Goal: Task Accomplishment & Management: Complete application form

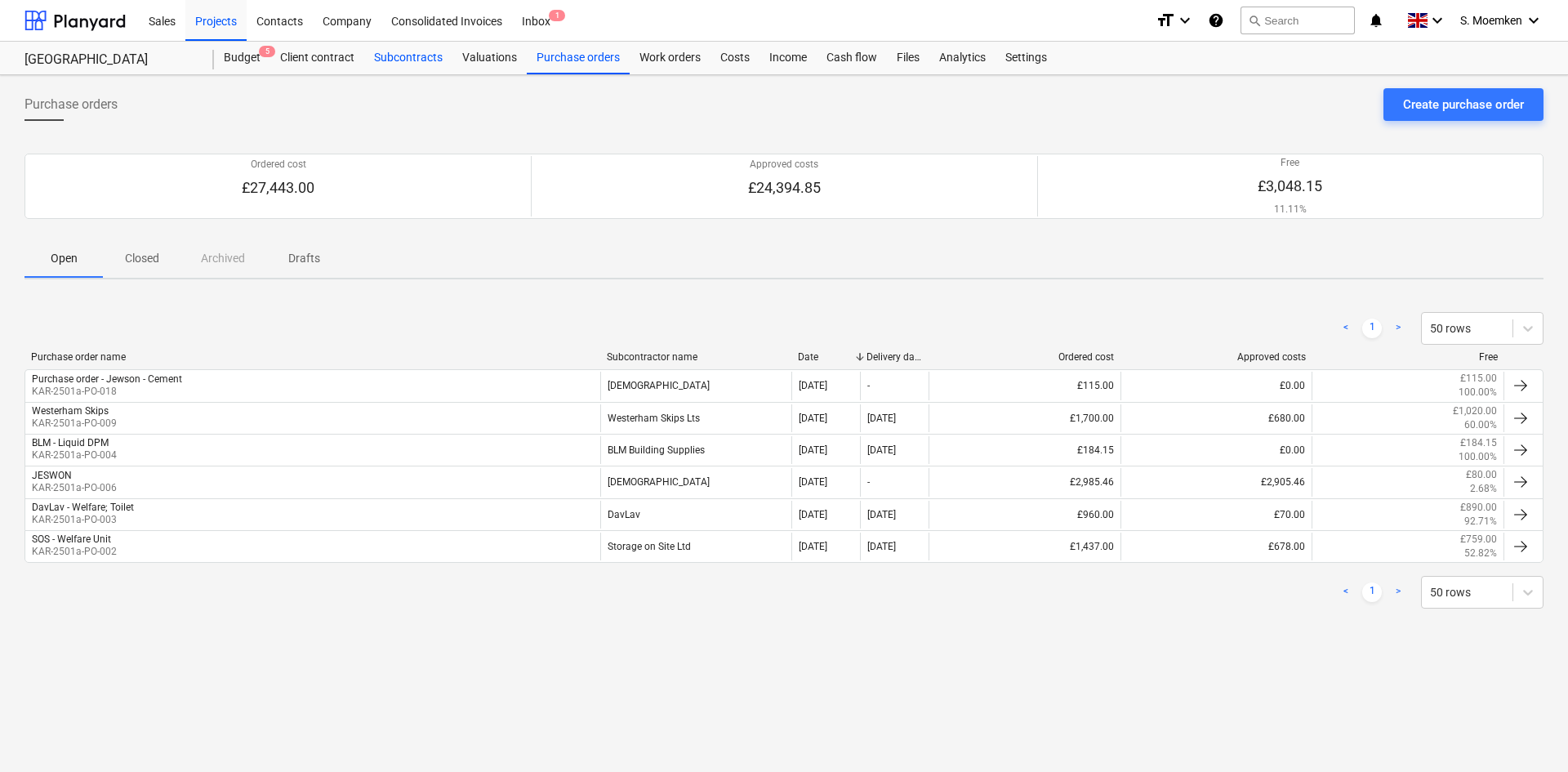
click at [402, 54] on div "Subcontracts" at bounding box center [409, 58] width 88 height 32
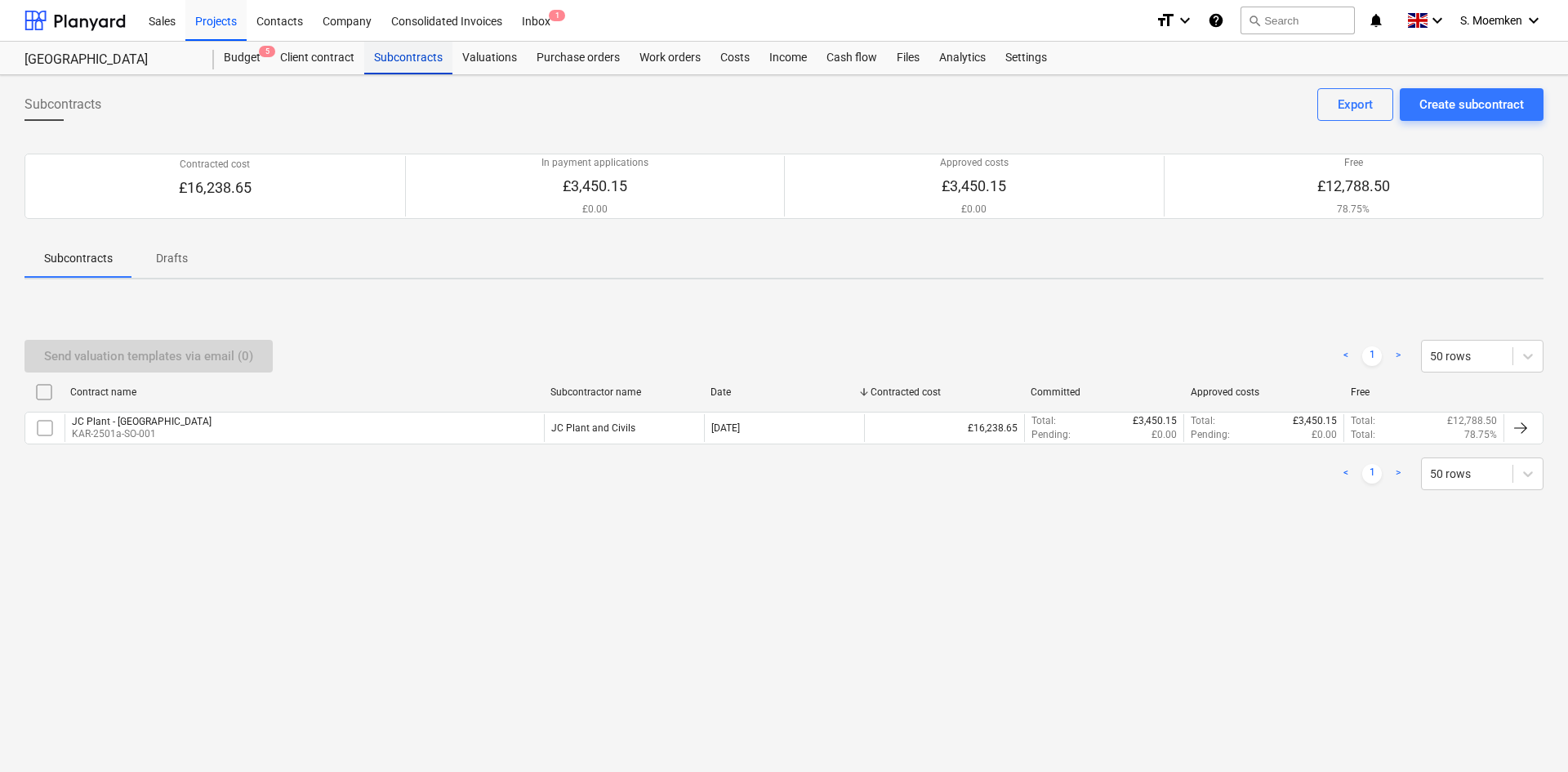
click at [402, 60] on div "Subcontracts" at bounding box center [409, 58] width 88 height 32
click at [407, 54] on div "Subcontracts" at bounding box center [409, 58] width 88 height 32
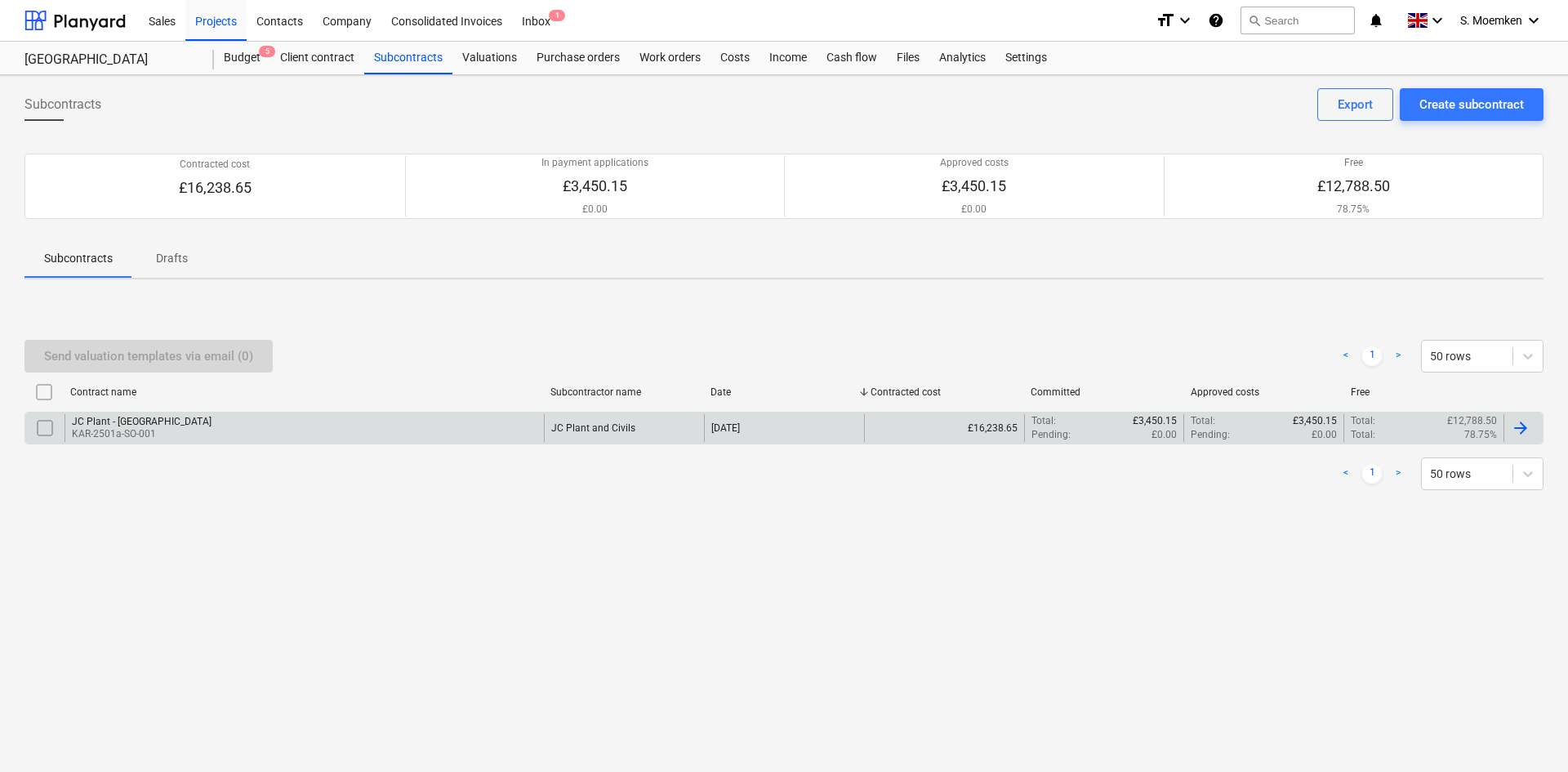
click at [632, 429] on div "JC Plant and Civils" at bounding box center [593, 428] width 84 height 11
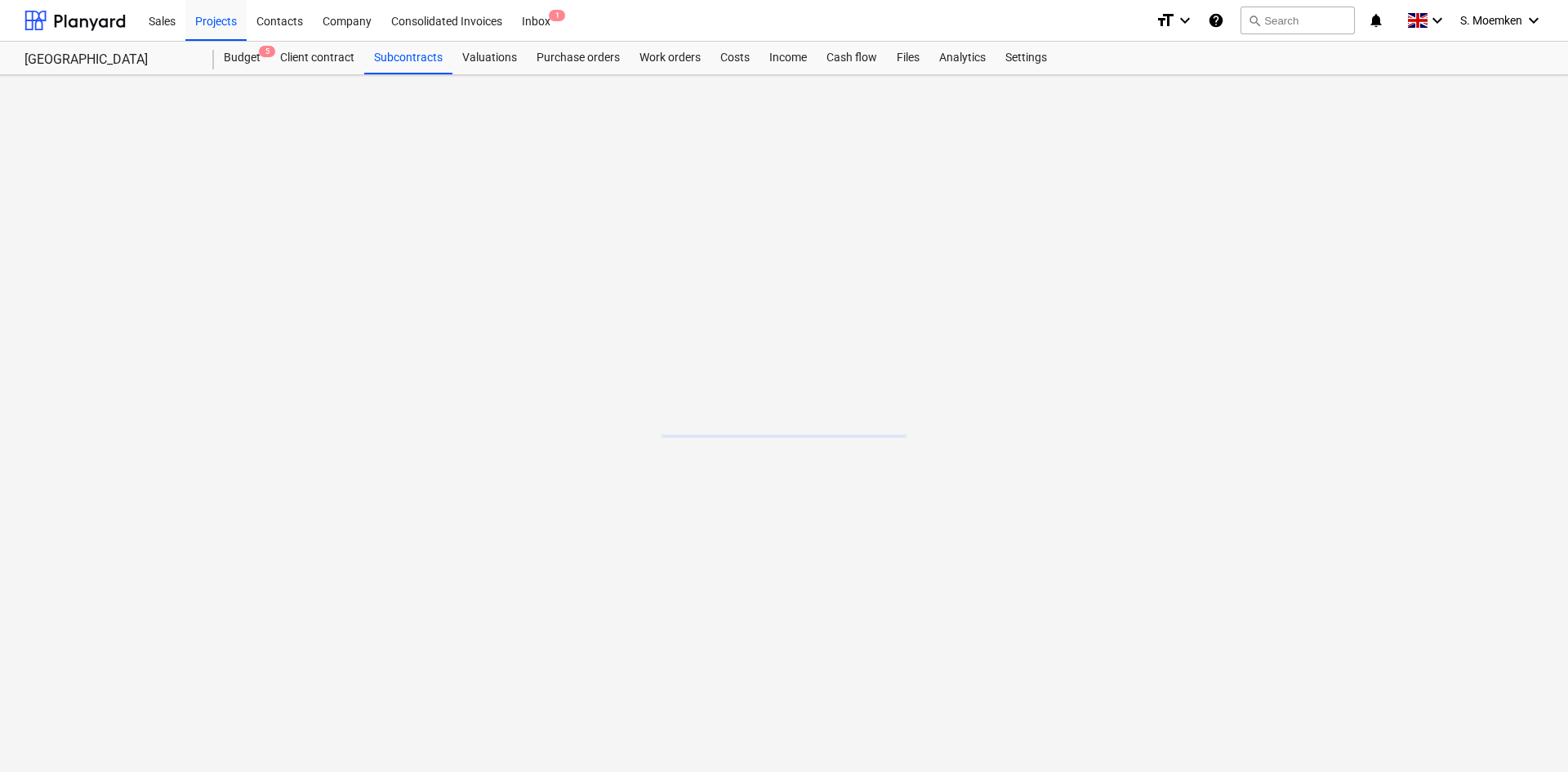
click at [632, 429] on main at bounding box center [784, 423] width 1568 height 697
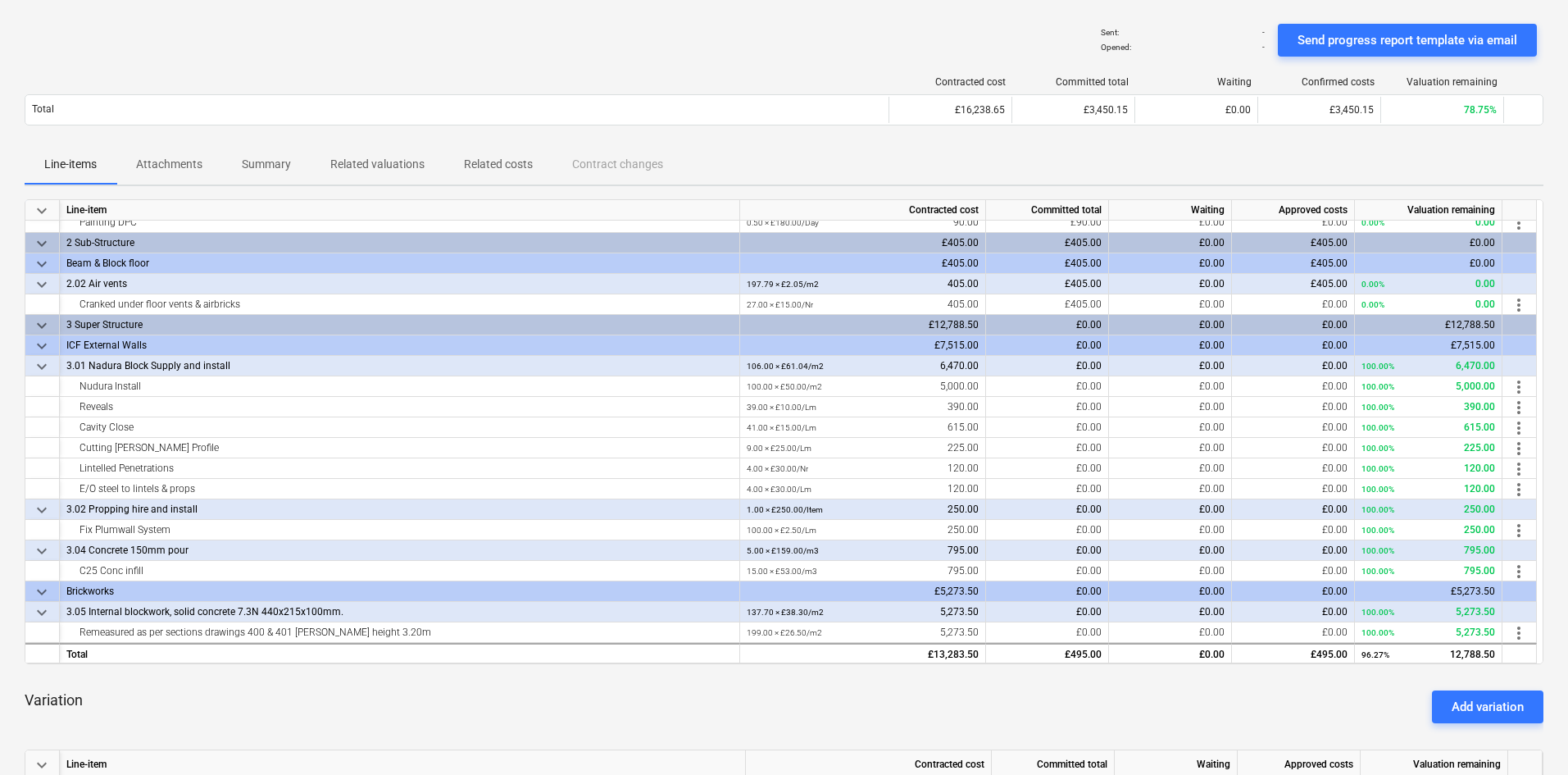
scroll to position [82, 0]
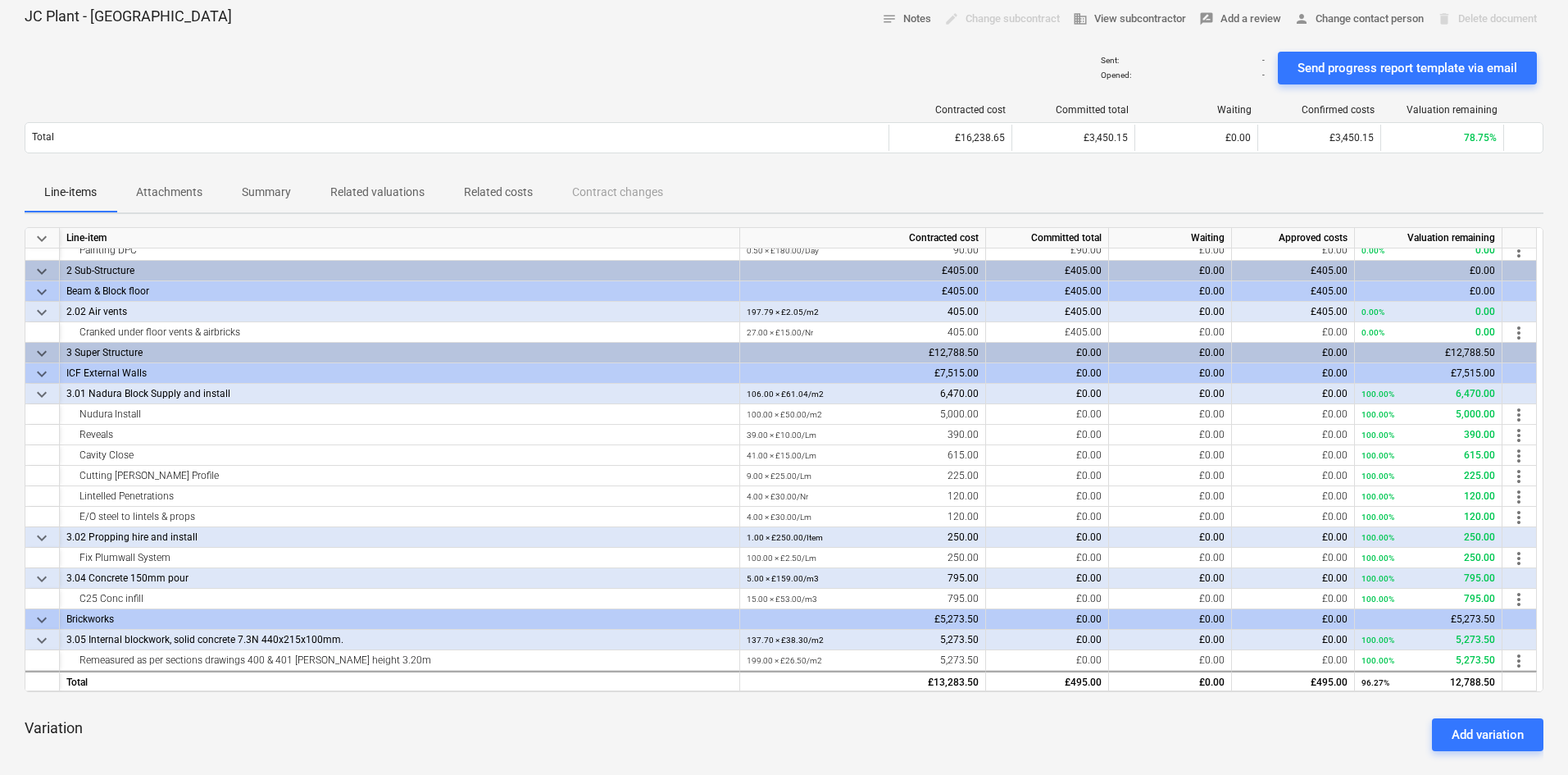
click at [146, 190] on p "Attachments" at bounding box center [170, 192] width 67 height 17
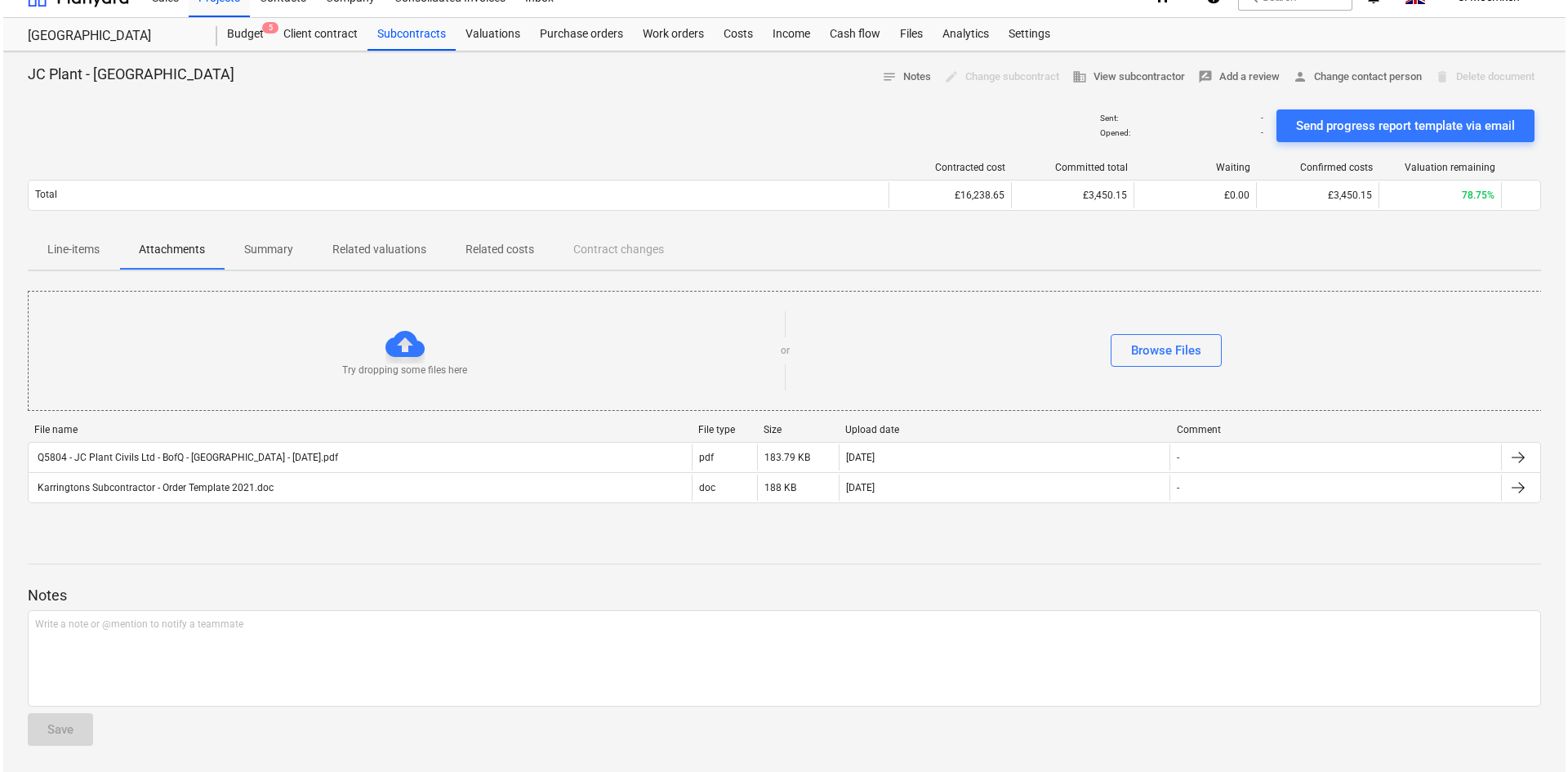
scroll to position [24, 0]
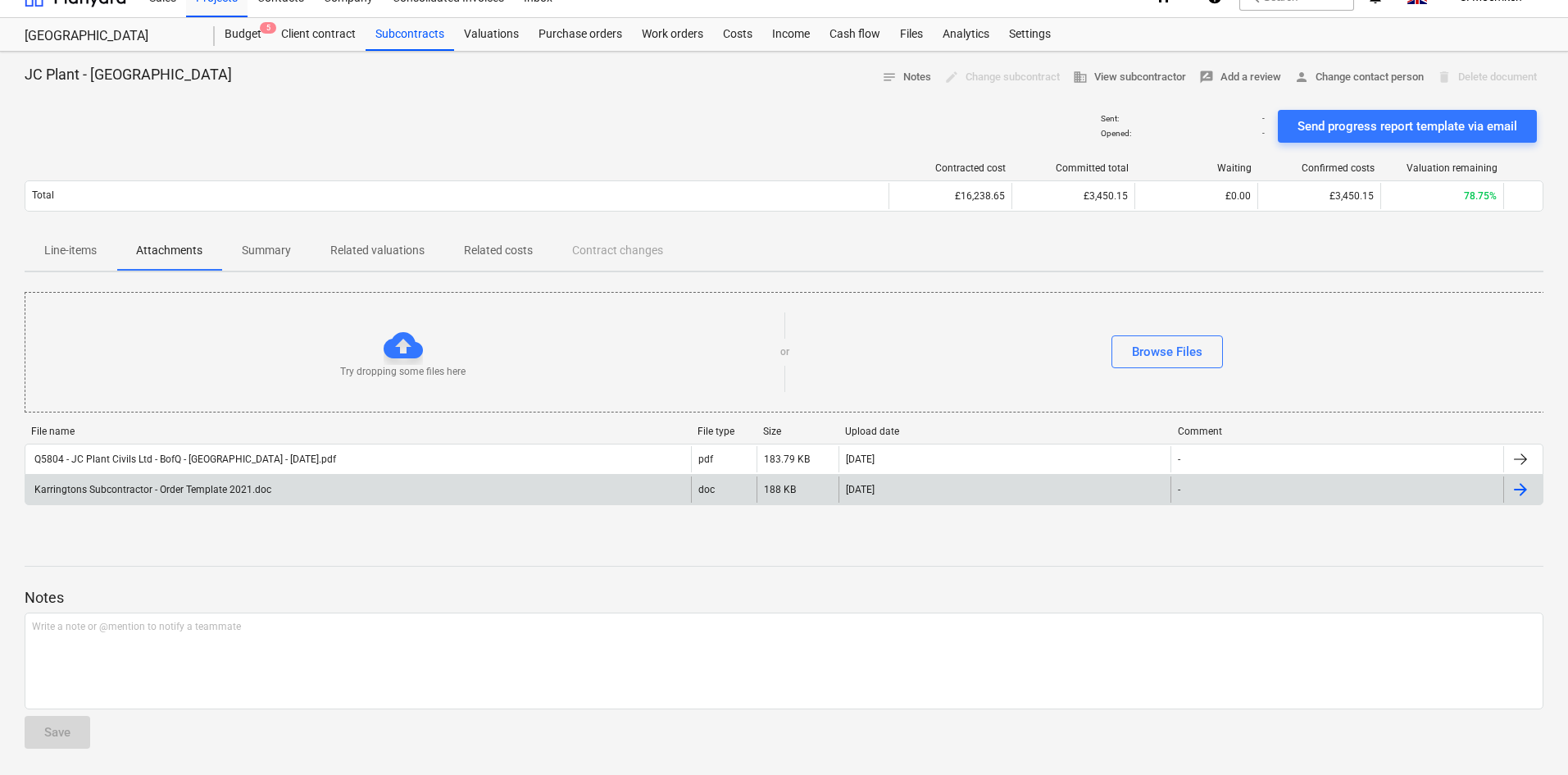
click at [333, 496] on div "Karringtons Subcontractor - Order Template 2021.doc" at bounding box center [358, 489] width 665 height 26
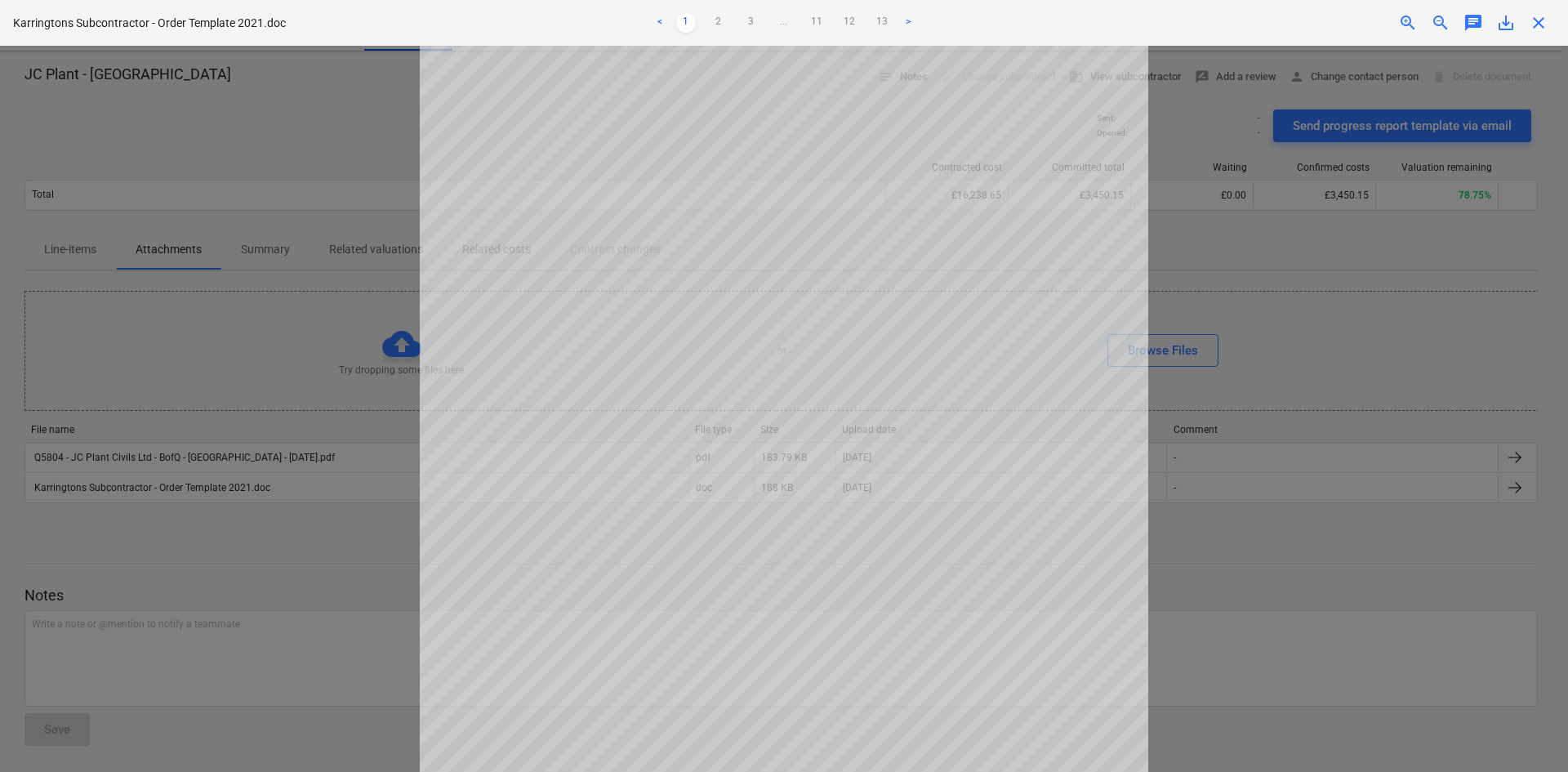
click at [1537, 20] on span "close" at bounding box center [1538, 22] width 20 height 20
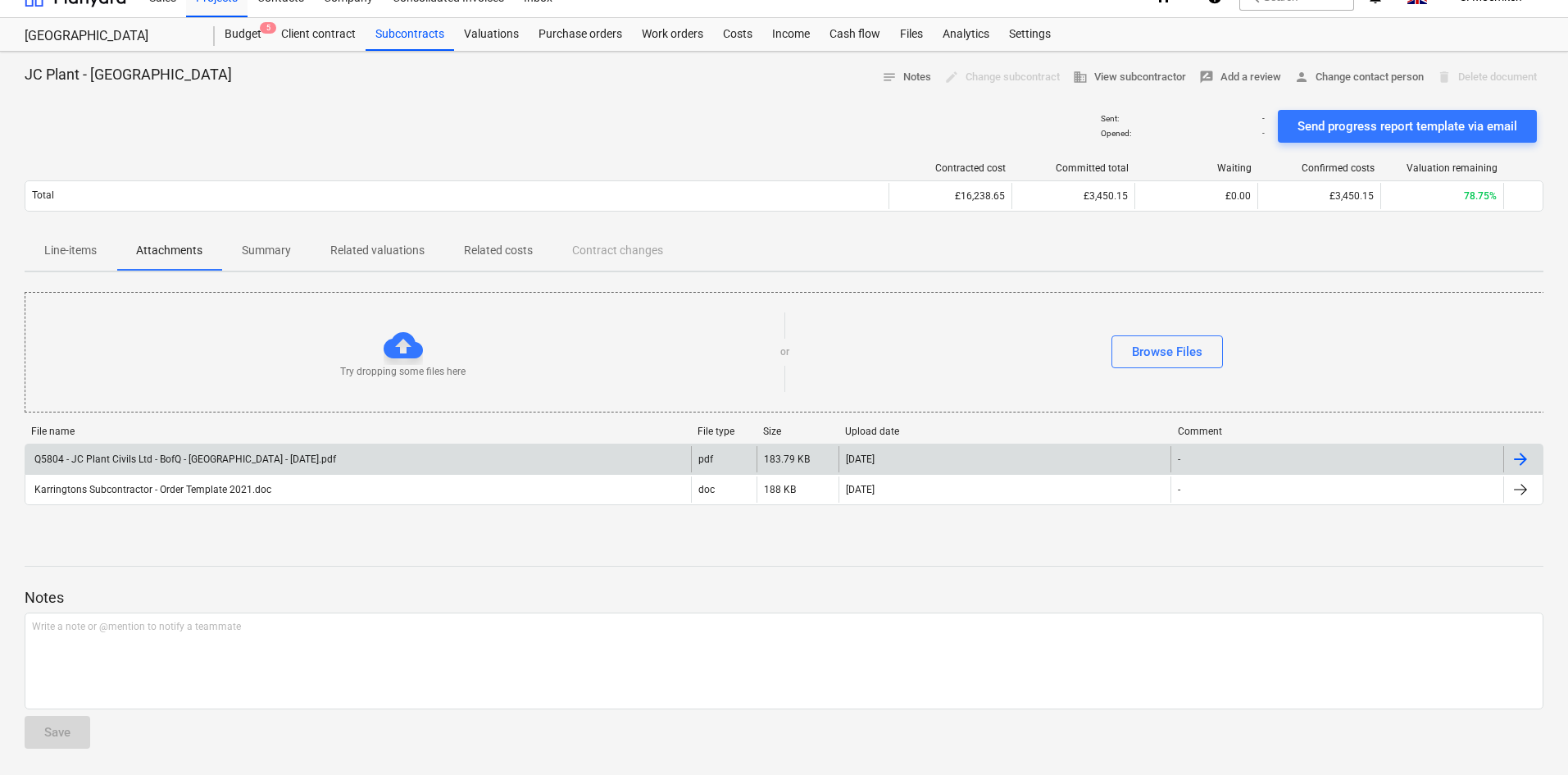
click at [291, 463] on div "Q5804 - JC Plant Civils Ltd - BofQ - [GEOGRAPHIC_DATA] - [DATE].pdf" at bounding box center [183, 458] width 305 height 11
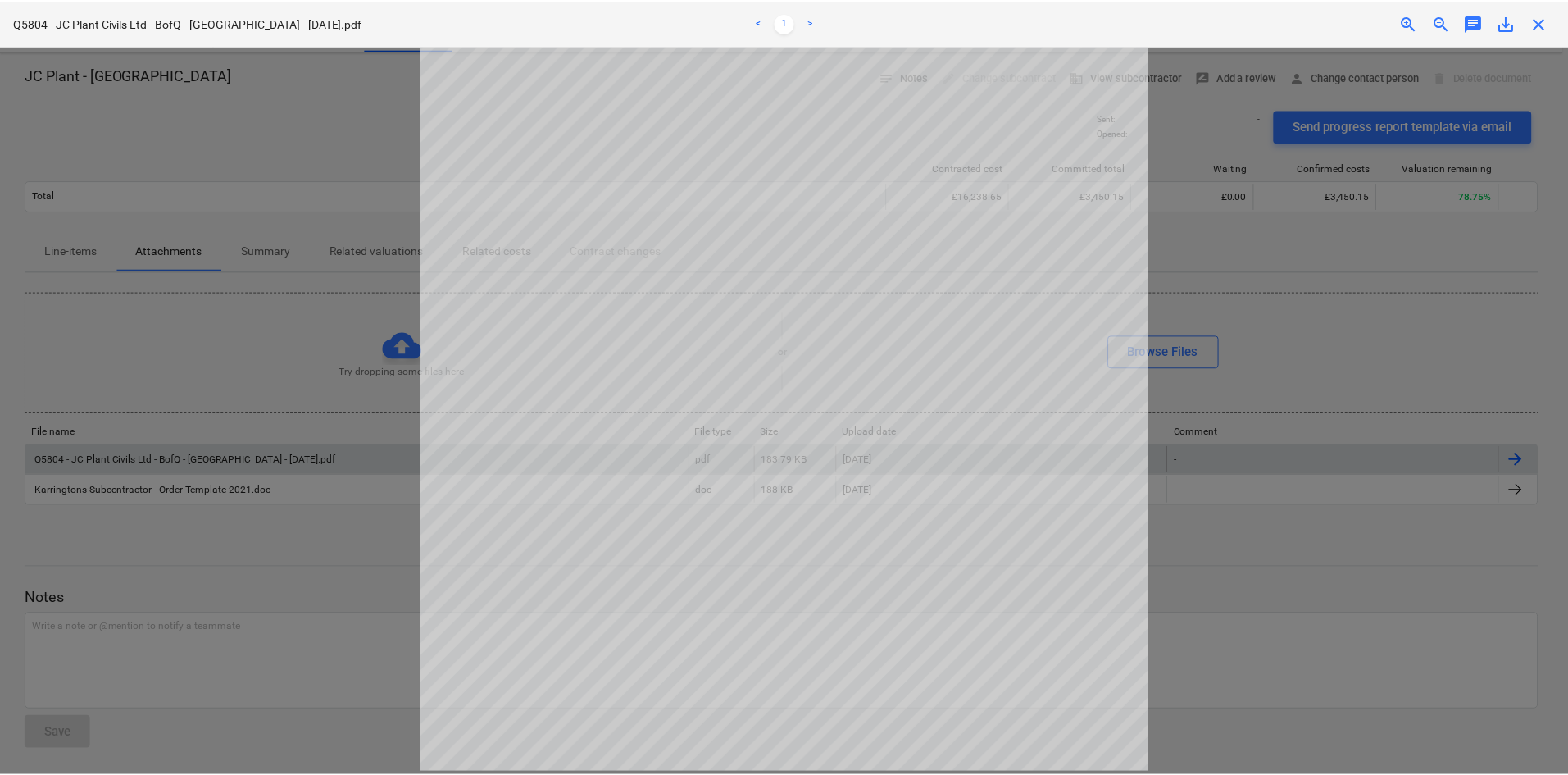
scroll to position [0, 0]
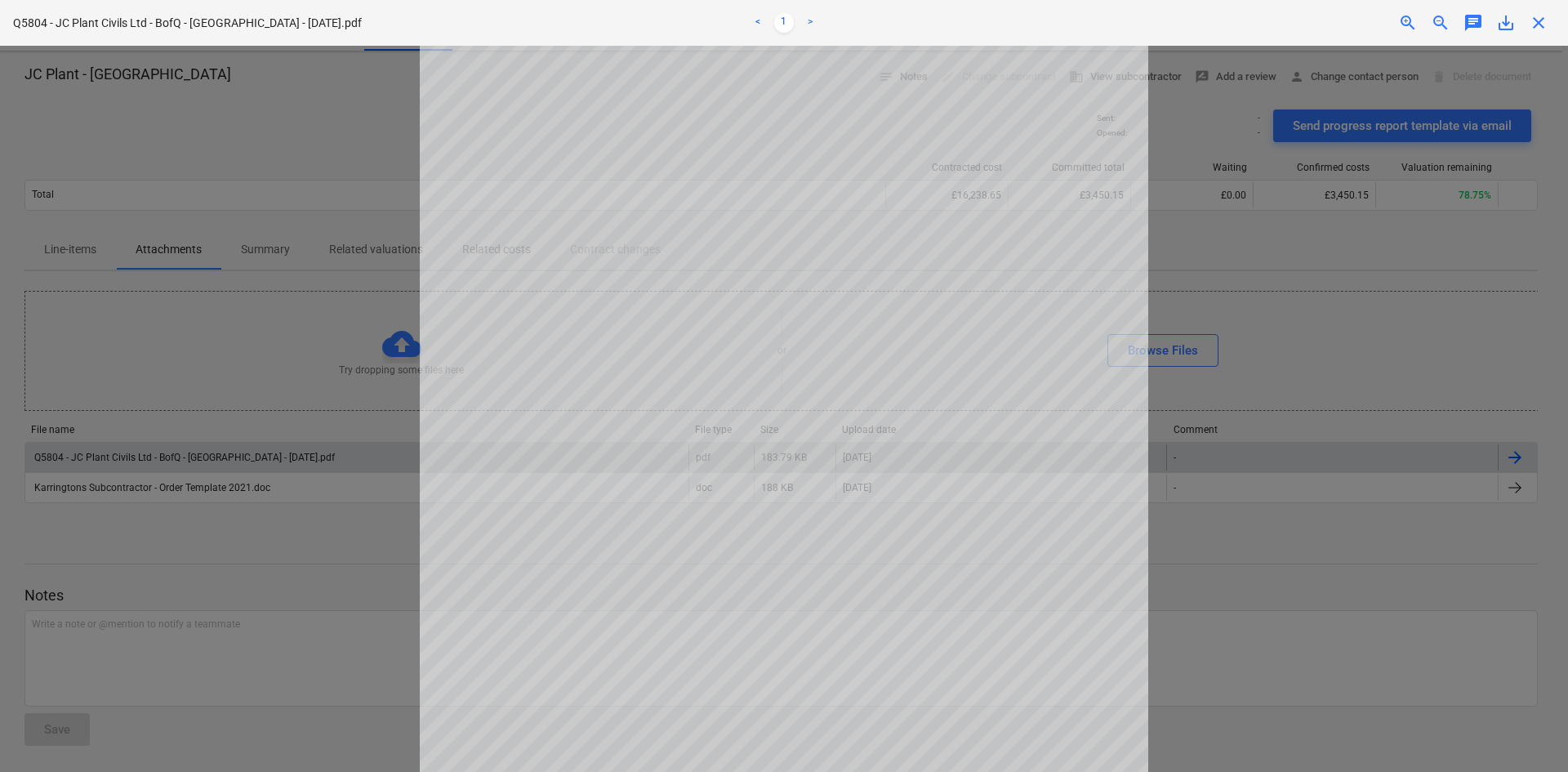
click at [1548, 19] on div "close" at bounding box center [1538, 22] width 32 height 20
click at [1537, 27] on span "close" at bounding box center [1538, 22] width 20 height 20
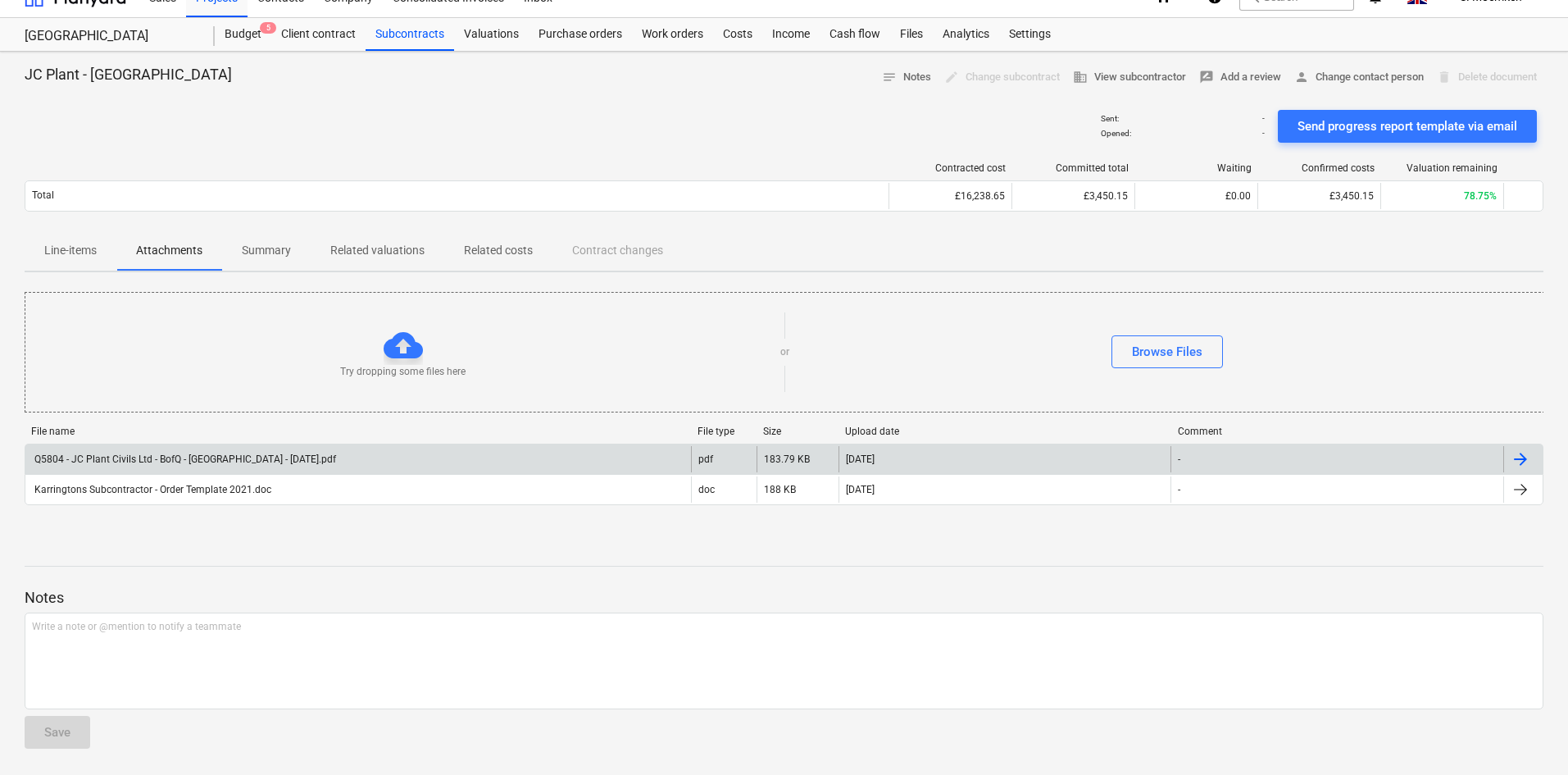
click at [266, 249] on p "Summary" at bounding box center [266, 250] width 49 height 17
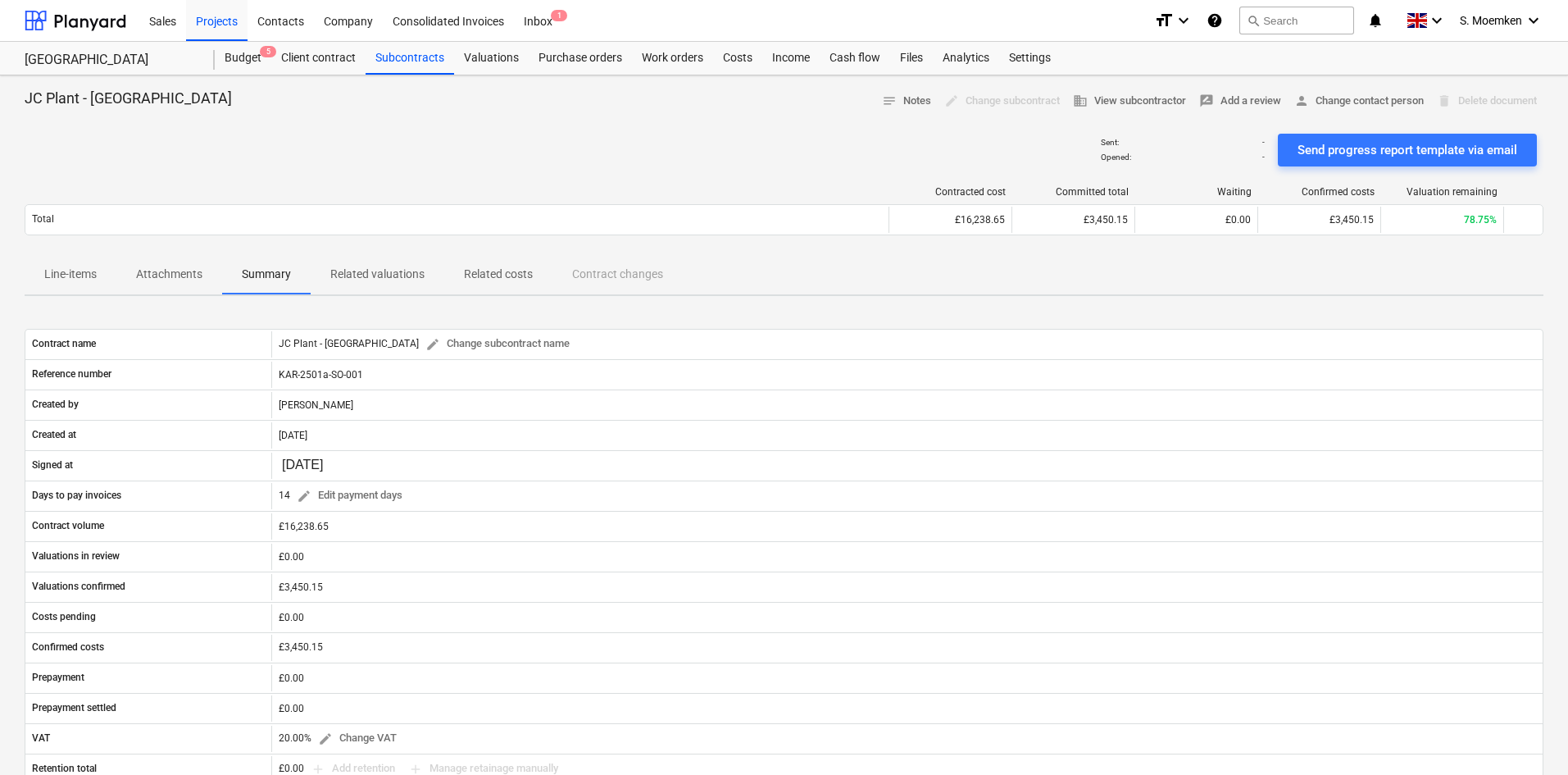
click at [390, 268] on p "Related valuations" at bounding box center [377, 274] width 95 height 17
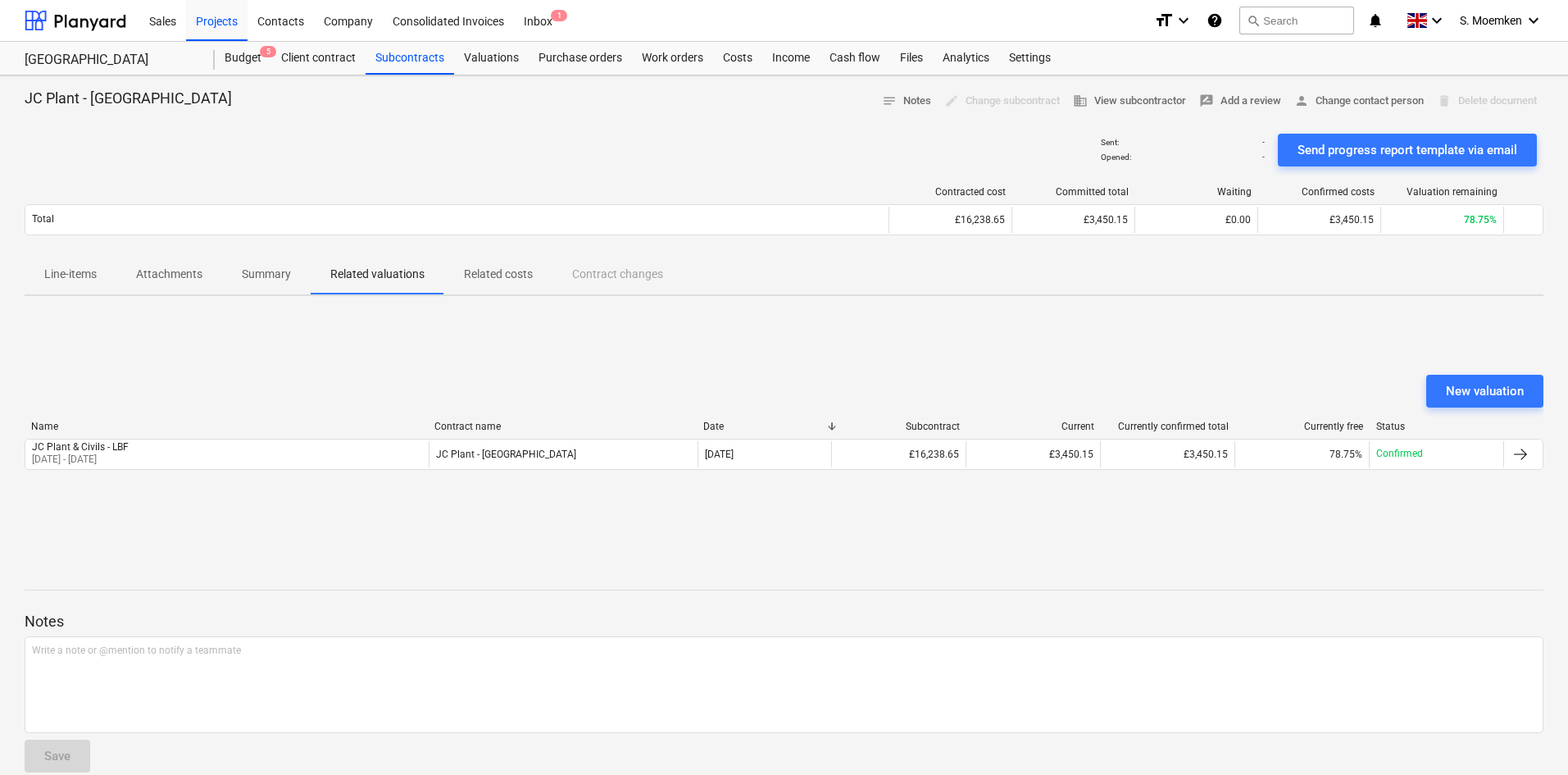
click at [504, 274] on p "Related costs" at bounding box center [498, 274] width 69 height 17
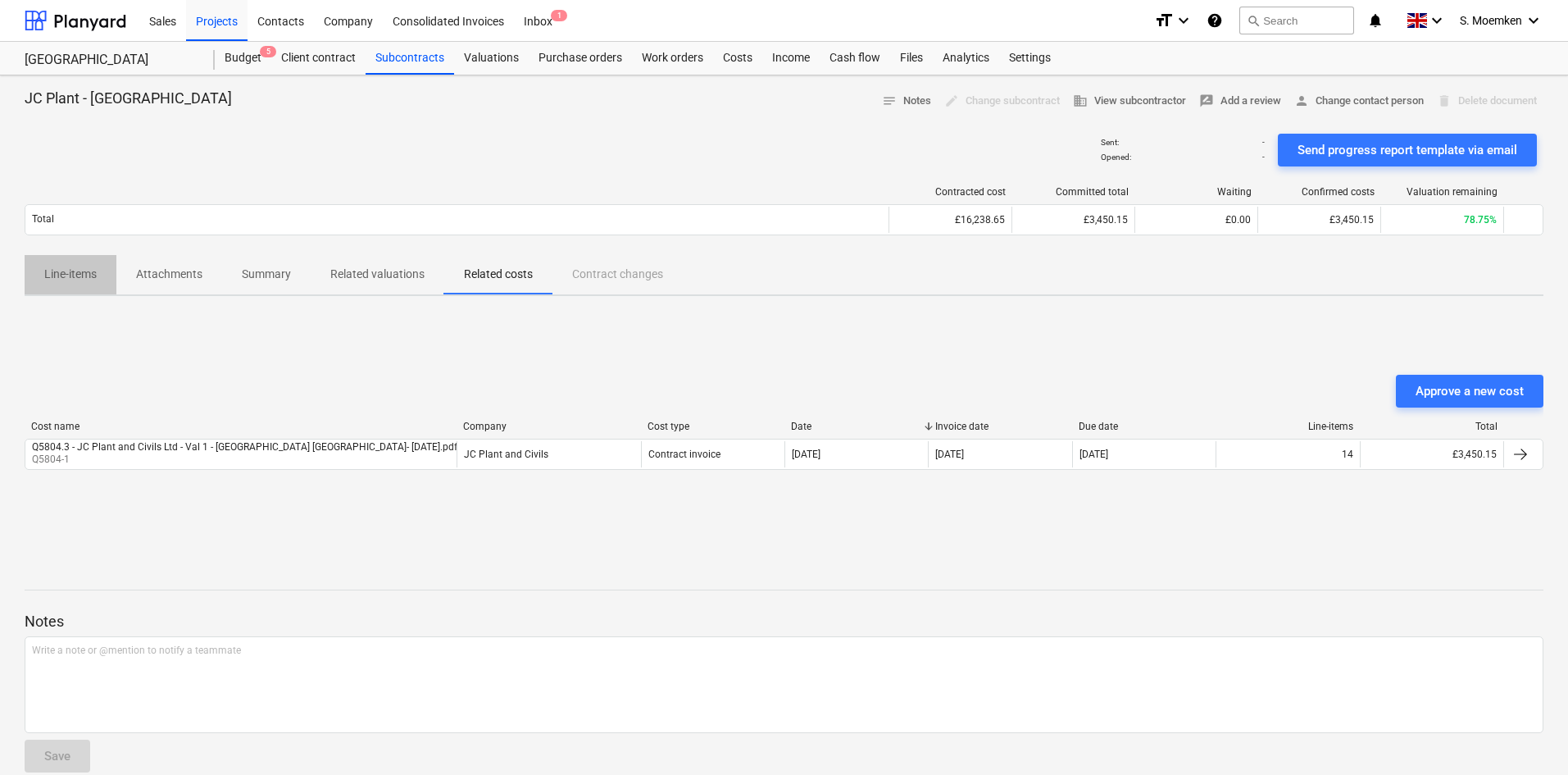
click at [67, 273] on p "Line-items" at bounding box center [70, 274] width 52 height 17
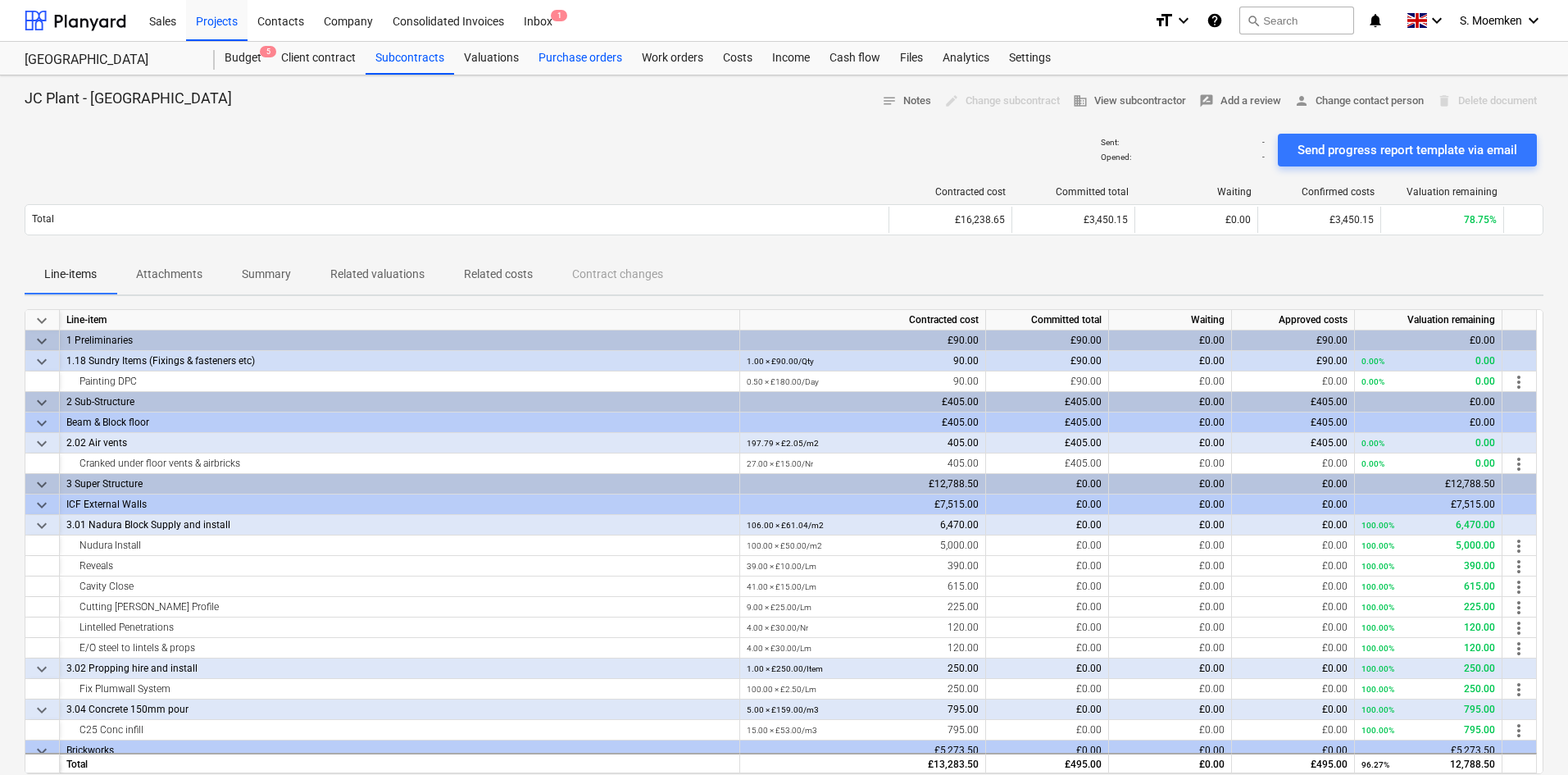
click at [584, 53] on div "Purchase orders" at bounding box center [580, 58] width 103 height 32
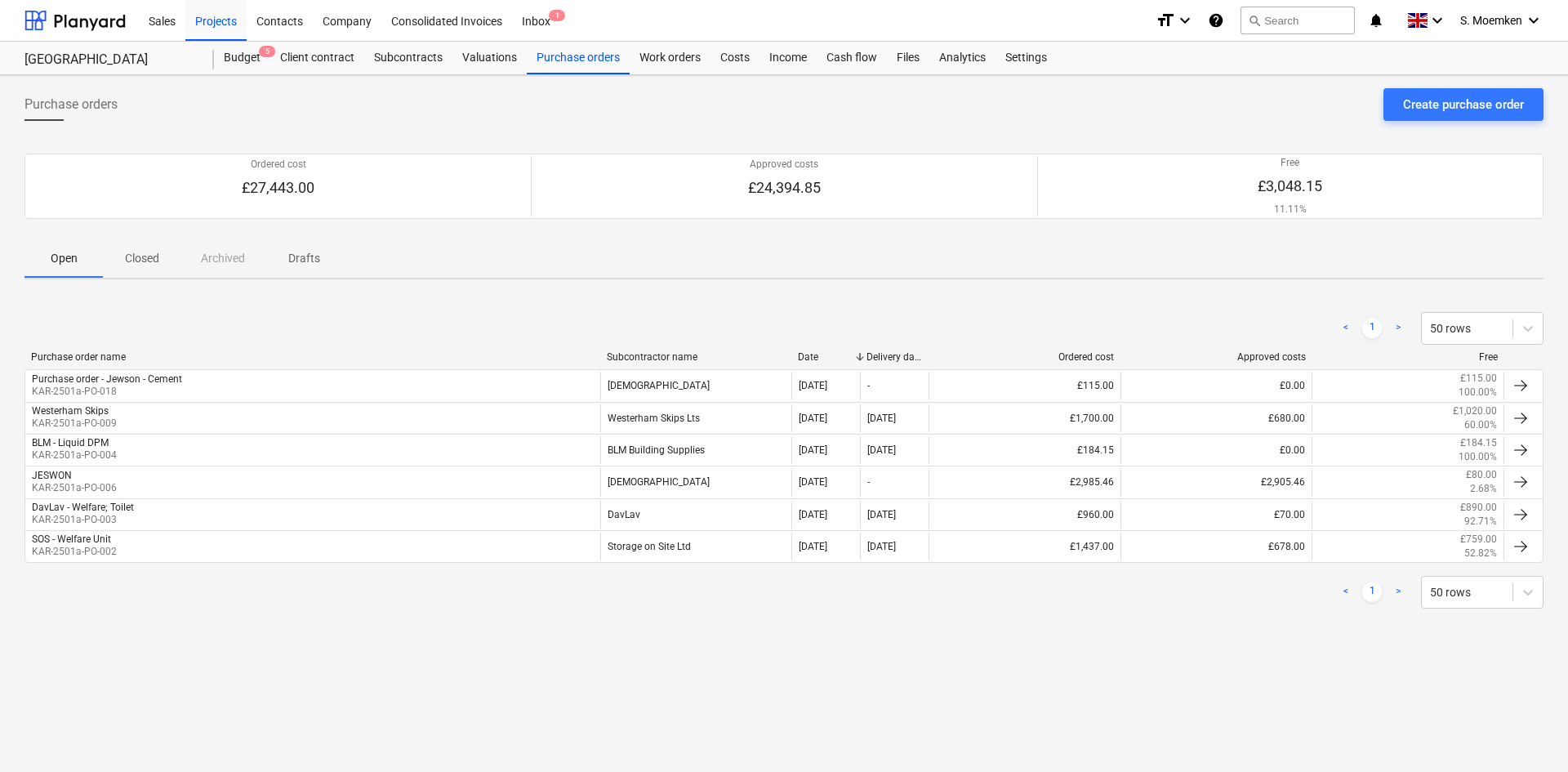
click at [416, 111] on div "Purchase orders Create purchase order" at bounding box center [784, 111] width 1519 height 46
click at [591, 55] on div "Purchase orders" at bounding box center [578, 58] width 103 height 32
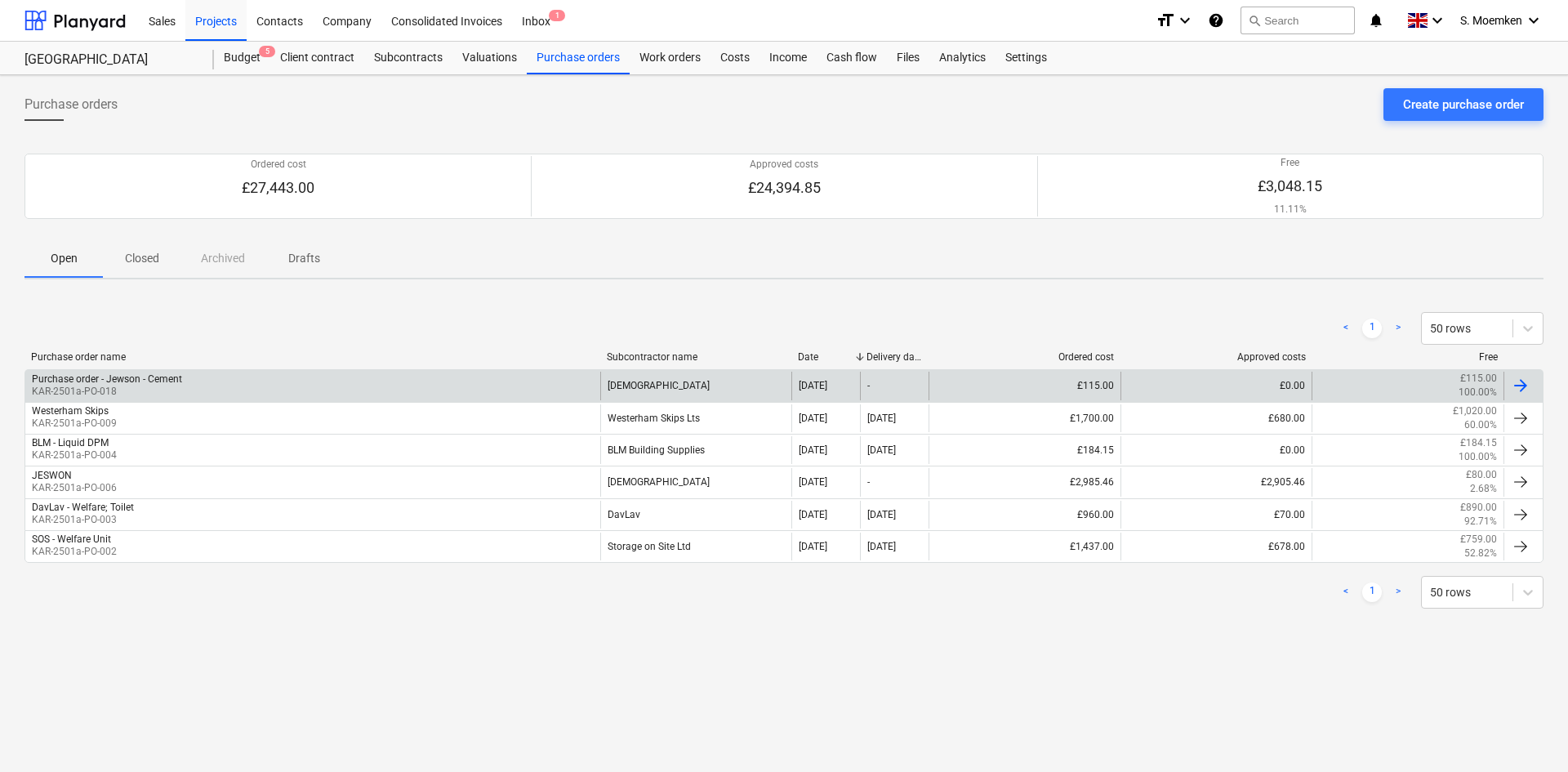
click at [328, 383] on div "Purchase order - Jewson - Cement KAR-2501a-PO-018" at bounding box center [313, 385] width 575 height 28
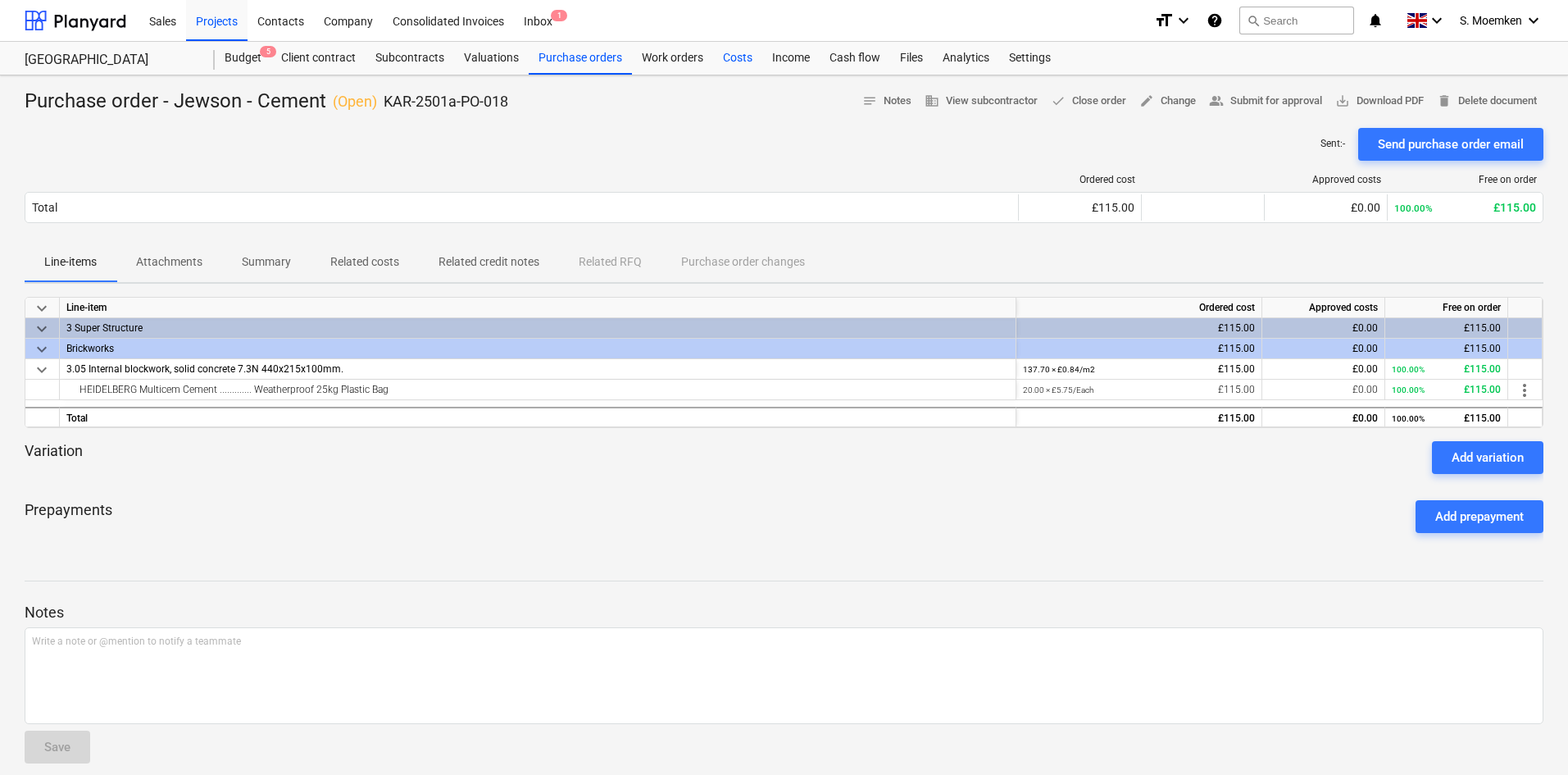
click at [728, 52] on div "Costs" at bounding box center [738, 58] width 49 height 32
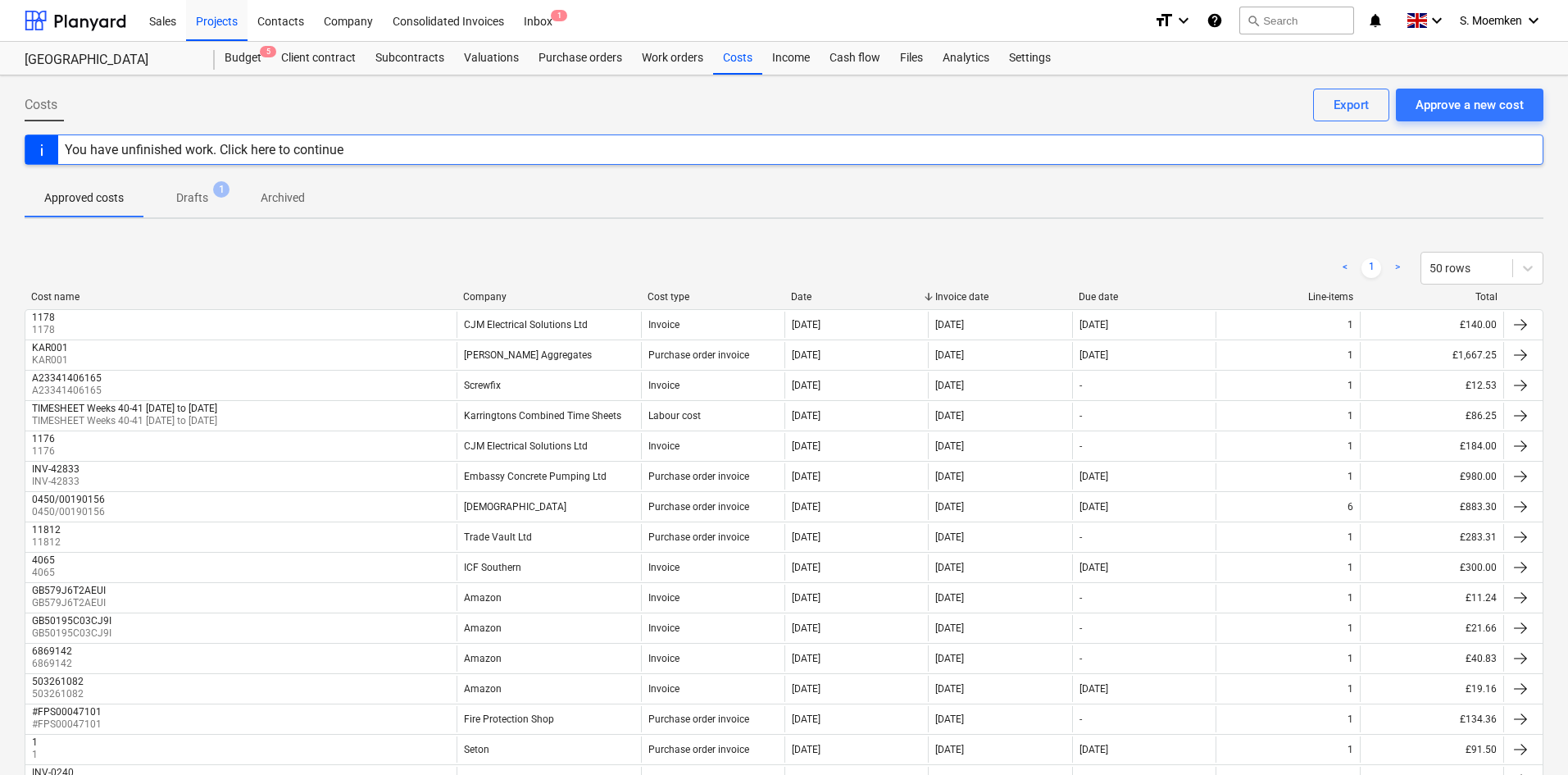
click at [198, 198] on p "Drafts" at bounding box center [192, 198] width 32 height 17
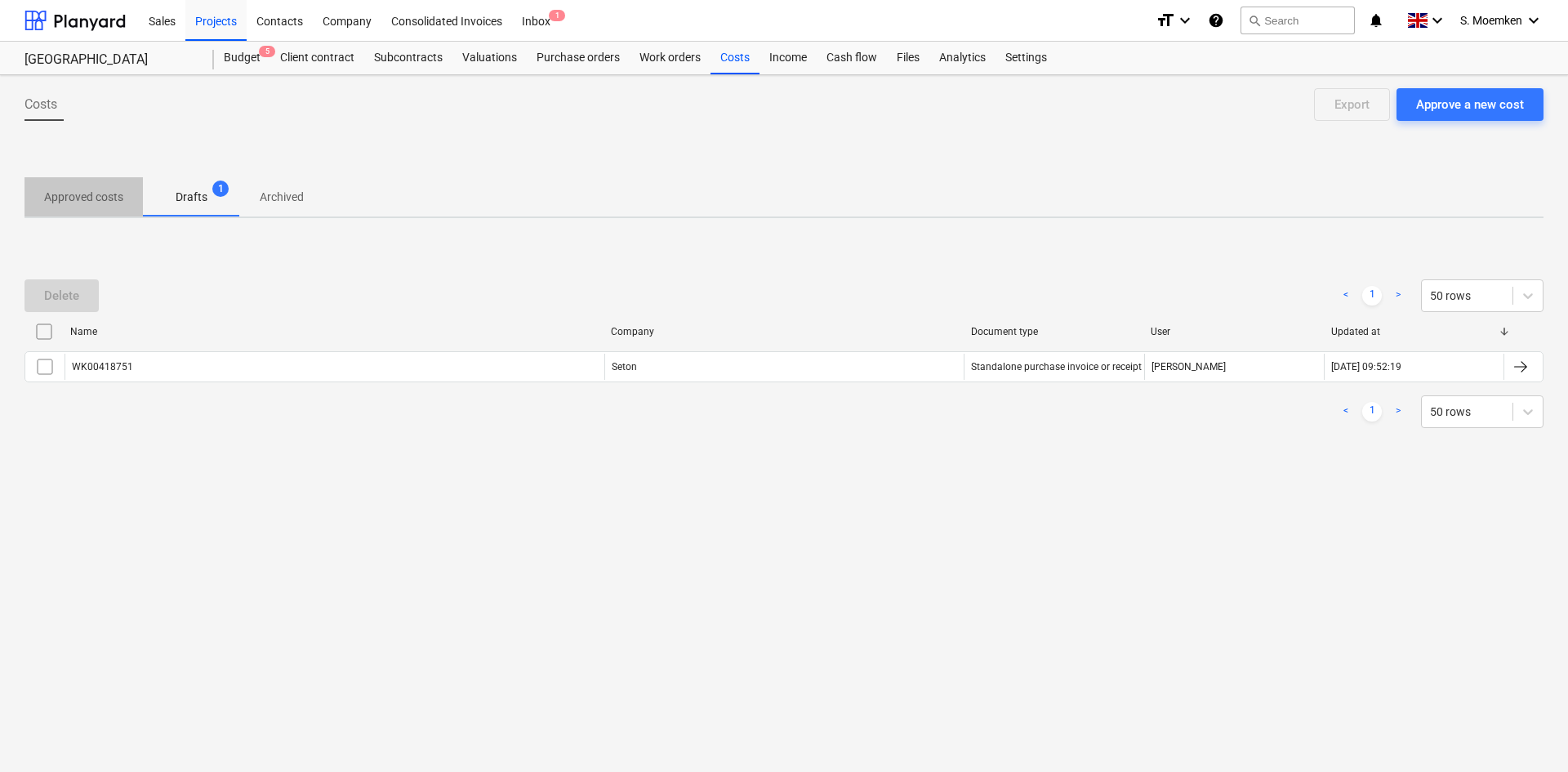
click at [75, 193] on p "Approved costs" at bounding box center [83, 197] width 79 height 17
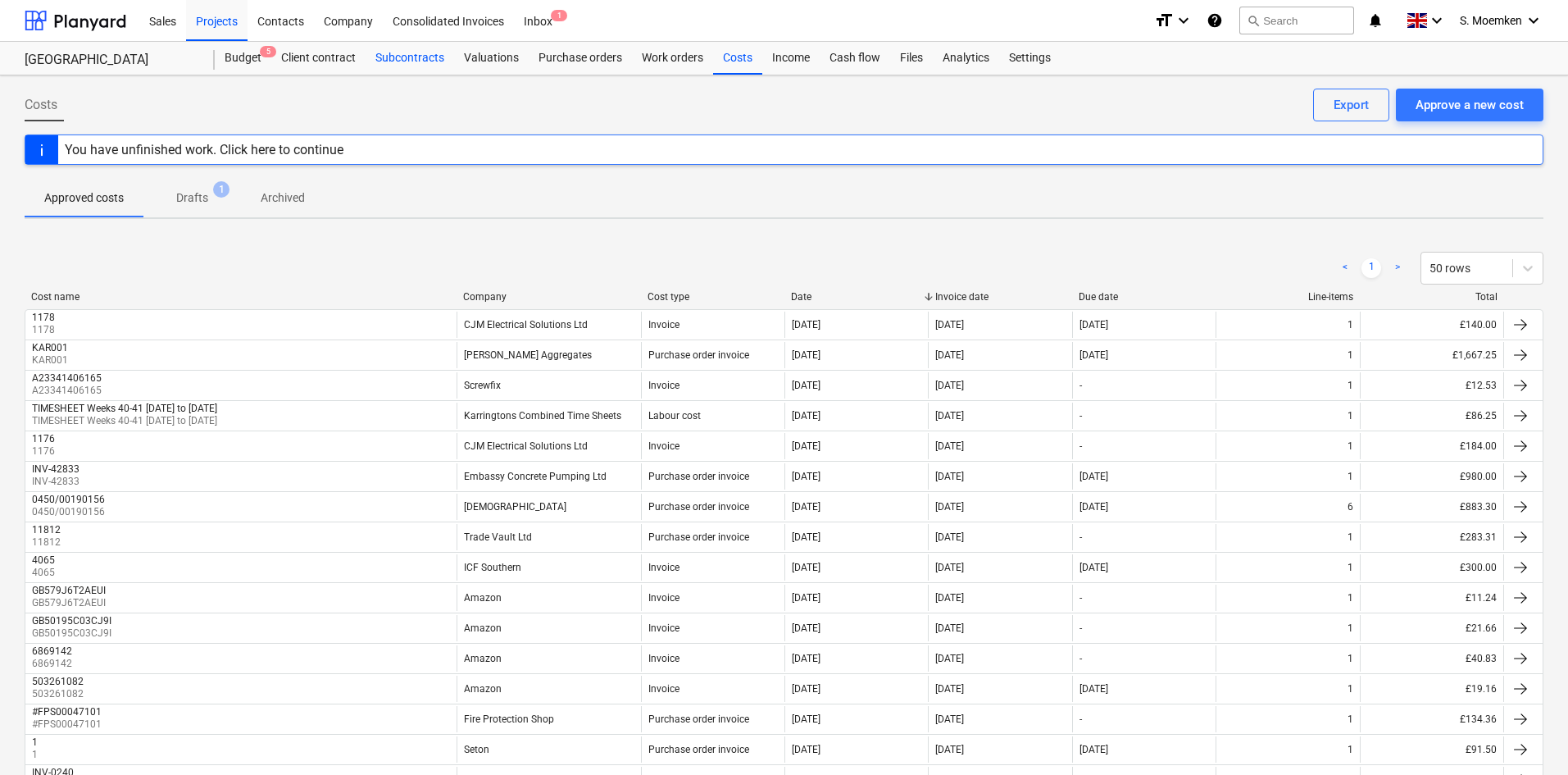
click at [406, 58] on div "Subcontracts" at bounding box center [410, 58] width 89 height 32
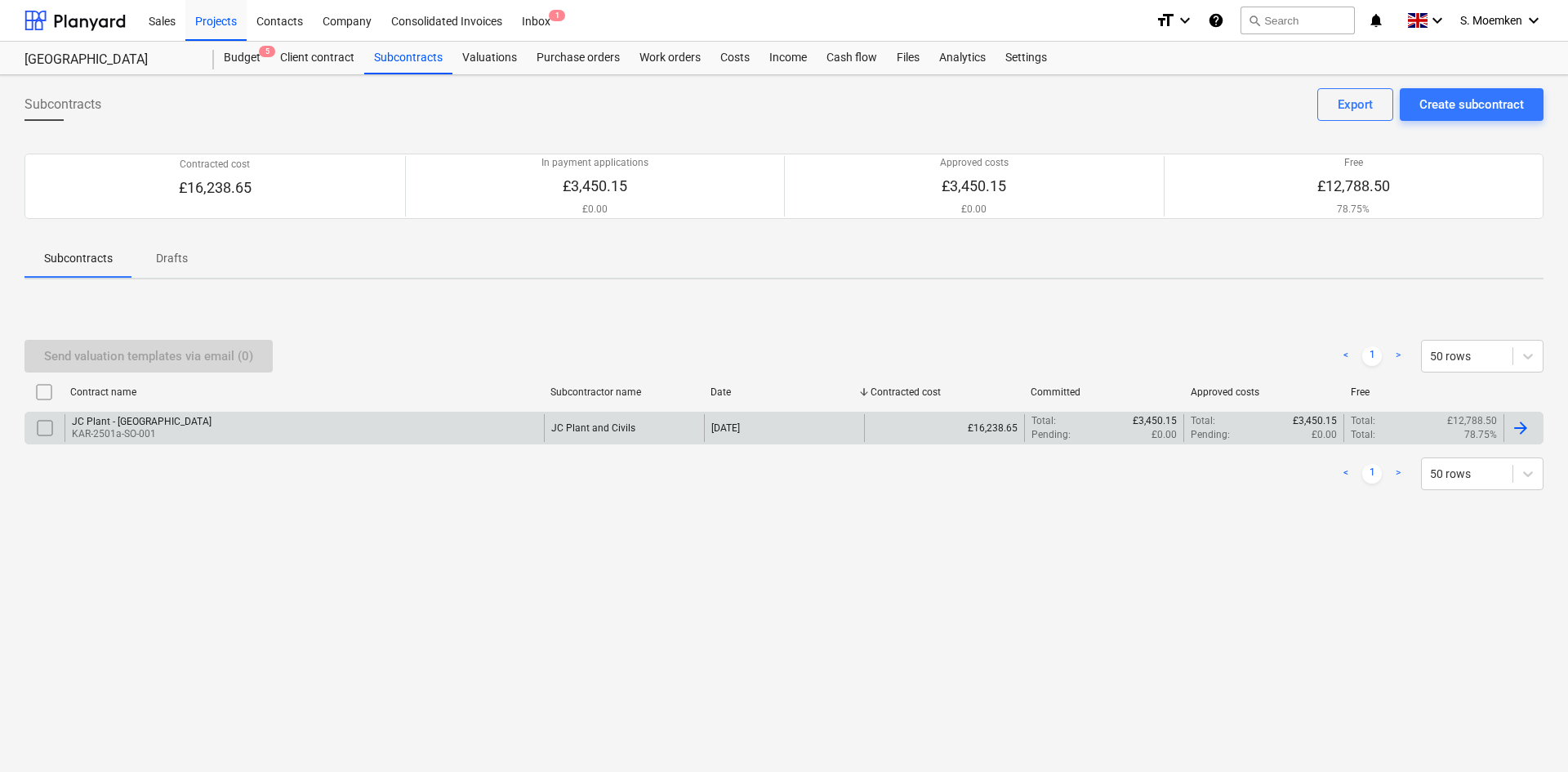
click at [206, 423] on div "JC Plant - [GEOGRAPHIC_DATA] KAR-2501a-SO-001" at bounding box center [304, 428] width 479 height 28
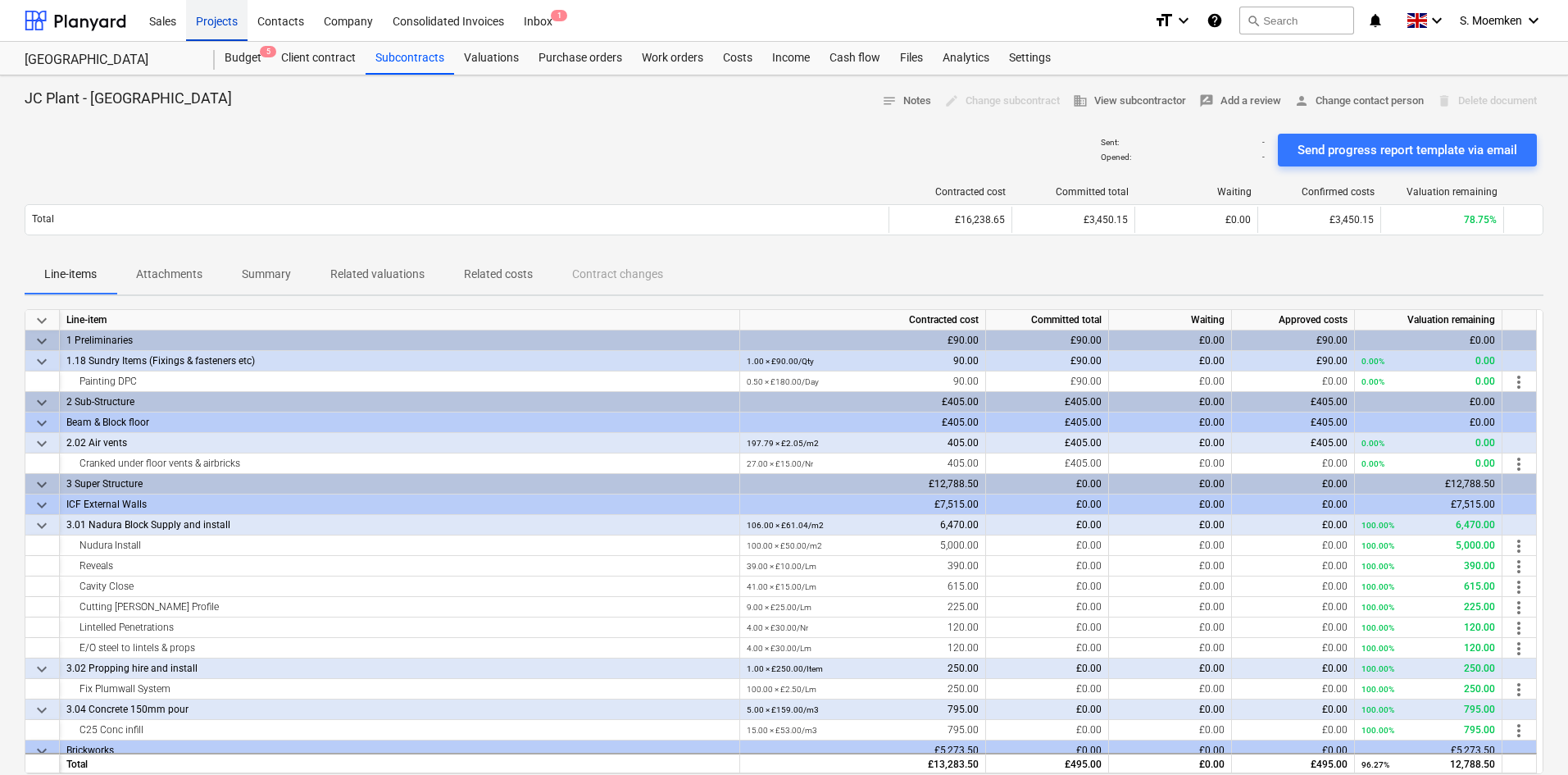
click at [213, 16] on div "Projects" at bounding box center [217, 20] width 61 height 42
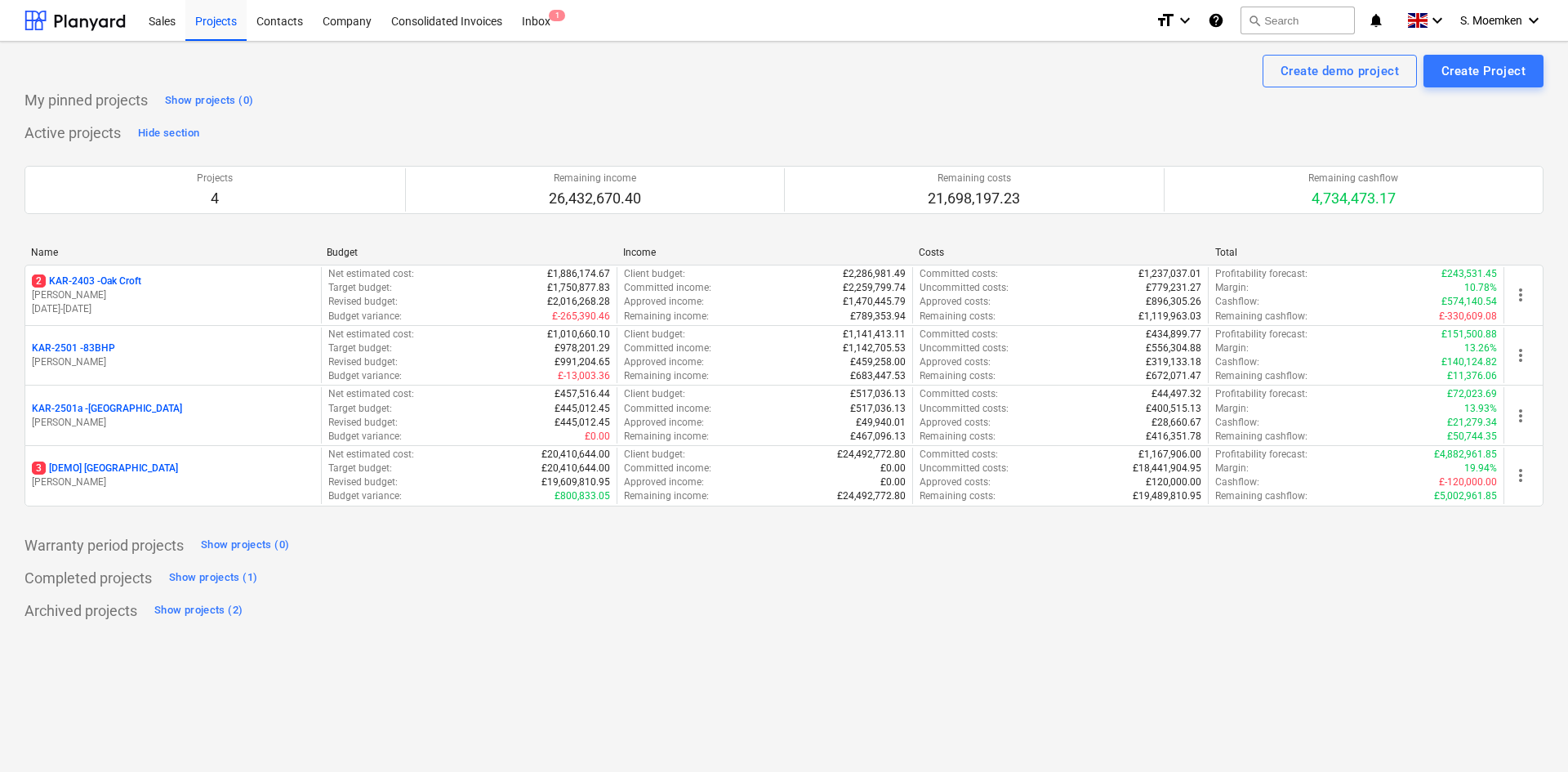
click at [181, 291] on p "[PERSON_NAME]" at bounding box center [173, 295] width 282 height 14
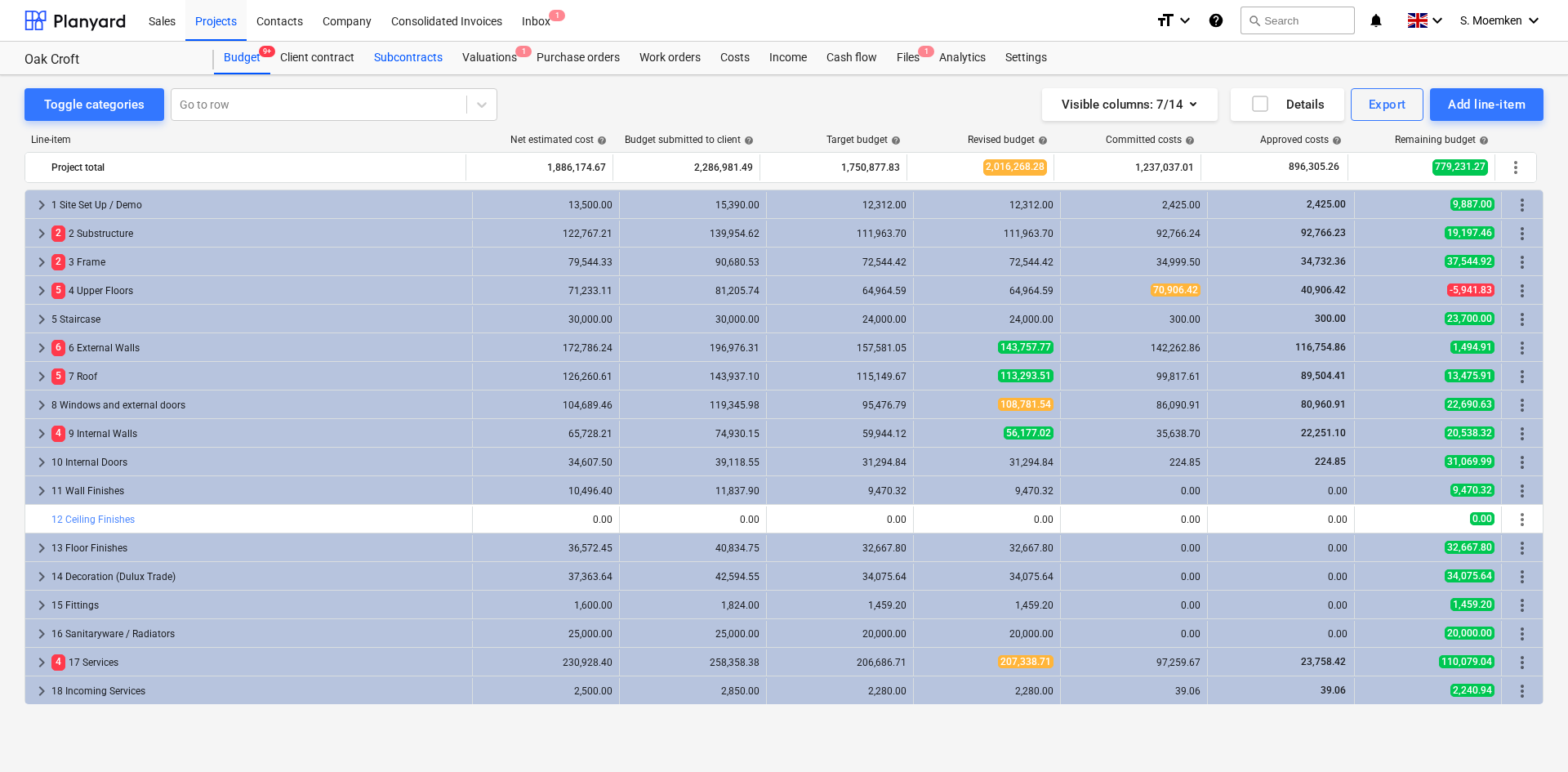
click at [431, 55] on div "Subcontracts" at bounding box center [409, 58] width 88 height 32
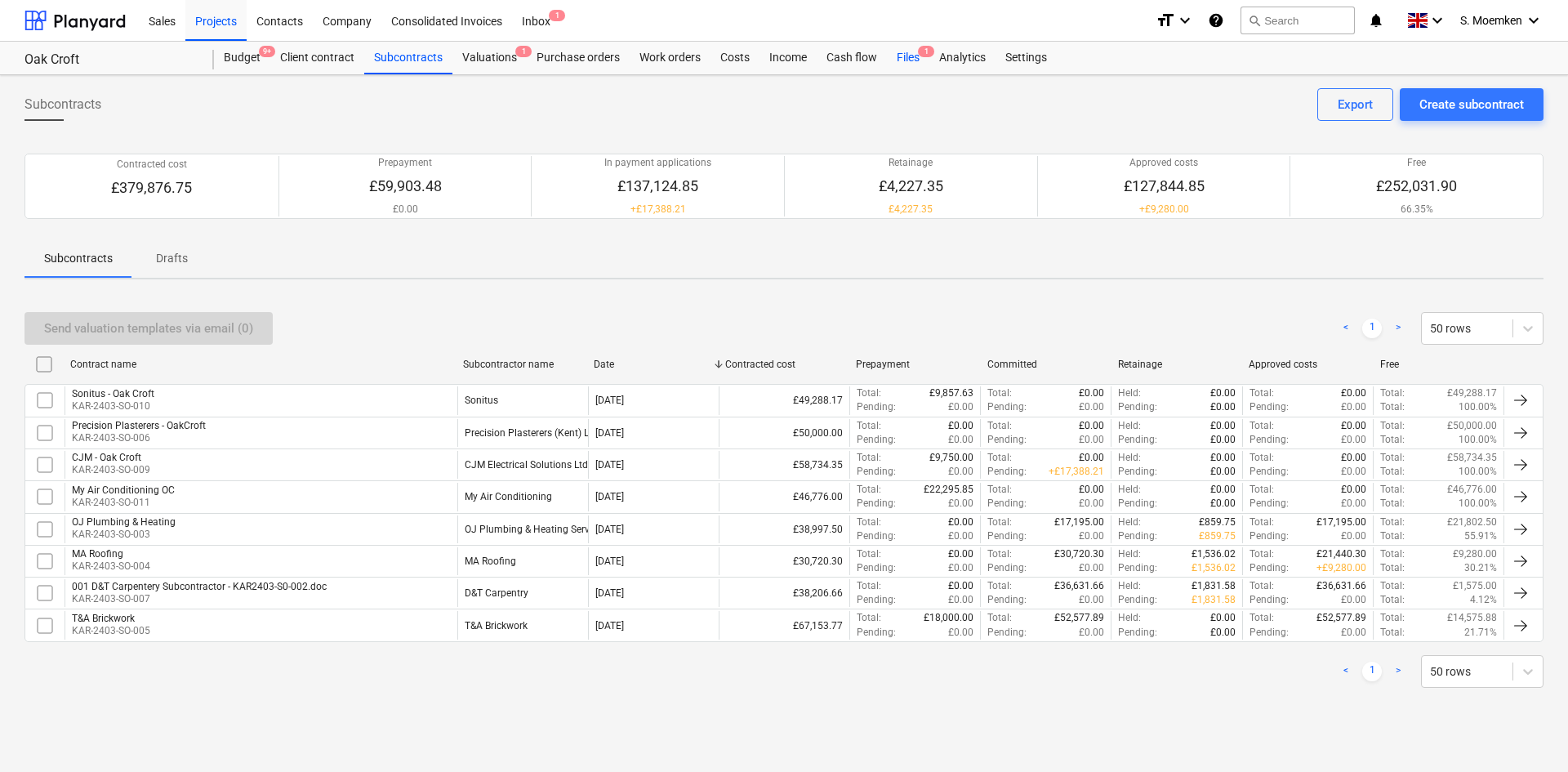
click at [907, 54] on div "Files 1" at bounding box center [909, 58] width 42 height 32
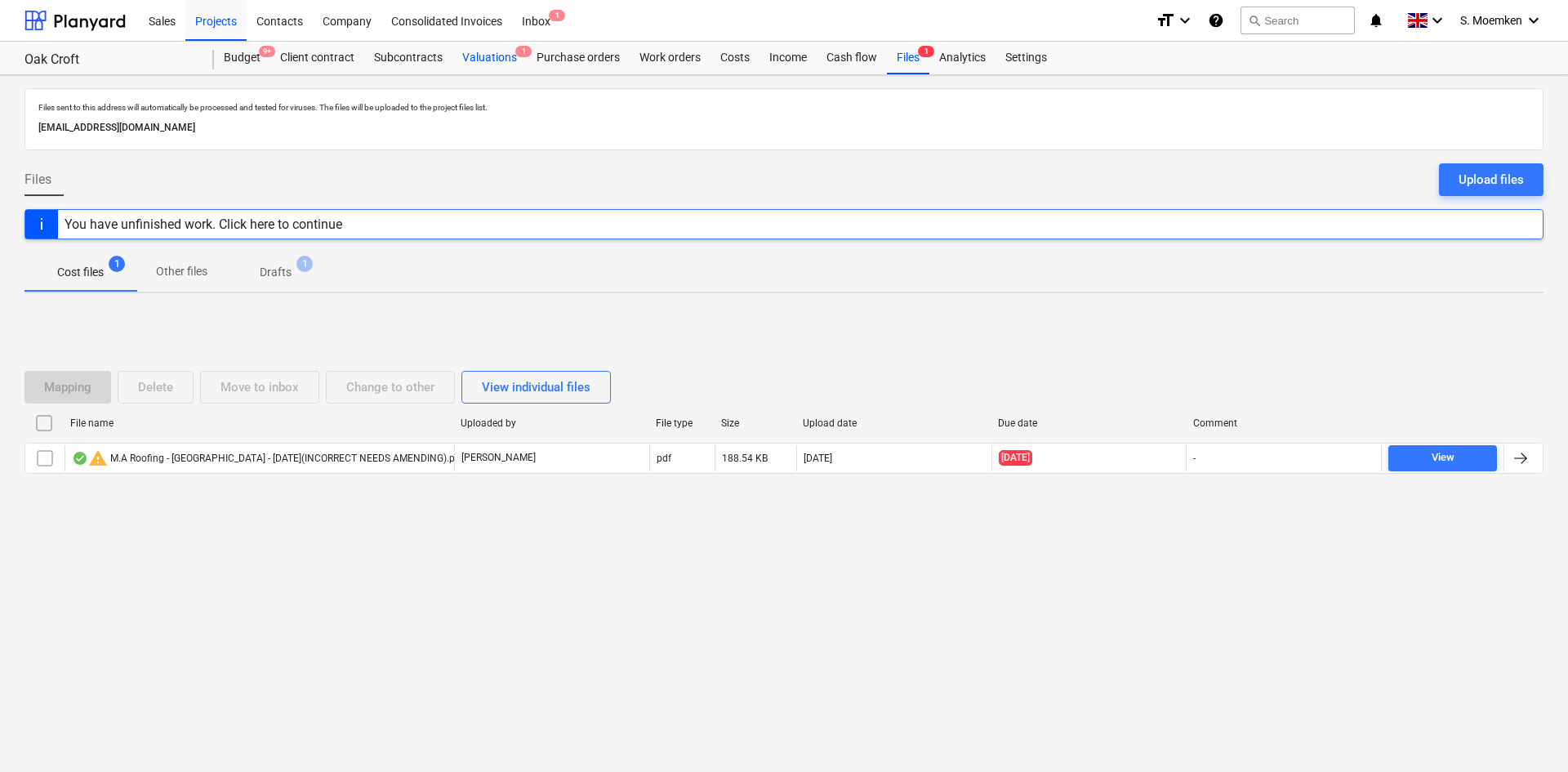
click at [484, 58] on div "Valuations 1" at bounding box center [489, 58] width 74 height 32
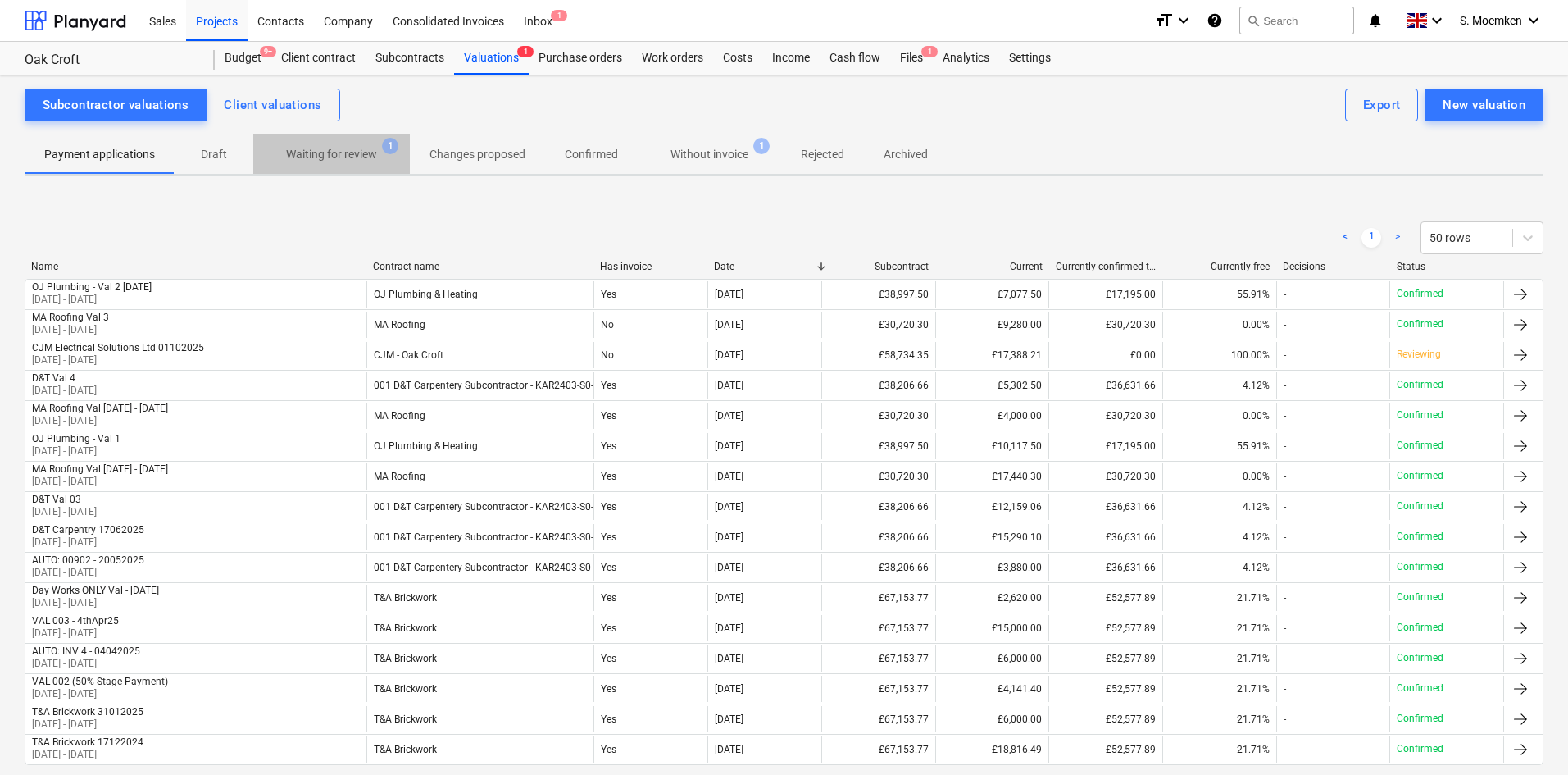
click at [325, 161] on p "Waiting for review" at bounding box center [331, 154] width 91 height 17
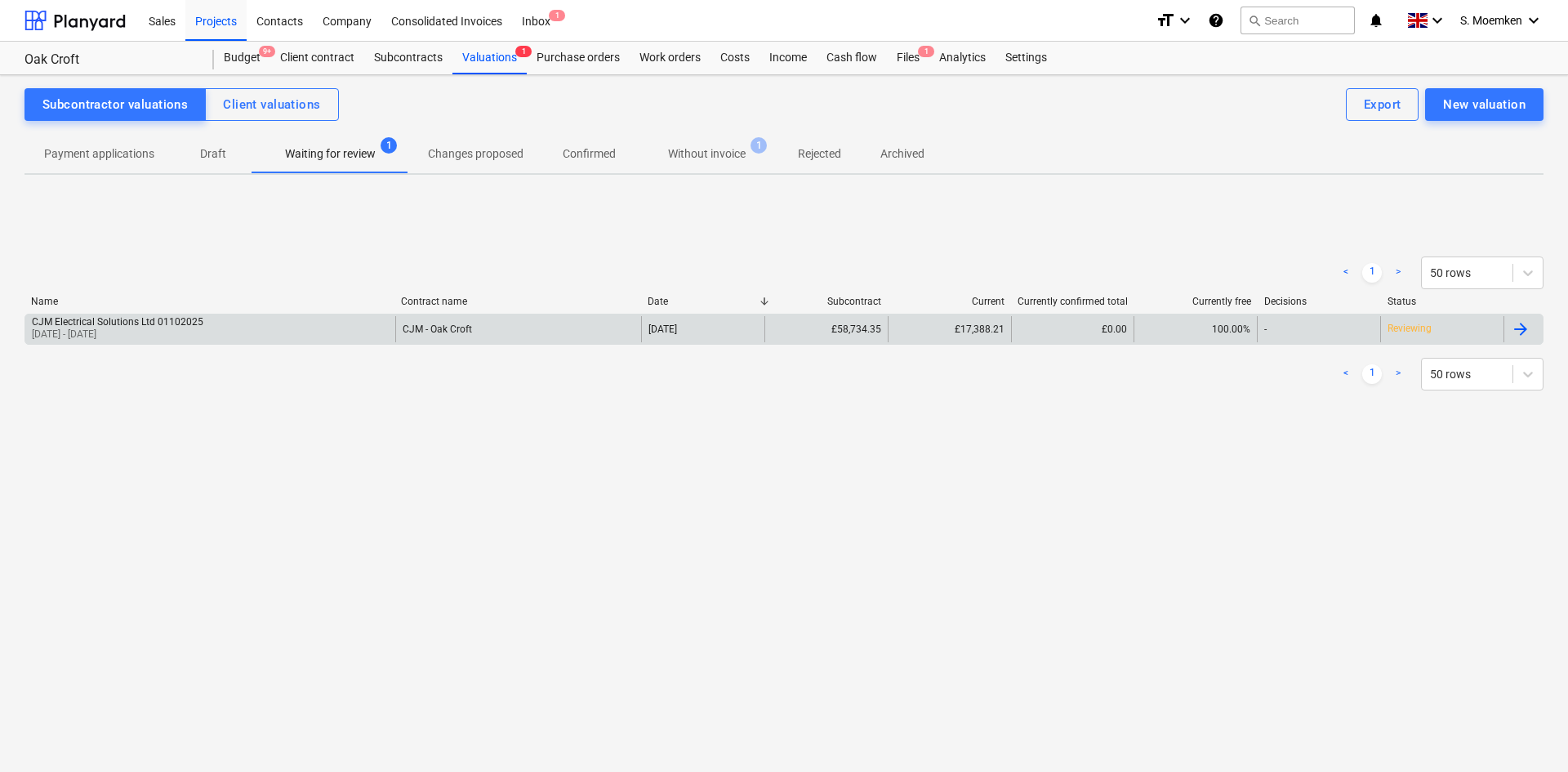
click at [360, 330] on div "CJM Electrical Solutions Ltd 01102025 [DATE] - [DATE]" at bounding box center [210, 329] width 370 height 26
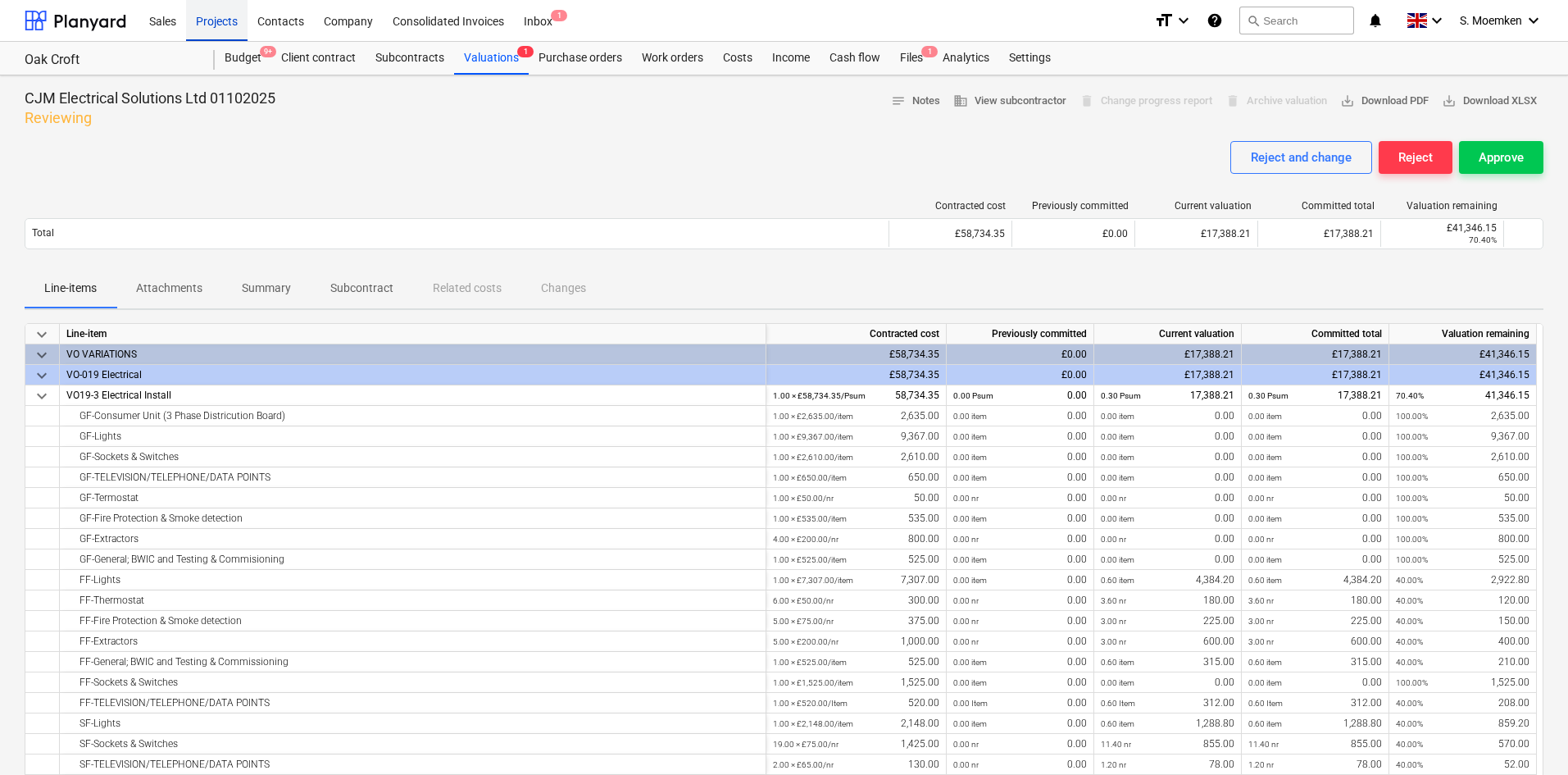
click at [217, 14] on div "Projects" at bounding box center [217, 20] width 61 height 42
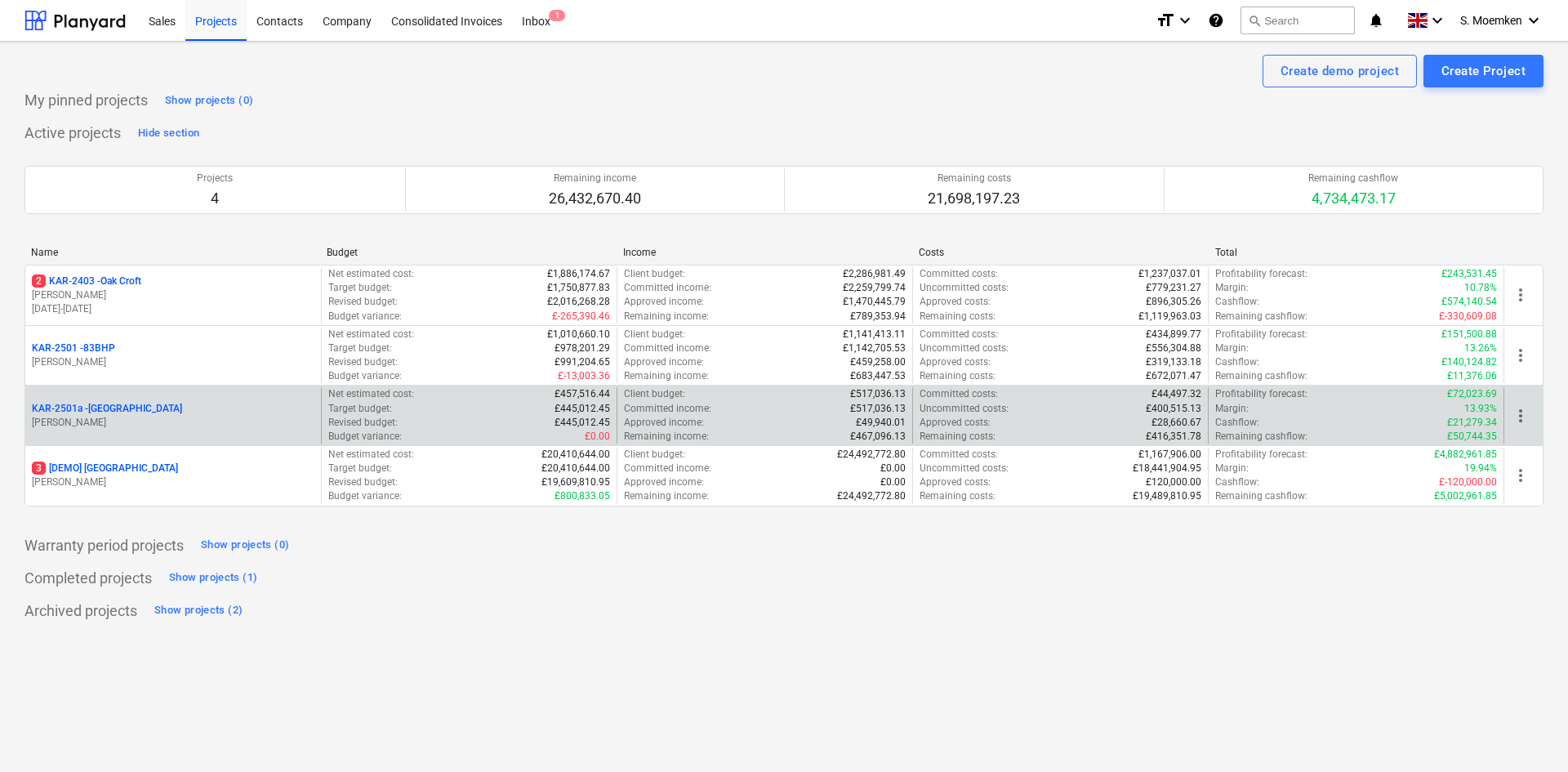
click at [207, 422] on p "[PERSON_NAME]" at bounding box center [173, 423] width 282 height 14
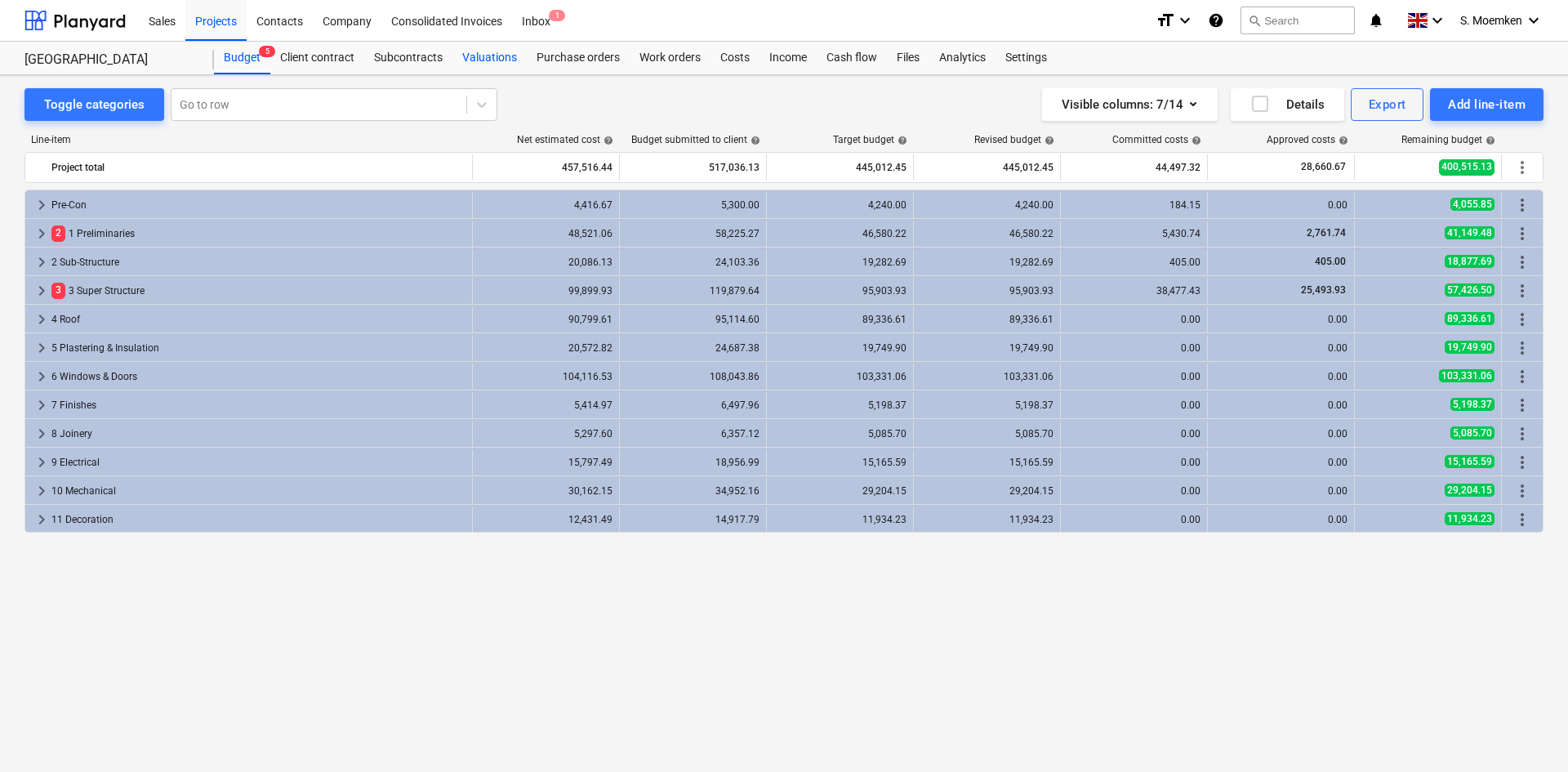
click at [489, 58] on div "Valuations" at bounding box center [489, 58] width 74 height 32
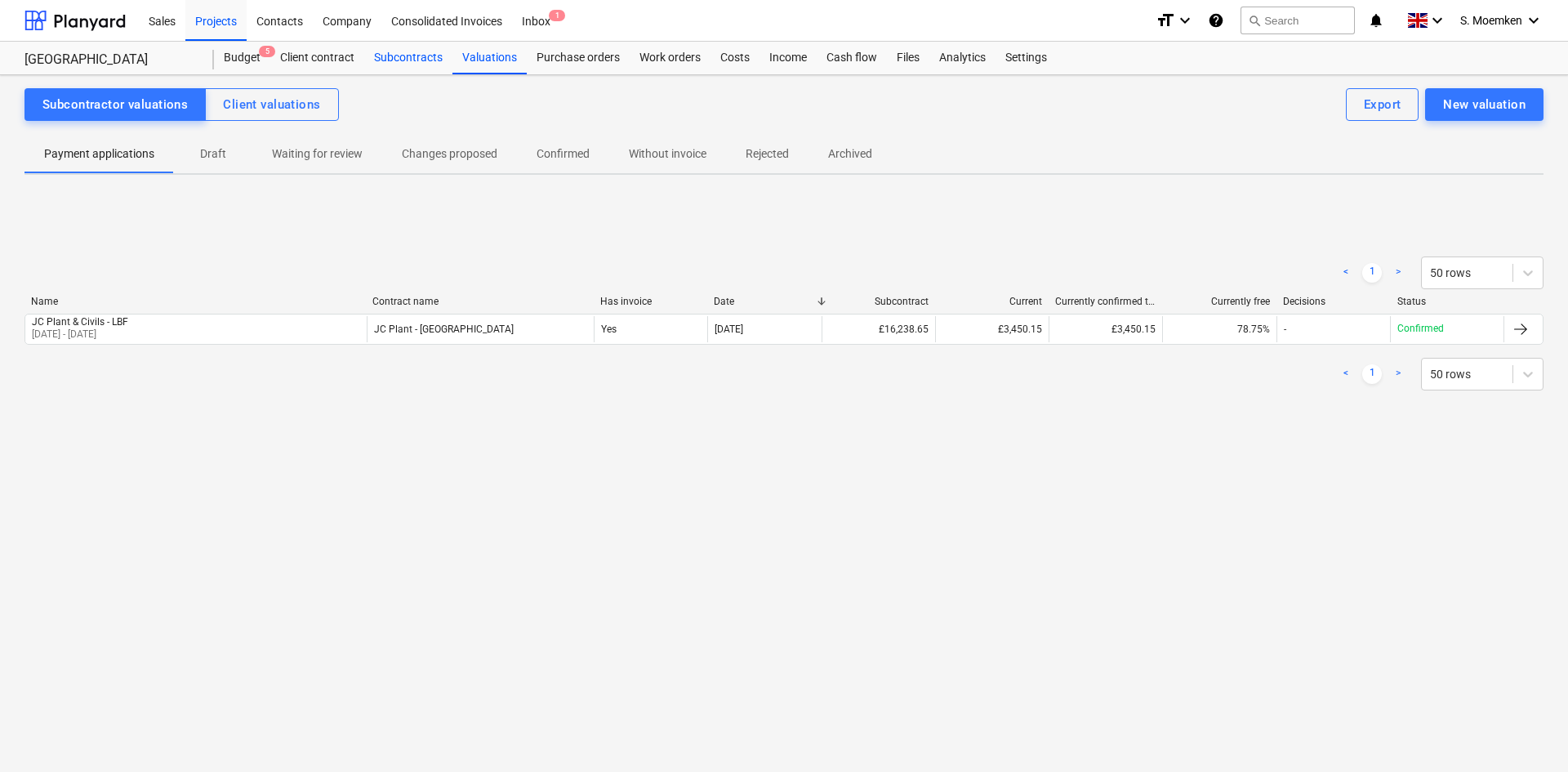
click at [418, 64] on div "Subcontracts" at bounding box center [409, 58] width 88 height 32
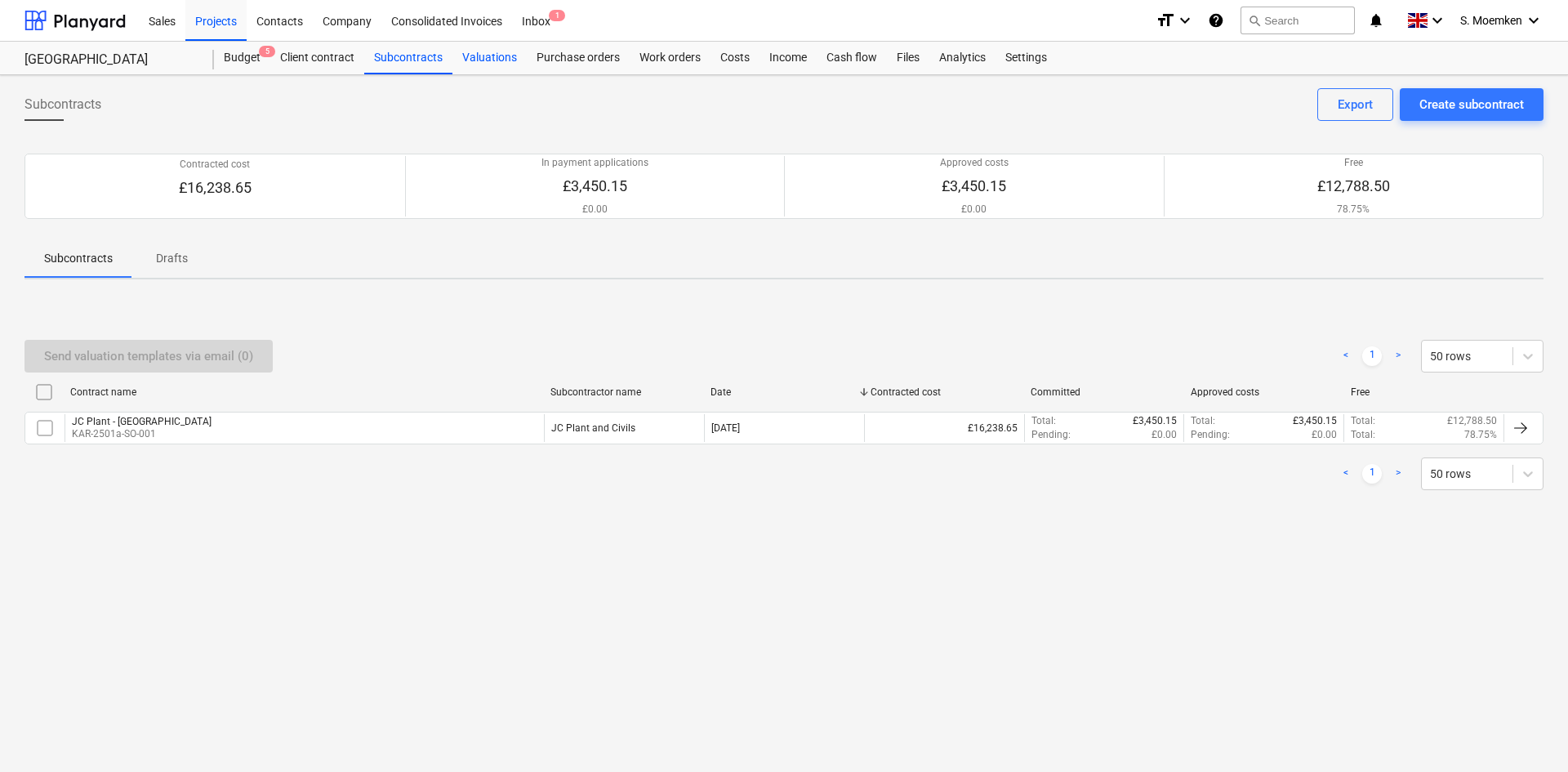
click at [486, 58] on div "Valuations" at bounding box center [489, 58] width 74 height 32
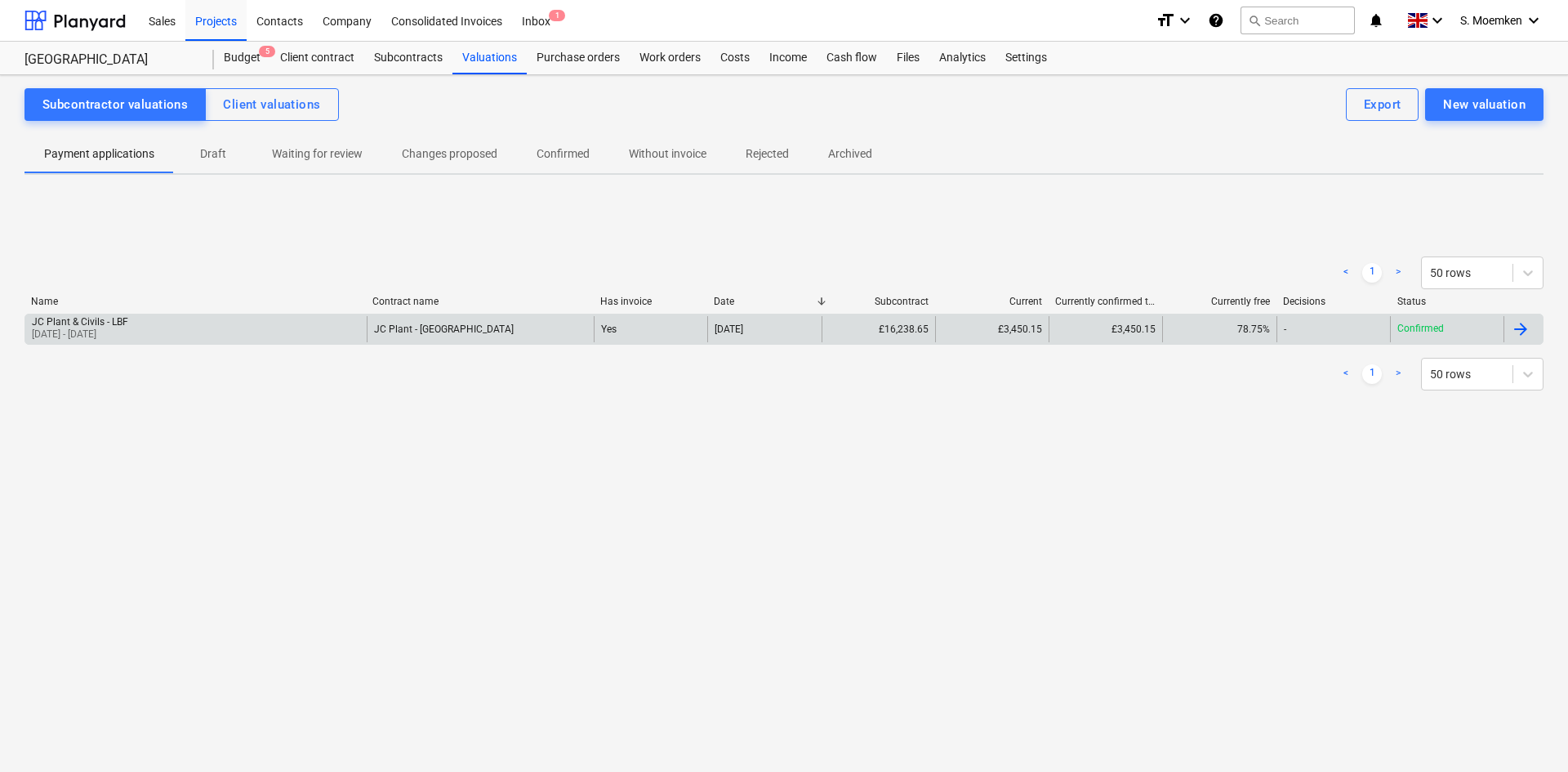
click at [533, 337] on div "JC Plant - [GEOGRAPHIC_DATA]" at bounding box center [479, 329] width 227 height 26
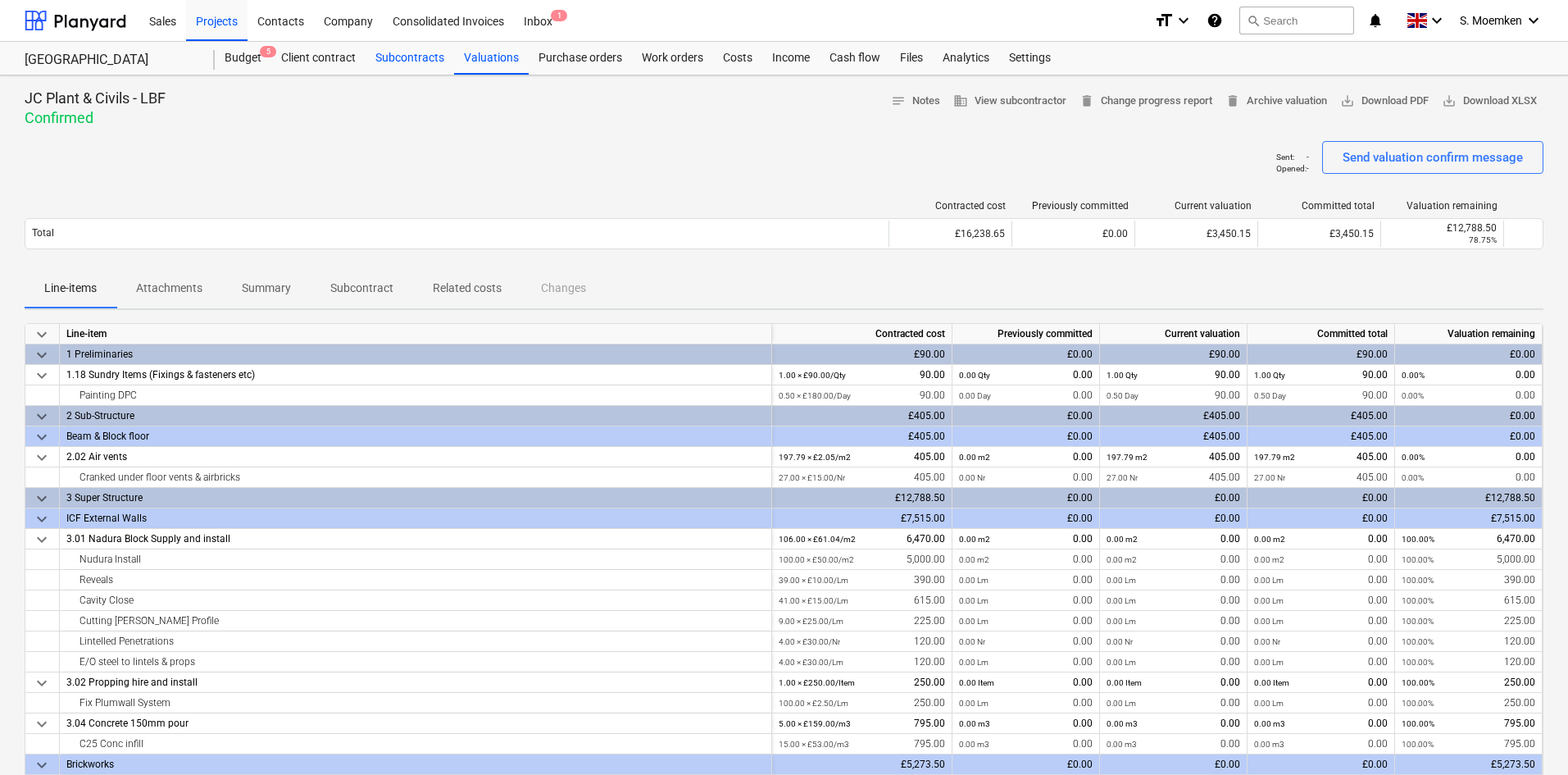
click at [410, 63] on div "Subcontracts" at bounding box center [410, 58] width 89 height 32
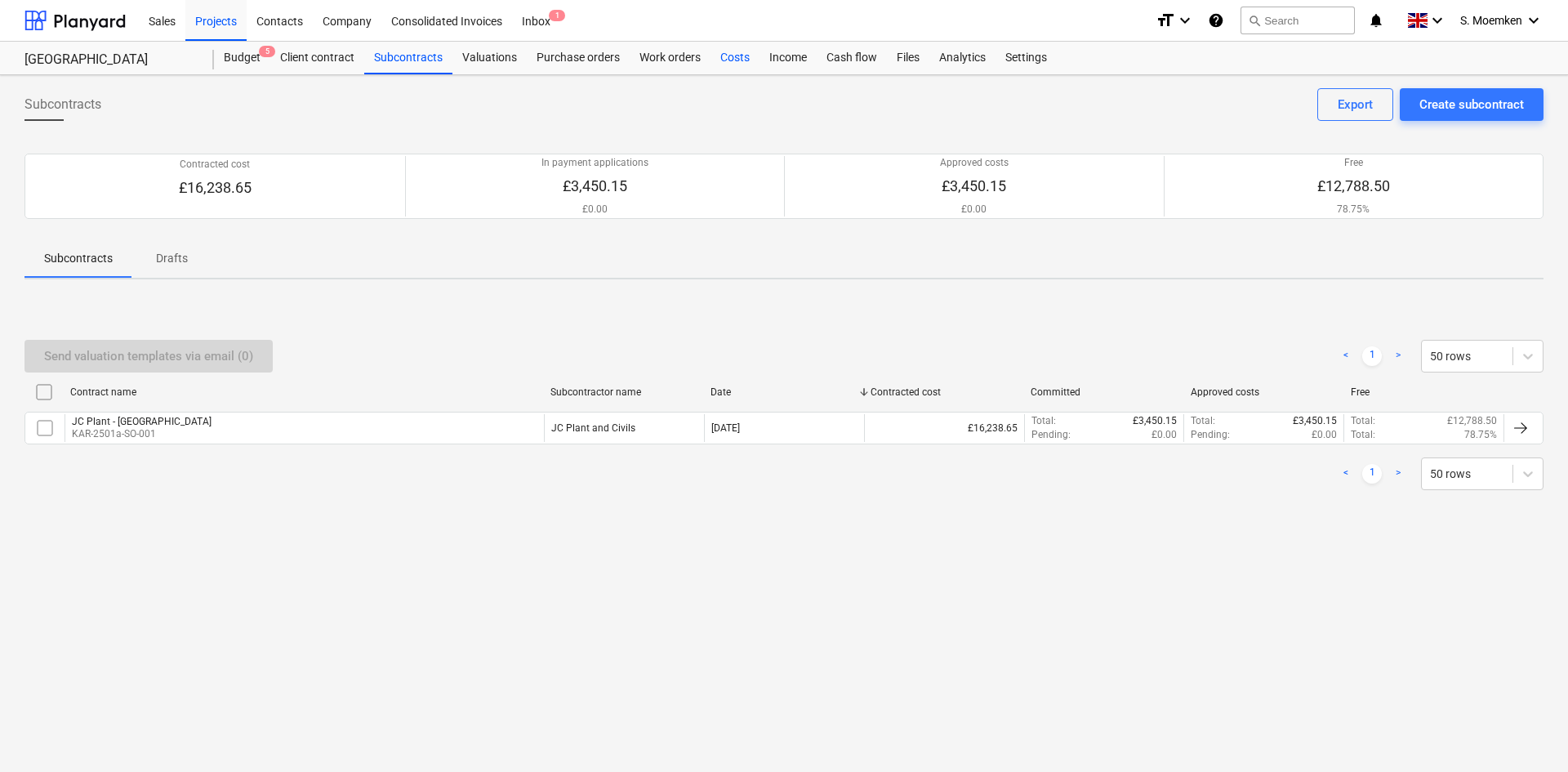
click at [737, 54] on div "Costs" at bounding box center [735, 58] width 49 height 32
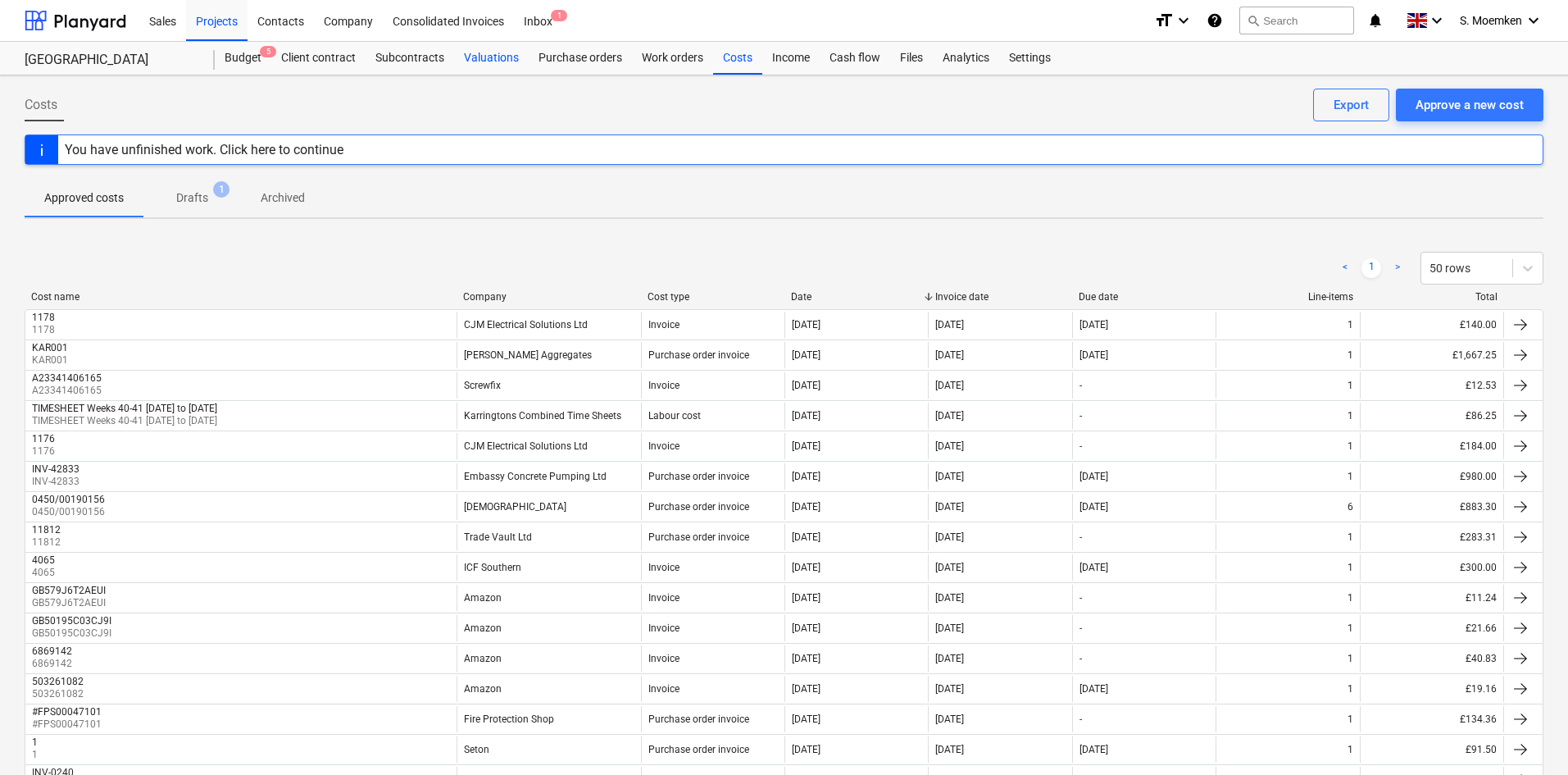
click at [486, 55] on div "Valuations" at bounding box center [491, 58] width 74 height 32
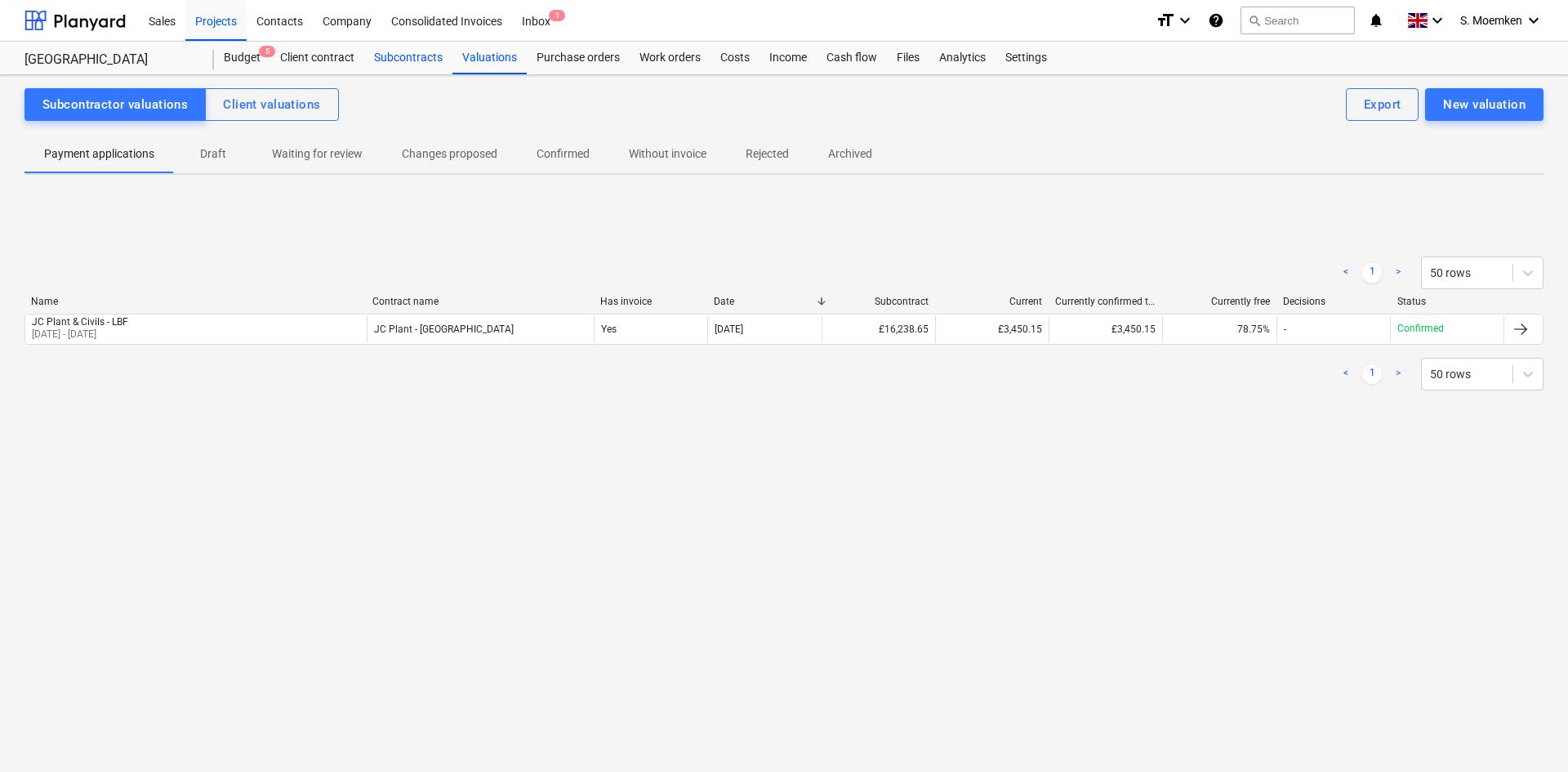
click at [408, 60] on div "Subcontracts" at bounding box center [409, 58] width 88 height 32
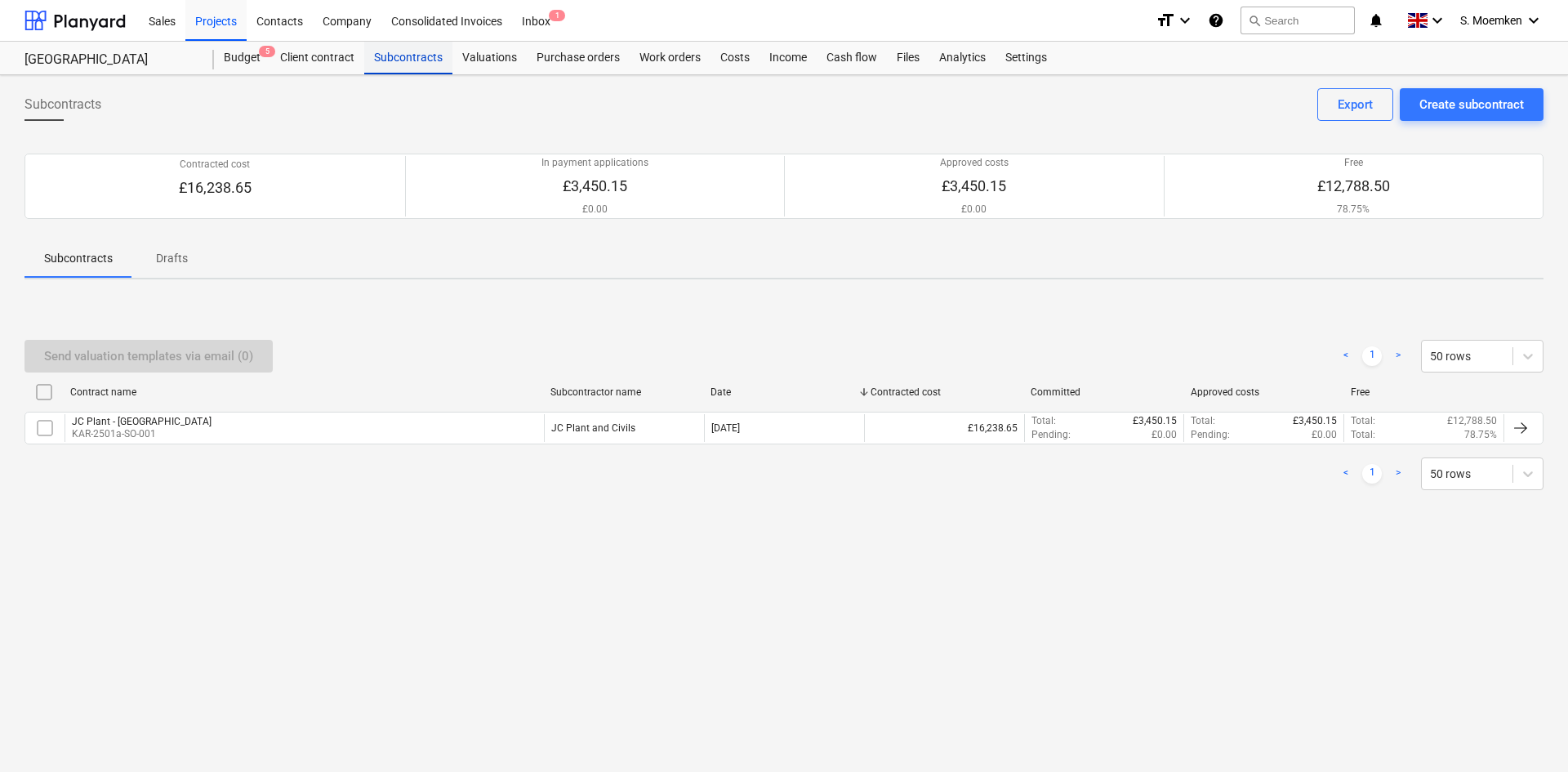
click at [408, 54] on div "Subcontracts" at bounding box center [409, 58] width 88 height 32
click at [493, 60] on div "Valuations" at bounding box center [489, 58] width 74 height 32
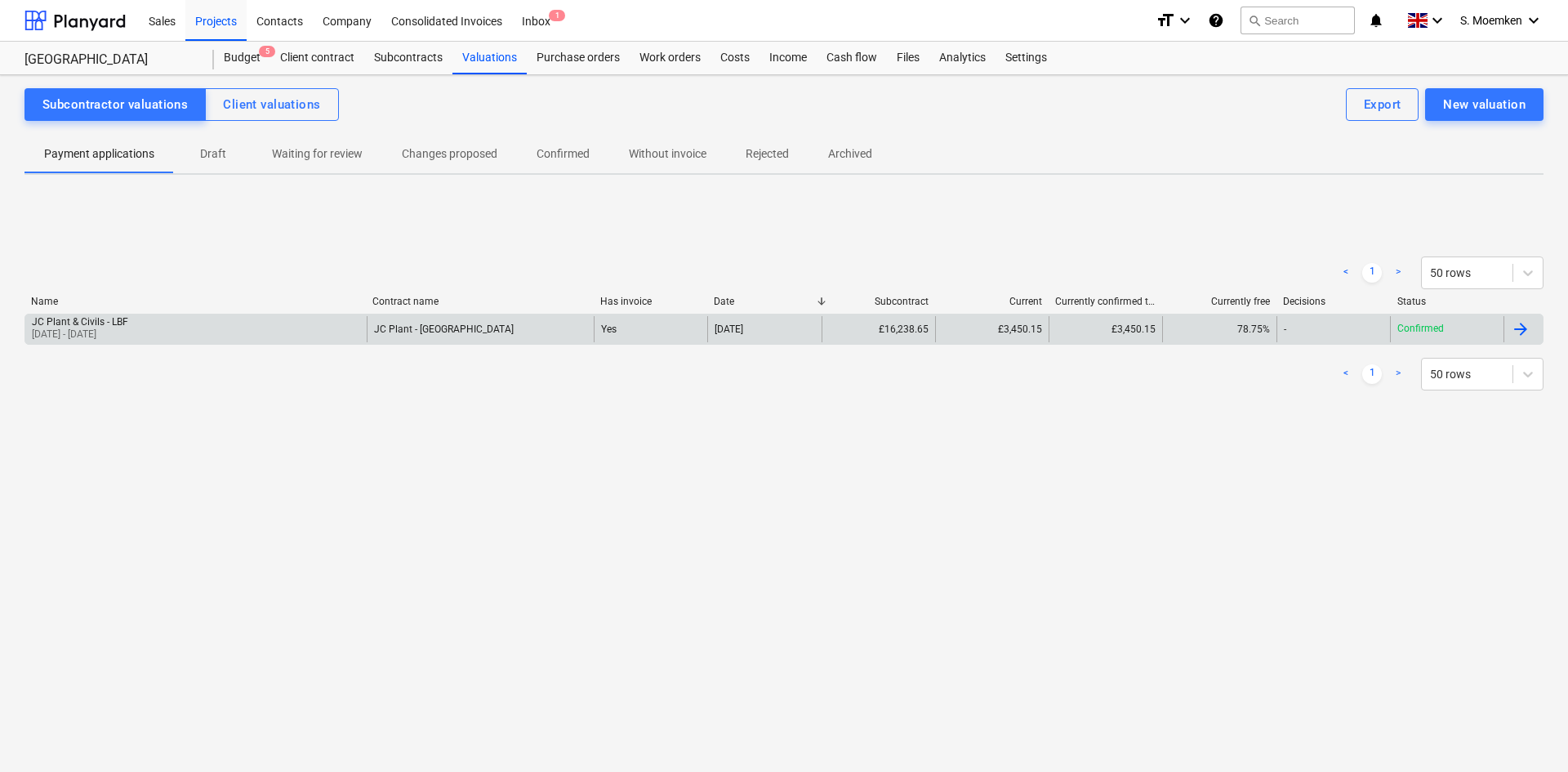
click at [637, 338] on div "Yes" at bounding box center [651, 329] width 114 height 26
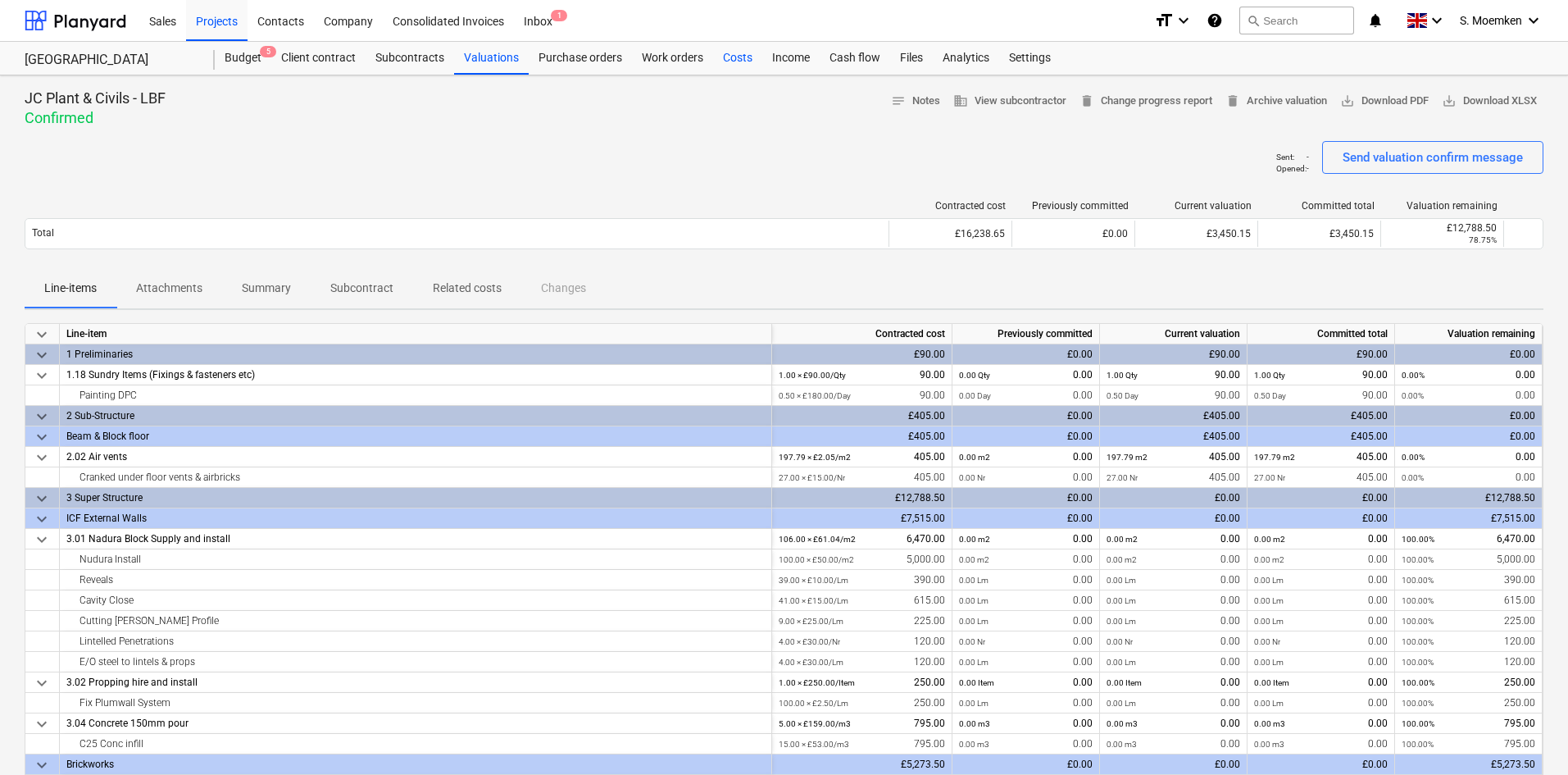
click at [736, 61] on div "Costs" at bounding box center [738, 58] width 49 height 32
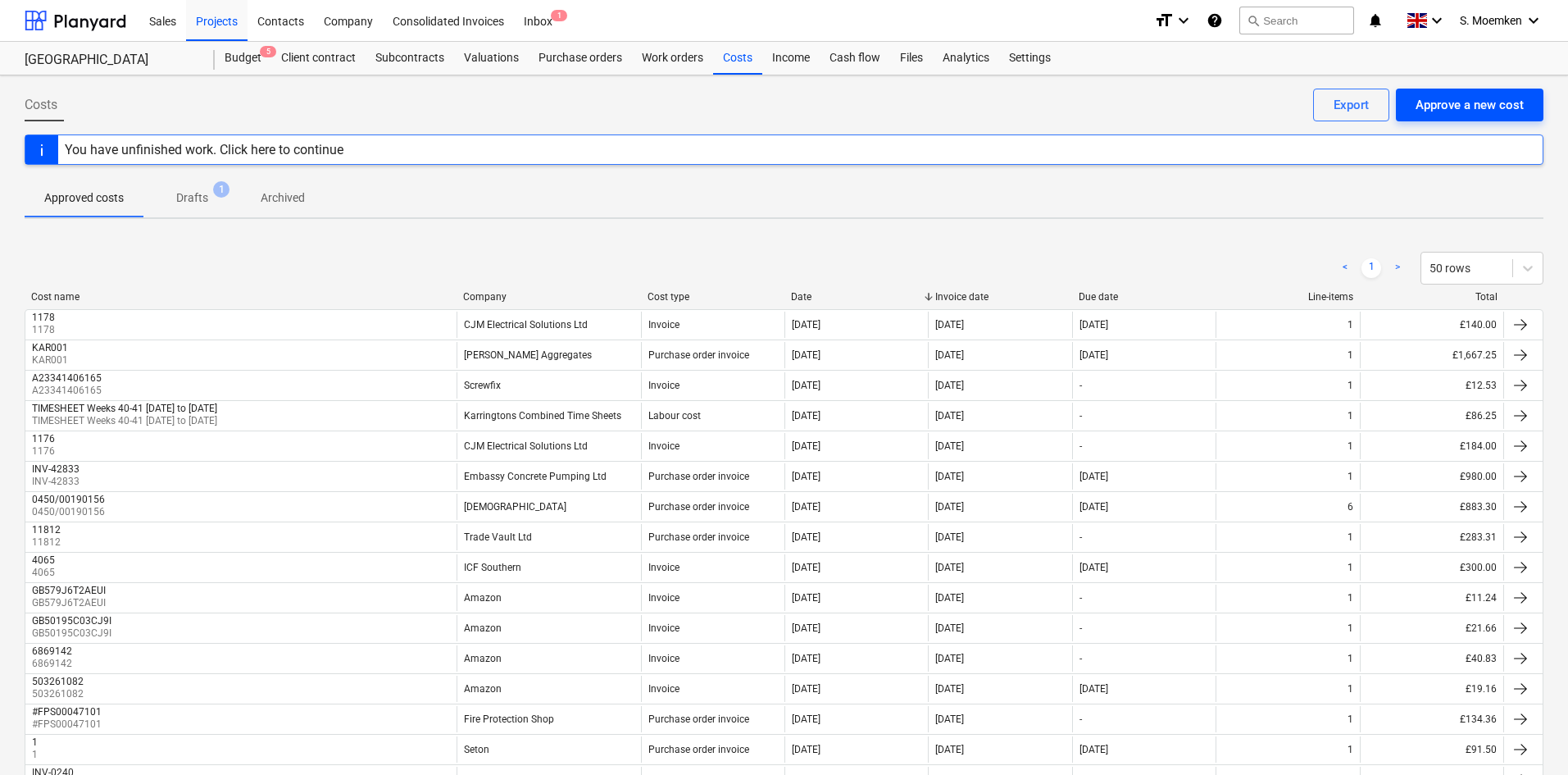
click at [1419, 106] on div "Approve a new cost" at bounding box center [1470, 105] width 108 height 21
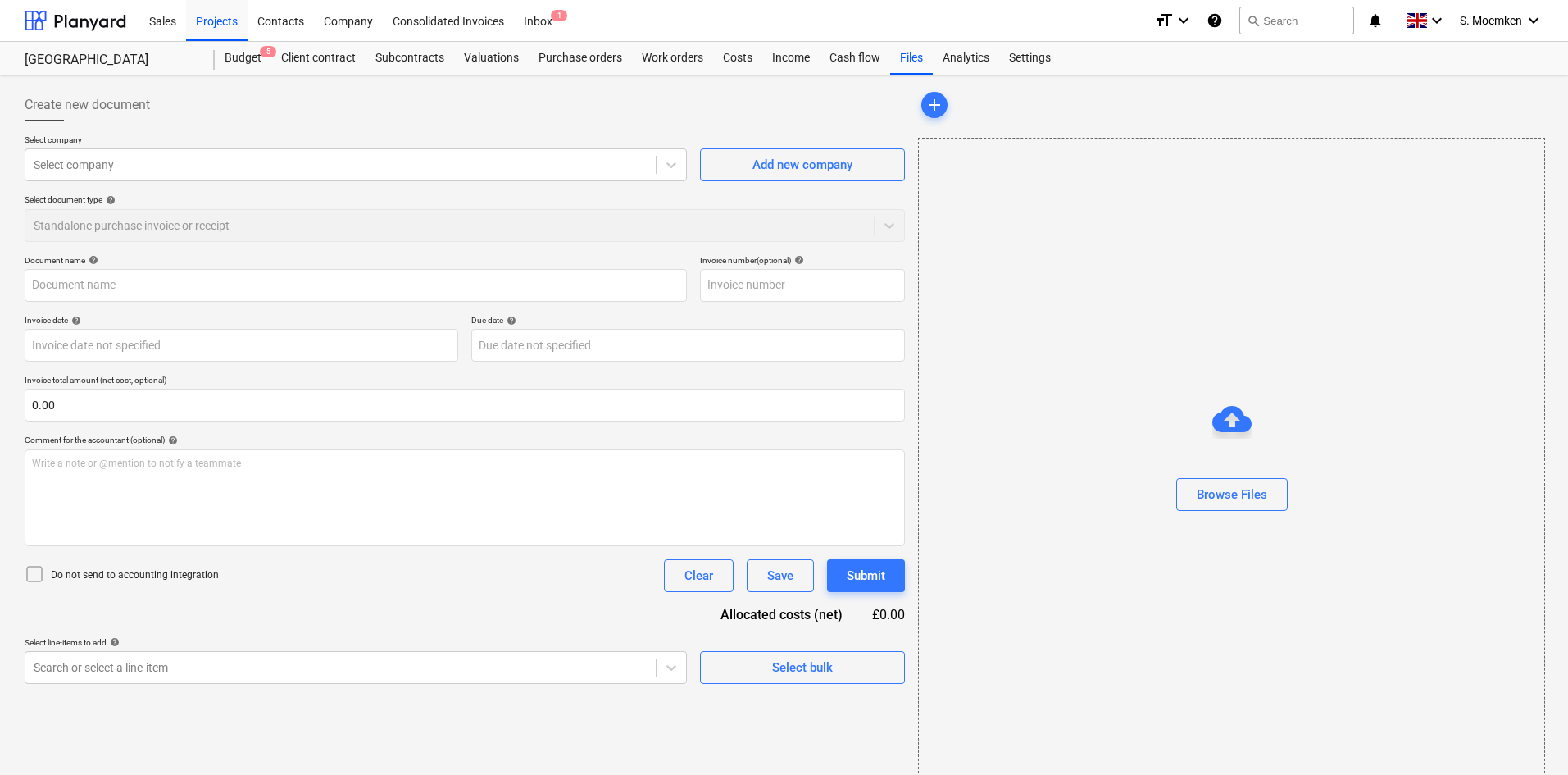
click at [270, 220] on div "Select document type help Standalone purchase invoice or receipt" at bounding box center [465, 218] width 880 height 47
click at [206, 14] on div "Projects" at bounding box center [217, 20] width 61 height 42
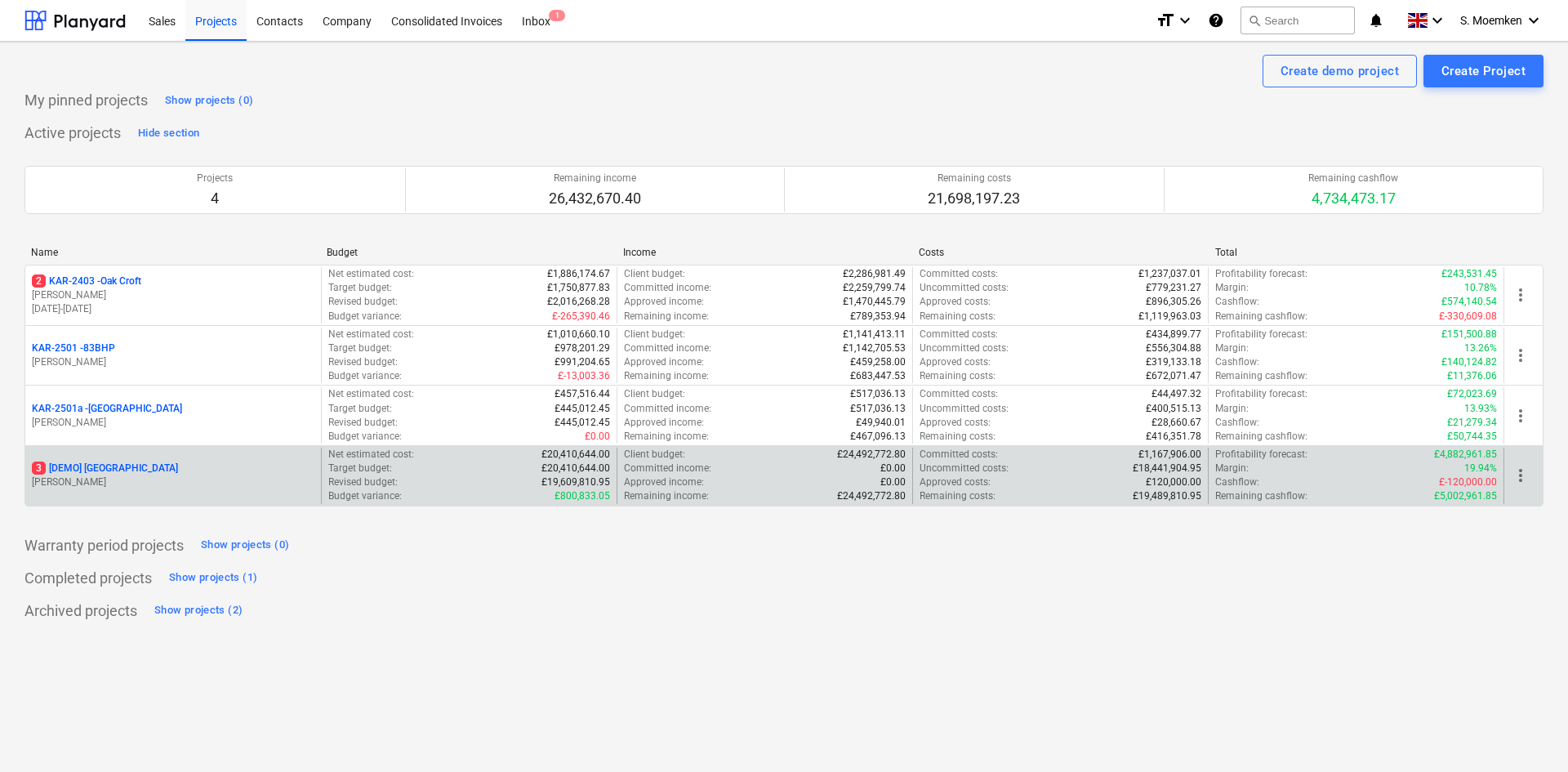
click at [202, 480] on p "[PERSON_NAME]" at bounding box center [173, 482] width 282 height 14
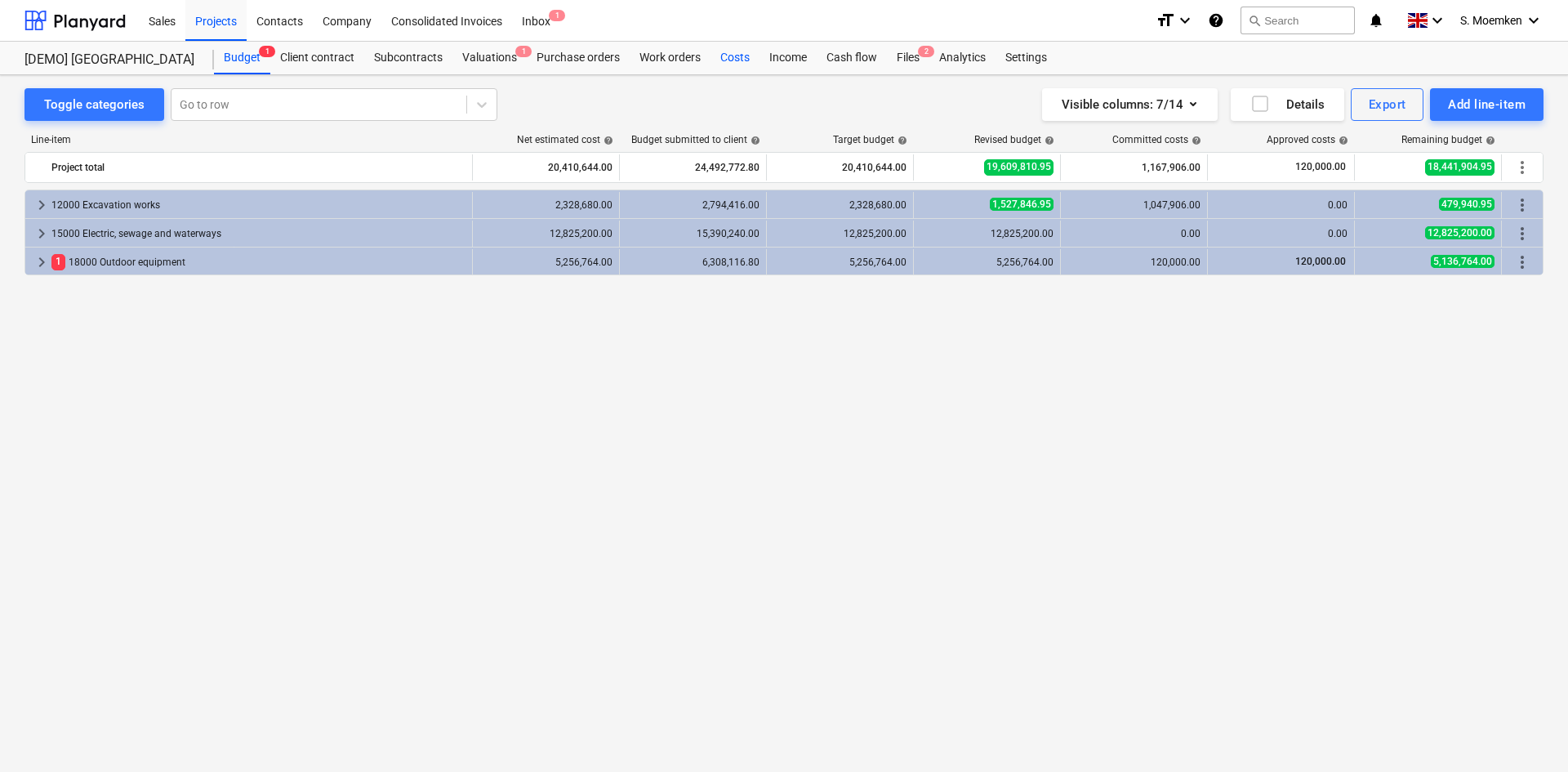
click at [735, 53] on div "Costs" at bounding box center [735, 58] width 49 height 32
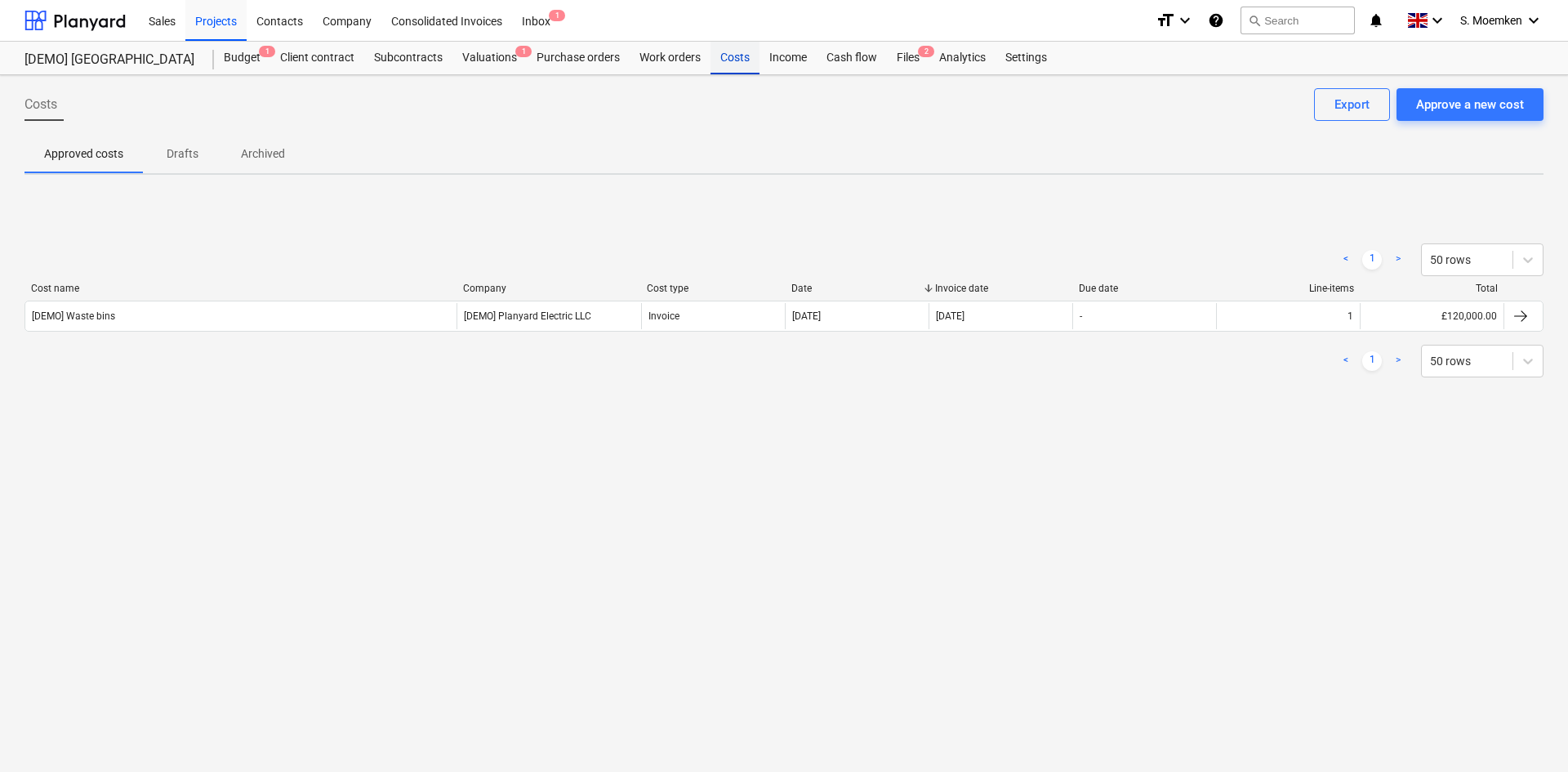
click at [737, 57] on div "Costs" at bounding box center [735, 58] width 49 height 32
click at [1502, 111] on div "Approve a new cost" at bounding box center [1469, 105] width 108 height 21
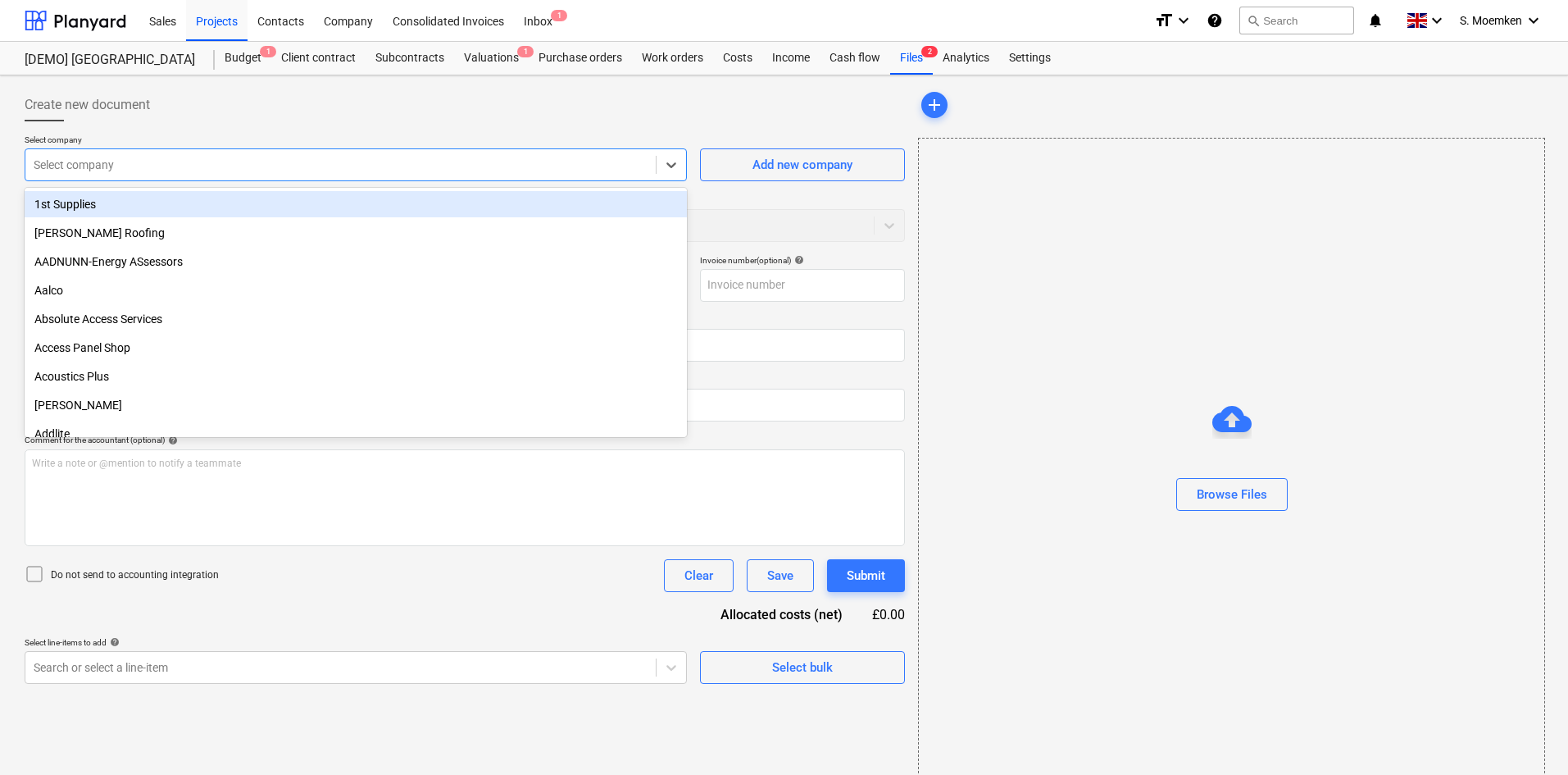
click at [195, 160] on div at bounding box center [340, 165] width 614 height 16
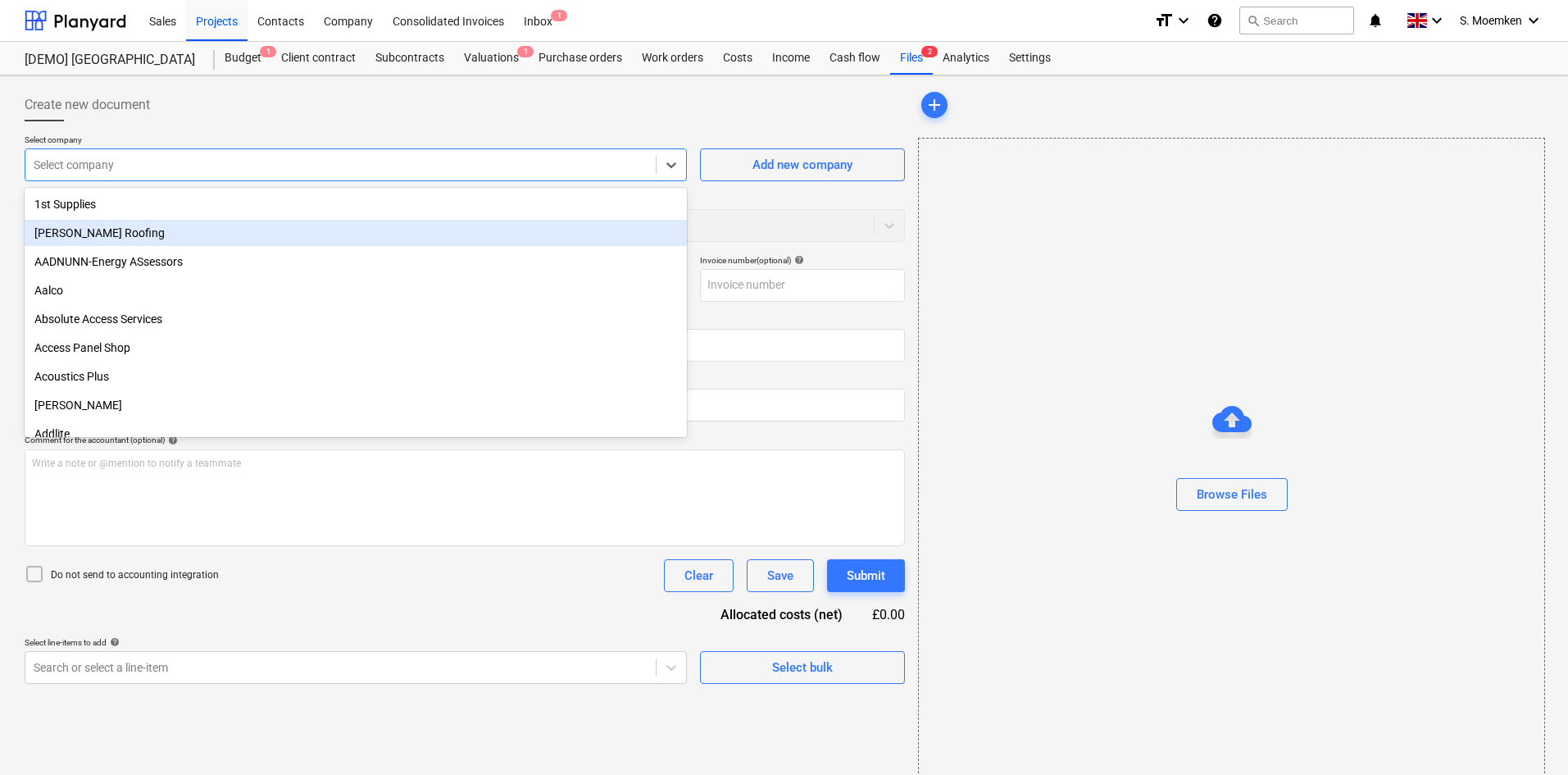
click at [125, 244] on div "[PERSON_NAME] Roofing" at bounding box center [356, 233] width 662 height 26
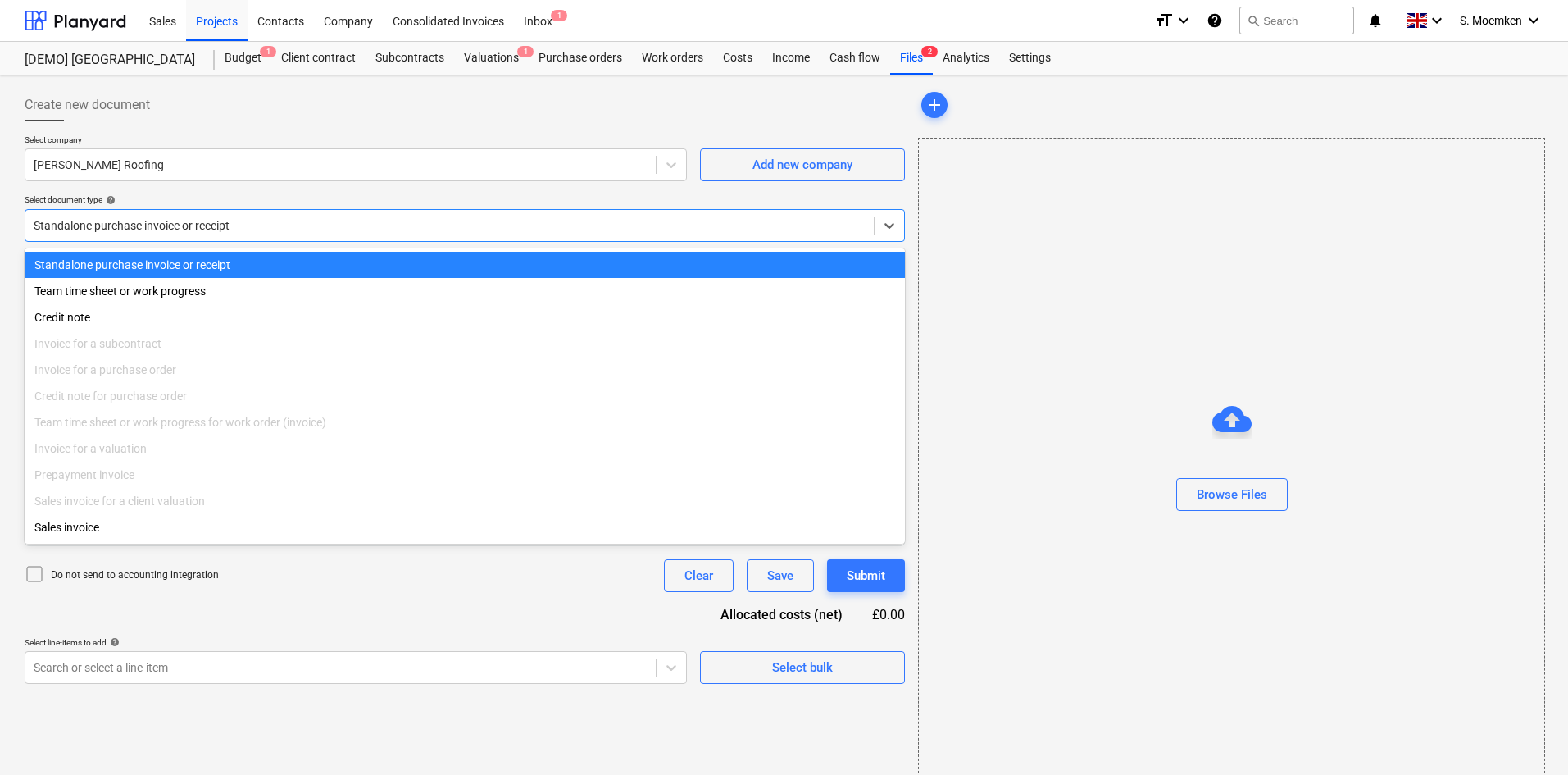
click at [199, 228] on div at bounding box center [449, 225] width 832 height 16
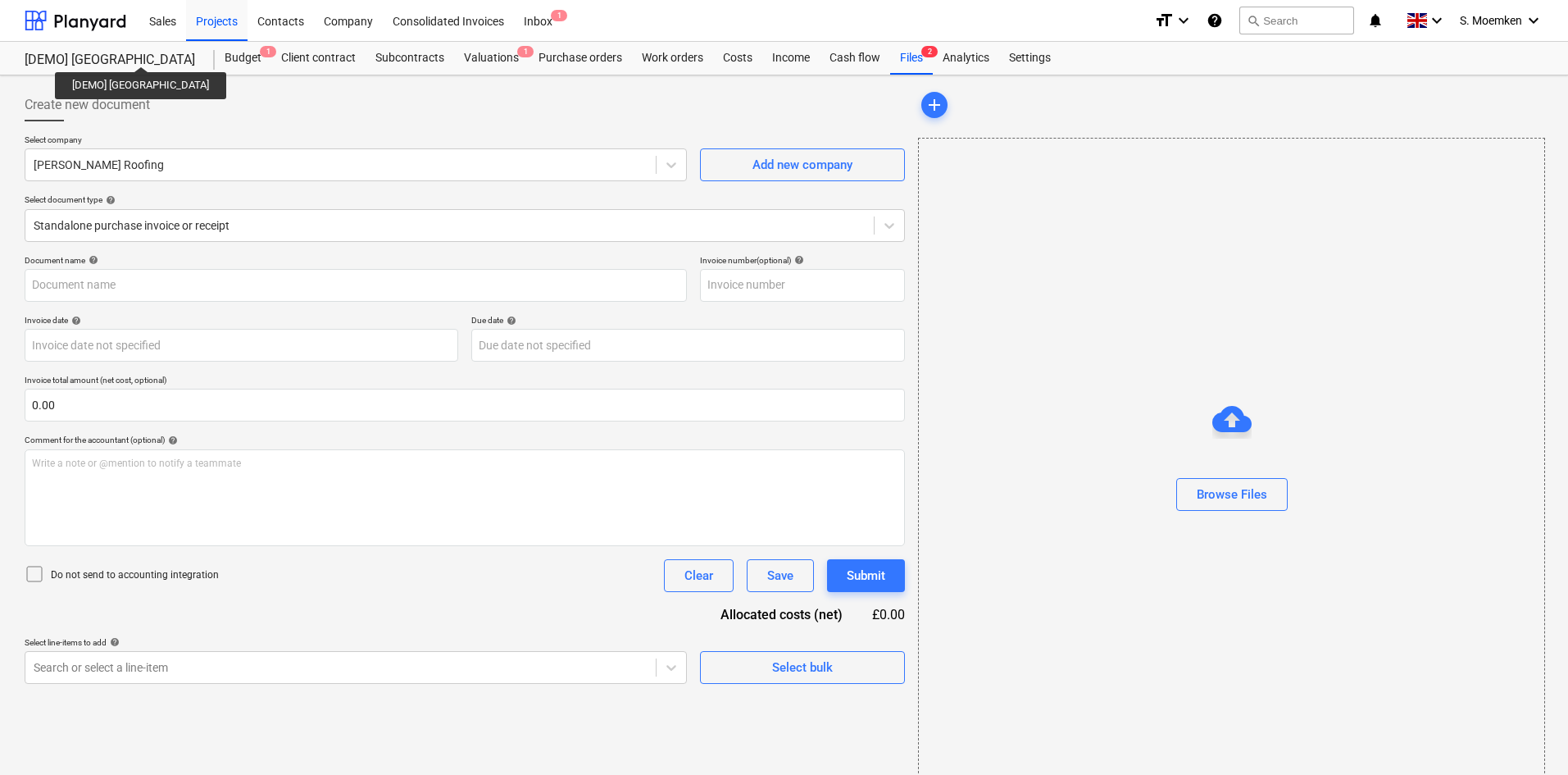
drag, startPoint x: 136, startPoint y: 52, endPoint x: 180, endPoint y: 54, distance: 44.0
click at [136, 52] on div "[DEMO] [GEOGRAPHIC_DATA]" at bounding box center [110, 61] width 171 height 17
click at [220, 28] on div "Projects" at bounding box center [217, 20] width 61 height 42
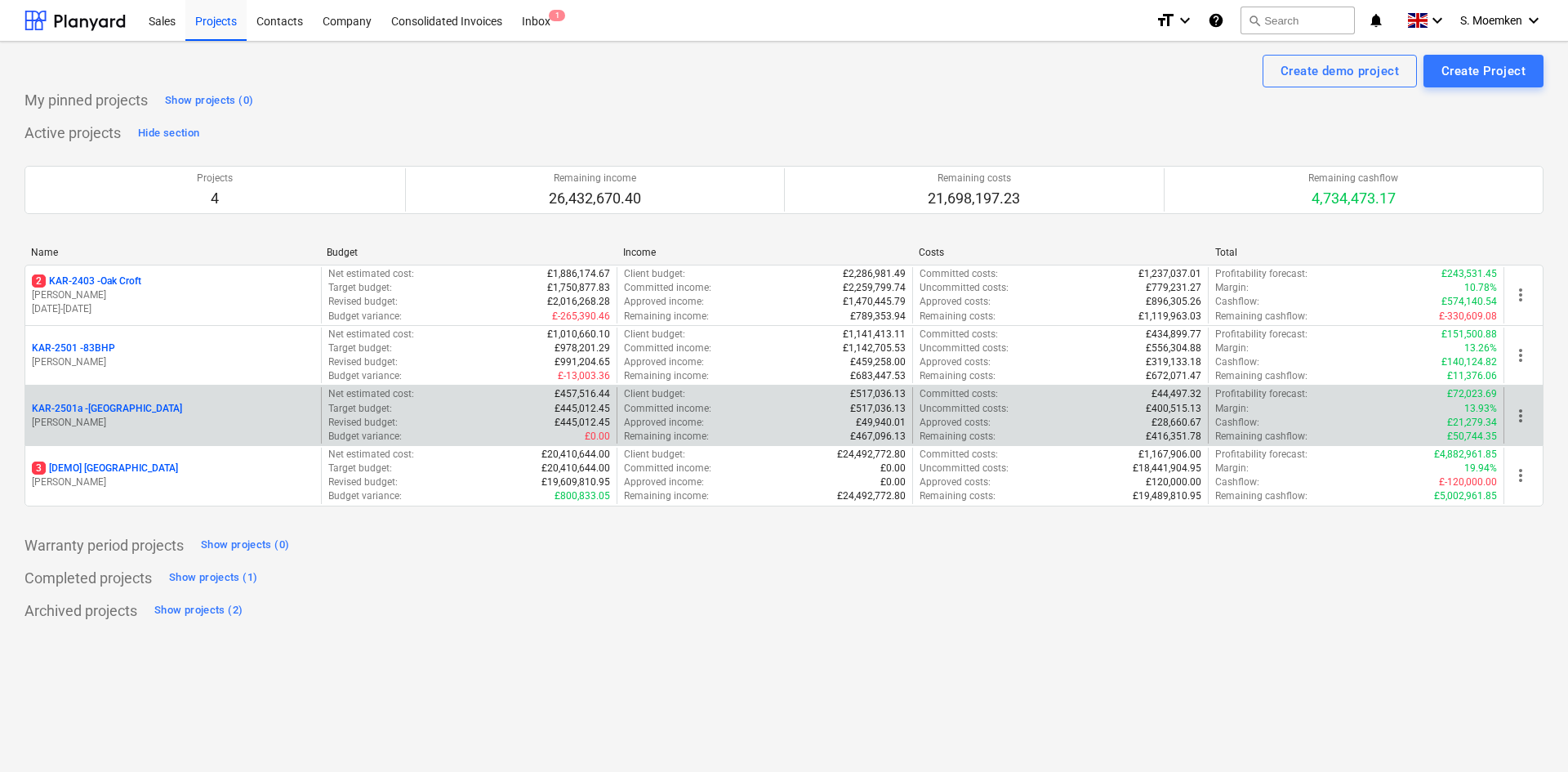
click at [182, 411] on div "KAR-2501a - [GEOGRAPHIC_DATA]" at bounding box center [173, 409] width 282 height 14
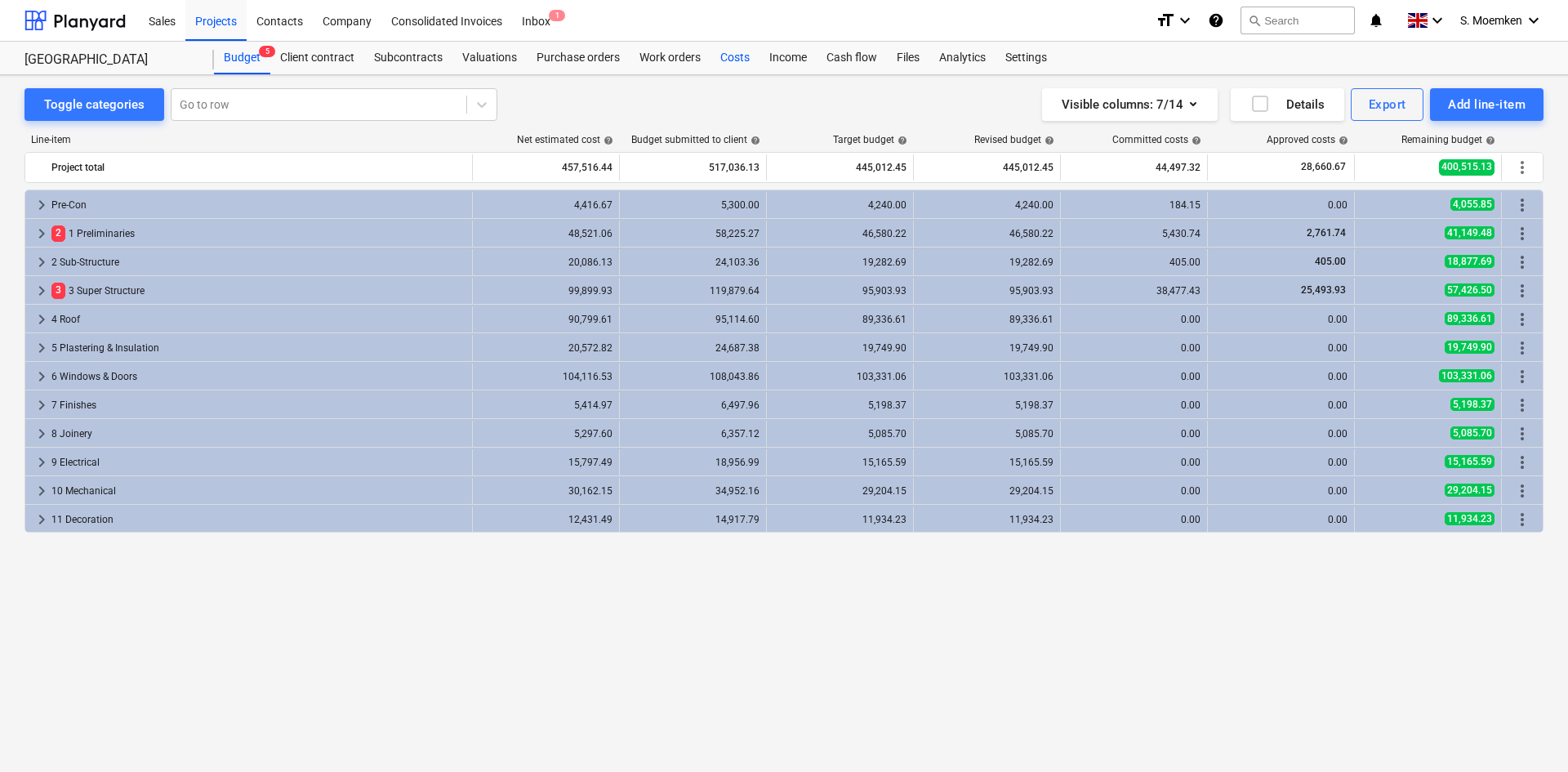
click at [743, 51] on div "Costs" at bounding box center [735, 58] width 49 height 32
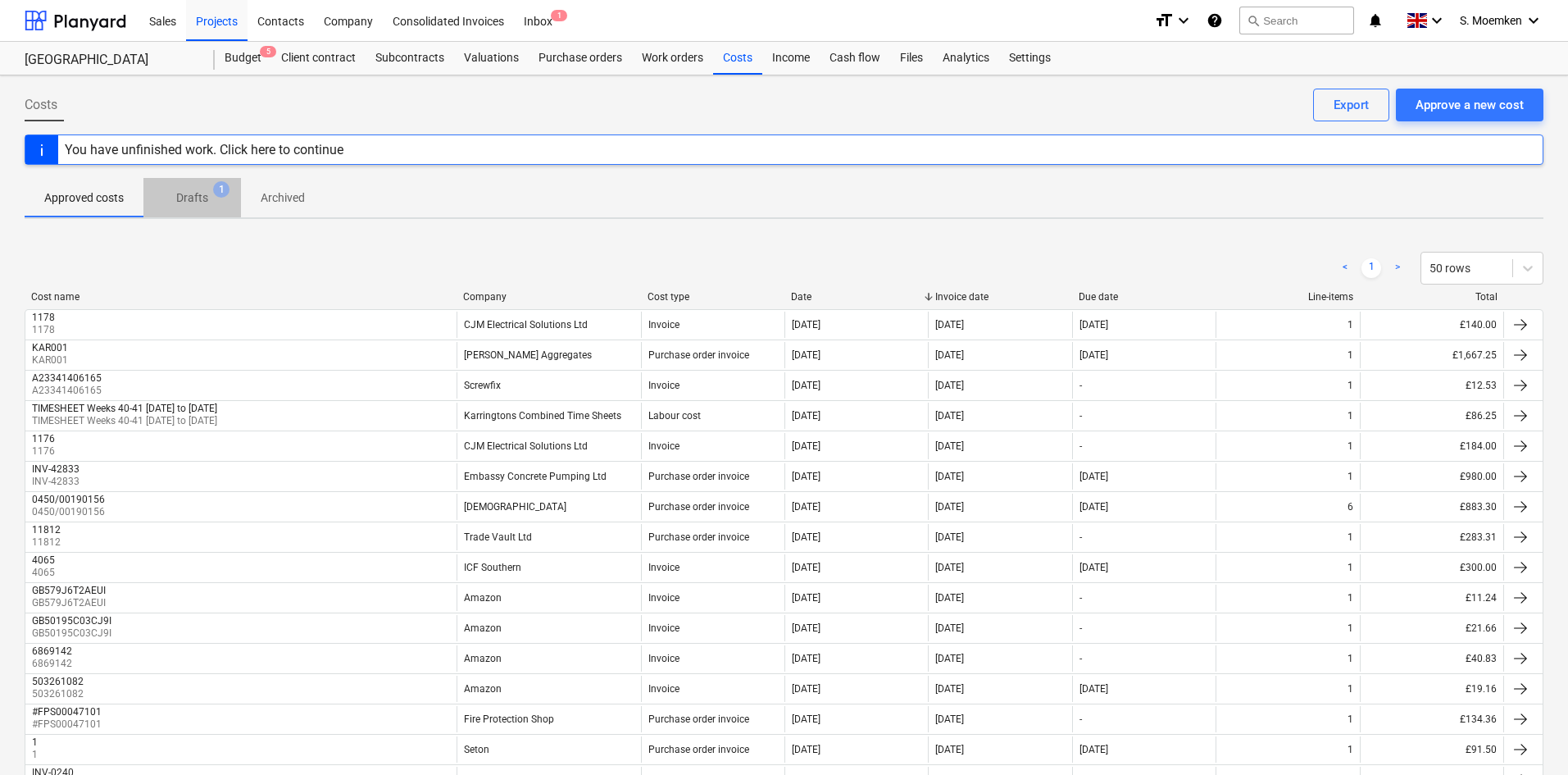
click at [198, 200] on p "Drafts" at bounding box center [192, 198] width 32 height 17
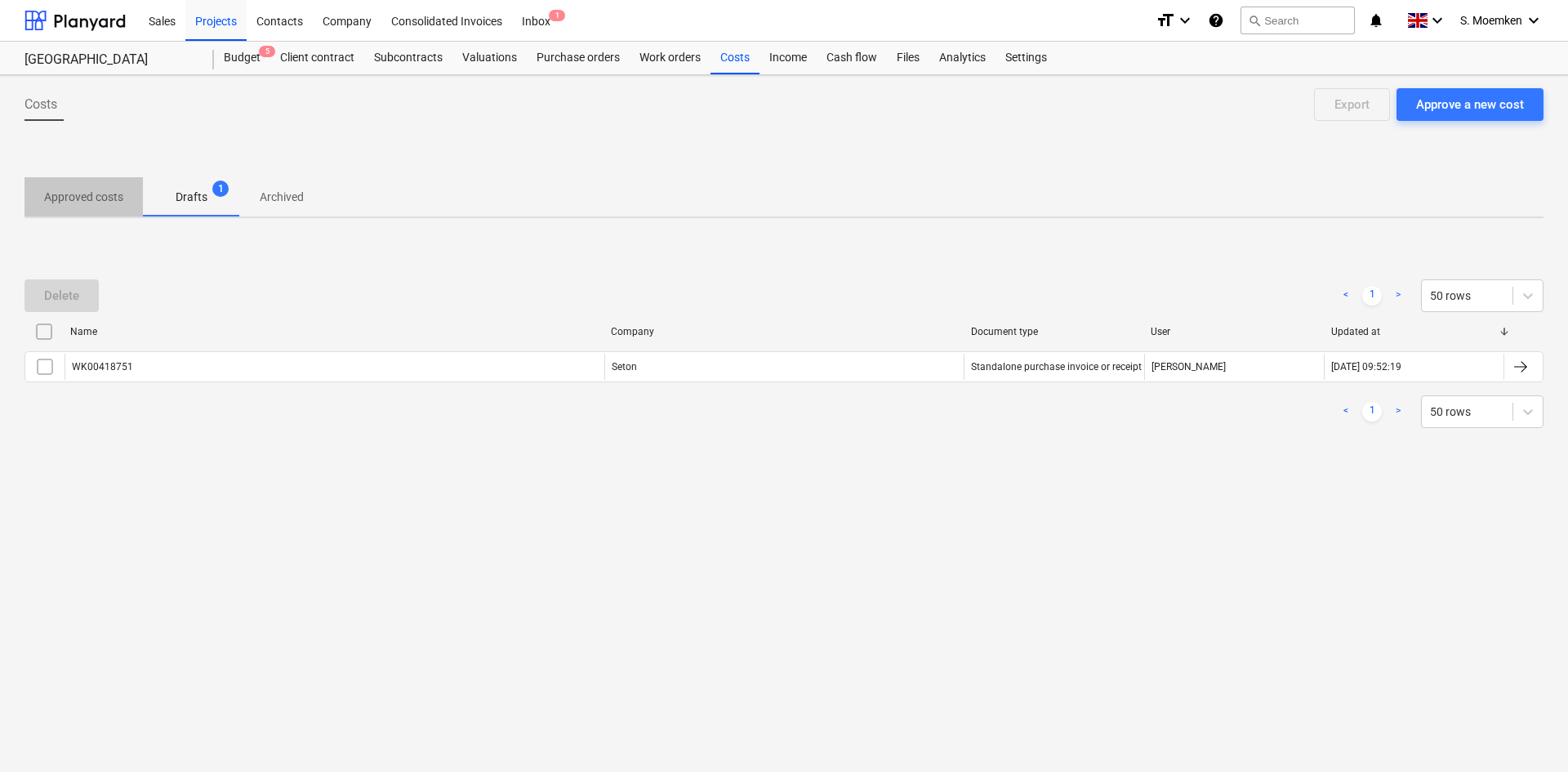
click at [82, 202] on p "Approved costs" at bounding box center [83, 197] width 79 height 17
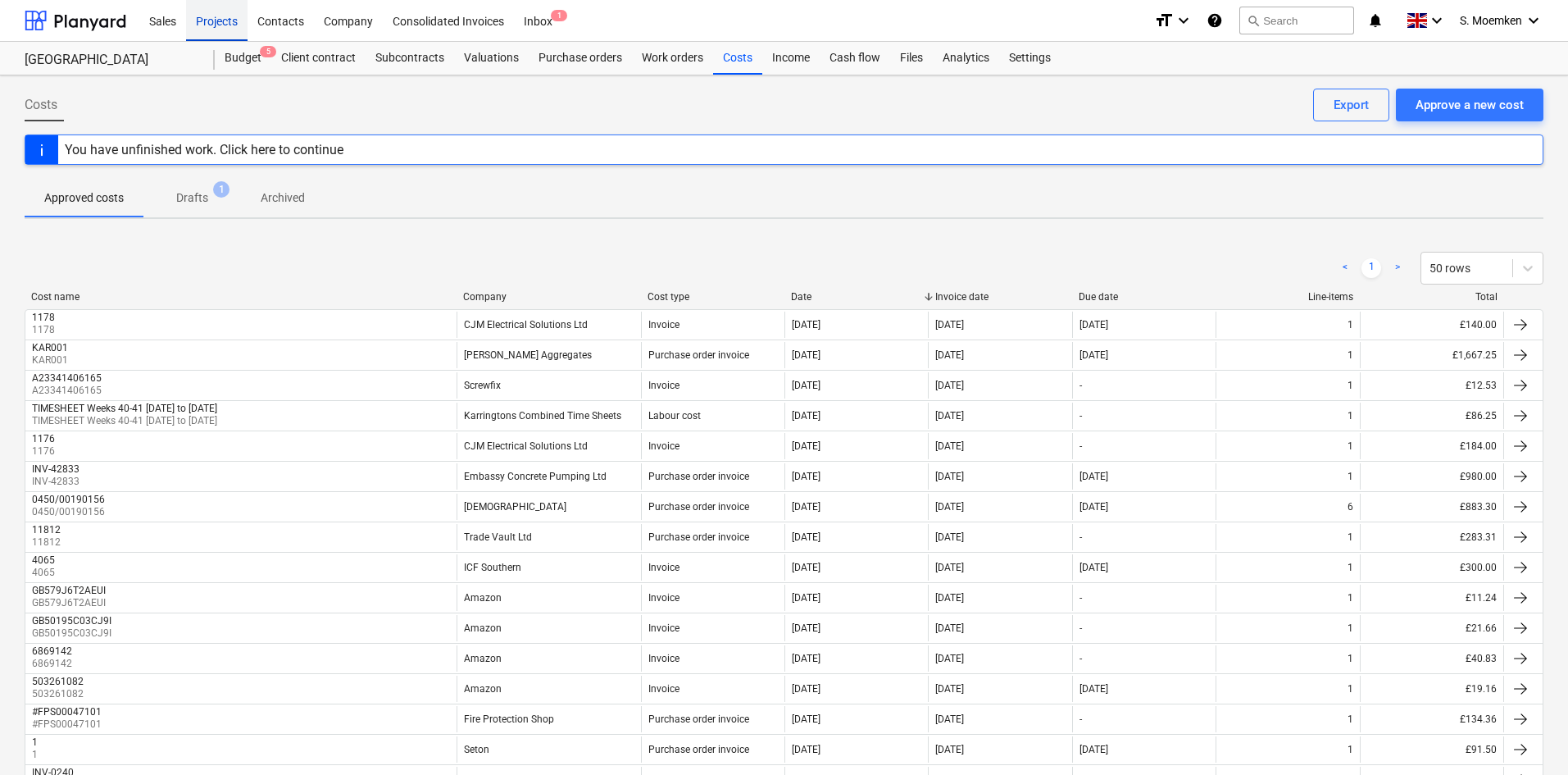
click at [211, 17] on div "Projects" at bounding box center [217, 20] width 61 height 42
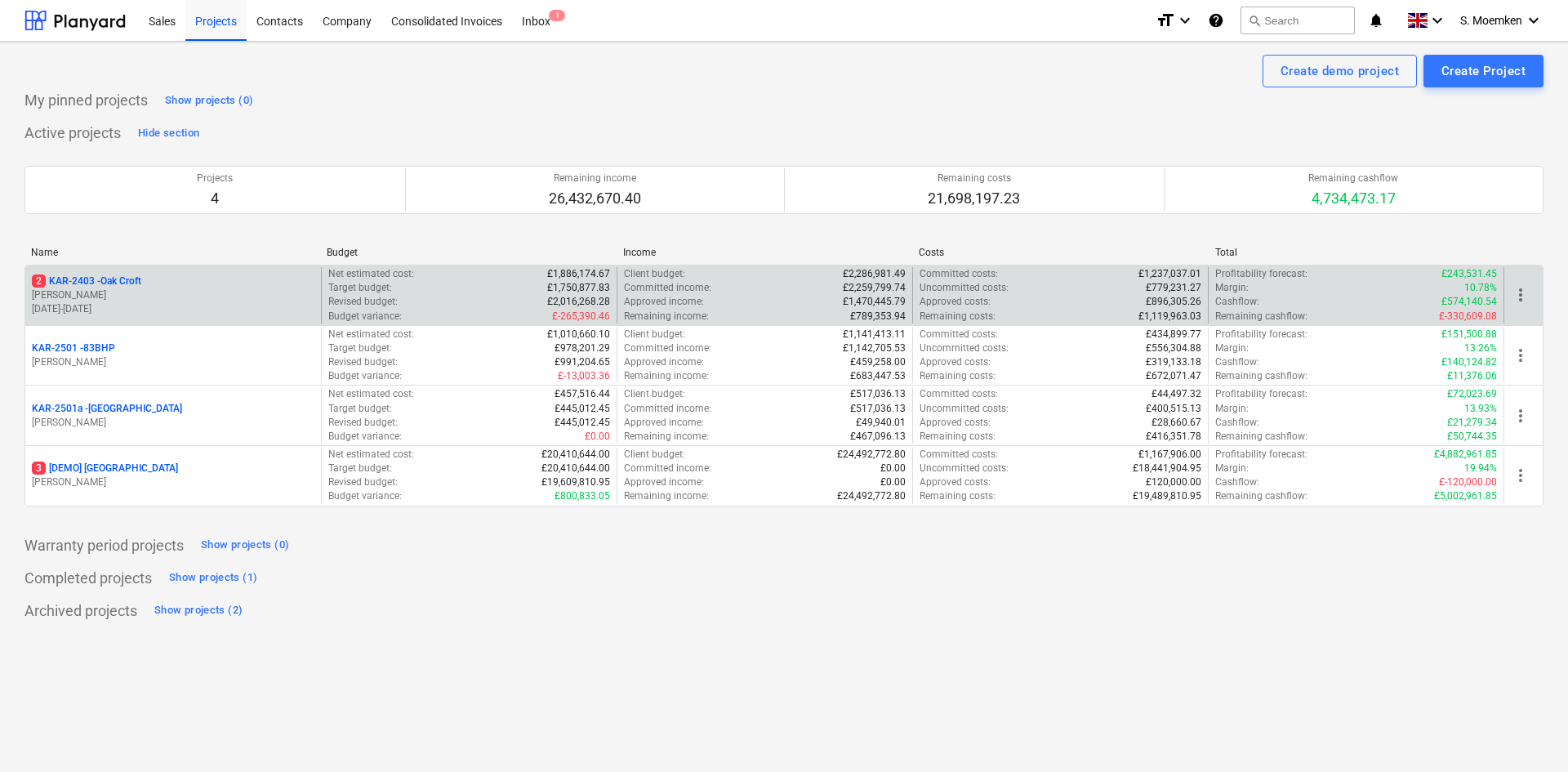
click at [183, 284] on div "2 KAR-2403 - Oak Croft" at bounding box center [173, 281] width 282 height 14
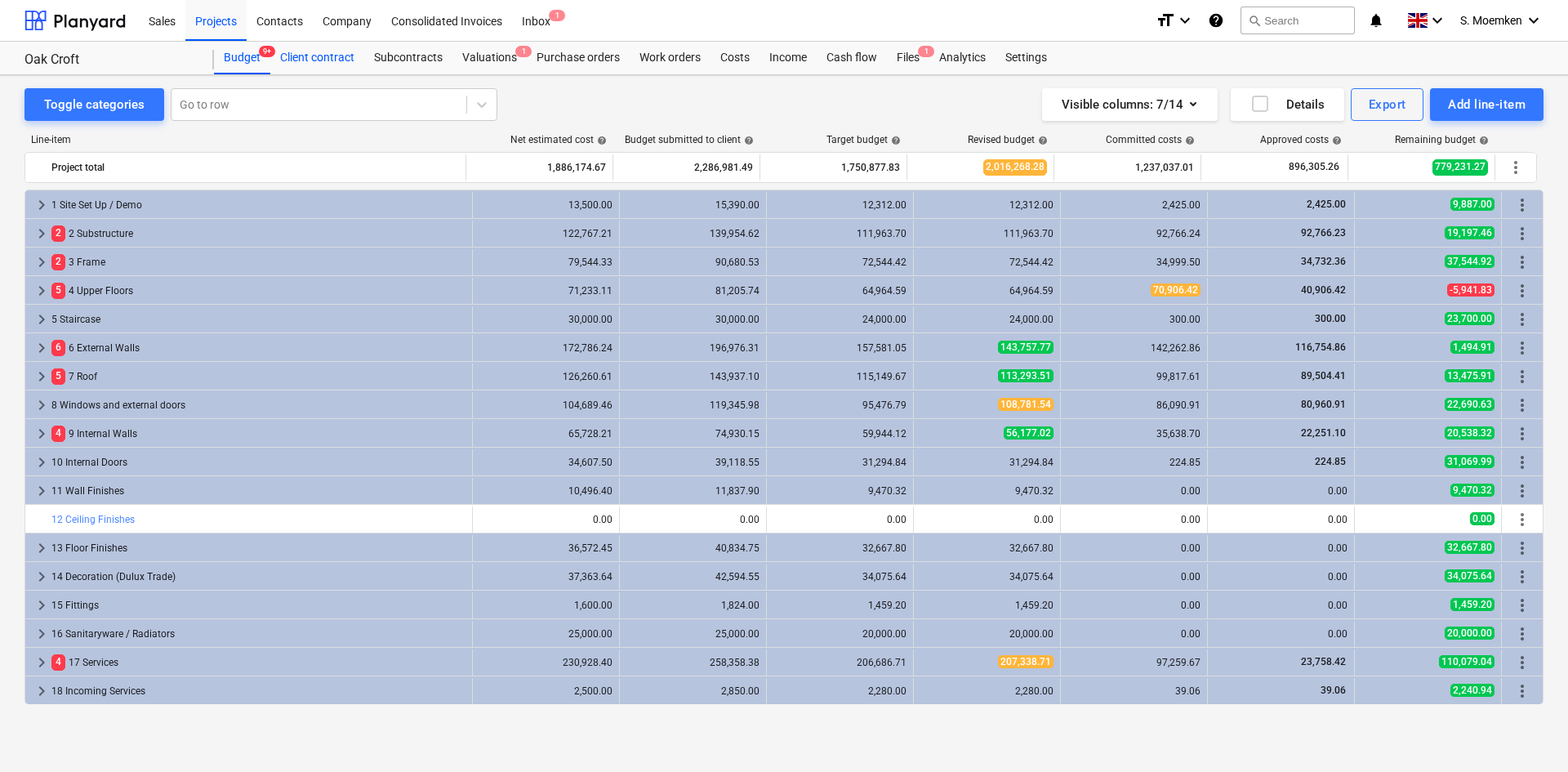
click at [317, 52] on div "Client contract" at bounding box center [317, 58] width 94 height 32
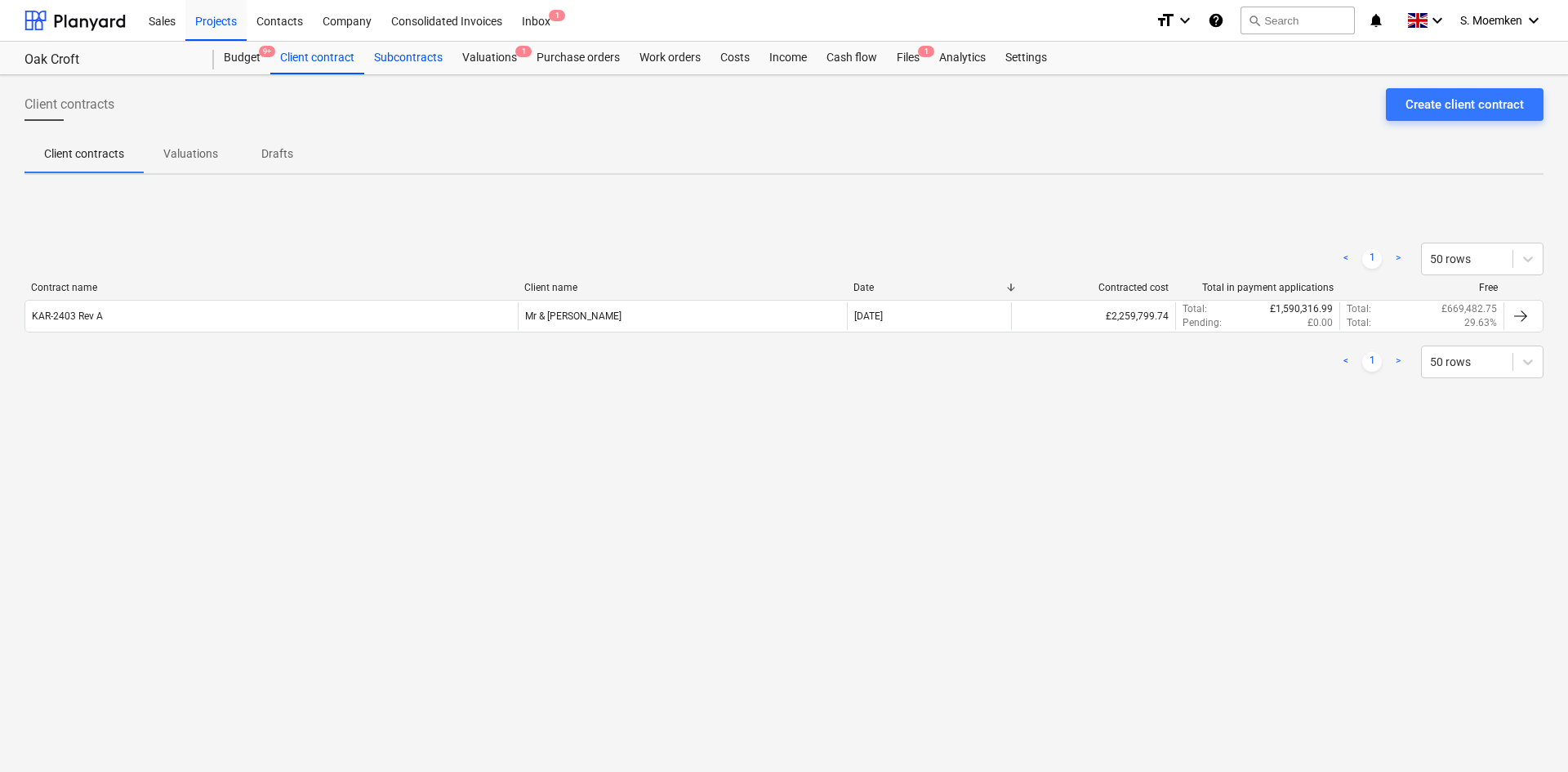
click at [408, 56] on div "Subcontracts" at bounding box center [409, 58] width 88 height 32
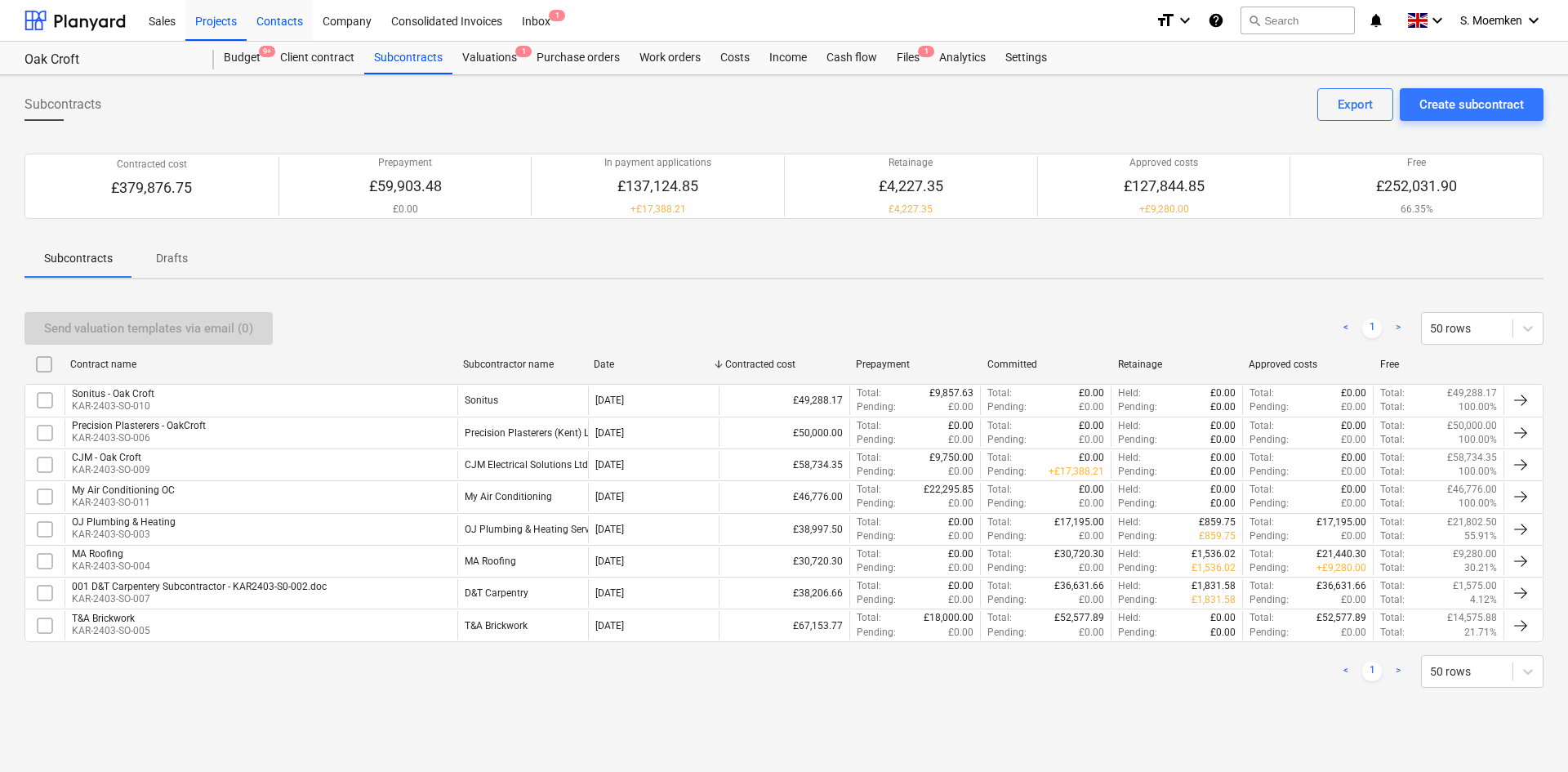
click at [280, 14] on div "Contacts" at bounding box center [280, 20] width 66 height 42
click at [219, 18] on div "Projects" at bounding box center [216, 20] width 61 height 42
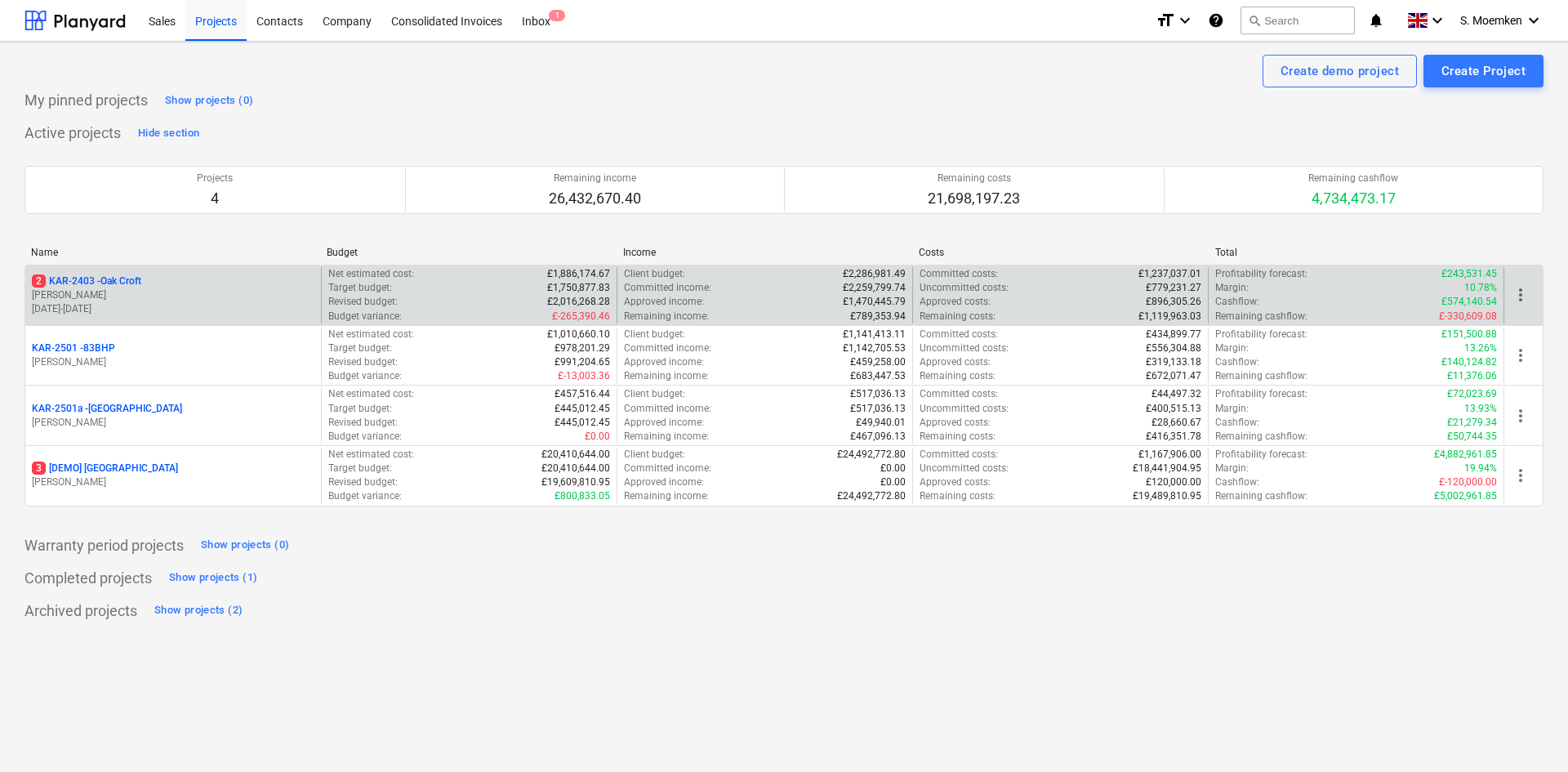
click at [178, 303] on p "[DATE] - [DATE]" at bounding box center [173, 309] width 282 height 14
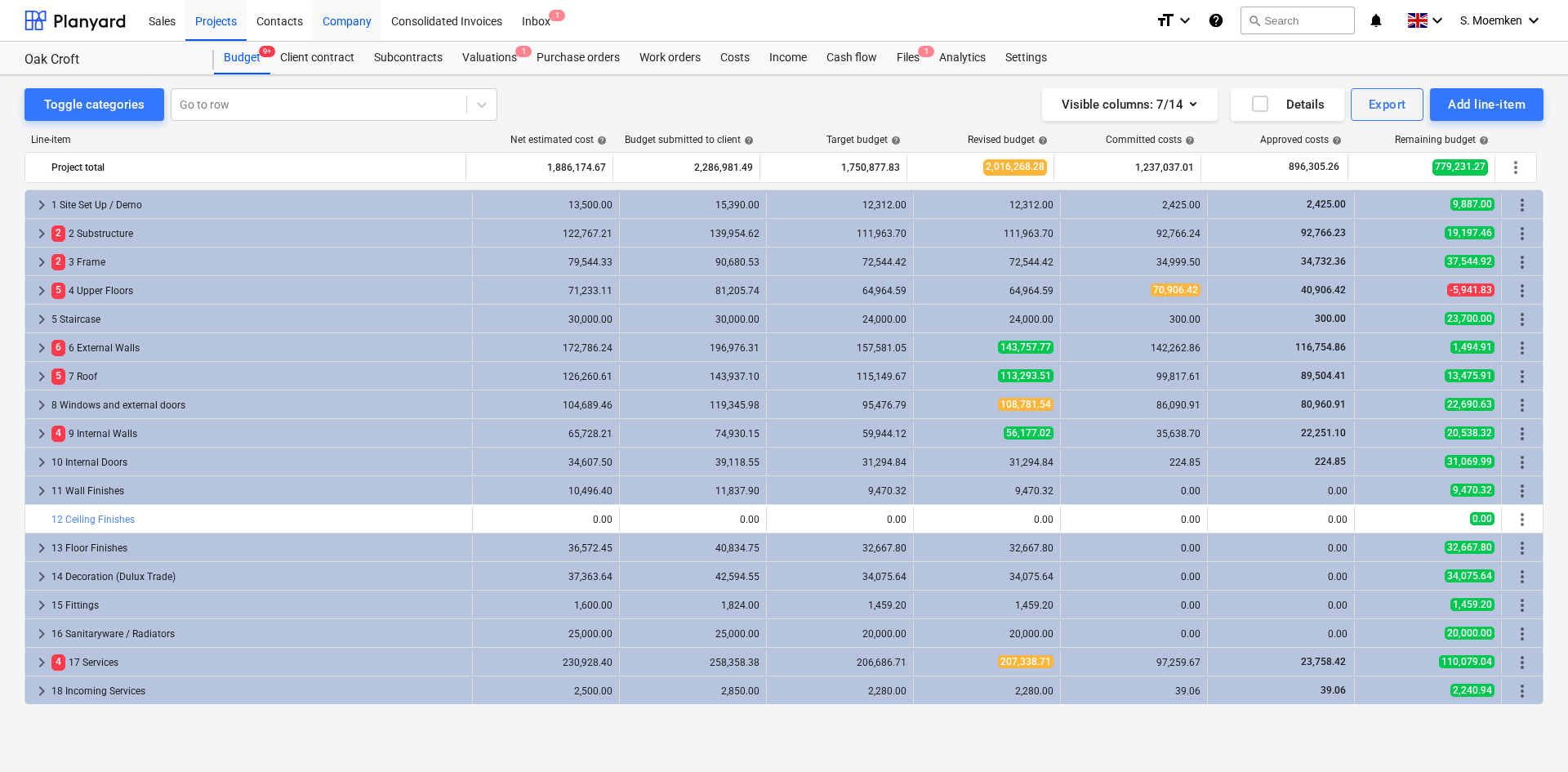
click at [354, 22] on div "Company" at bounding box center [347, 20] width 69 height 42
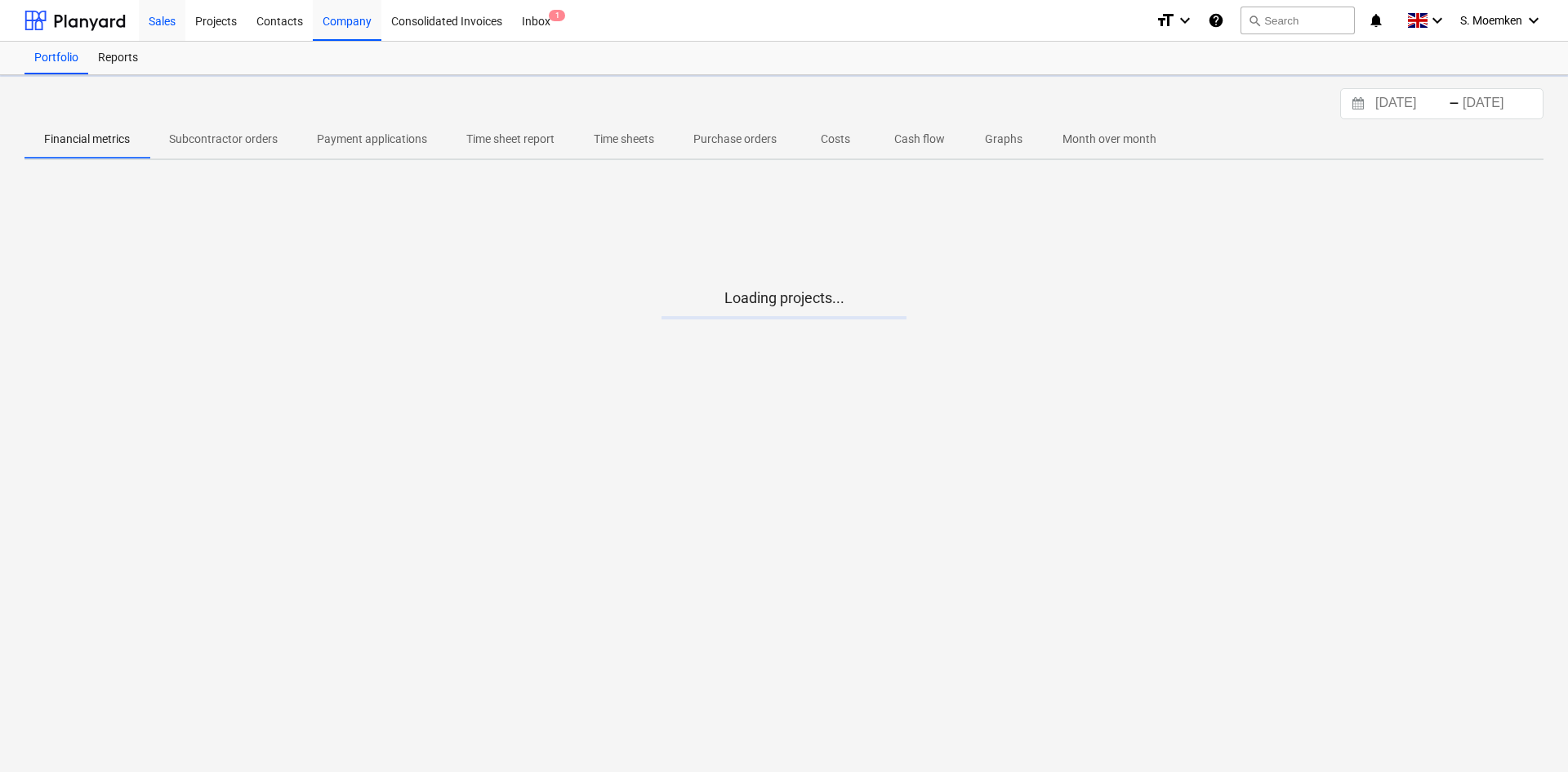
click at [162, 22] on div "Sales" at bounding box center [161, 20] width 47 height 42
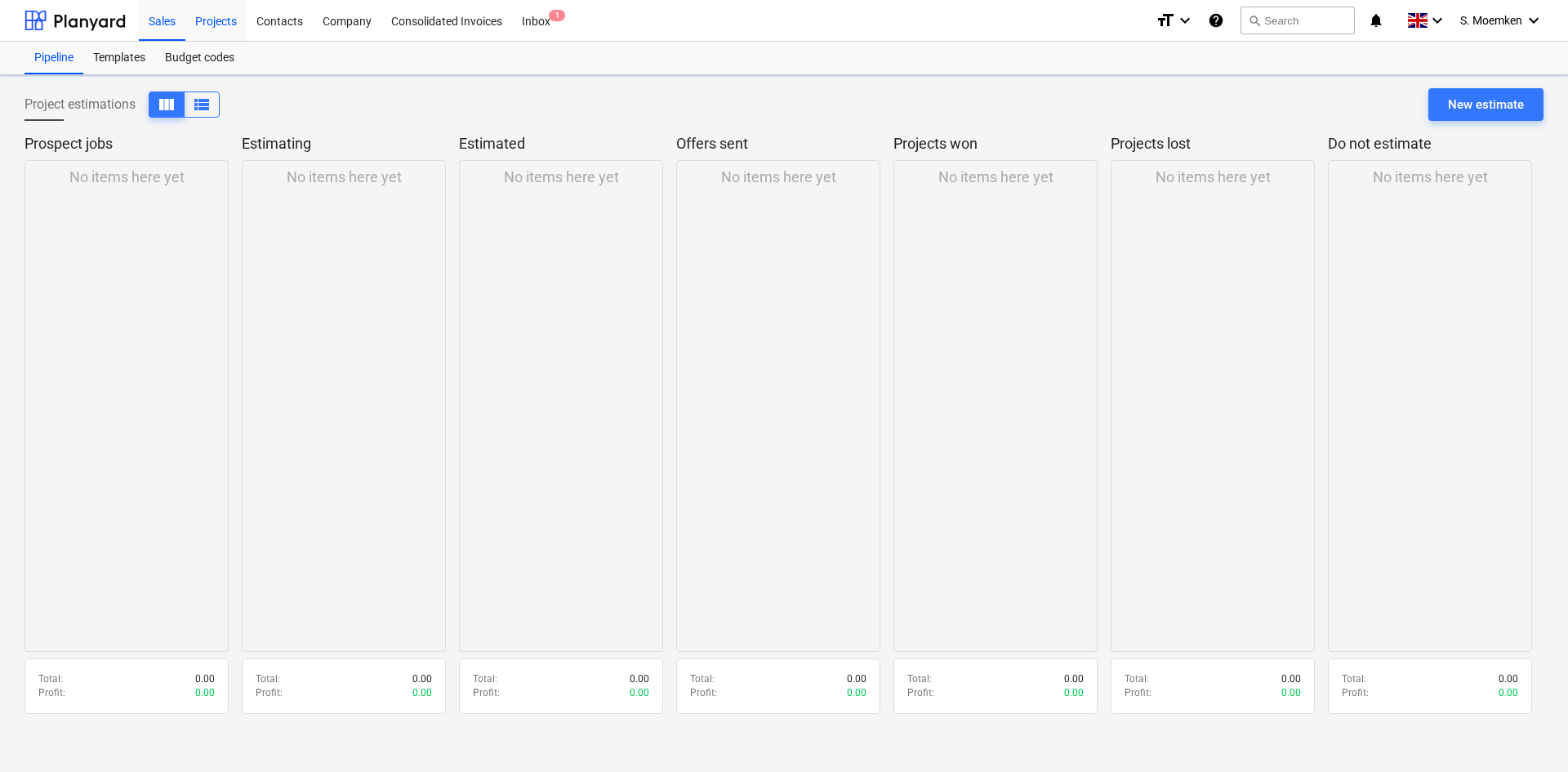
click at [212, 17] on div "Projects" at bounding box center [216, 20] width 61 height 42
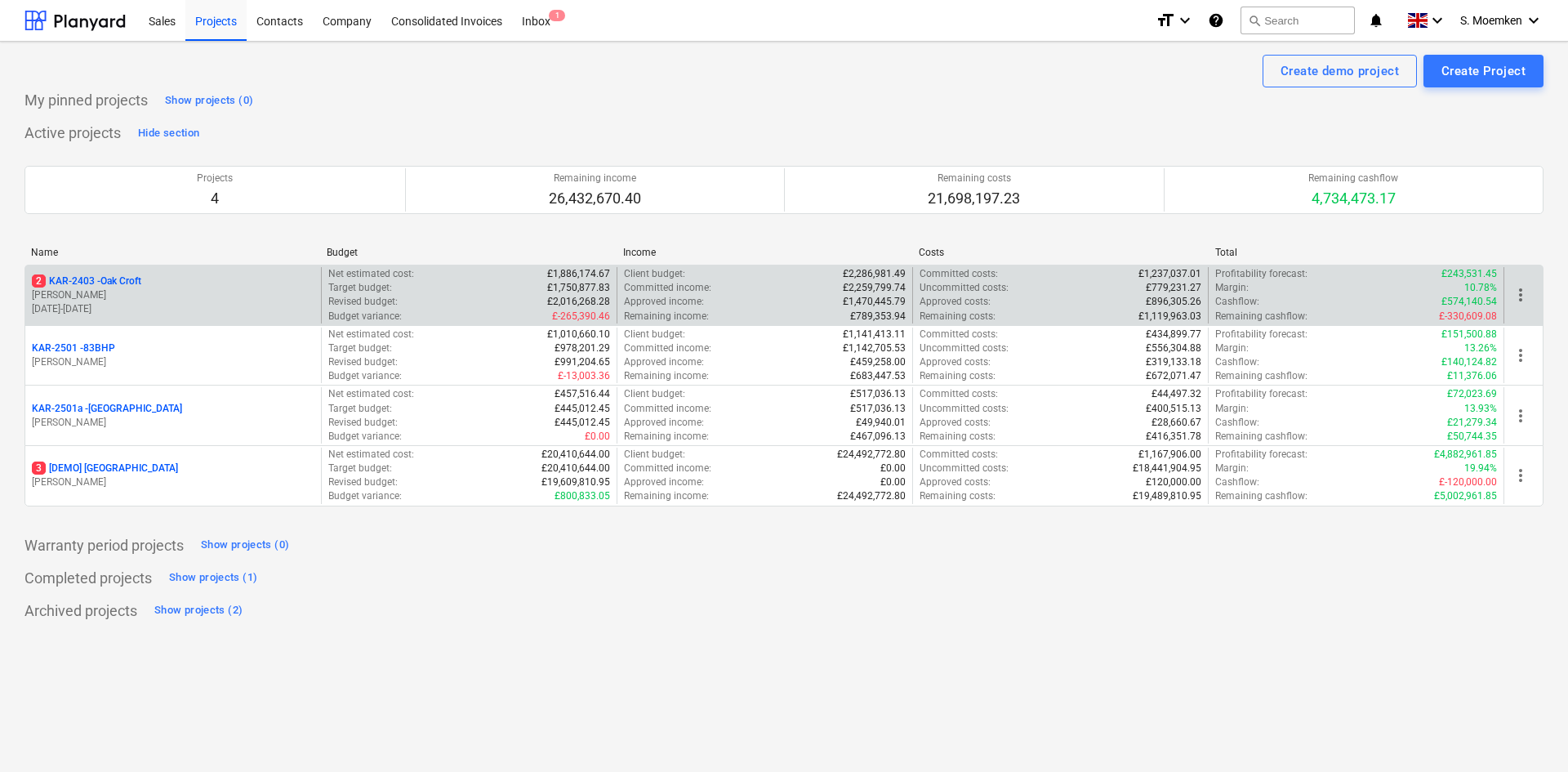
click at [197, 292] on p "[PERSON_NAME]" at bounding box center [173, 295] width 282 height 14
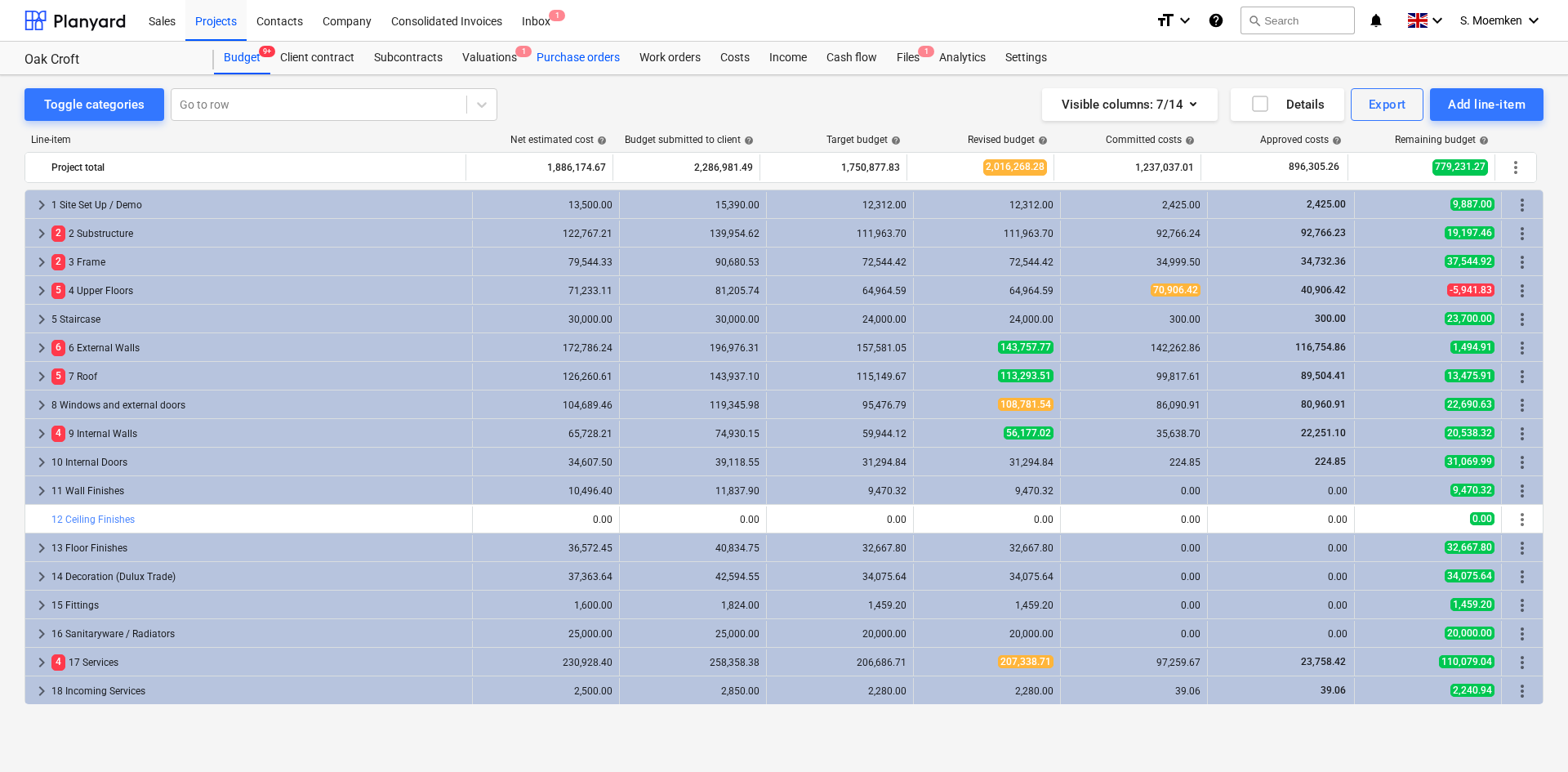
click at [605, 58] on div "Purchase orders" at bounding box center [578, 58] width 103 height 32
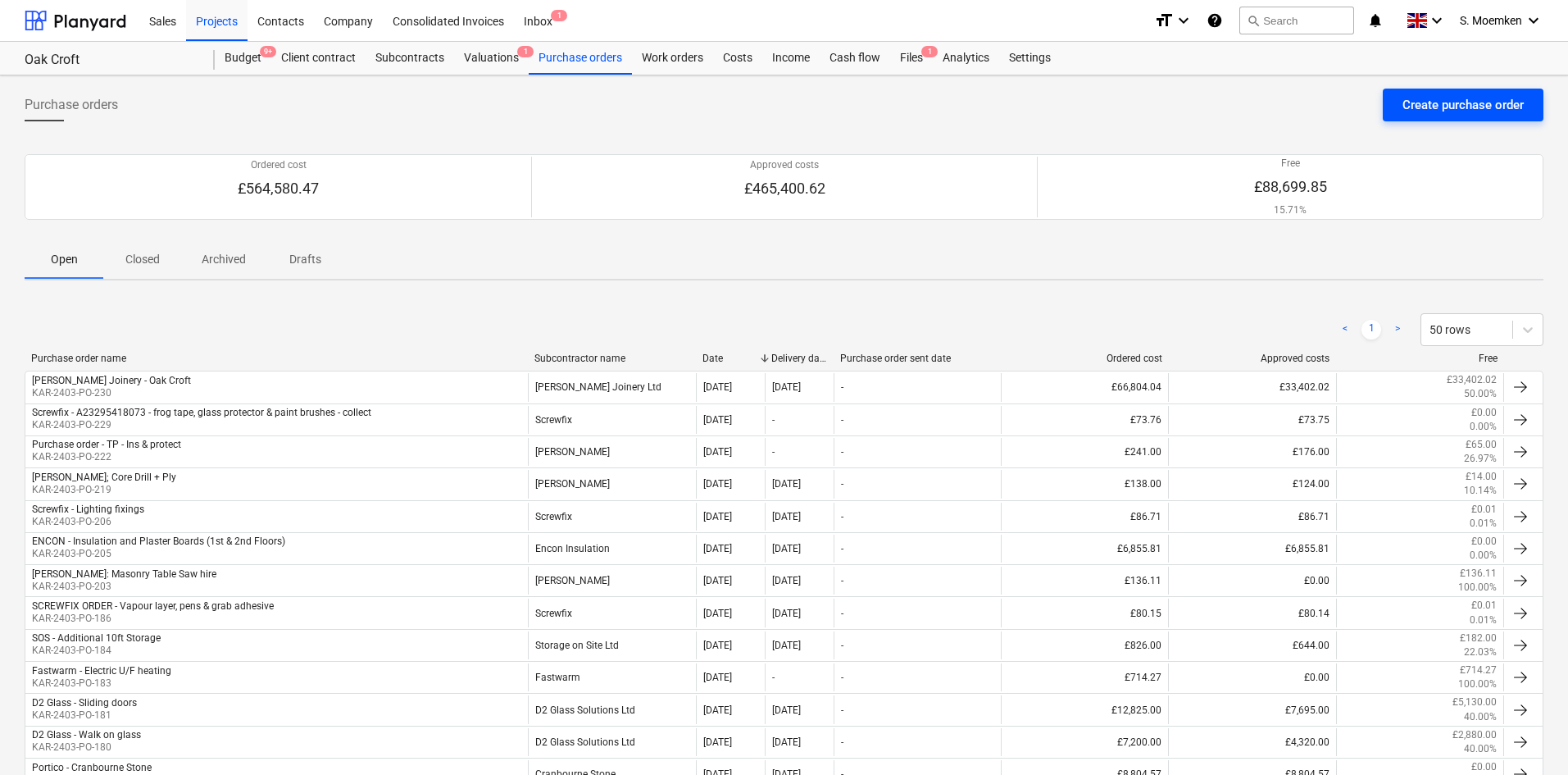
click at [1443, 105] on div "Create purchase order" at bounding box center [1463, 105] width 121 height 21
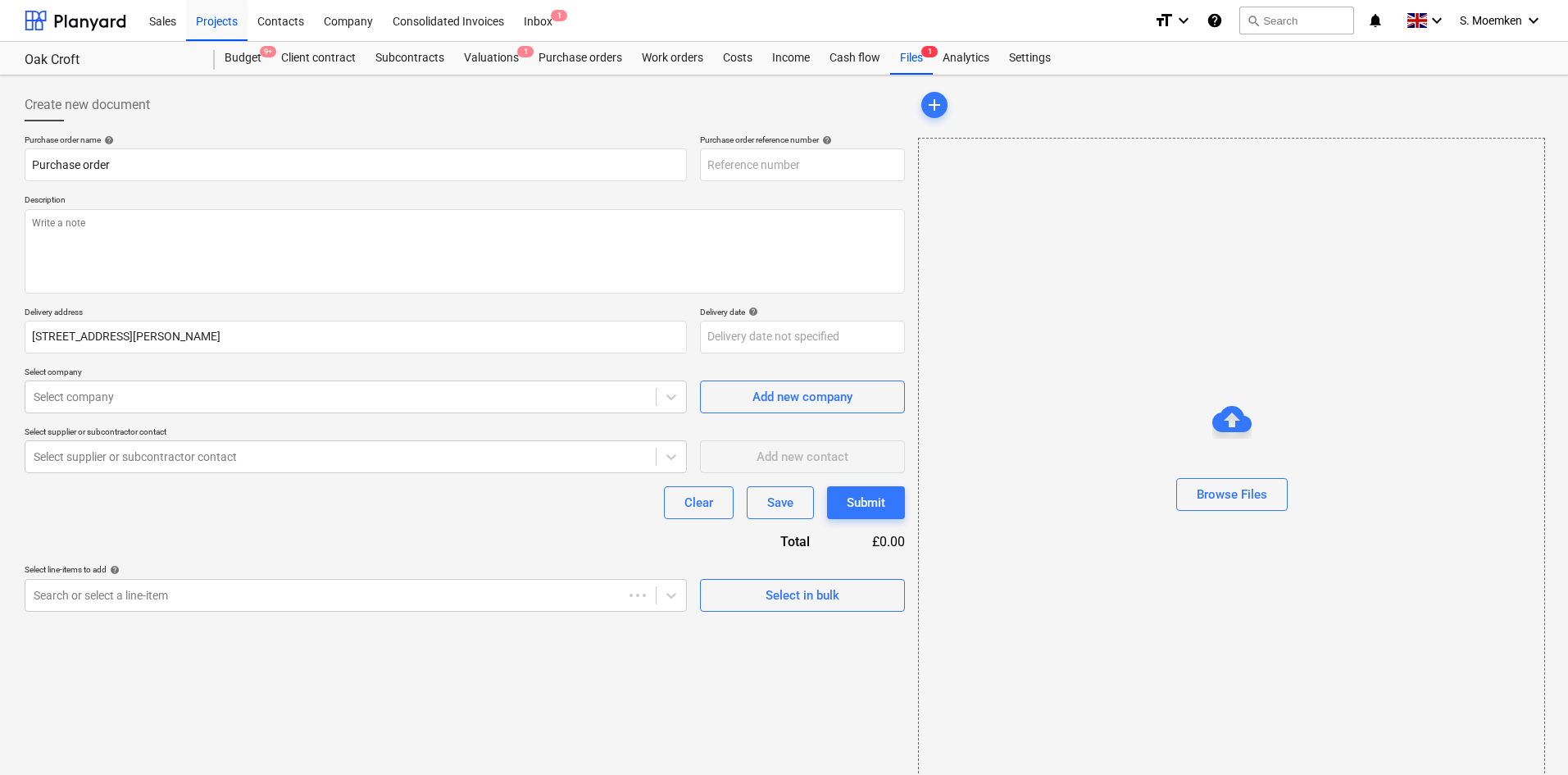
type textarea "x"
type input "KAR-2403-PO-231"
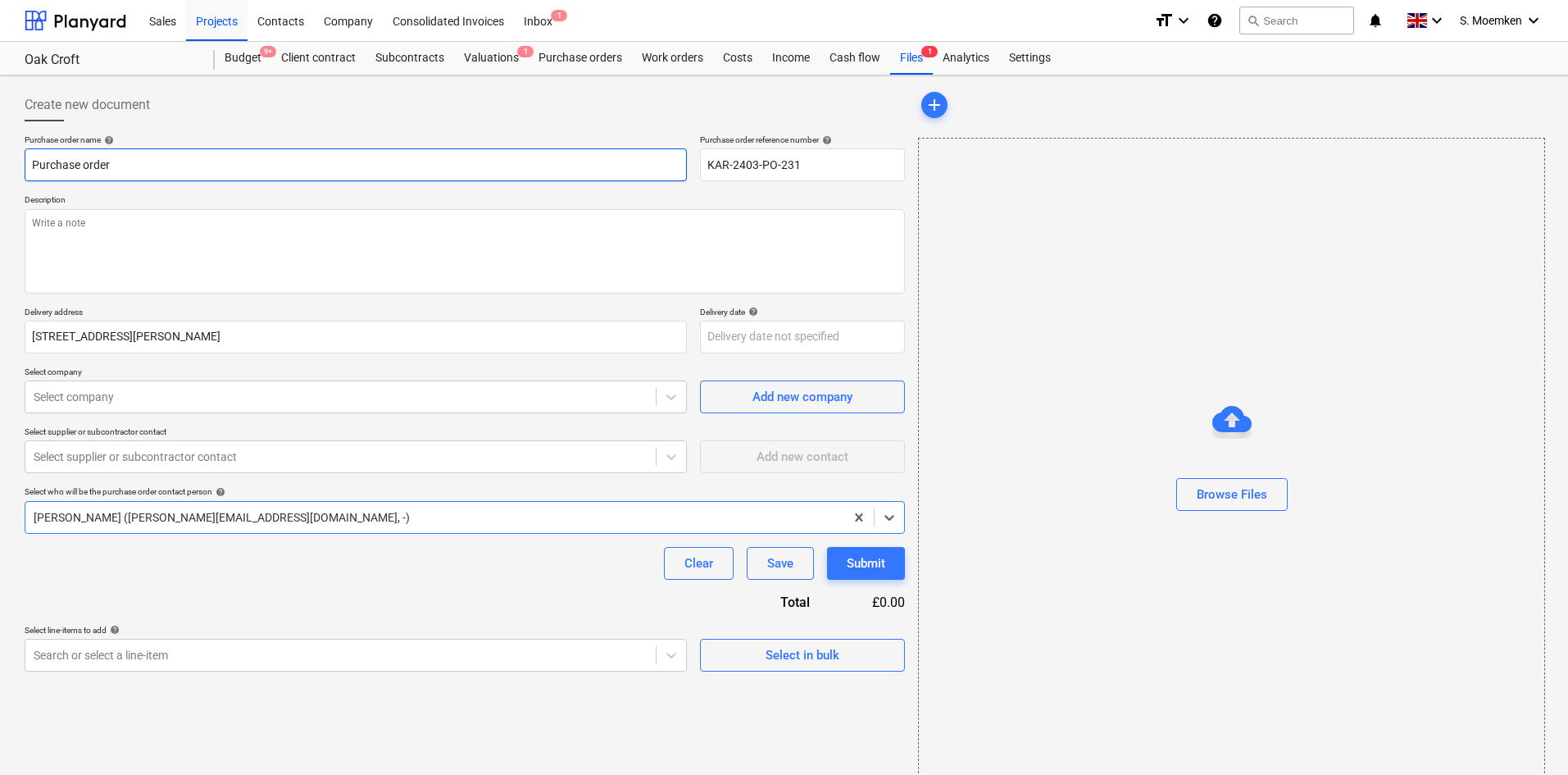
click at [167, 165] on input "Purchase order" at bounding box center [356, 165] width 662 height 32
drag, startPoint x: 167, startPoint y: 165, endPoint x: -9, endPoint y: 160, distance: 176.1
click at [0, 160] on html "Sales Projects Contacts Company Consolidated Invoices Inbox 1 format_size keybo…" at bounding box center [784, 388] width 1568 height 775
type textarea "x"
type input "S"
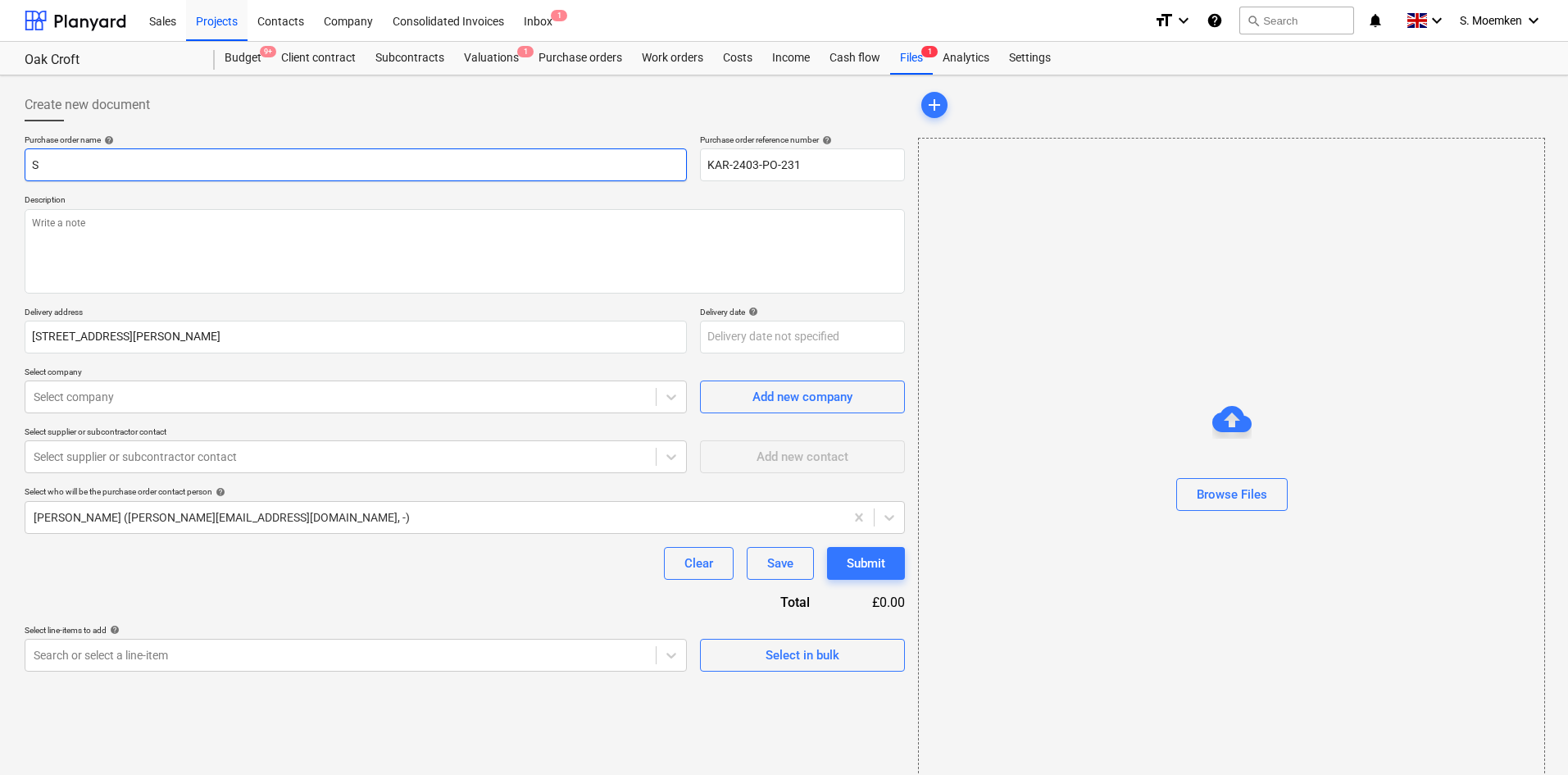
type textarea "x"
type input "Sc"
type textarea "x"
type input "Scr"
type textarea "x"
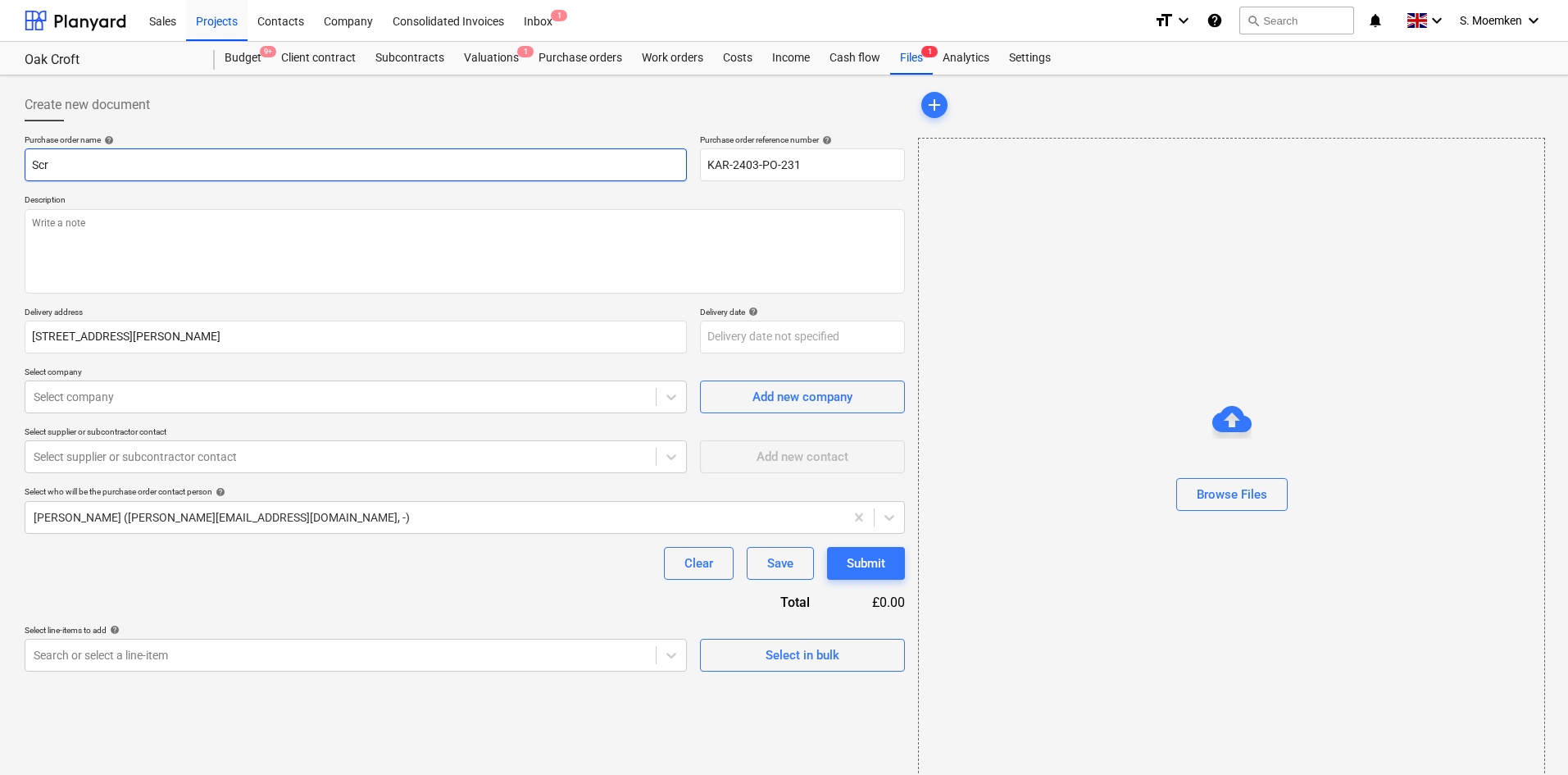
type input "Scre"
type textarea "x"
type input "Screw"
type textarea "x"
type input "Screwf"
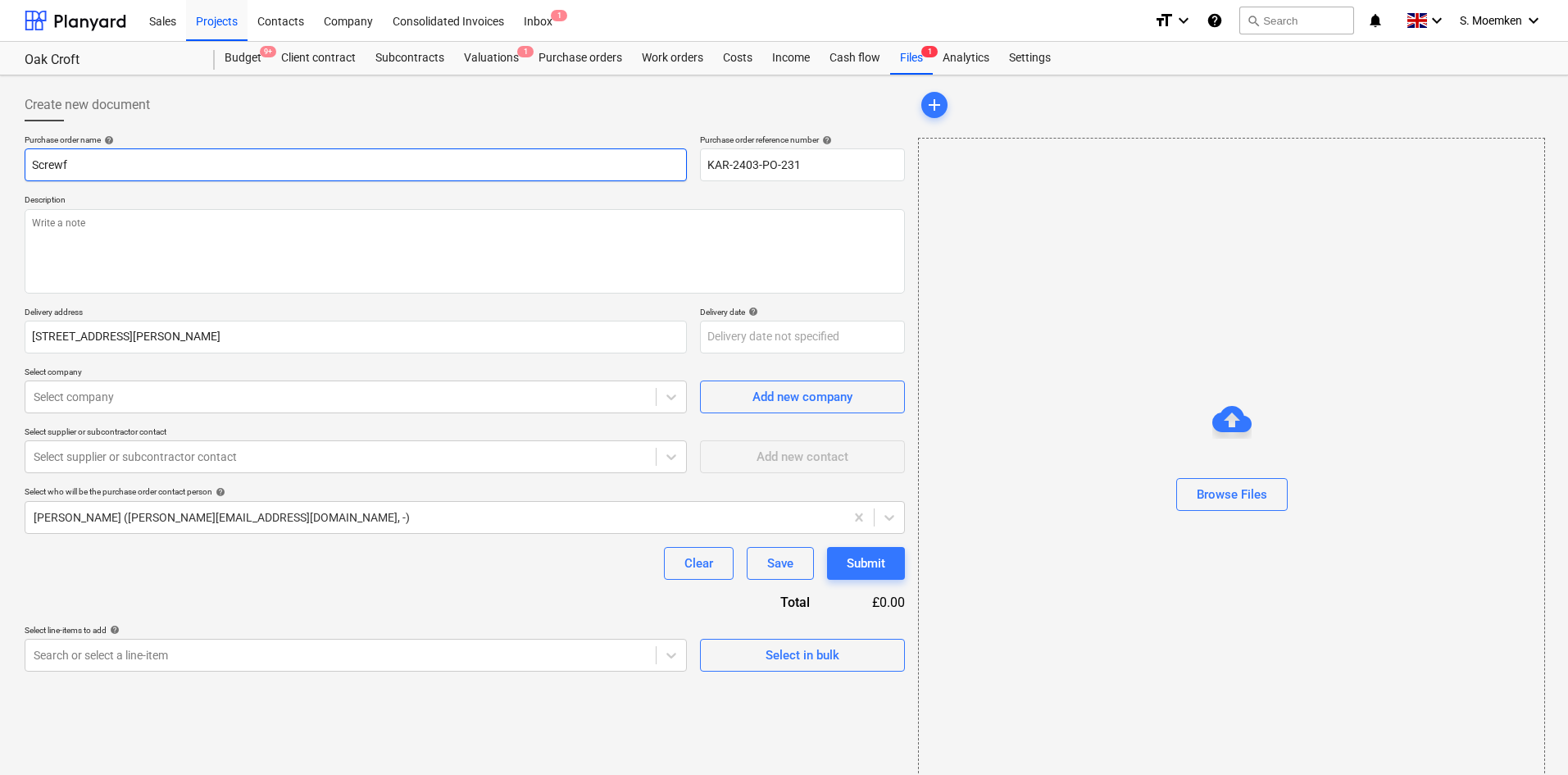
type textarea "x"
type input "Screwfi"
type textarea "x"
type input "Screwfix"
type textarea "x"
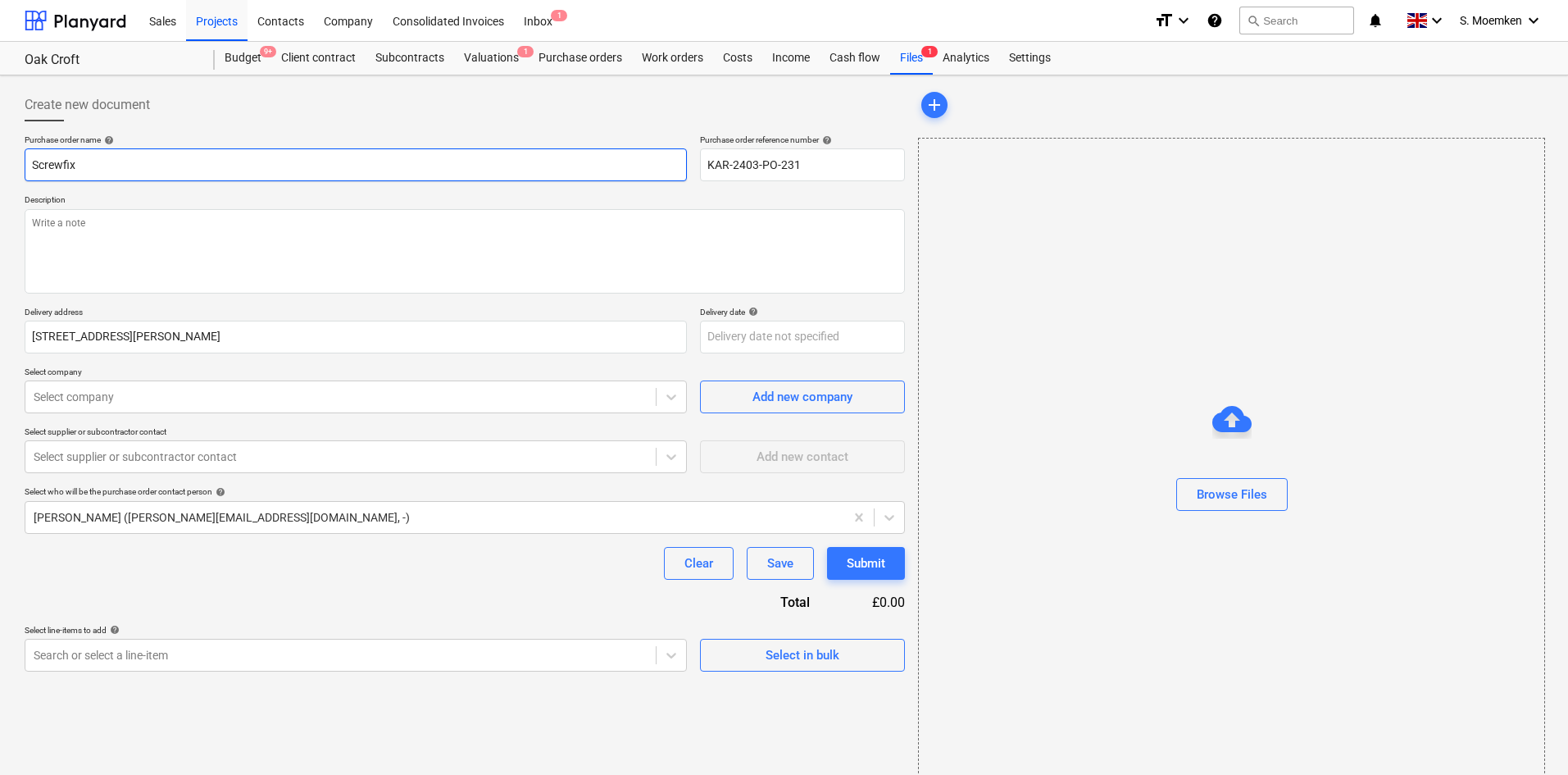
type input "Screwfix"
type textarea "x"
type input "Screwfix -"
type textarea "x"
type input "Screwfix -"
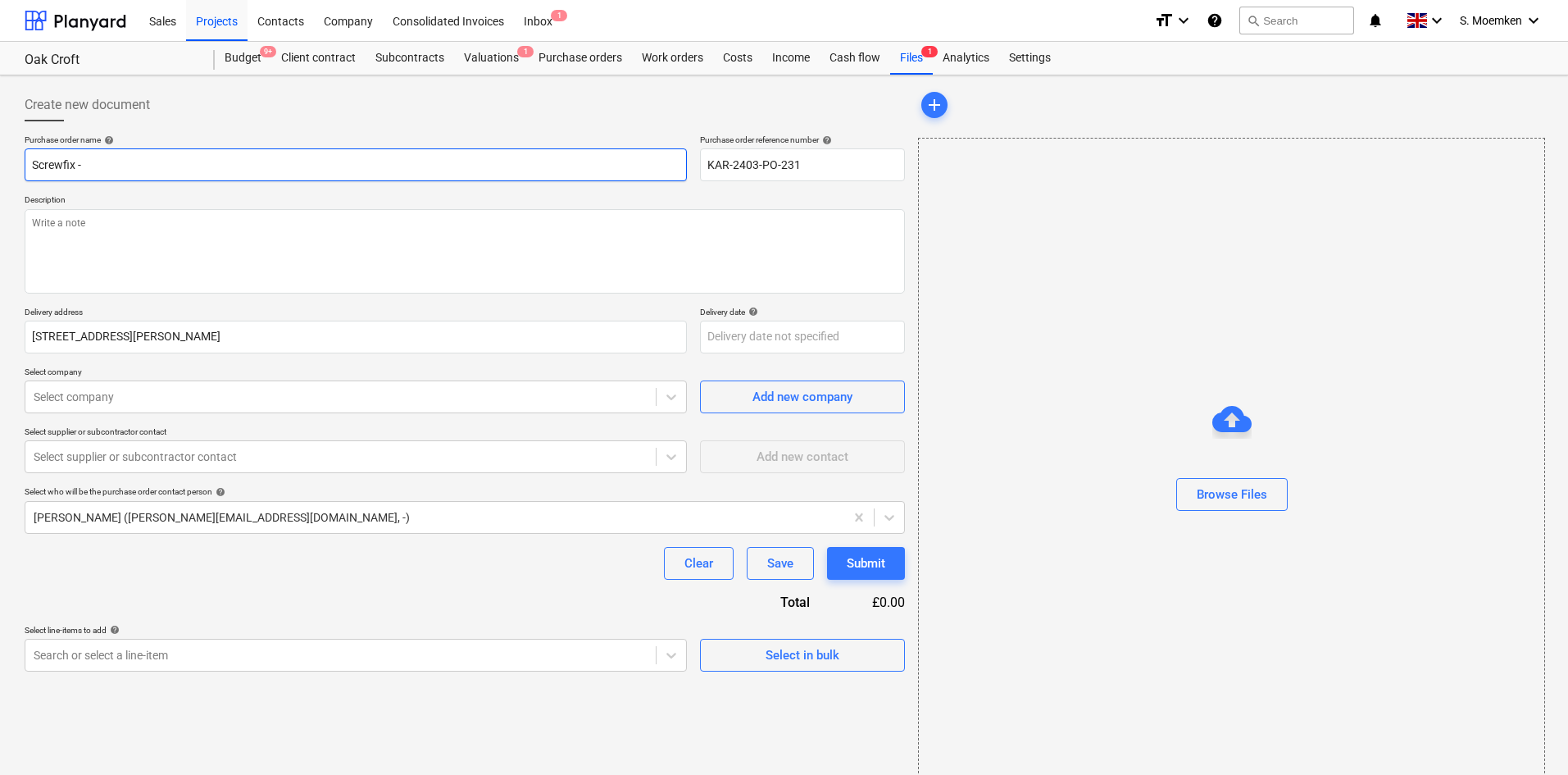
type textarea "x"
type input "Screwfix - F"
type textarea "x"
type input "Screwfix - Fr"
type textarea "x"
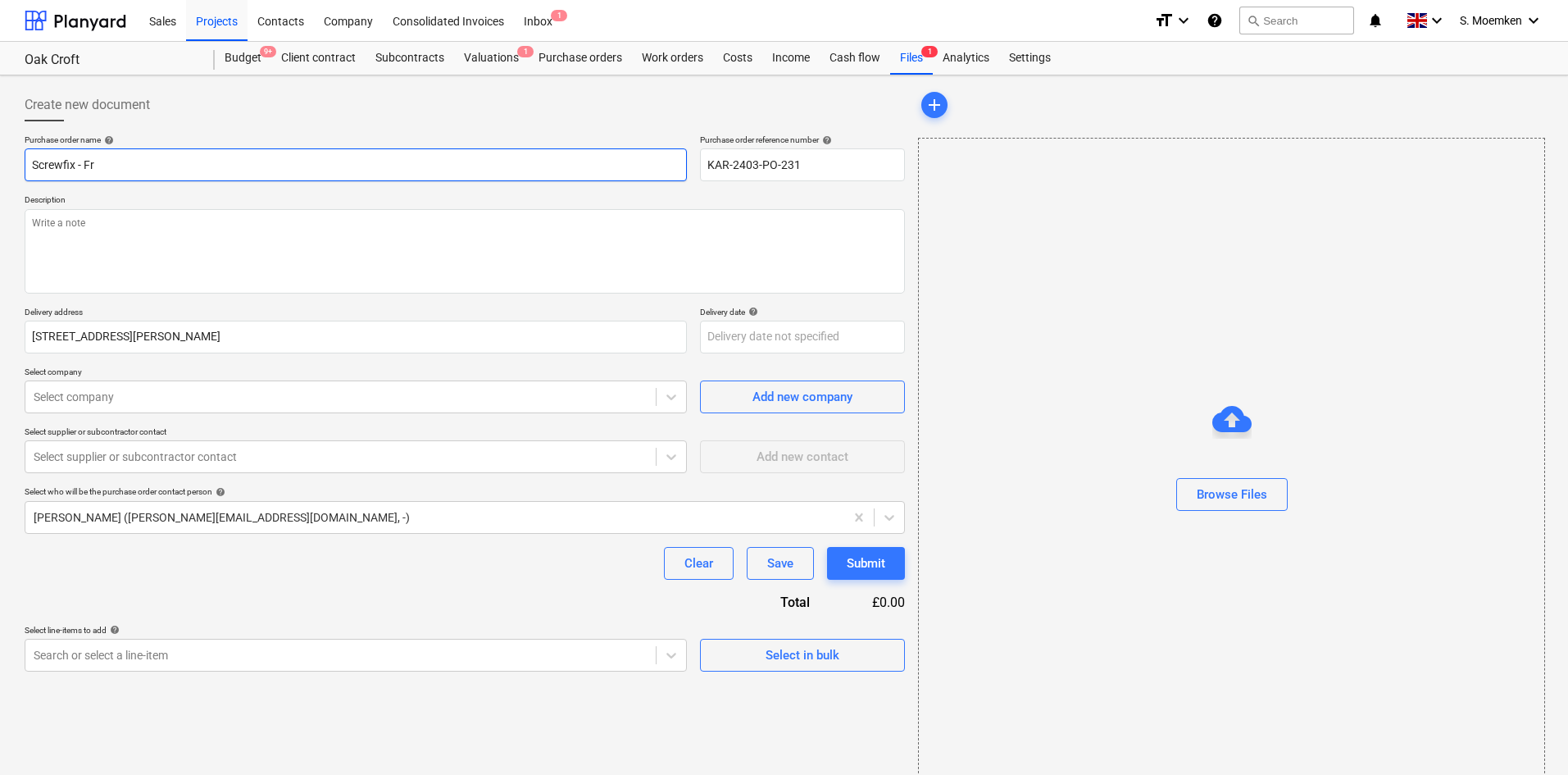
type input "Screwfix - Fro"
type textarea "x"
type input "Screwfix - Frog"
type textarea "x"
type input "Screwfix - Frog"
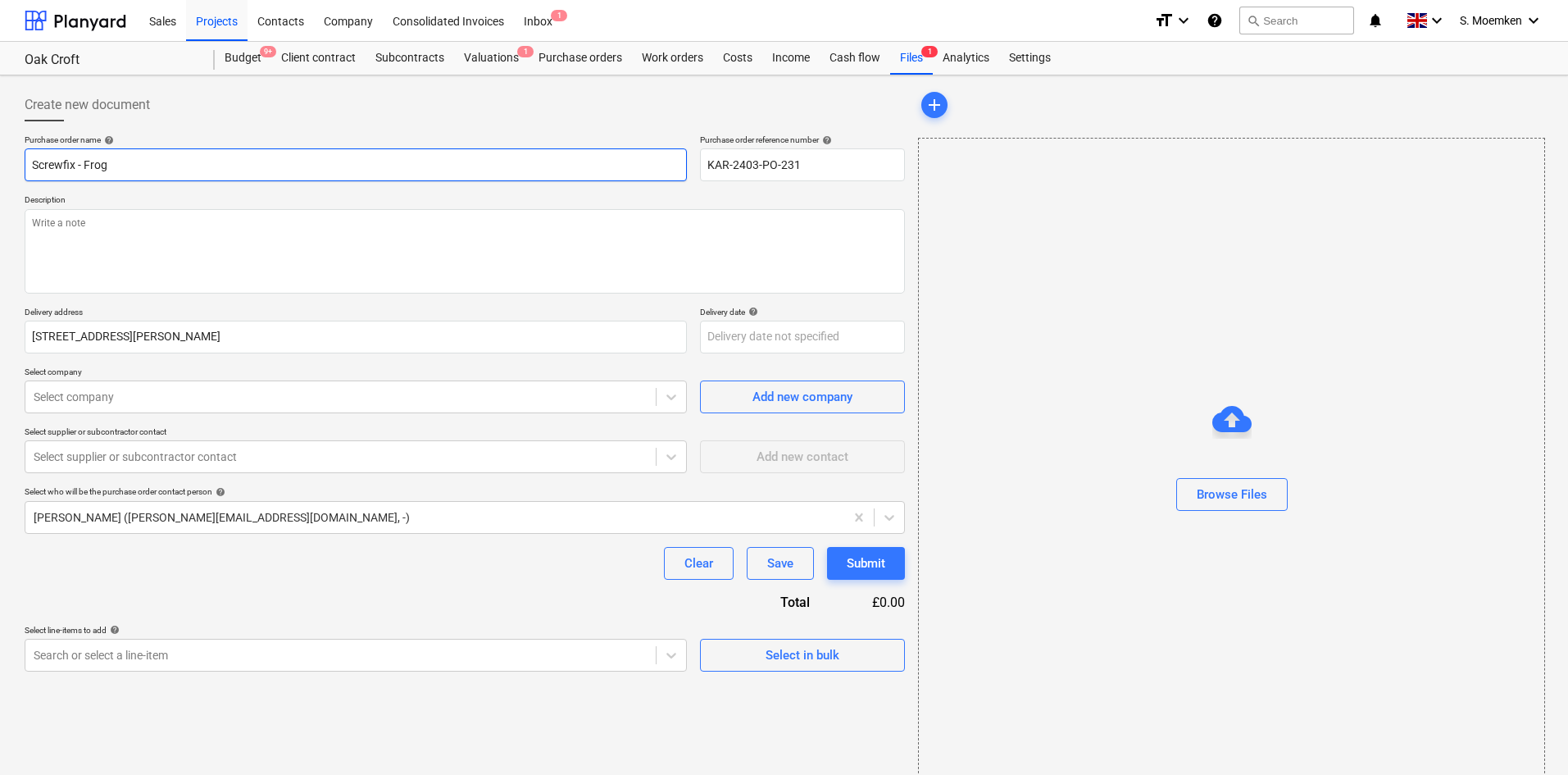
type textarea "x"
type input "Screwfix - Frog T"
type textarea "x"
type input "Screwfix - Frog Ta"
type textarea "x"
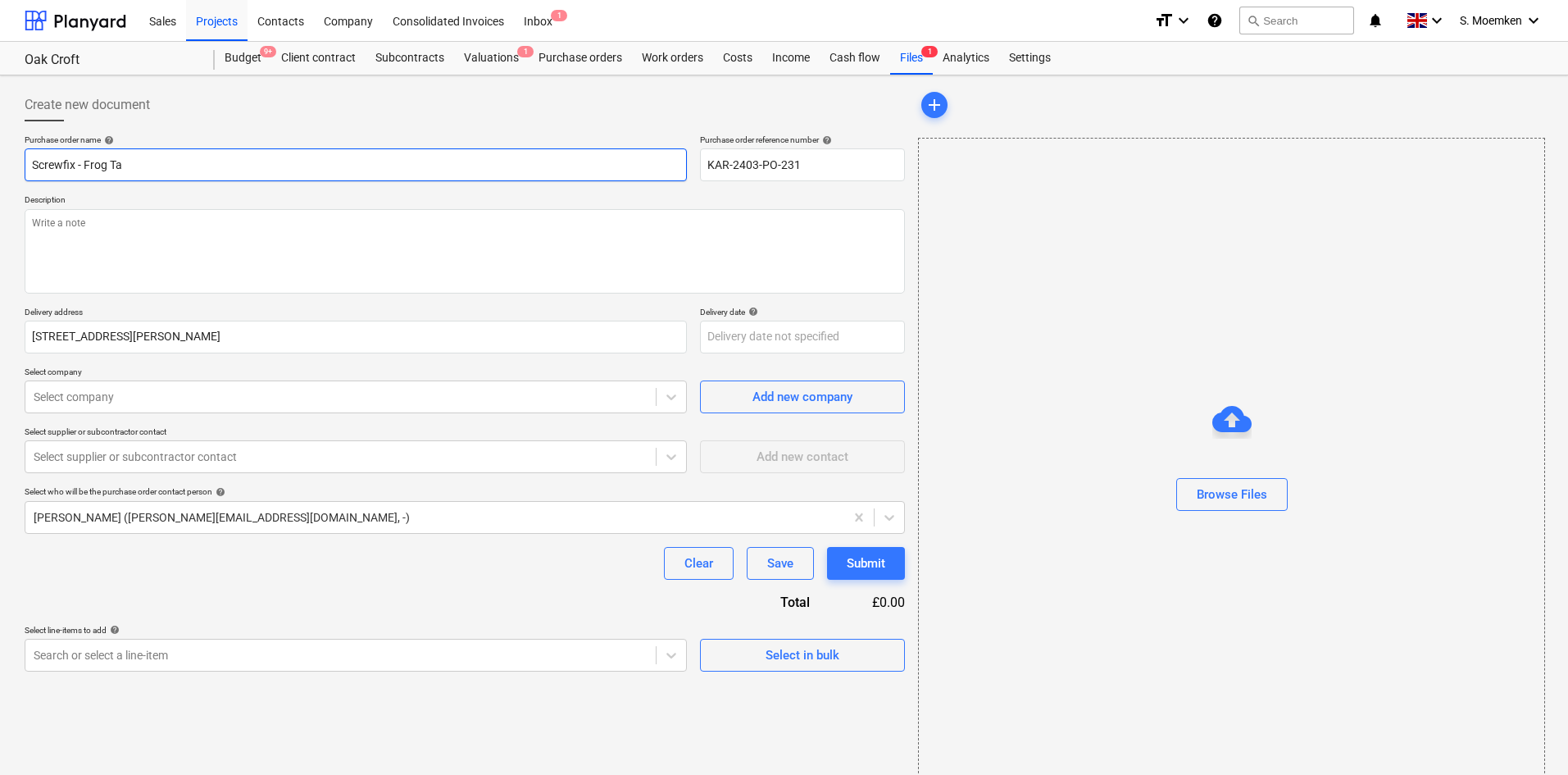
type input "Screwfix - Frog Tap"
type textarea "x"
type input "Screwfix - Frog Tape"
type textarea "x"
type input "Screwfix - Frog Tape"
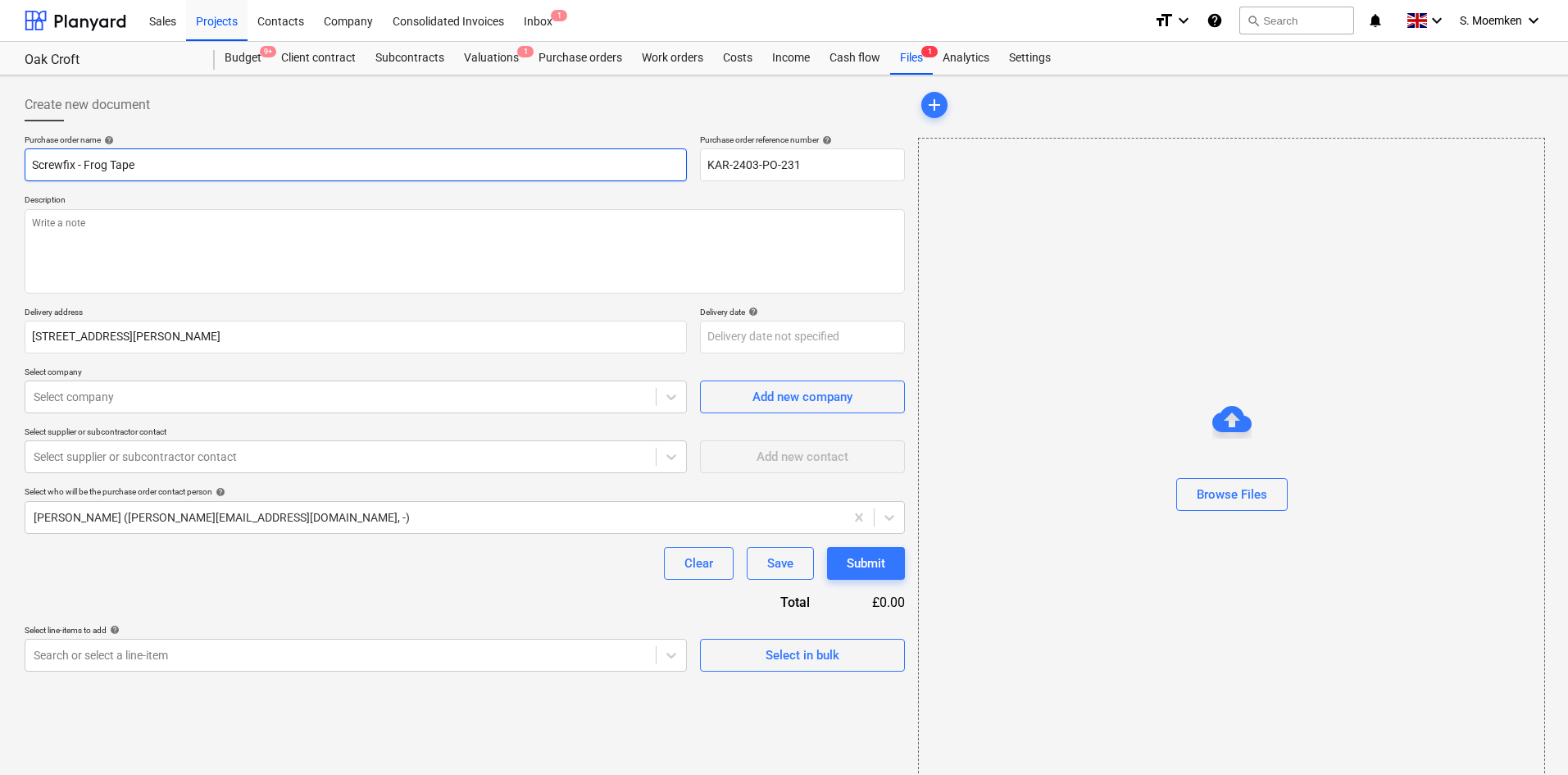
type textarea "x"
type input "Screwfix - Frog Tape x"
type textarea "x"
type input "Screwfix - Frog Tape x"
type textarea "x"
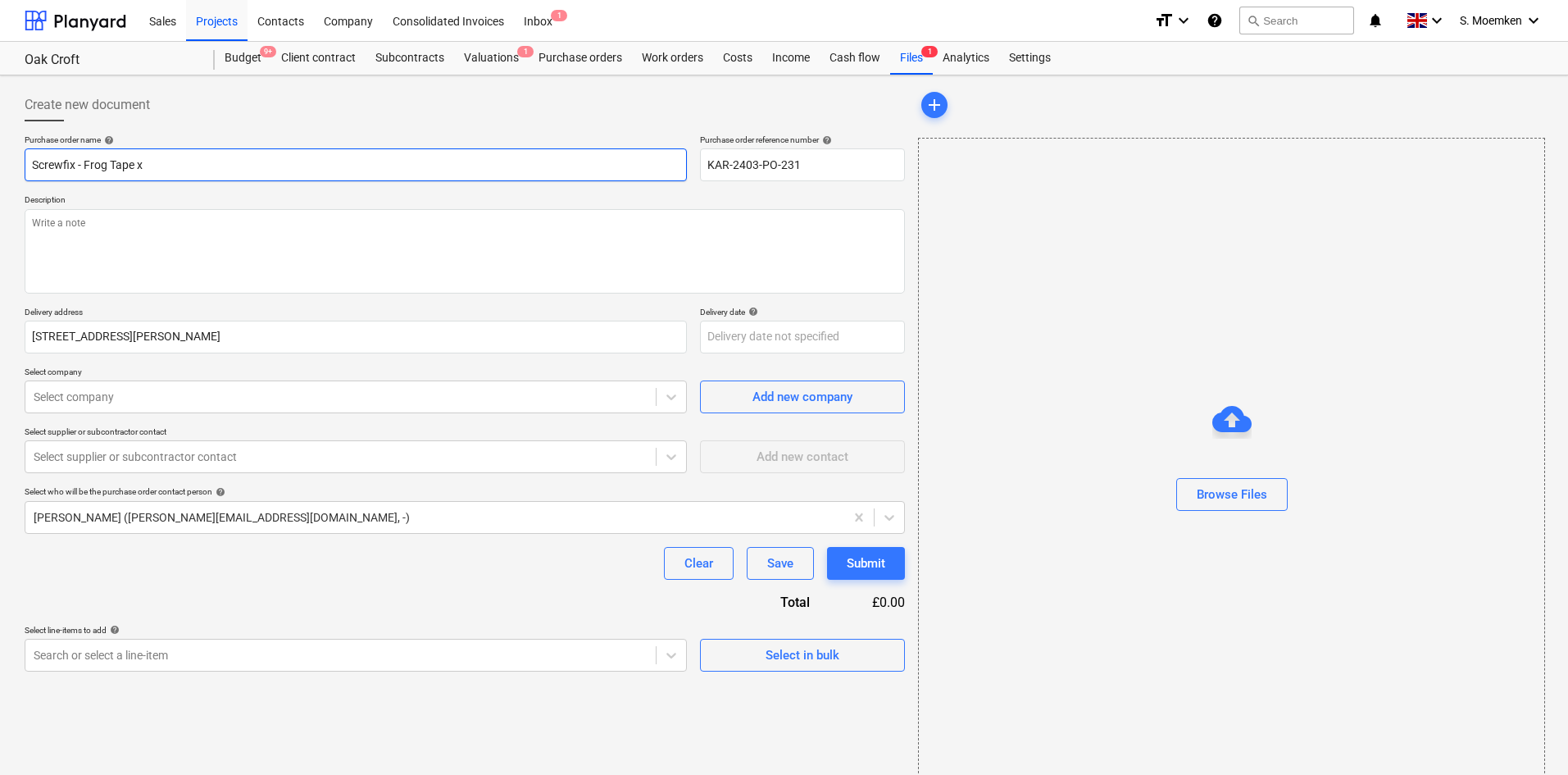
type input "Screwfix - Frog Tape x 4"
click at [78, 162] on input "Screwfix - Frog Tape x 4" at bounding box center [356, 165] width 662 height 32
type textarea "x"
type input "Screwfix S- Frog Tape x 4"
type textarea "x"
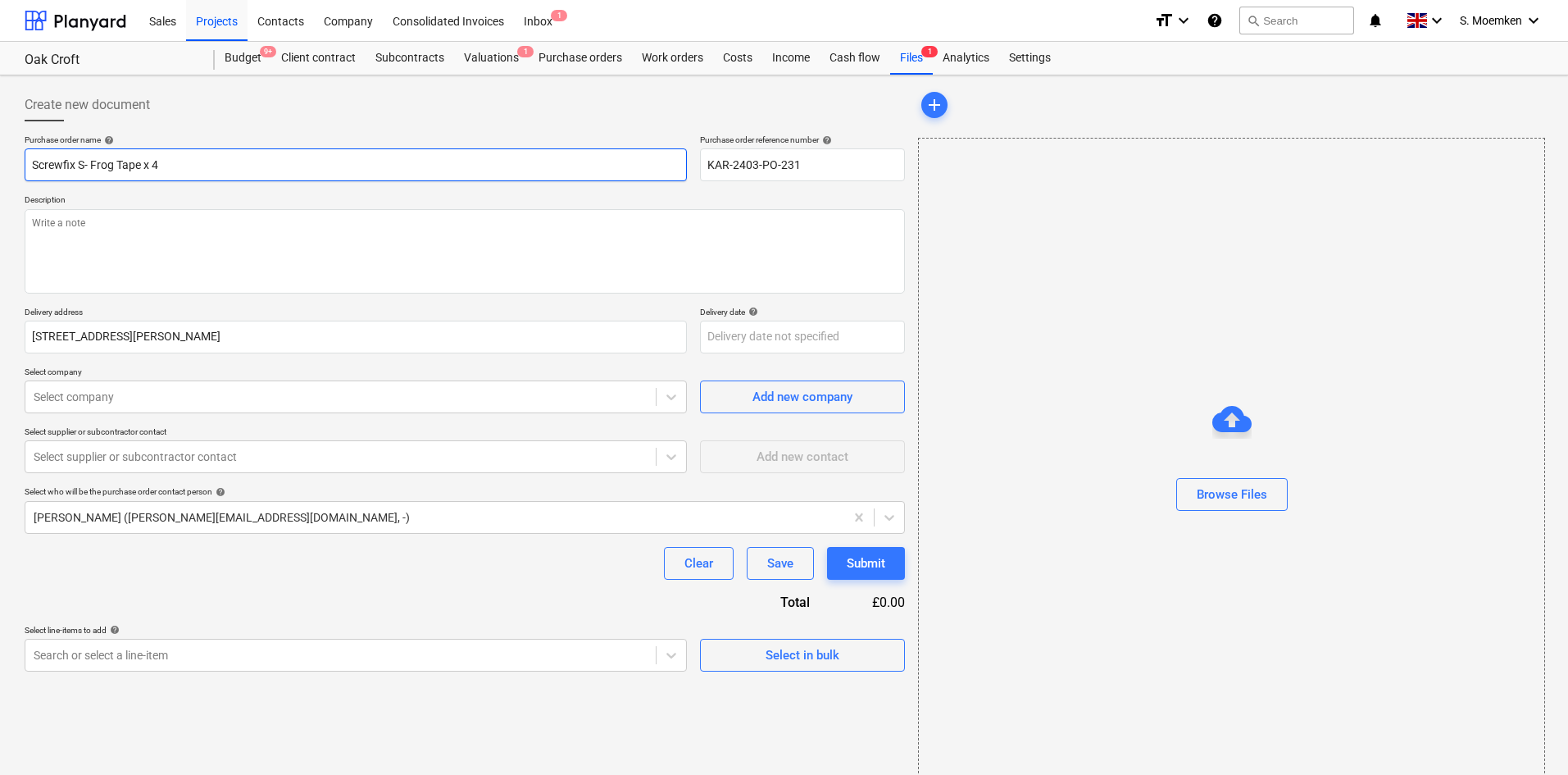
type input "Screwfix Se- Frog Tape x 4"
type textarea "x"
type input "Screwfix Sev- Frog Tape x 4"
type textarea "x"
type input "Screwfix Seve- Frog Tape x 4"
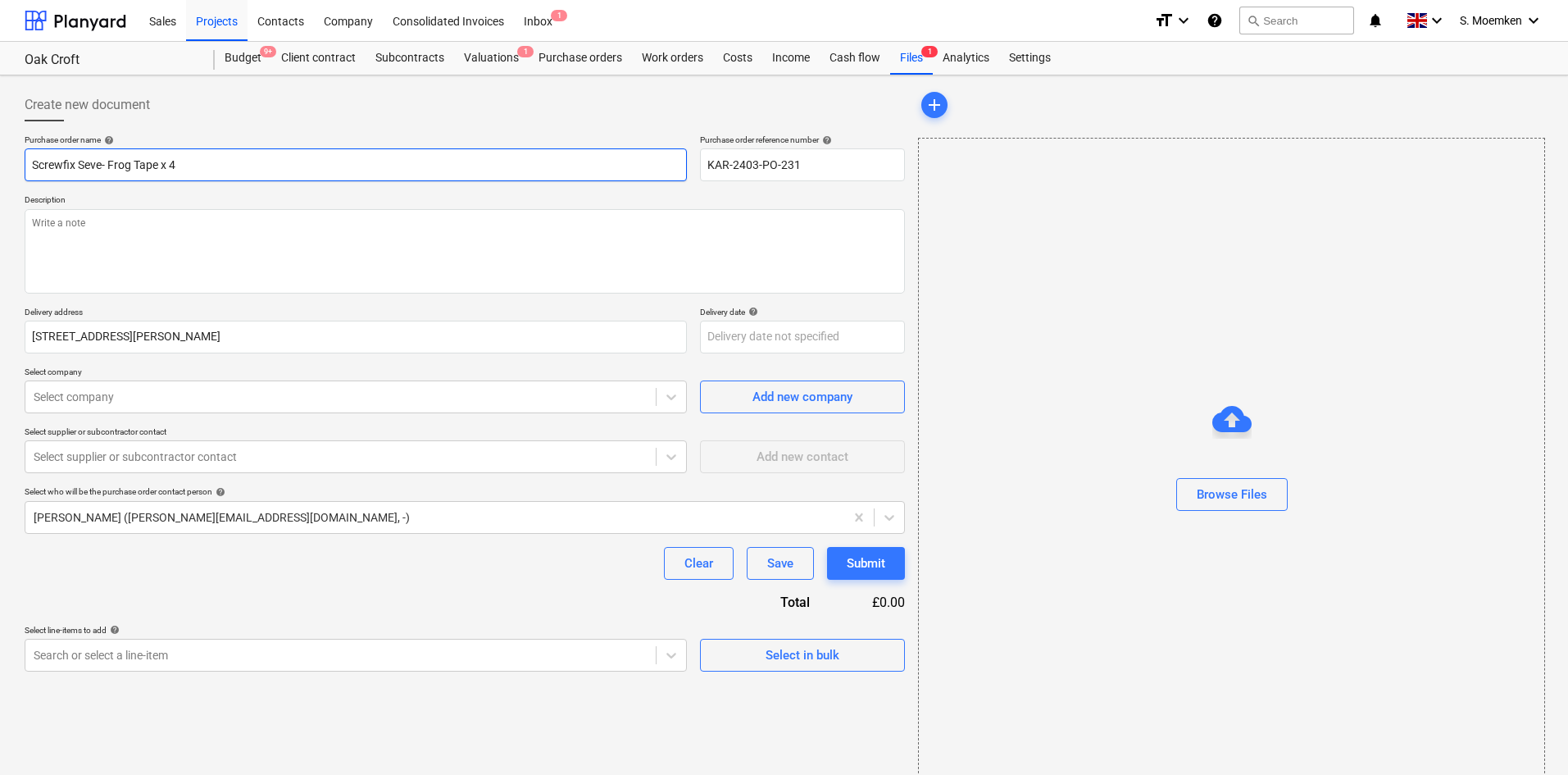
type textarea "x"
type input "Screwfix Seven- Frog Tape x 4"
type textarea "x"
type input "Screwfix Seveno- Frog Tape x 4"
type textarea "x"
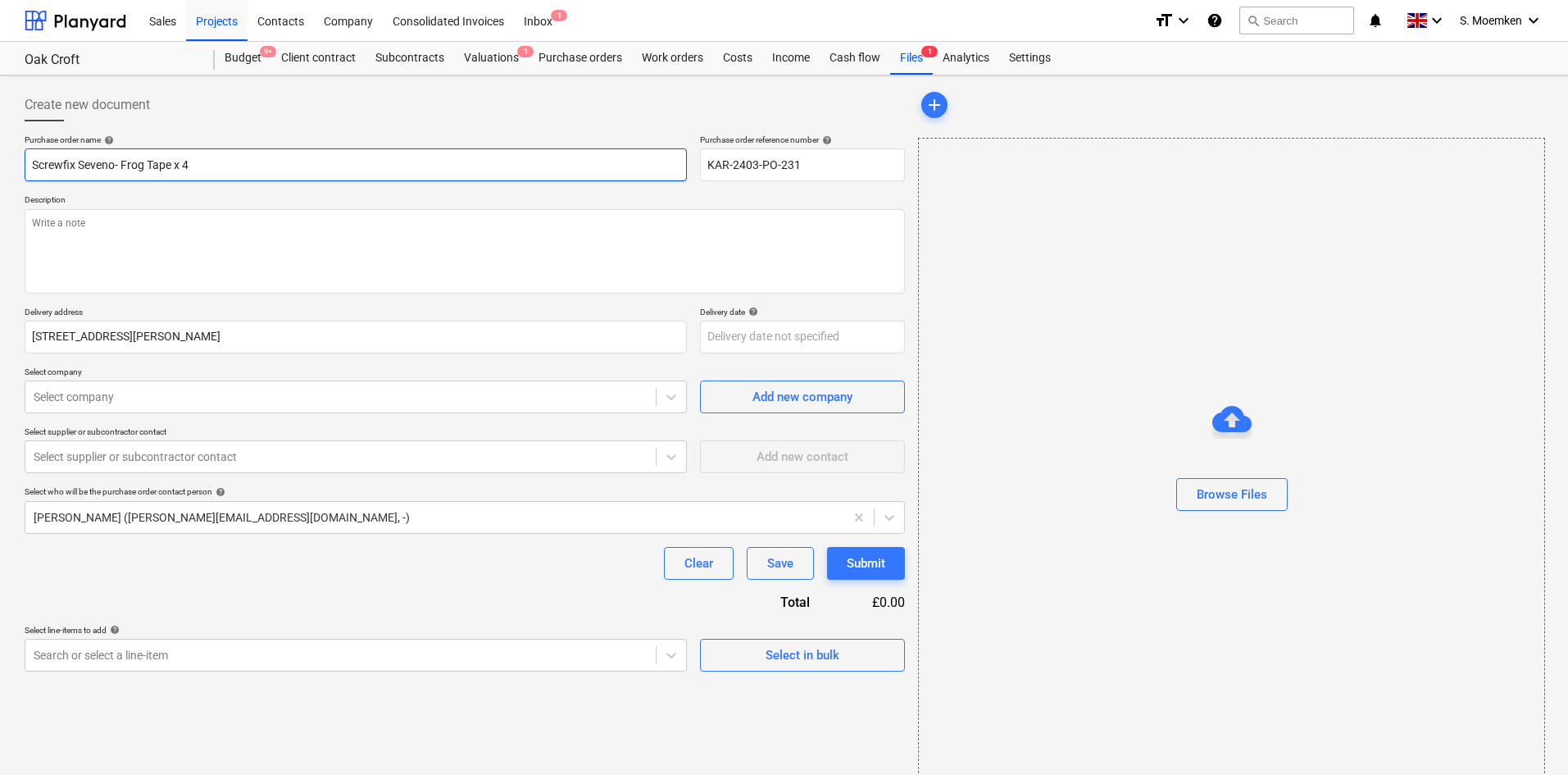
type input "Screwfix Sevenoa- Frog Tape x 4"
type textarea "x"
type input "Screwfix Sevenoak- Frog Tape x 4"
type textarea "x"
type input "Screwfix Sevenoaks- Frog Tape x 4"
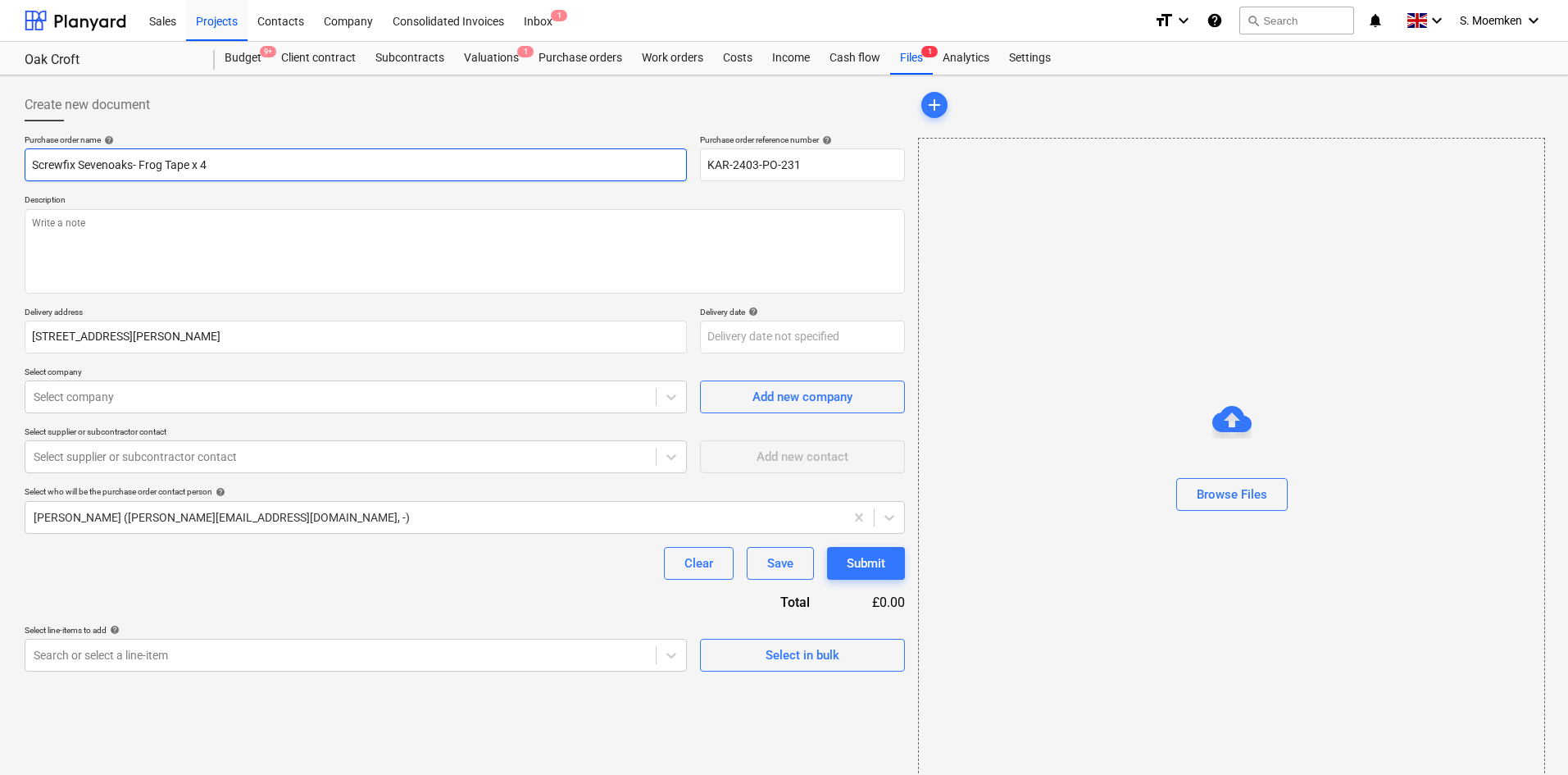
type textarea "x"
type input "Screwfix Sevenoaks - Frog Tape x 4"
click at [232, 166] on input "Screwfix Sevenoaks - Frog Tape x 4" at bounding box center [356, 165] width 662 height 32
type textarea "x"
type input "Screwfix Sevenoaks - Frog Tape x 4"
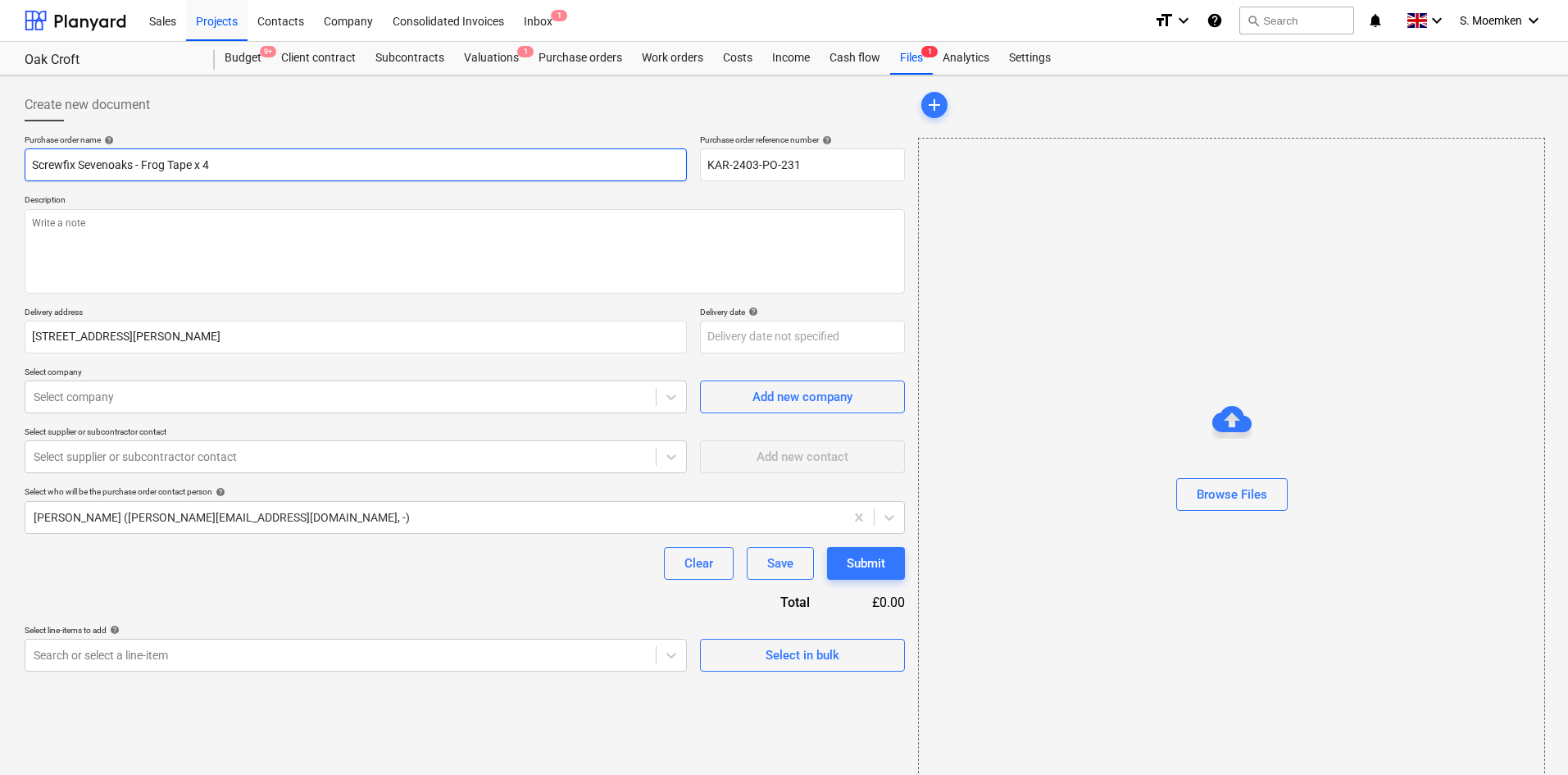
type textarea "x"
type input "Screwfix Sevenoaks - Frog Tape x 4 -"
type textarea "x"
type input "Screwfix Sevenoaks - Frog Tape x 4 -"
type textarea "x"
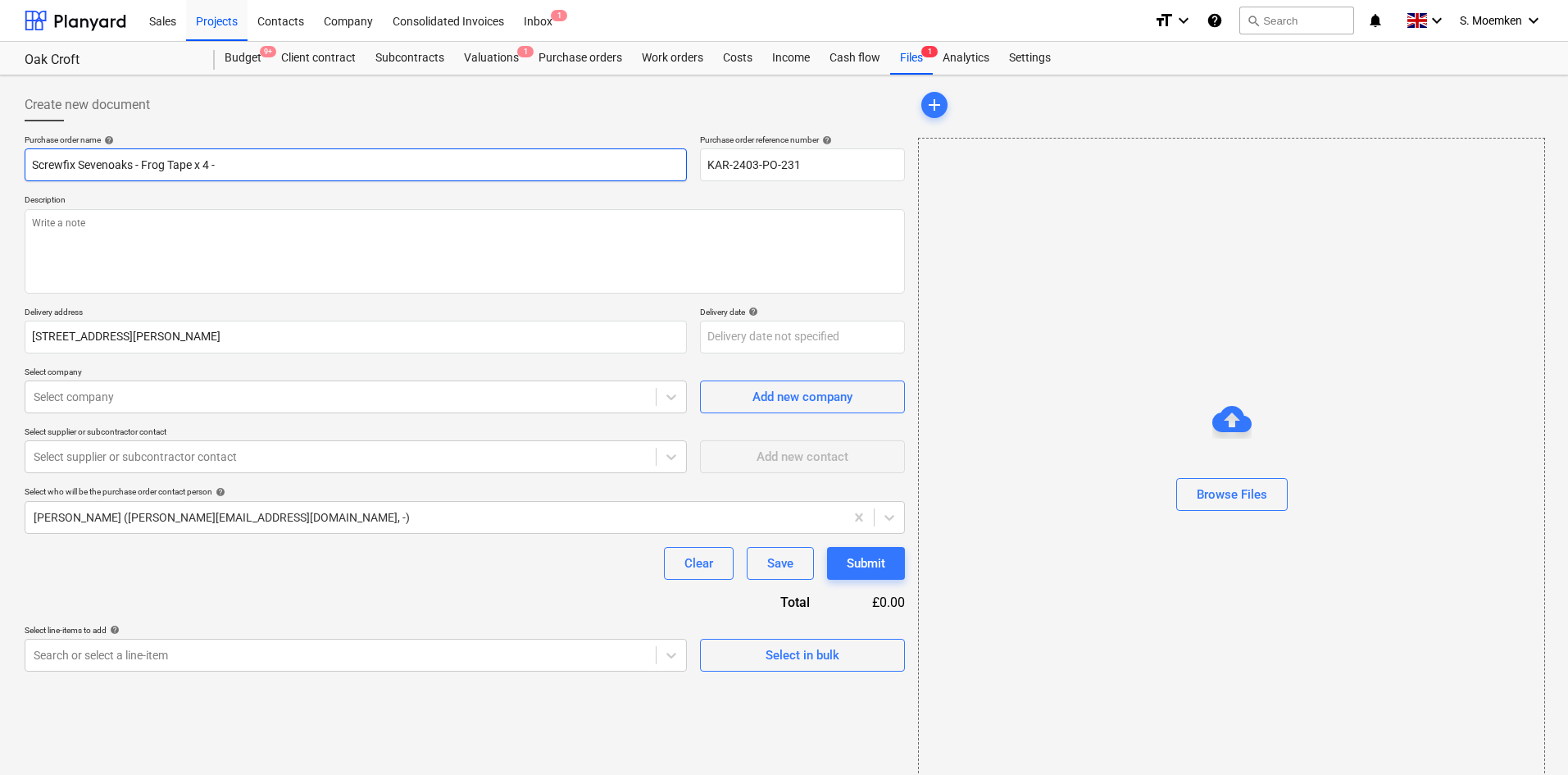
type input "Screwfix Sevenoaks - Frog Tape x 4 - C"
type textarea "x"
type input "Screwfix Sevenoaks - Frog Tape x 4 - Co"
type textarea "x"
type input "Screwfix Sevenoaks - Frog Tape x 4 - Col"
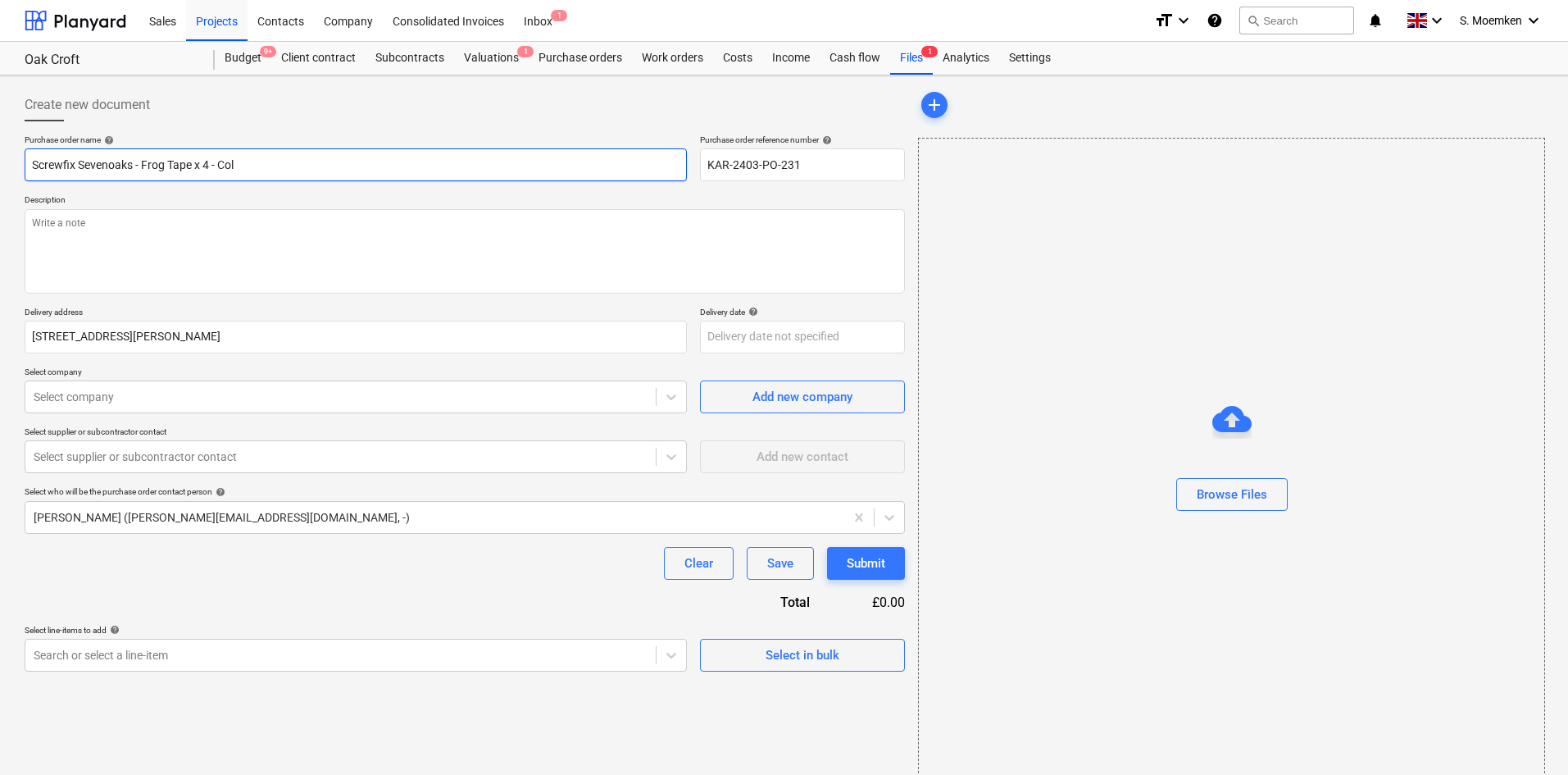
type textarea "x"
type input "Screwfix Sevenoaks - Frog Tape x 4 - Coll"
type textarea "x"
type input "Screwfix Sevenoaks - Frog Tape x 4 - Colle"
type textarea "x"
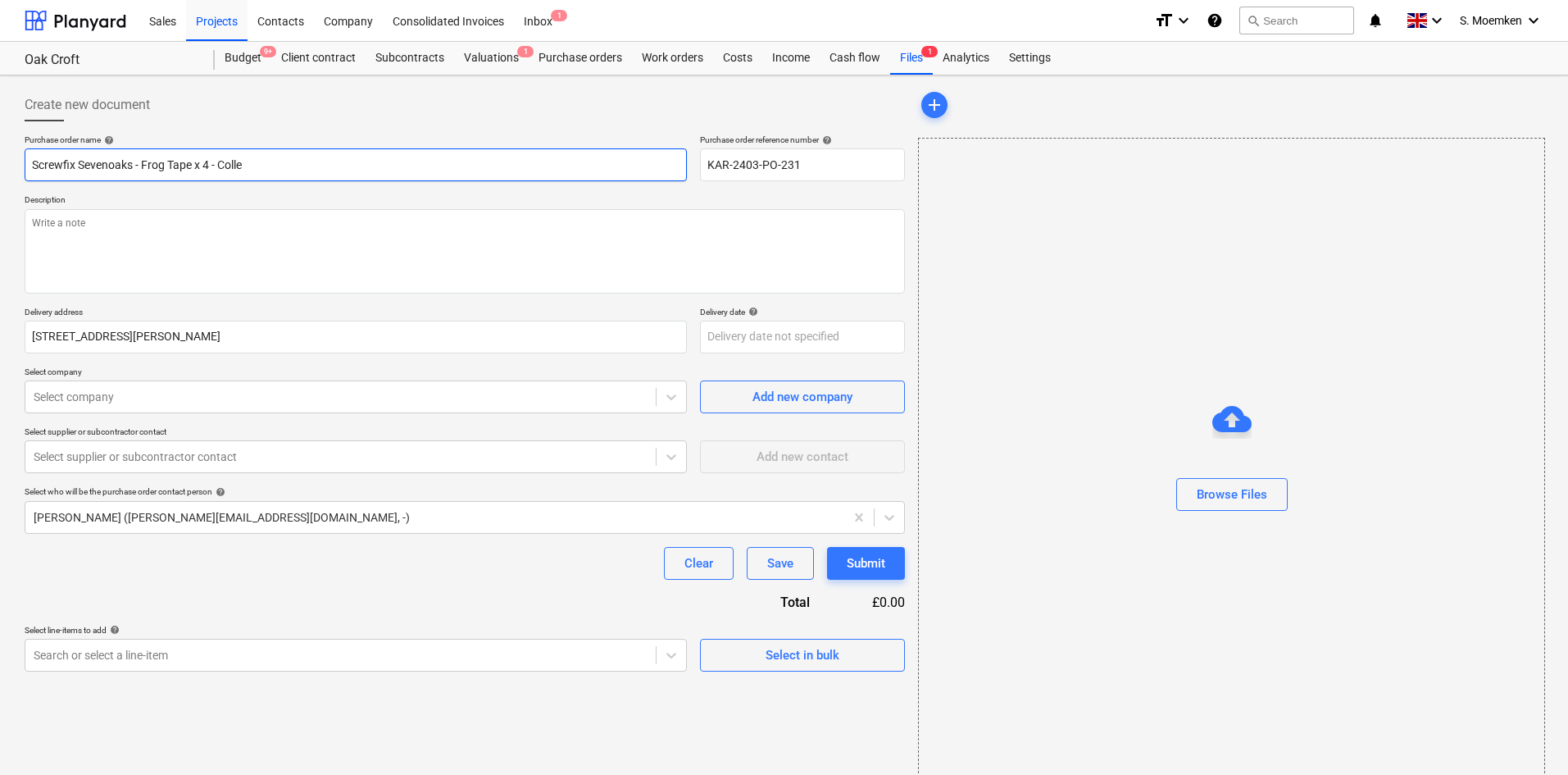
type input "Screwfix Sevenoaks - Frog Tape x 4 - Collec"
type textarea "x"
type input "Screwfix Sevenoaks - Frog Tape x 4 - Collect"
type textarea "x"
type input "Screwfix Sevenoaks - Frog Tape x 4 - Collecti"
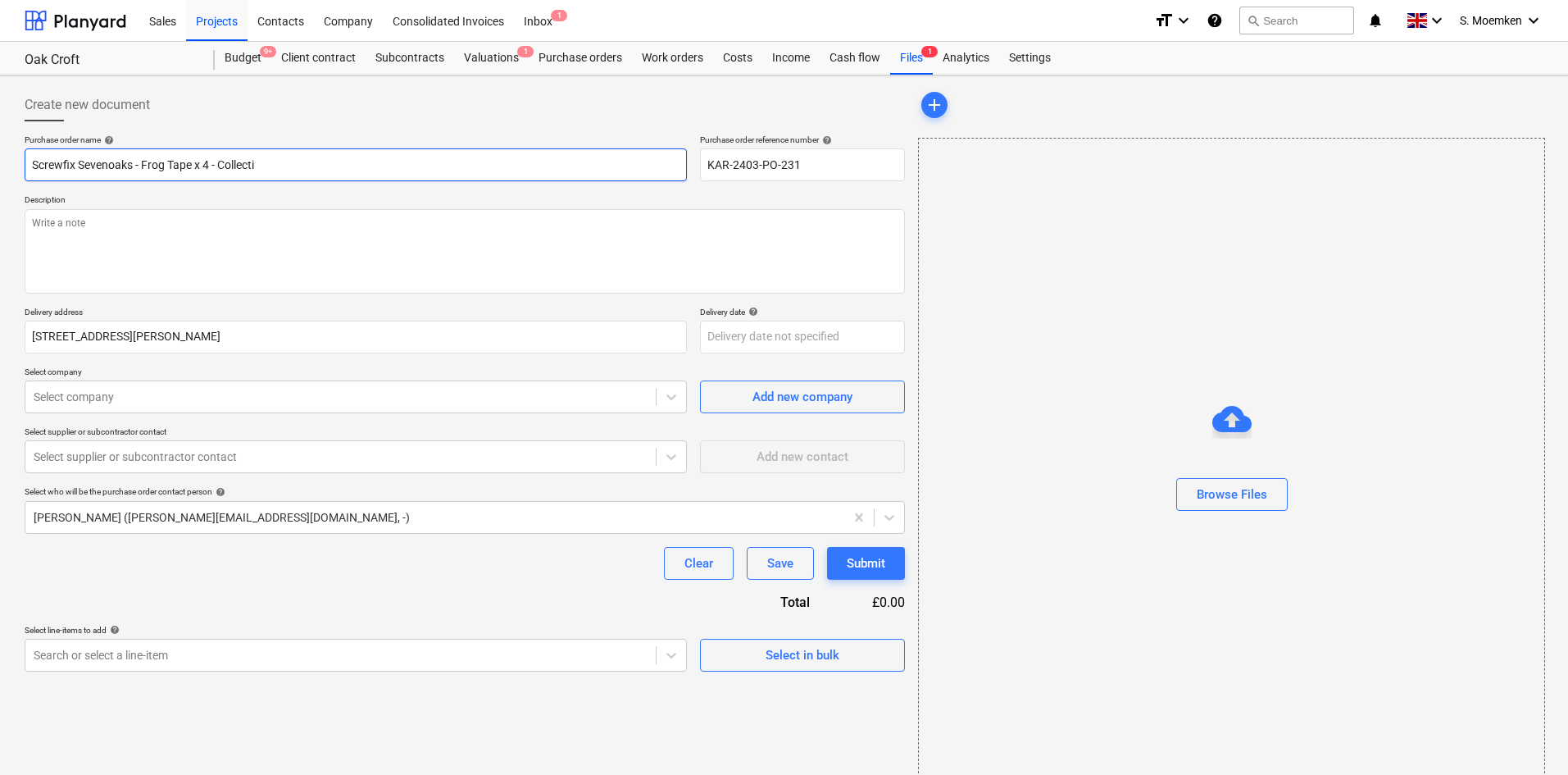
type textarea "x"
type input "Screwfix Sevenoaks - Frog Tape x 4 - Collectio"
type textarea "x"
type input "Screwfix Sevenoaks - Frog Tape x 4 - Collection"
type textarea "x"
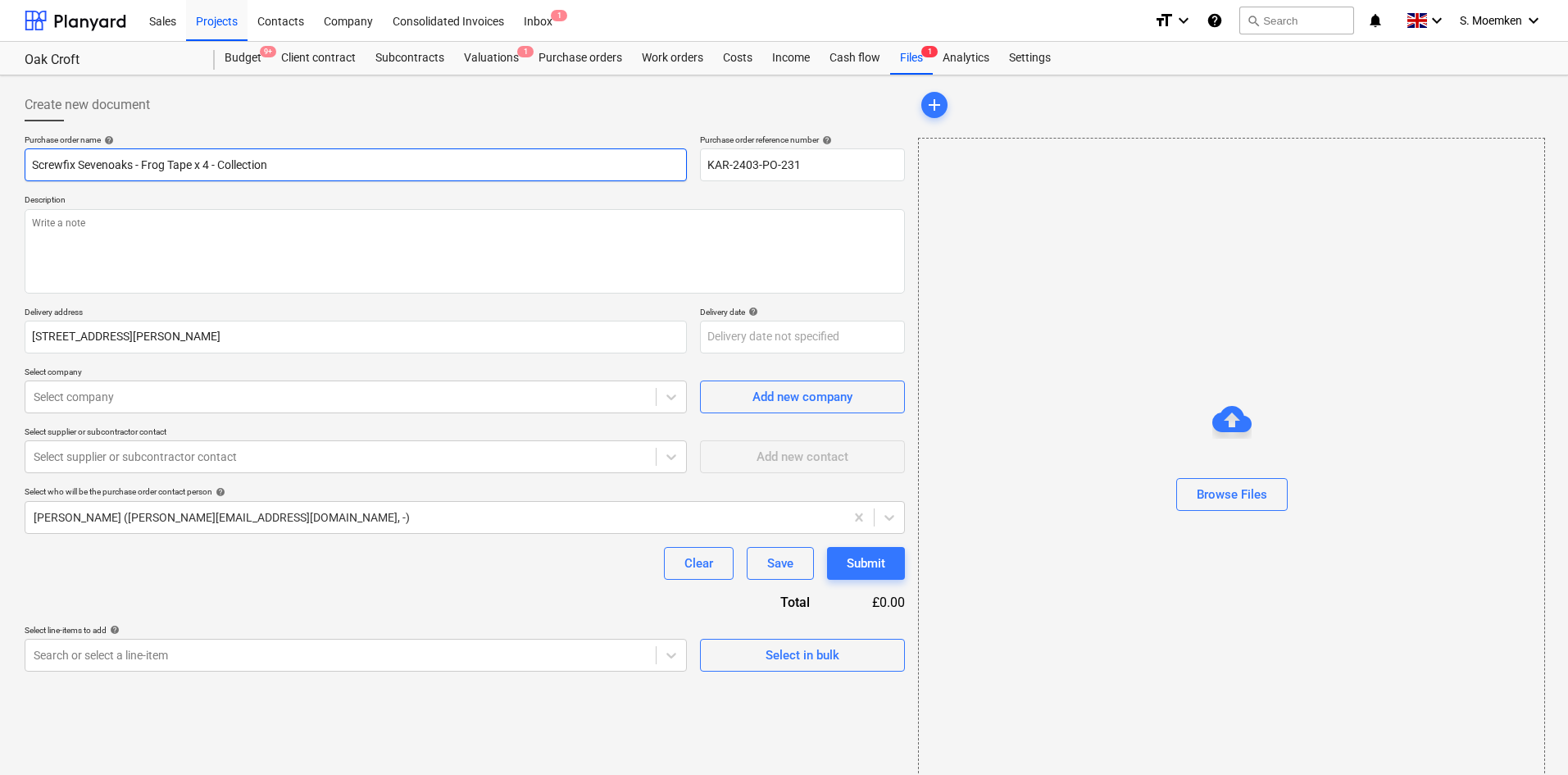
type input "Screwfix Sevenoaks - Frog Tape x 4 - Collection"
type textarea "x"
type input "Screwfix Sevenoaks - Frog Tape x 4 - Collection -"
type textarea "x"
type input "Screwfix Sevenoaks - Frog Tape x 4 - Collection -"
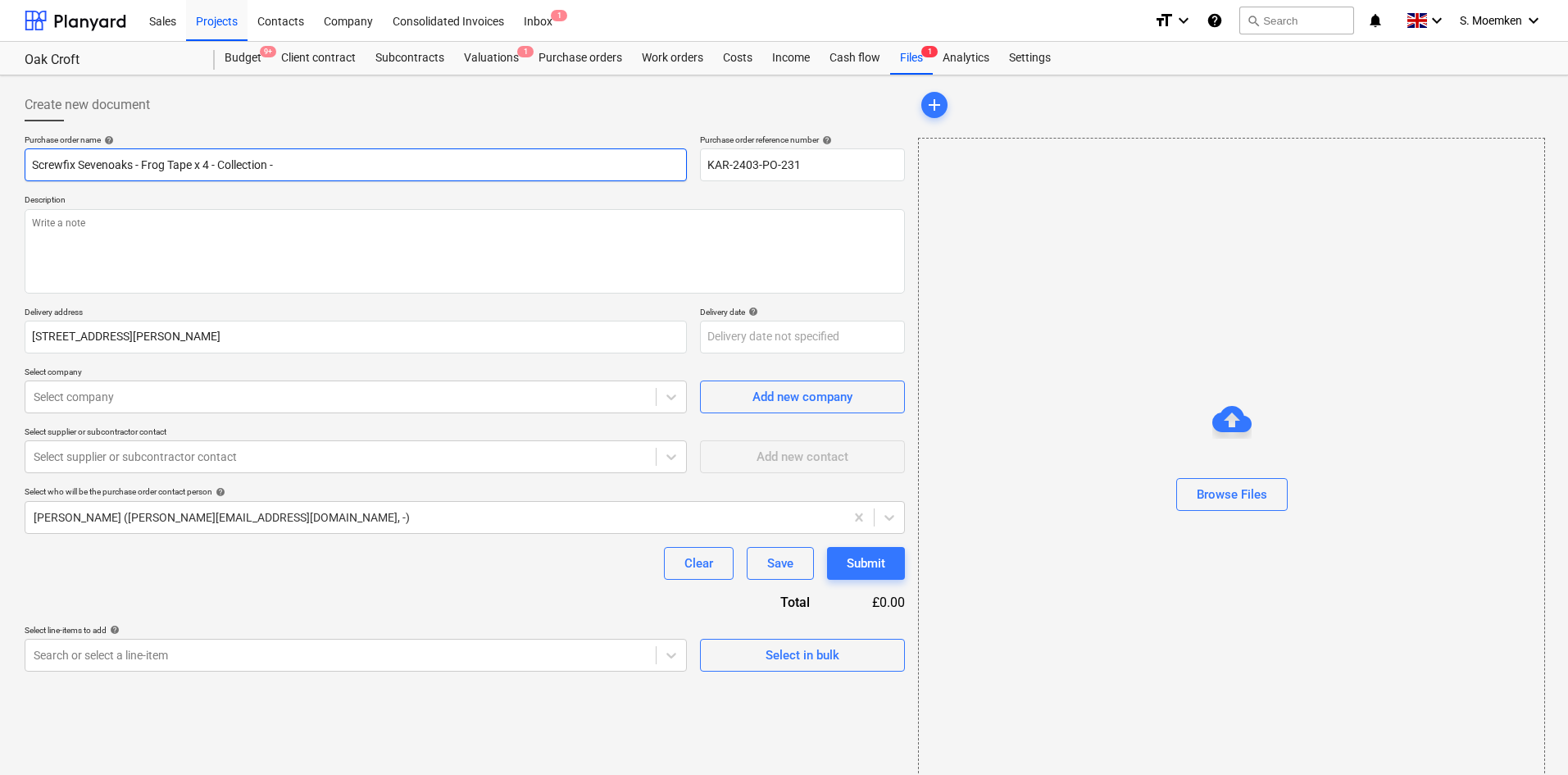
type textarea "x"
type input "Screwfix Sevenoaks - Frog Tape x 4 - Collection - M"
type textarea "x"
type input "Screwfix Sevenoaks - Frog Tape x 4 - Collection - MR"
type textarea "x"
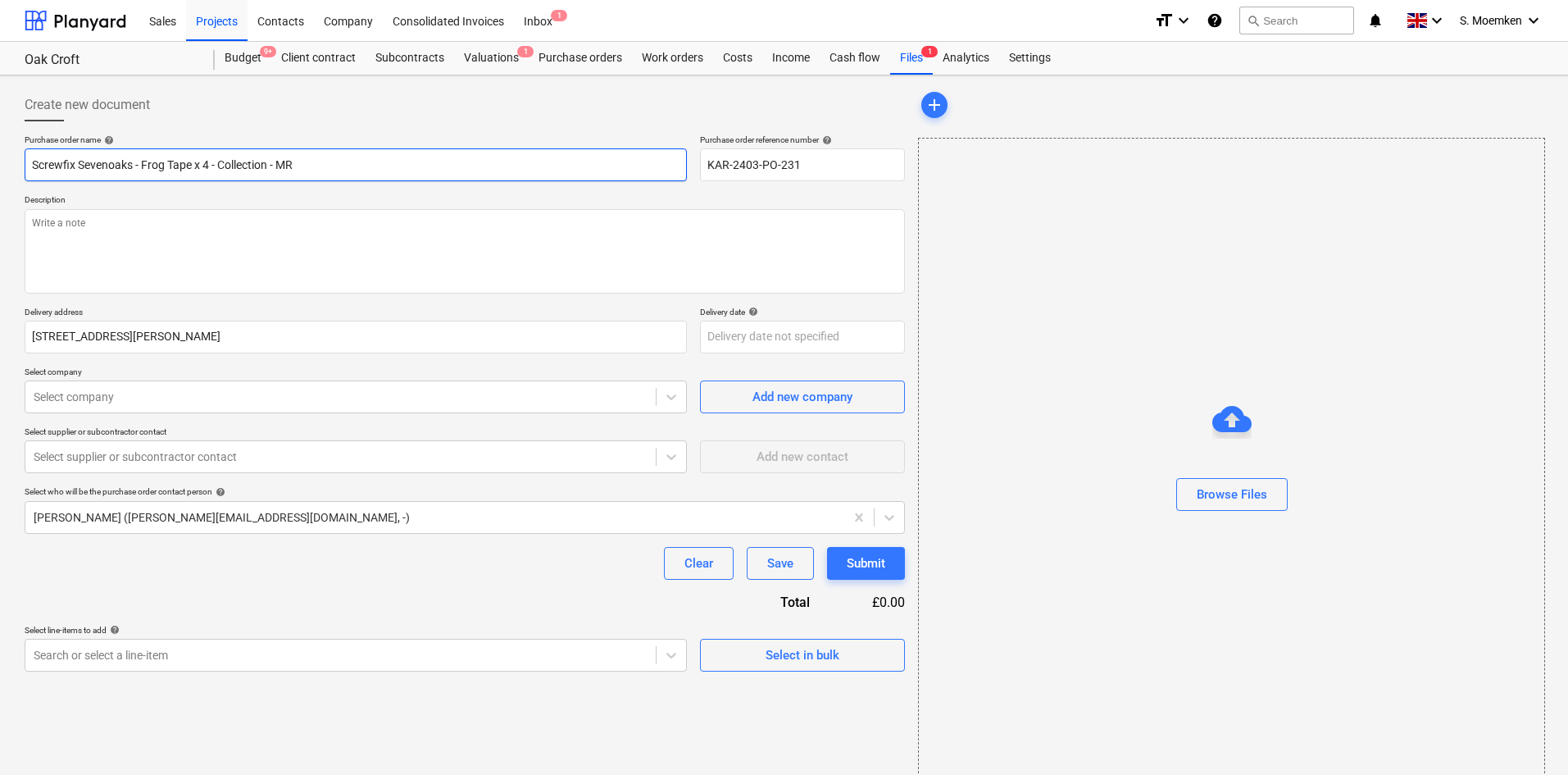
type input "Screwfix Sevenoaks - Frog Tape x 4 - Collection - MR-"
type textarea "x"
type input "Screwfix Sevenoaks - Frog Tape x 4 - Collection - MR-9"
type textarea "x"
type input "Screwfix Sevenoaks - Frog Tape x 4 - Collection - MR-96"
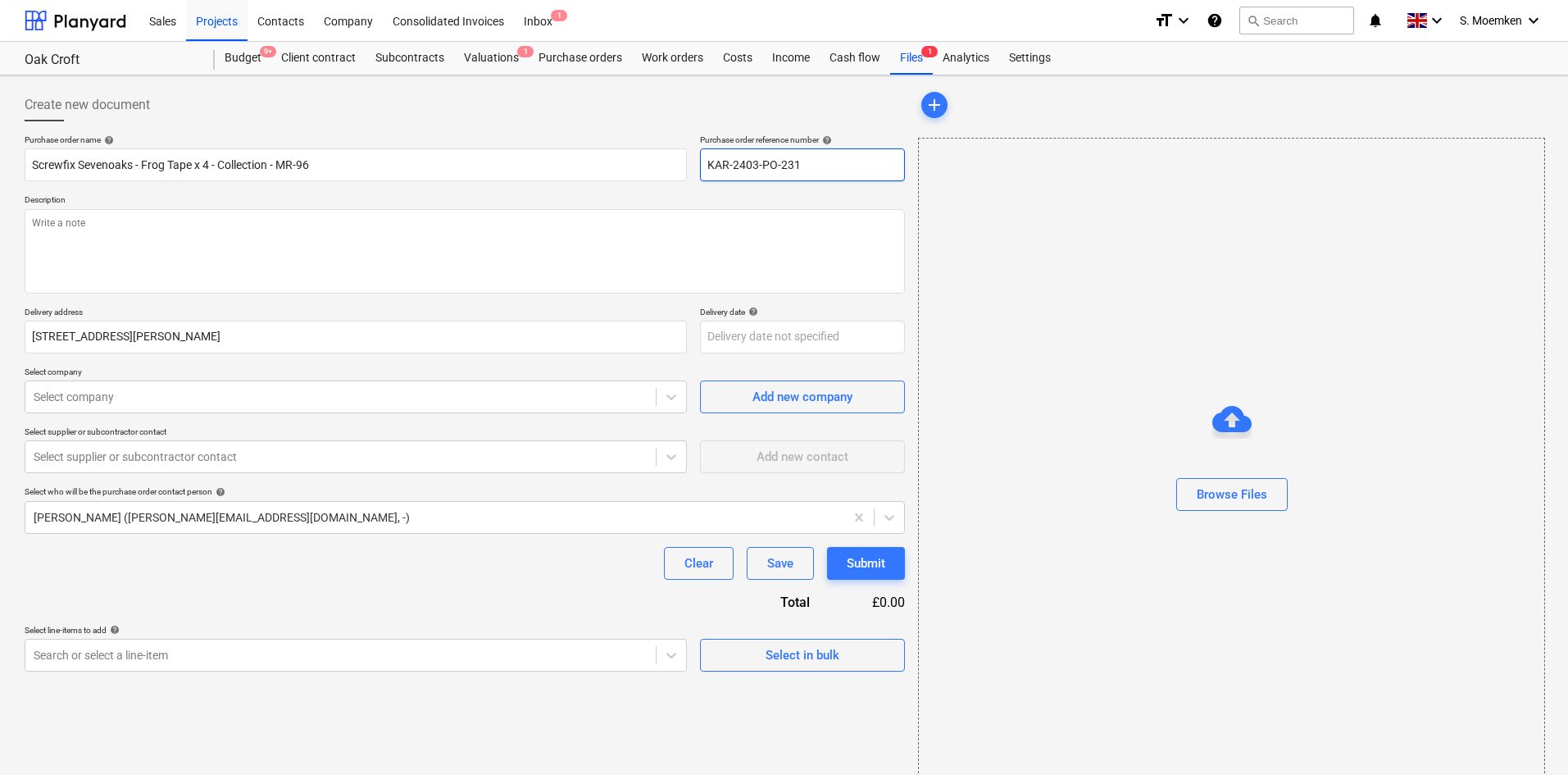
drag, startPoint x: 816, startPoint y: 160, endPoint x: 688, endPoint y: 166, distance: 128.1
click at [688, 166] on div "Purchase order name help Screwfix Sevenoaks - Frog Tape x 4 - Collection - MR-9…" at bounding box center [465, 158] width 880 height 47
click at [346, 162] on input "Screwfix Sevenoaks - Frog Tape x 4 - Collection - MR-96" at bounding box center [356, 165] width 662 height 32
type textarea "x"
type input "Screwfix Sevenoaks - Frog Tape x 4 - Collection - MR-96"
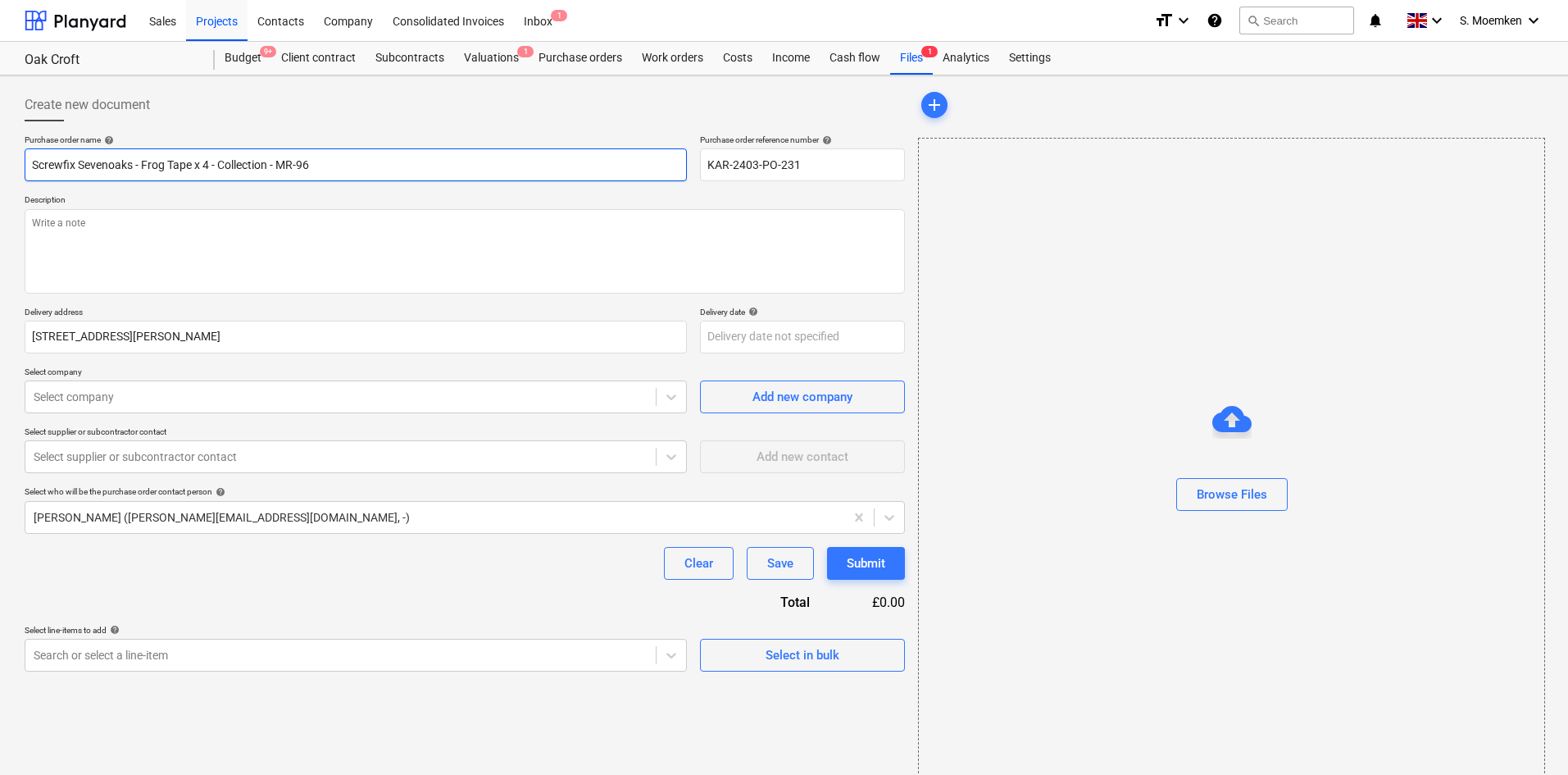
type textarea "x"
type input "Screwfix Sevenoaks - Frog Tape x 4 - Collection - MR-96 -"
type textarea "x"
type input "Screwfix Sevenoaks - Frog Tape x 4 - Collection - MR-96 -"
paste input "A23345281580"
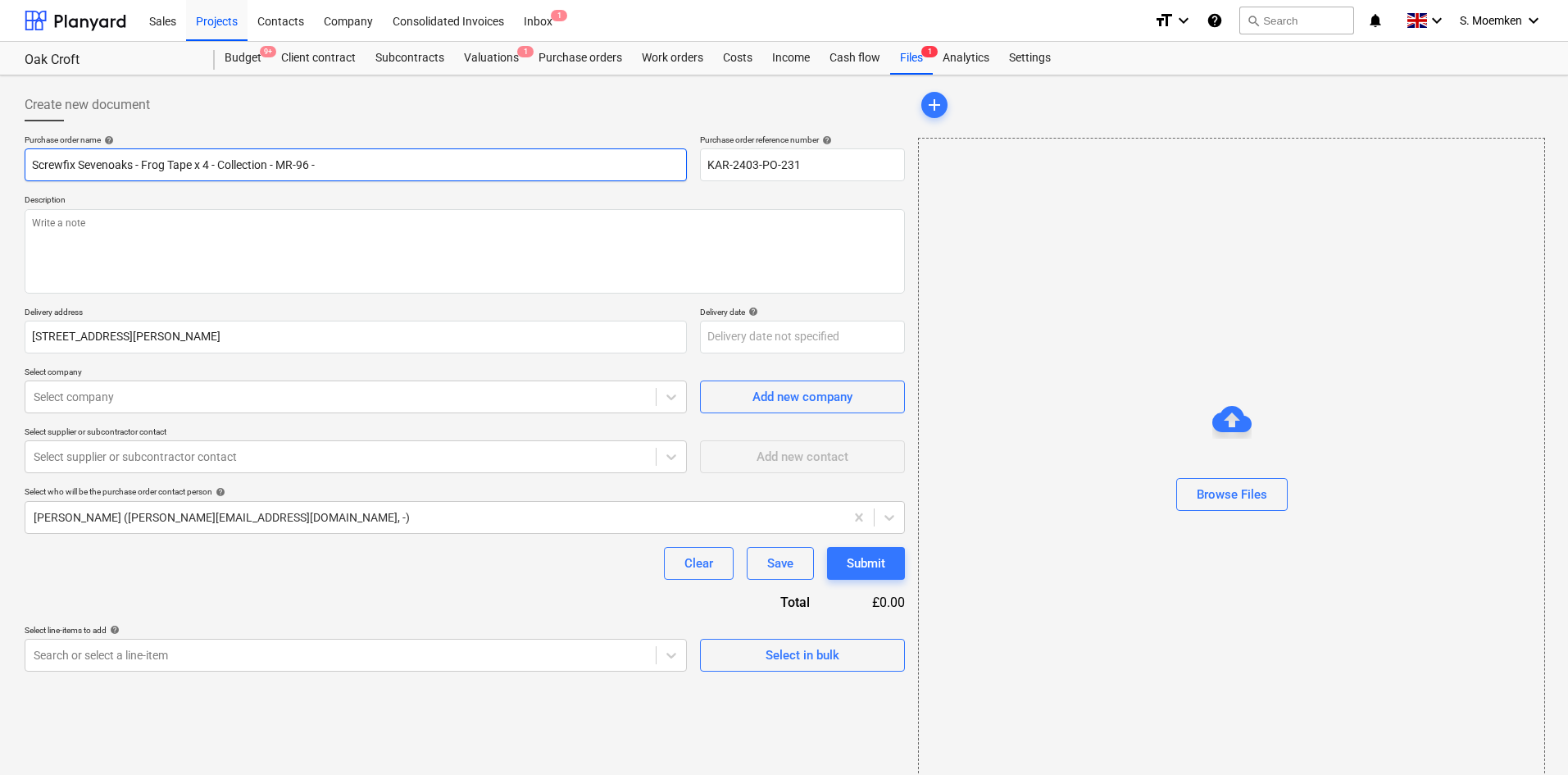
type textarea "x"
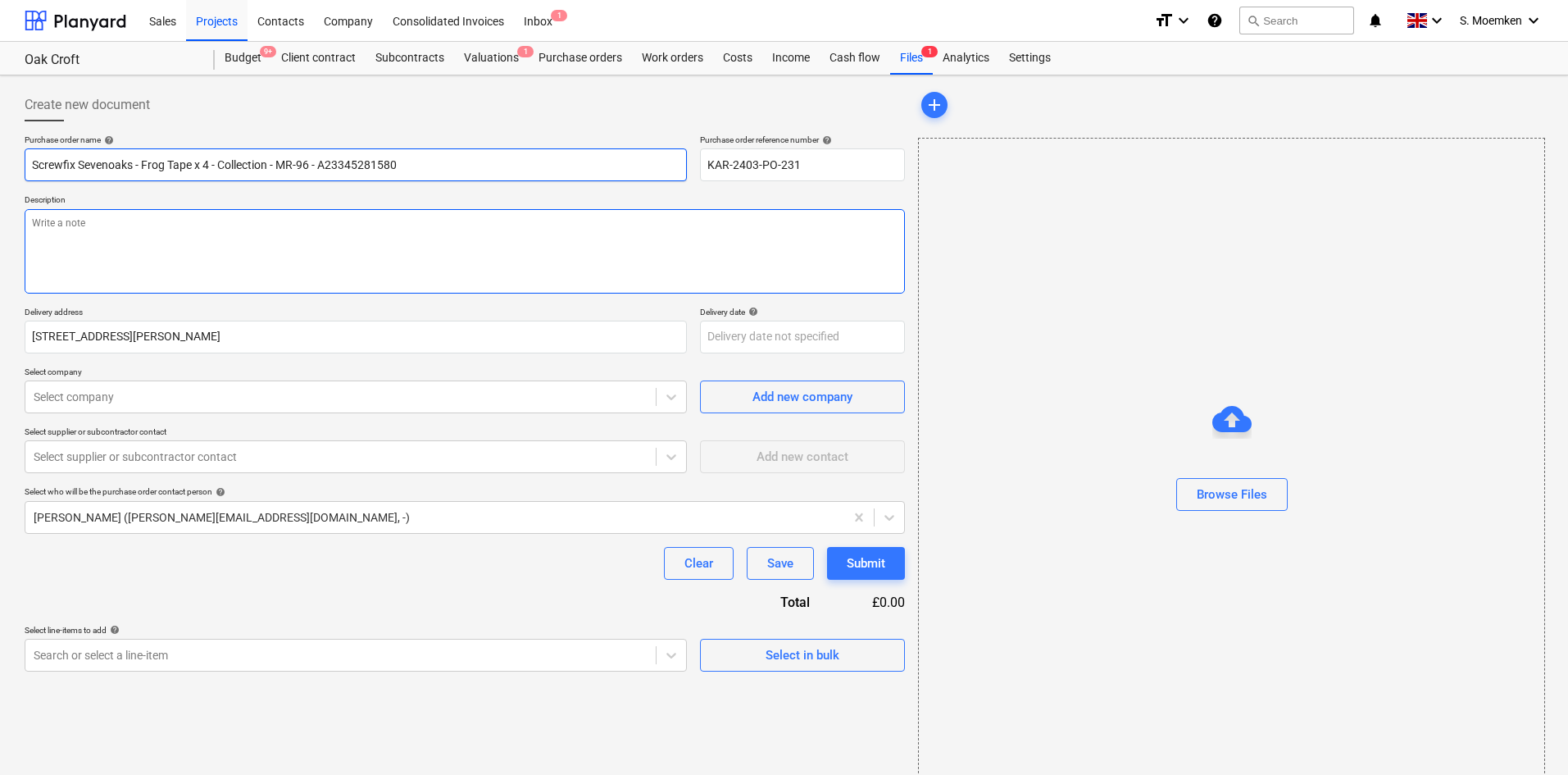
type input "Screwfix Sevenoaks - Frog Tape x 4 - Collection - MR-96 - A23345281580"
click at [162, 233] on textarea at bounding box center [465, 251] width 880 height 84
type textarea "x"
type textarea "T"
type textarea "x"
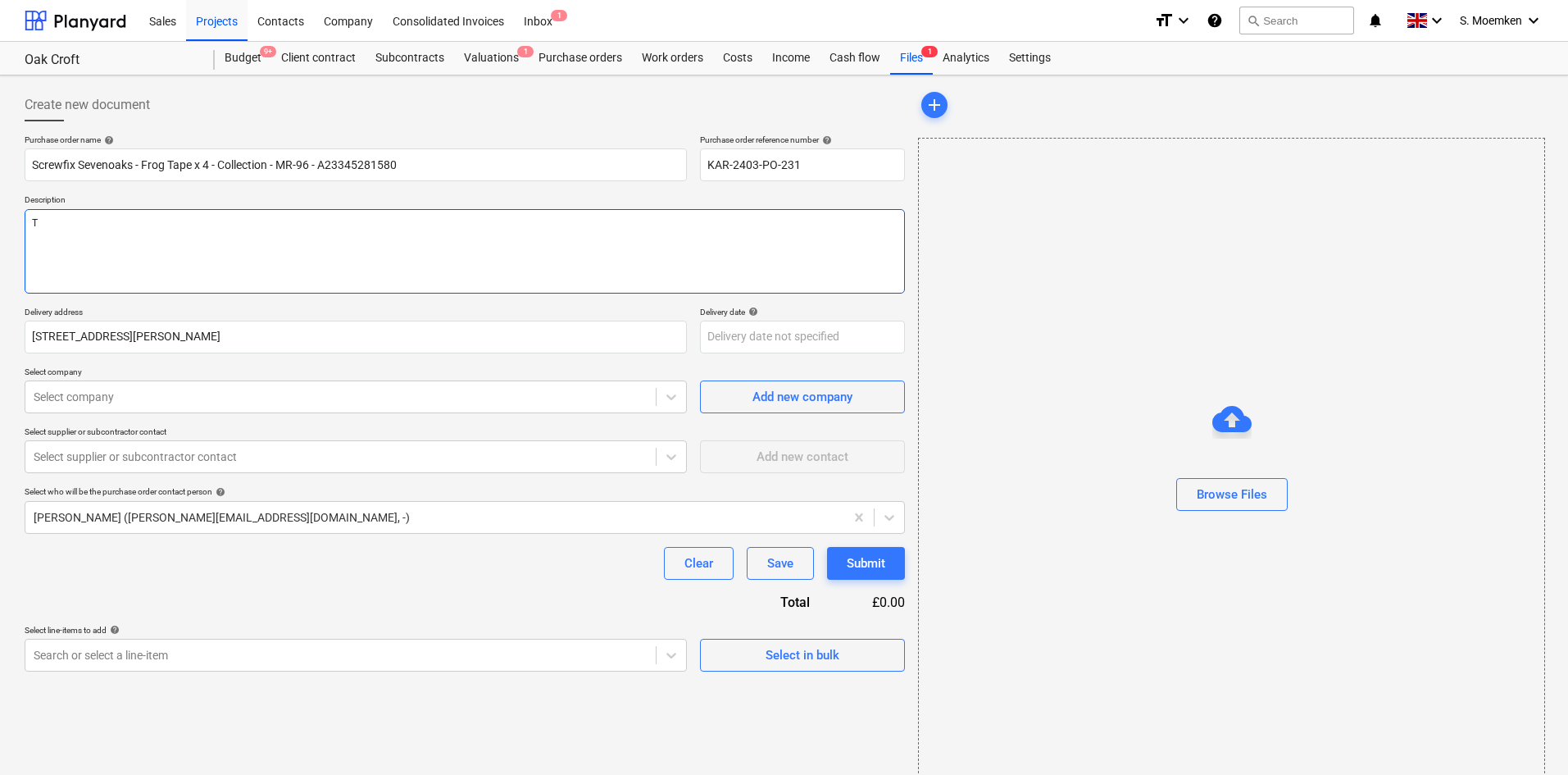
type textarea "To"
type textarea "x"
type textarea "To"
type textarea "x"
type textarea "To b"
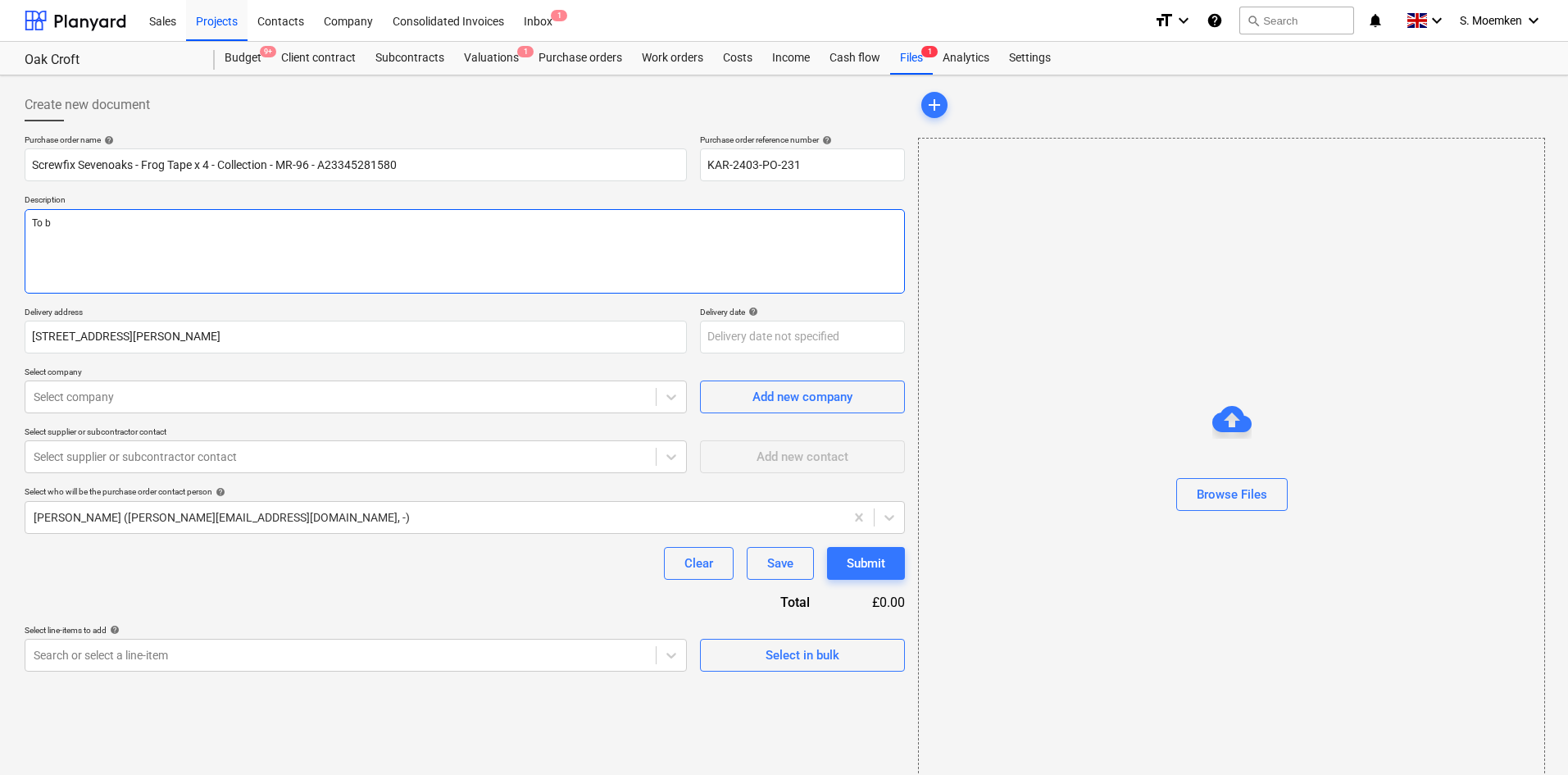
type textarea "x"
type textarea "To be"
type textarea "x"
type textarea "To be"
type textarea "x"
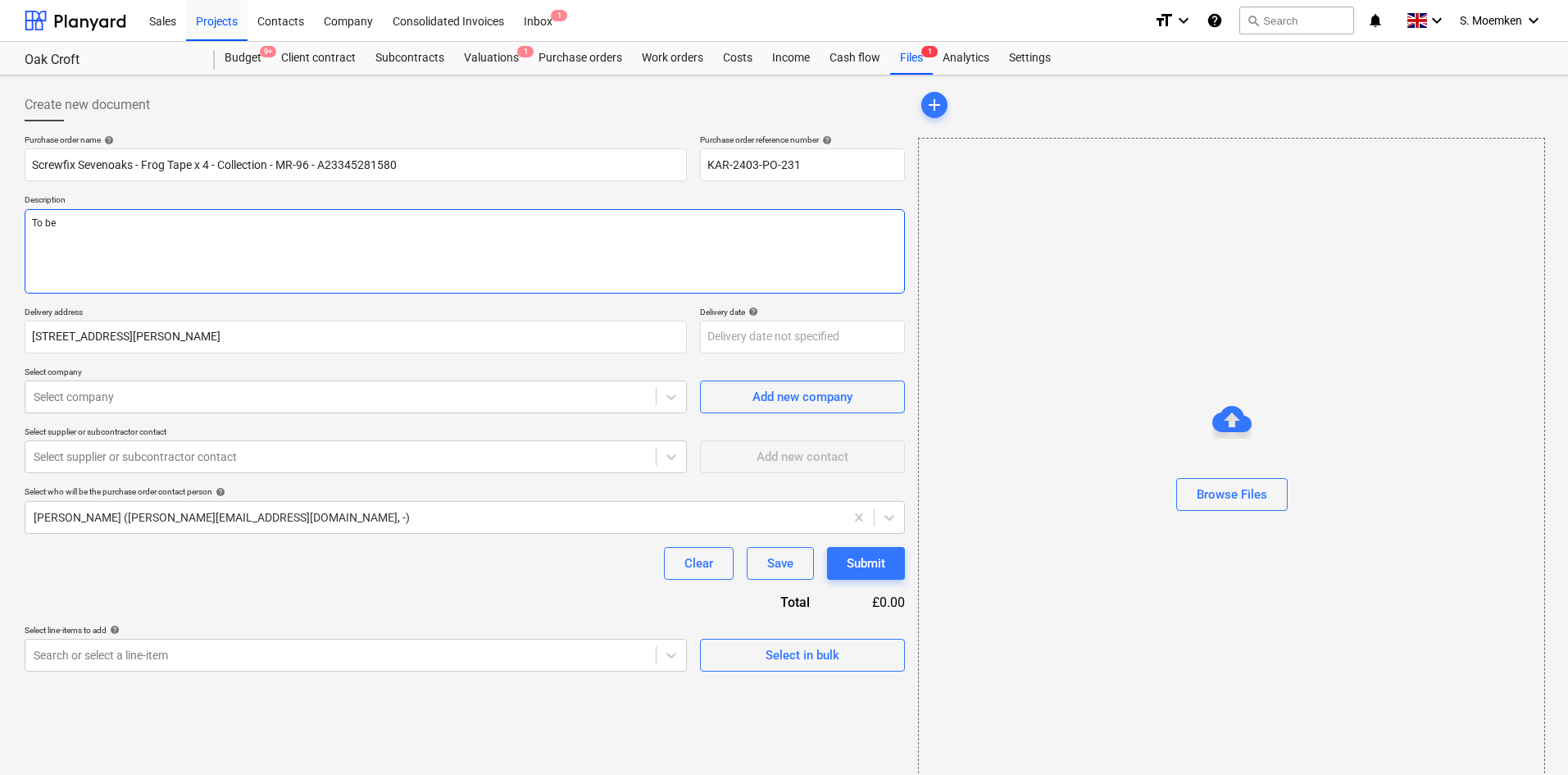
type textarea "To be c"
type textarea "x"
type textarea "To be co"
type textarea "x"
type textarea "To be col"
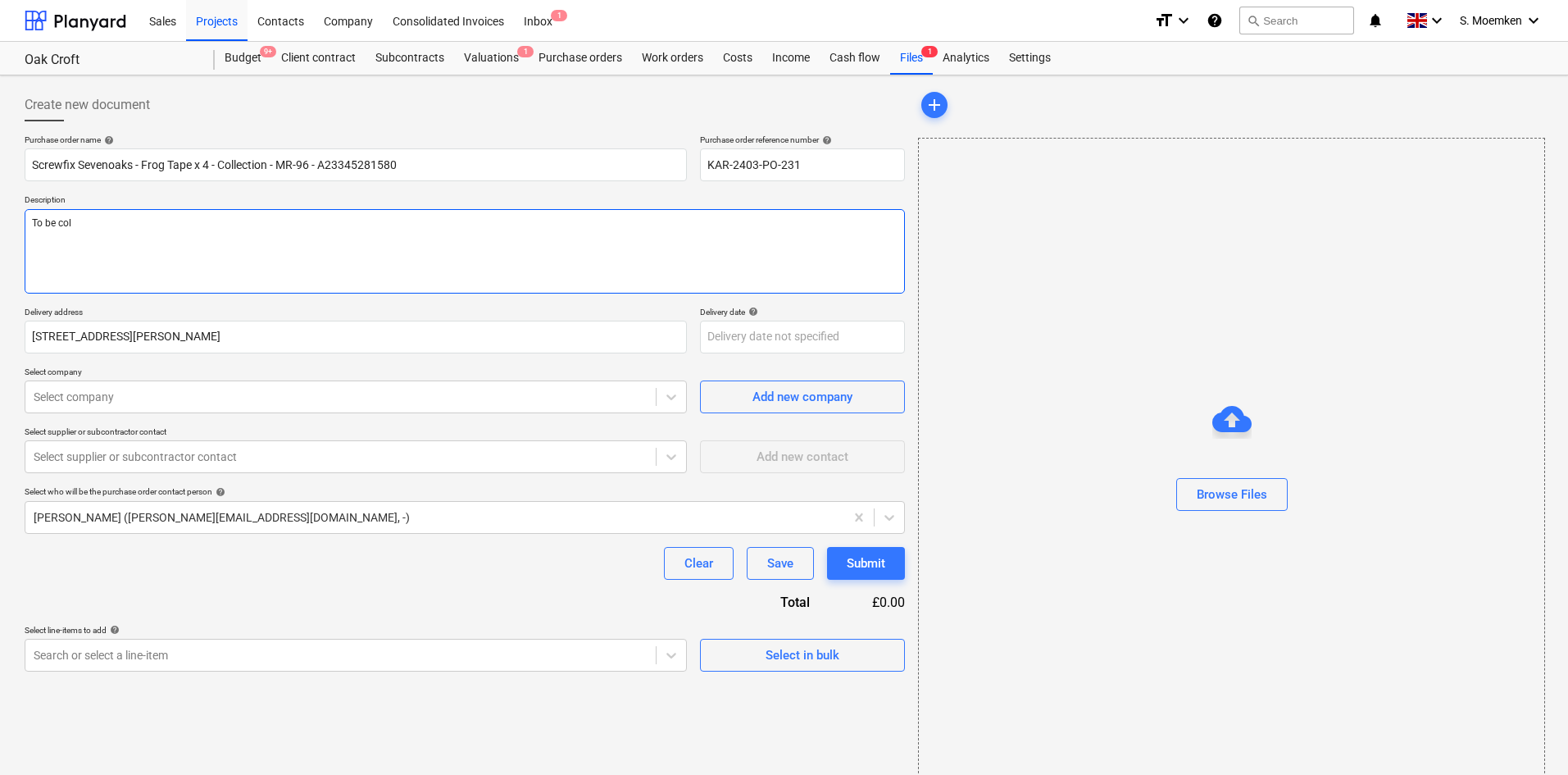
type textarea "x"
type textarea "To be coll"
type textarea "x"
type textarea "To be colle"
type textarea "x"
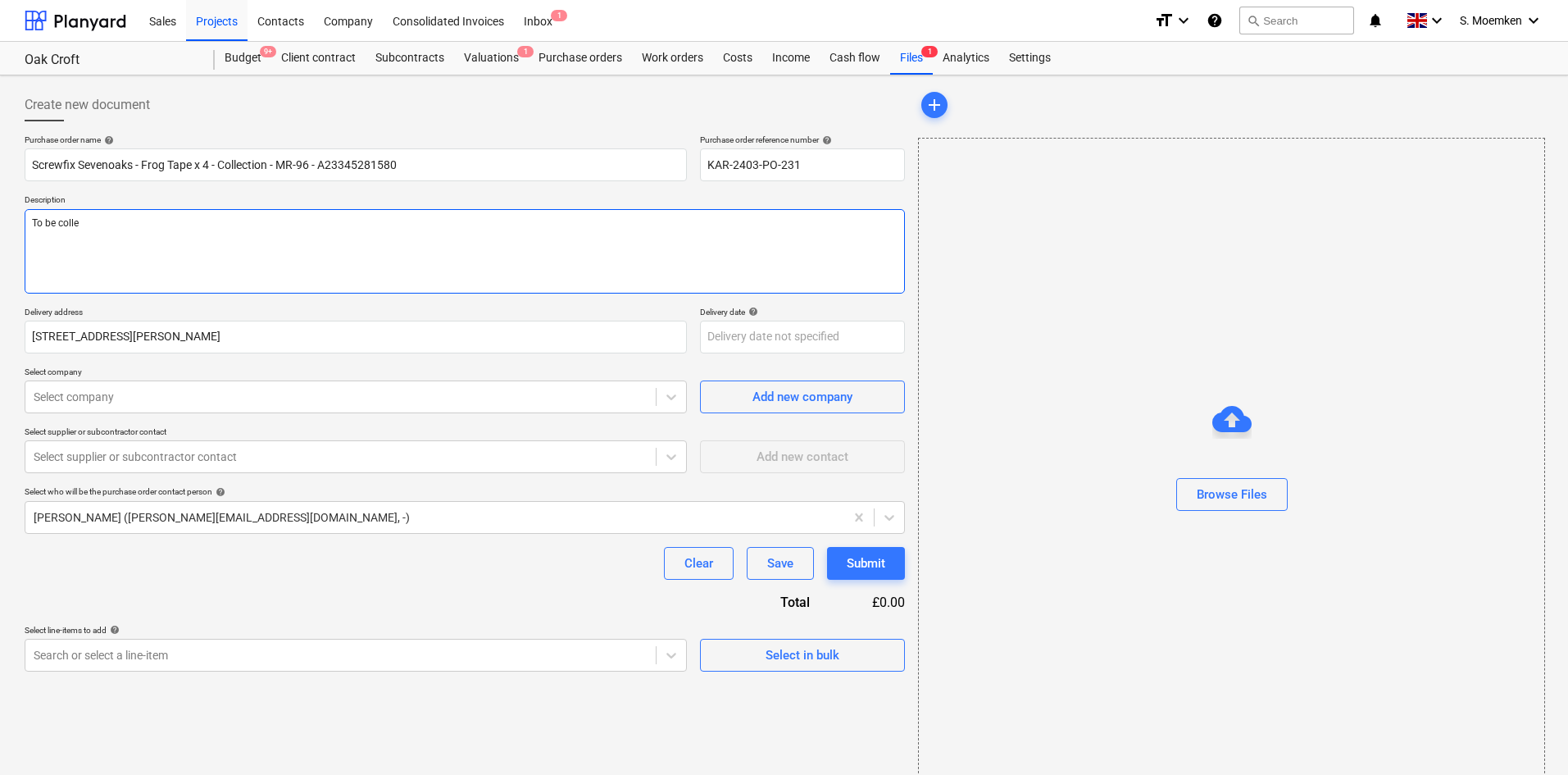
type textarea "To be collec"
type textarea "x"
type textarea "To be collect"
type textarea "x"
type textarea "To be collecte"
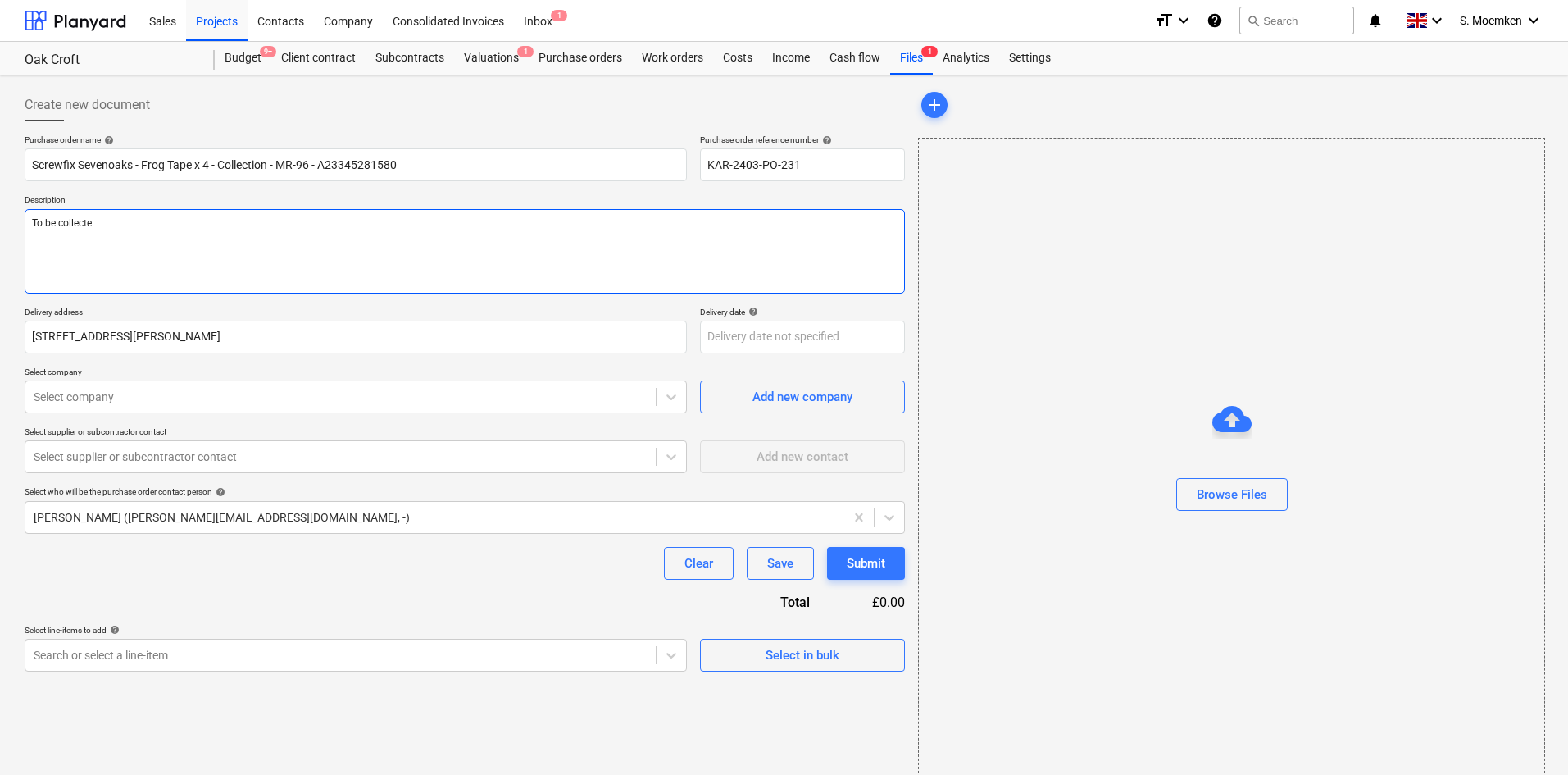
type textarea "x"
type textarea "To be collected"
type textarea "x"
type textarea "To be collected"
type textarea "x"
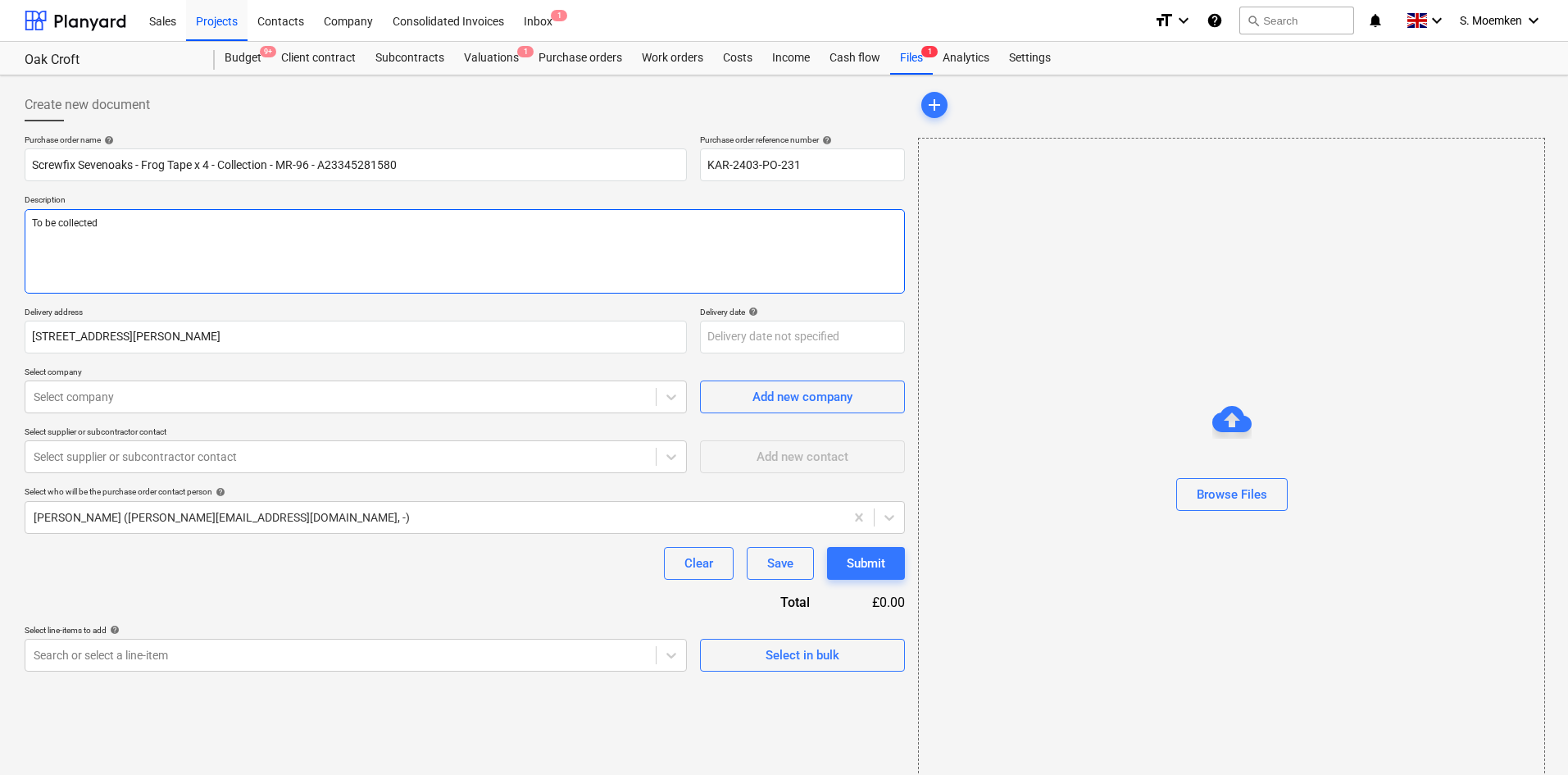
type textarea "To be collected f"
type textarea "x"
type textarea "To be collected fr"
type textarea "x"
type textarea "To be collected fro"
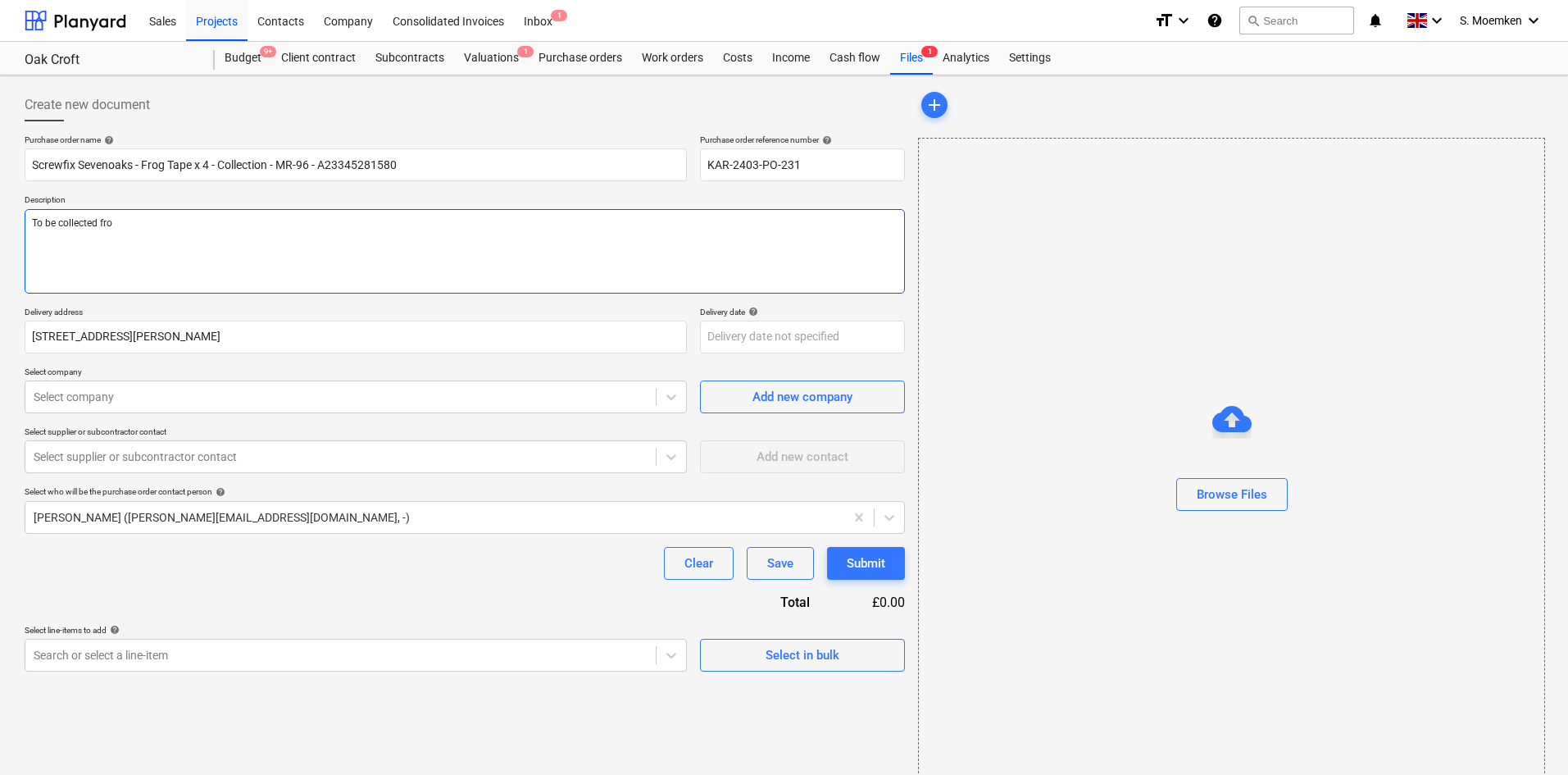
type textarea "x"
type textarea "To be collected from"
type textarea "x"
type textarea "To be collected from S"
type textarea "x"
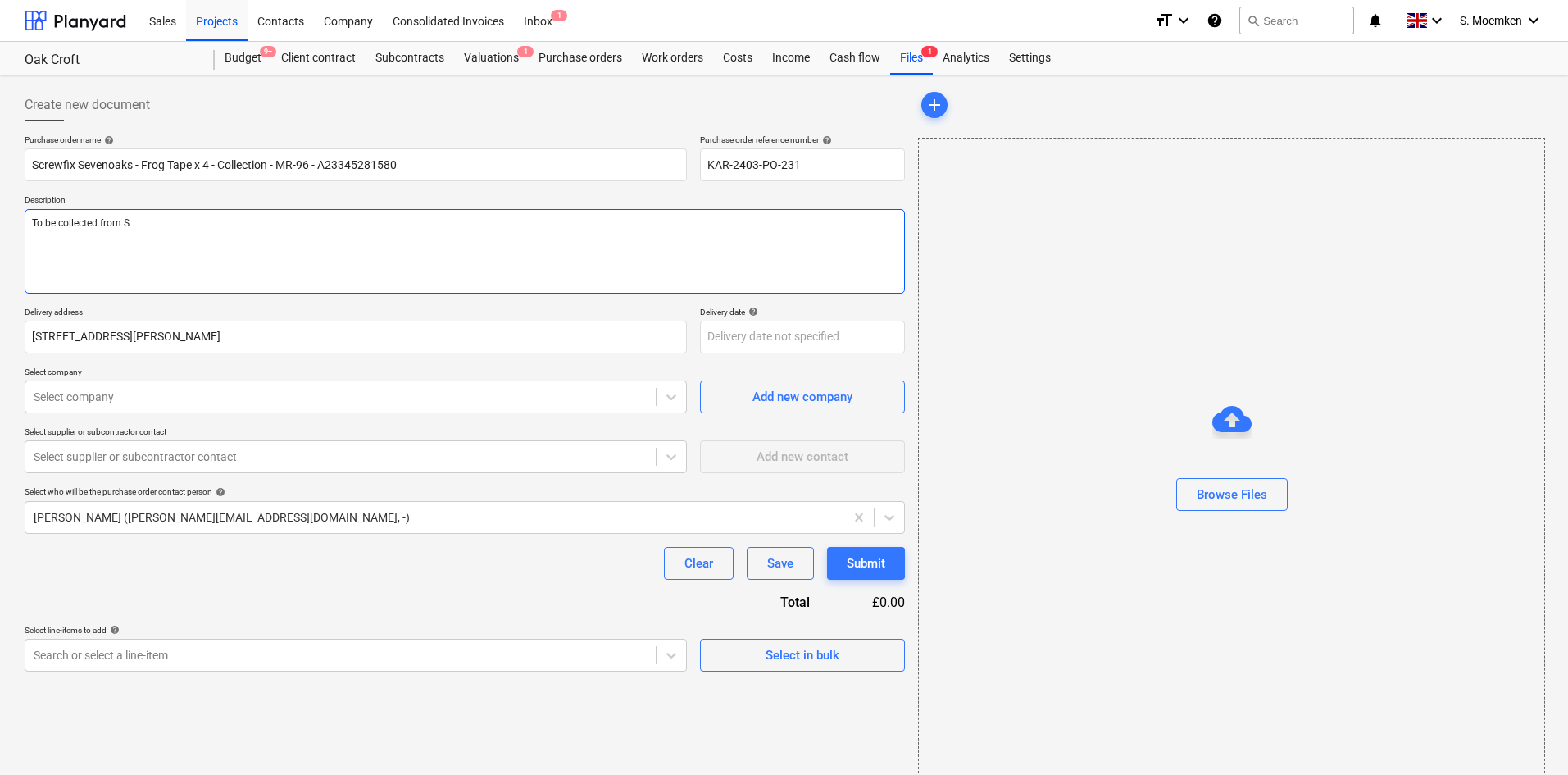
type textarea "To be collected from Se"
type textarea "x"
type textarea "To be collected from Sev"
type textarea "x"
type textarea "To be collected from Seve"
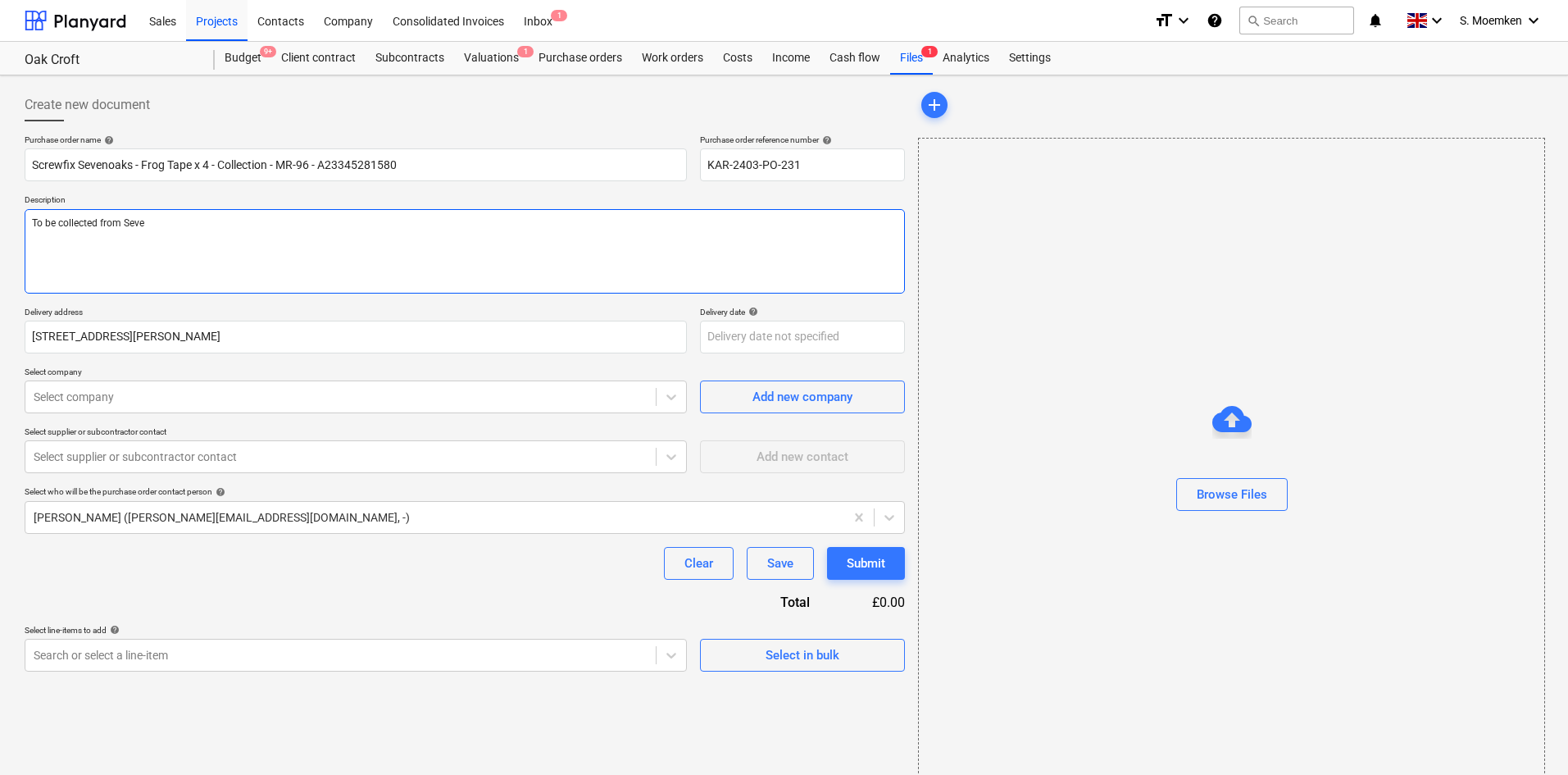
type textarea "x"
type textarea "To be collected from Seven"
type textarea "x"
type textarea "To be collected from [GEOGRAPHIC_DATA]"
type textarea "x"
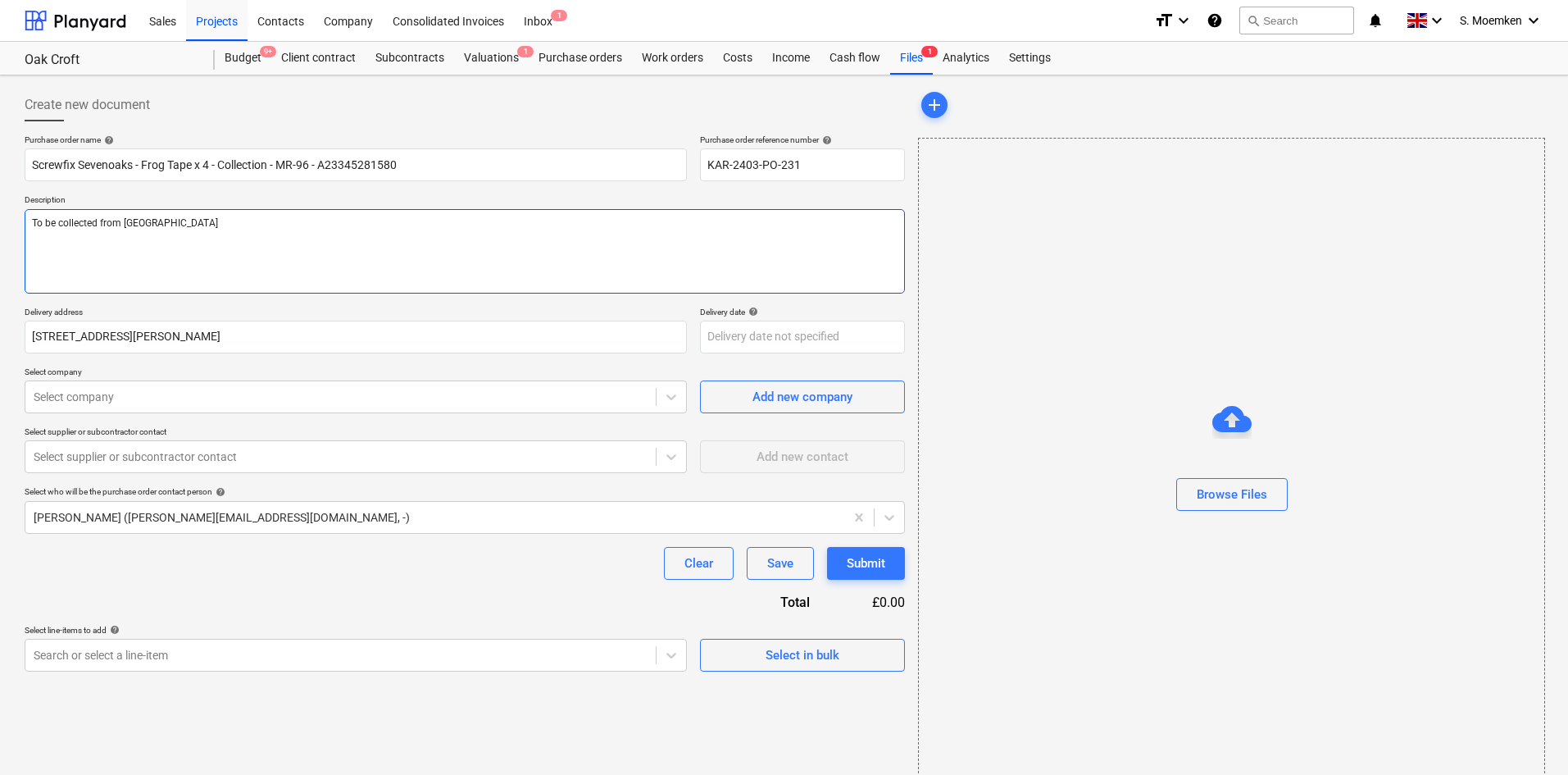
type textarea "To be collected from [GEOGRAPHIC_DATA]"
type textarea "x"
type textarea "To be collected from [GEOGRAPHIC_DATA]"
type textarea "x"
type textarea "To be collected from [GEOGRAPHIC_DATA]"
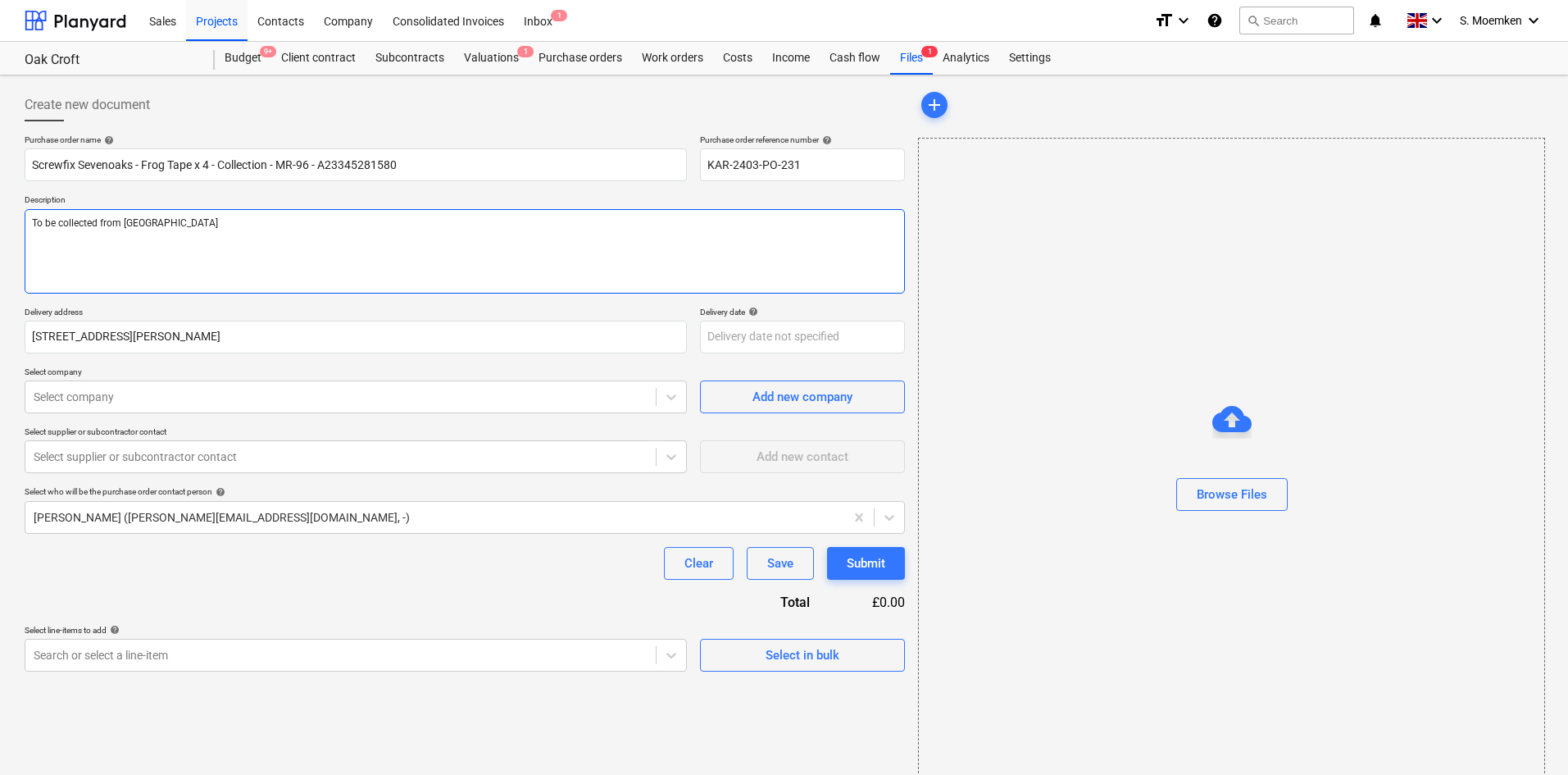
type textarea "x"
type textarea "To be collected from [GEOGRAPHIC_DATA]"
type textarea "x"
type textarea "To be collected from [GEOGRAPHIC_DATA] b"
type textarea "x"
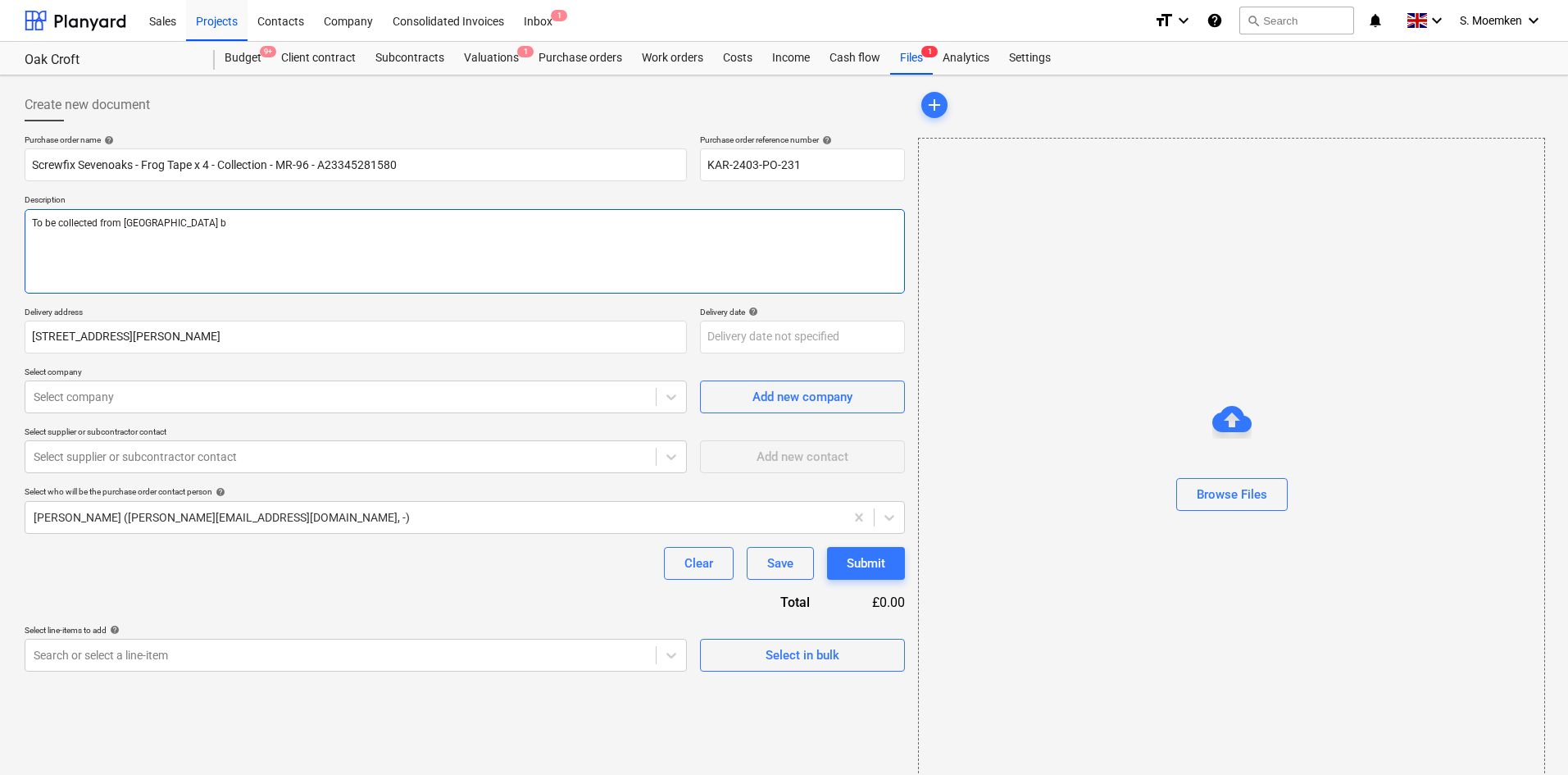
type textarea "To be collected from [GEOGRAPHIC_DATA] br"
type textarea "x"
type textarea "To be collected from [GEOGRAPHIC_DATA] bra"
type textarea "x"
type textarea "To be collected from [GEOGRAPHIC_DATA] bran"
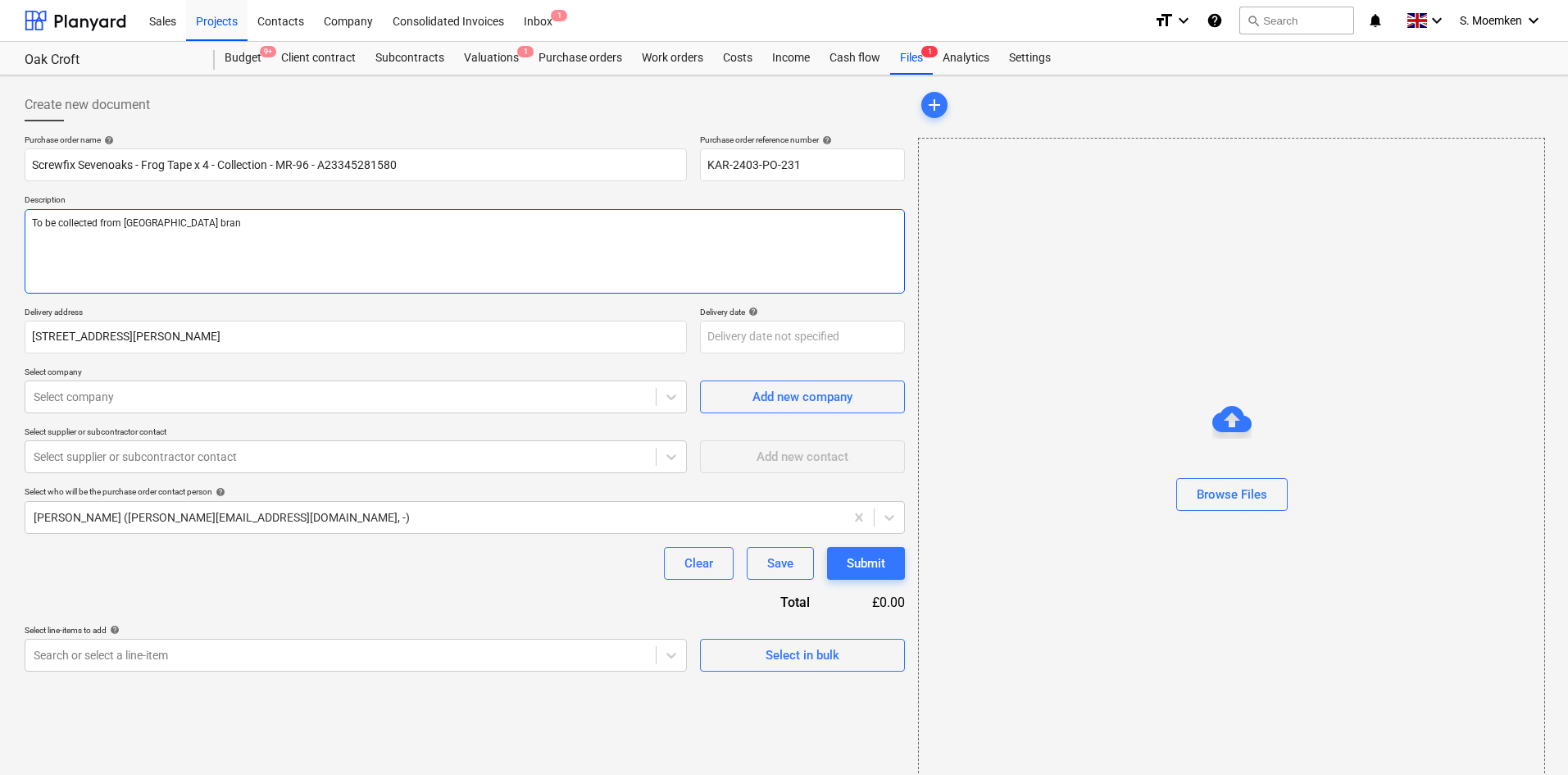
type textarea "x"
type textarea "To be collected from [GEOGRAPHIC_DATA] branc"
type textarea "x"
type textarea "To be collected from [GEOGRAPHIC_DATA] branch"
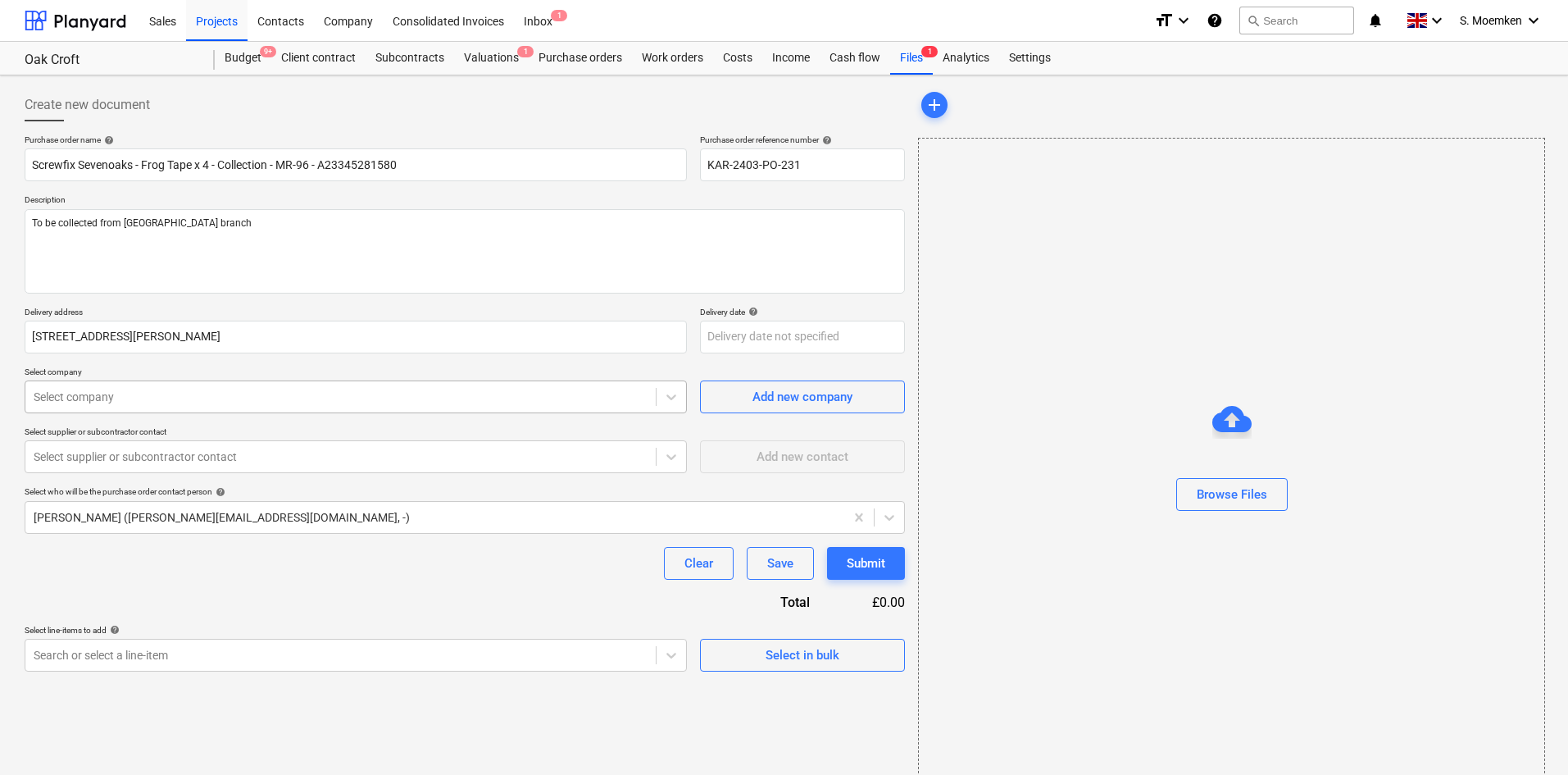
type textarea "x"
click at [256, 403] on div at bounding box center [340, 396] width 614 height 16
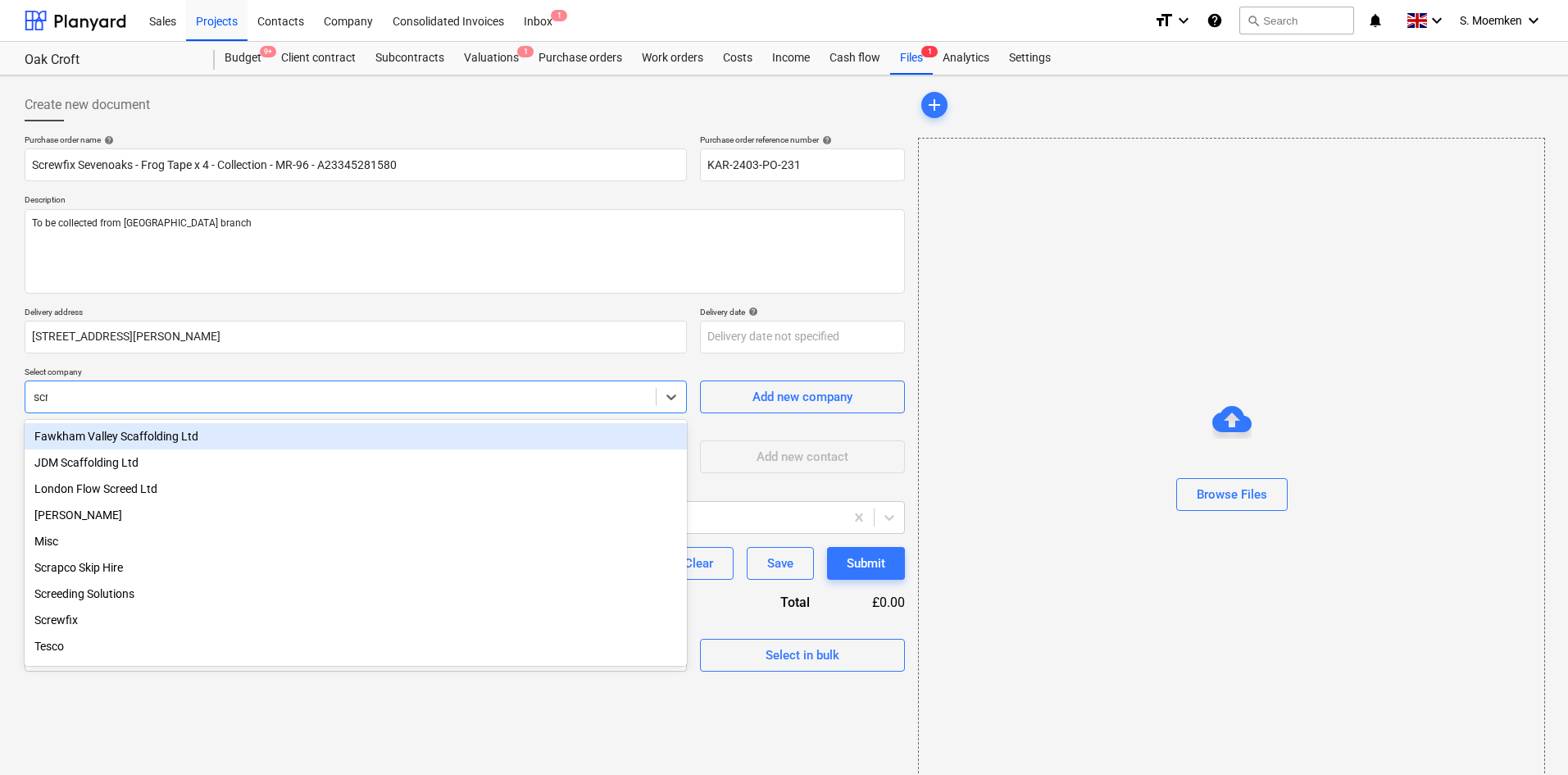
type input "screw"
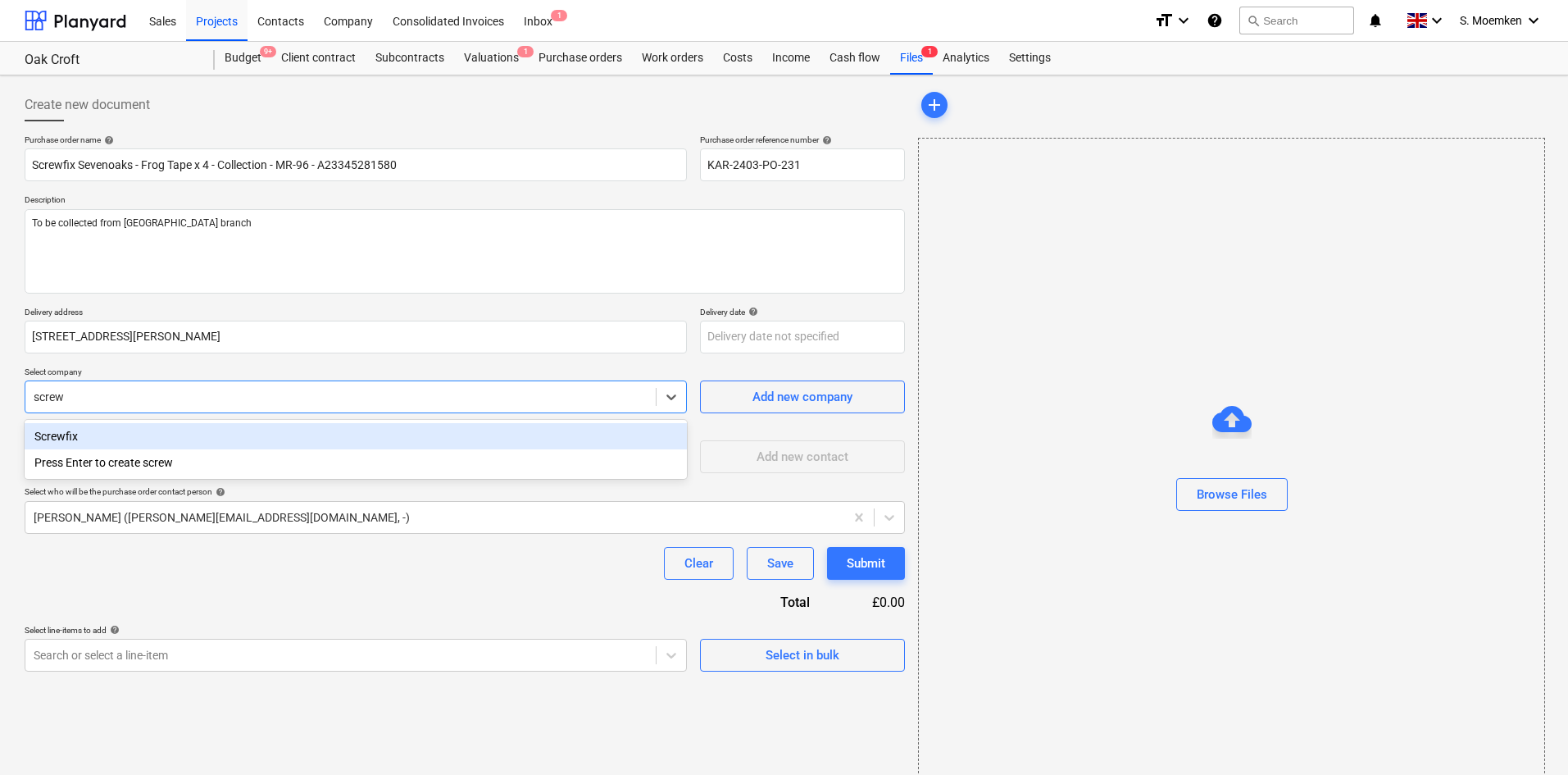
type textarea "x"
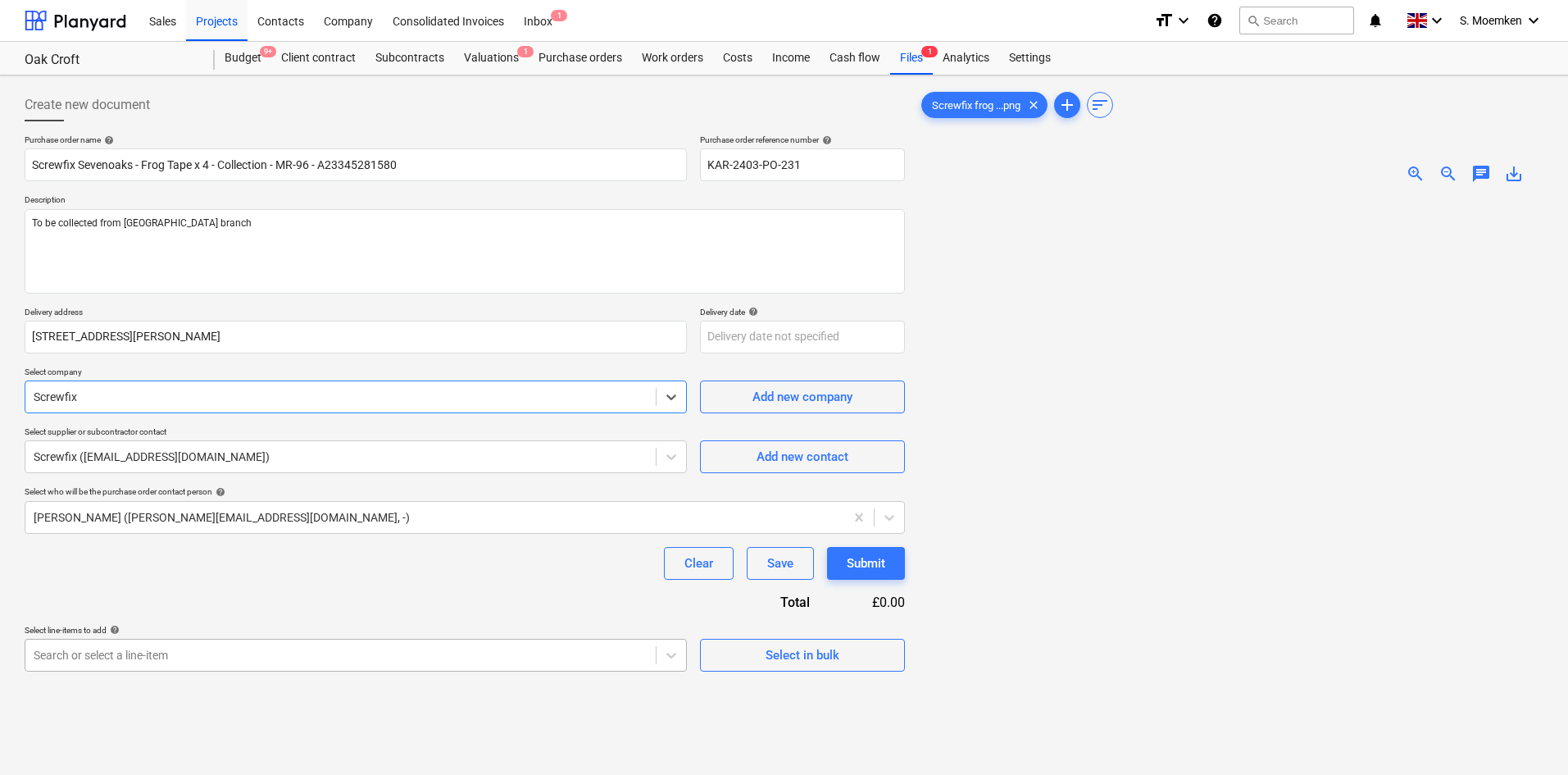
type textarea "x"
click at [467, 659] on body "Sales Projects Contacts Company Consolidated Invoices Inbox 1 format_size keybo…" at bounding box center [784, 388] width 1568 height 775
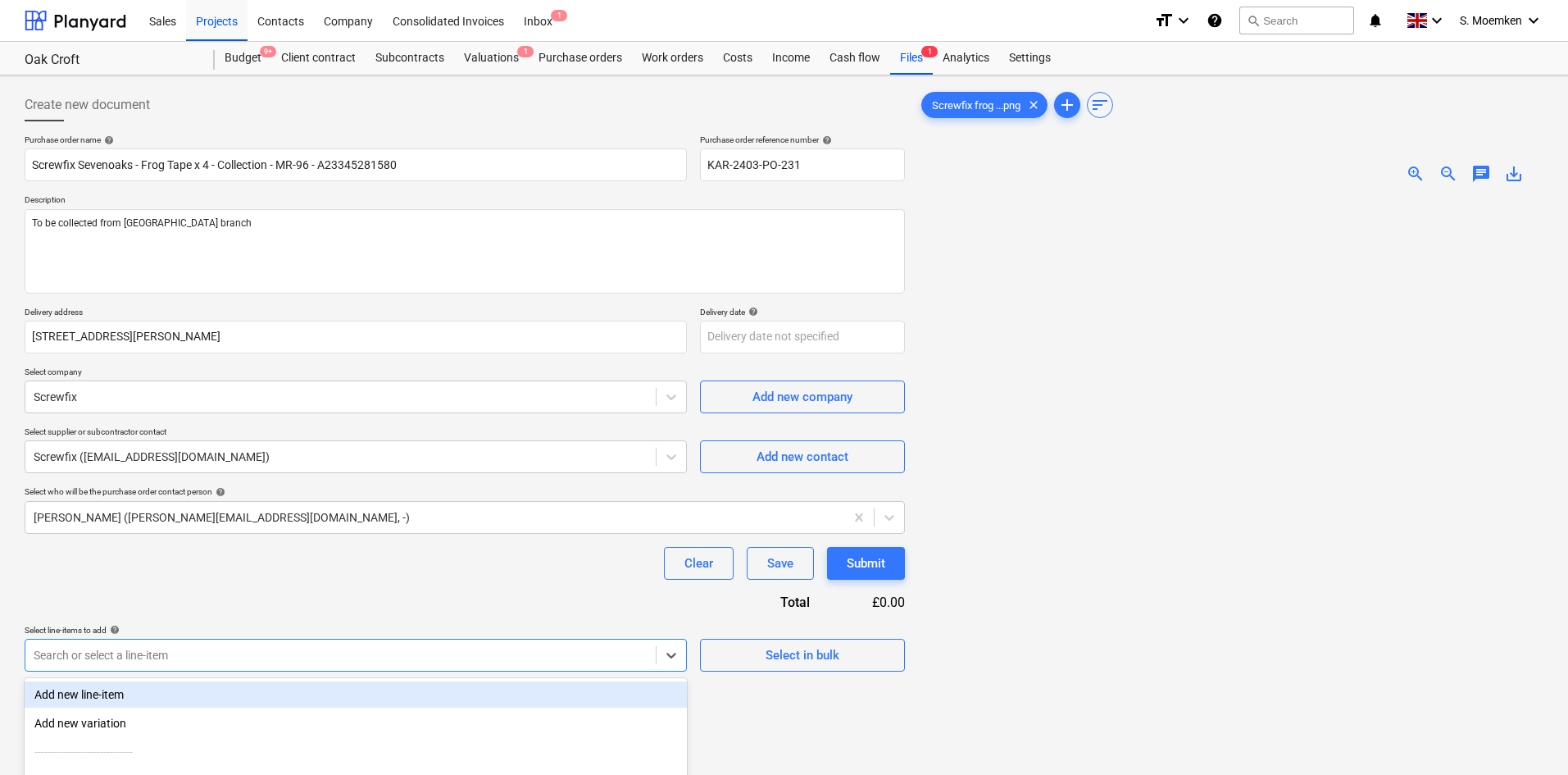
scroll to position [159, 0]
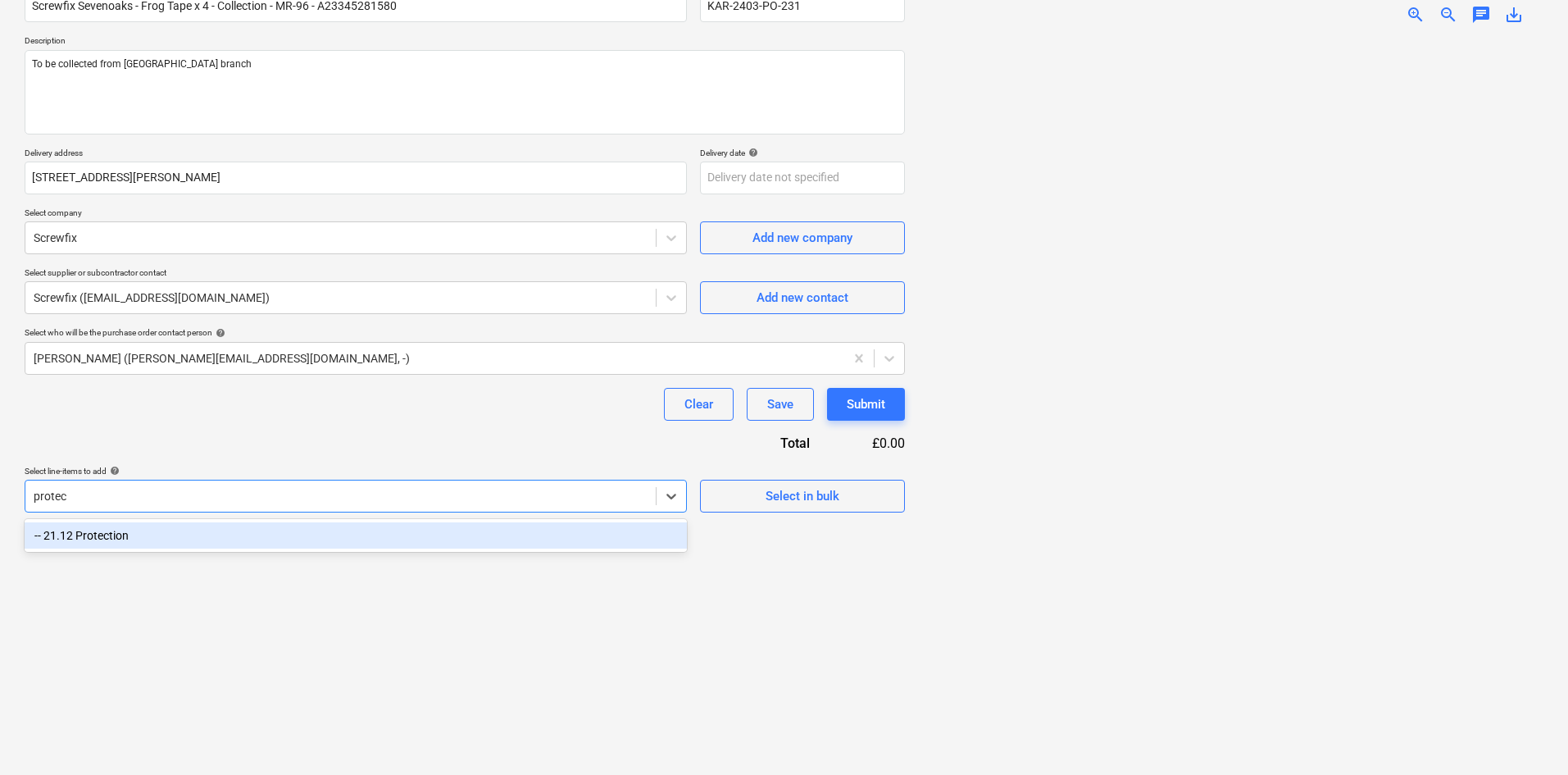
type input "protect"
click at [421, 538] on div "-- 21.12 Protection" at bounding box center [356, 535] width 662 height 26
type textarea "x"
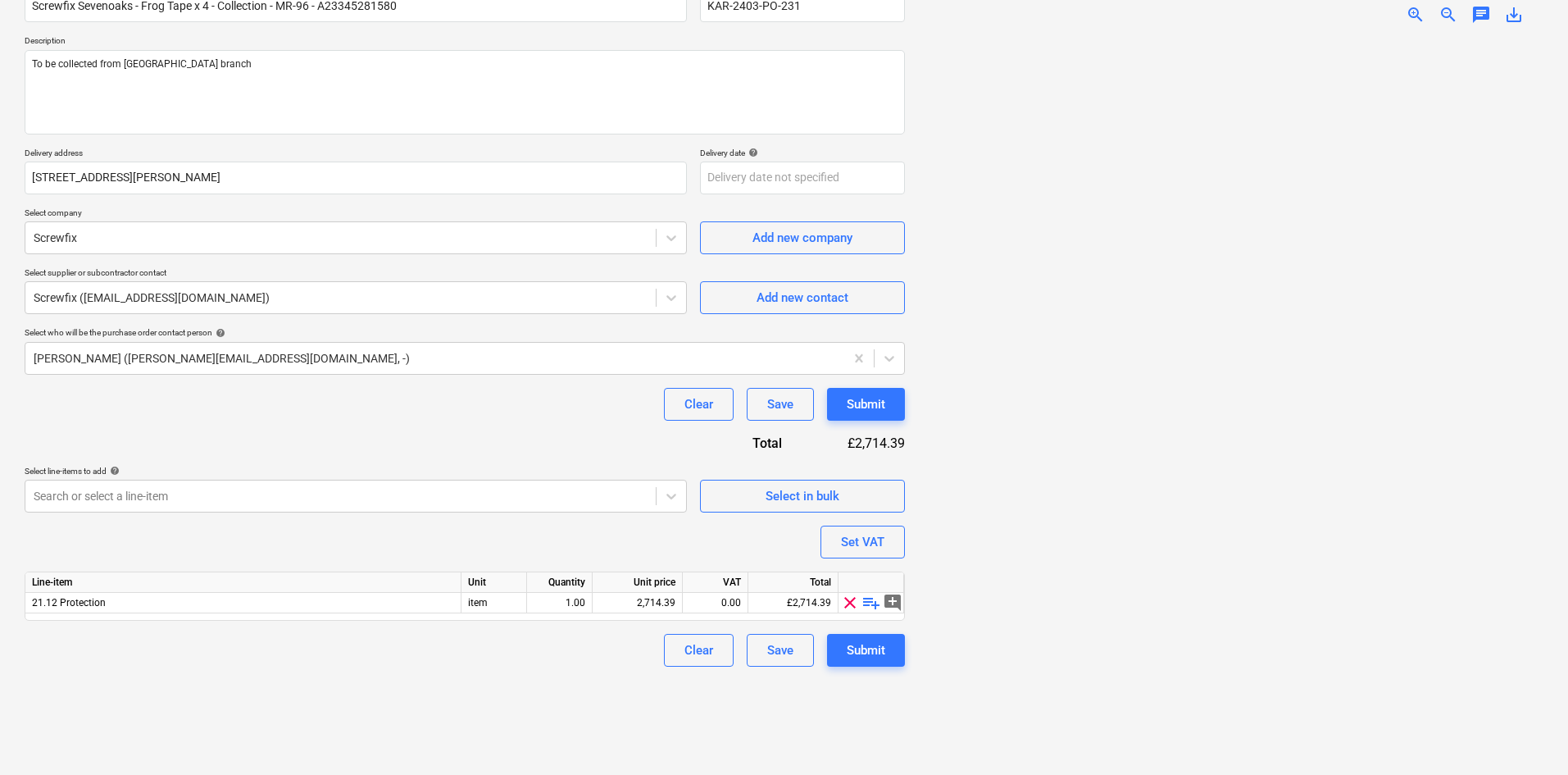
click at [870, 601] on span "playlist_add" at bounding box center [871, 603] width 20 height 20
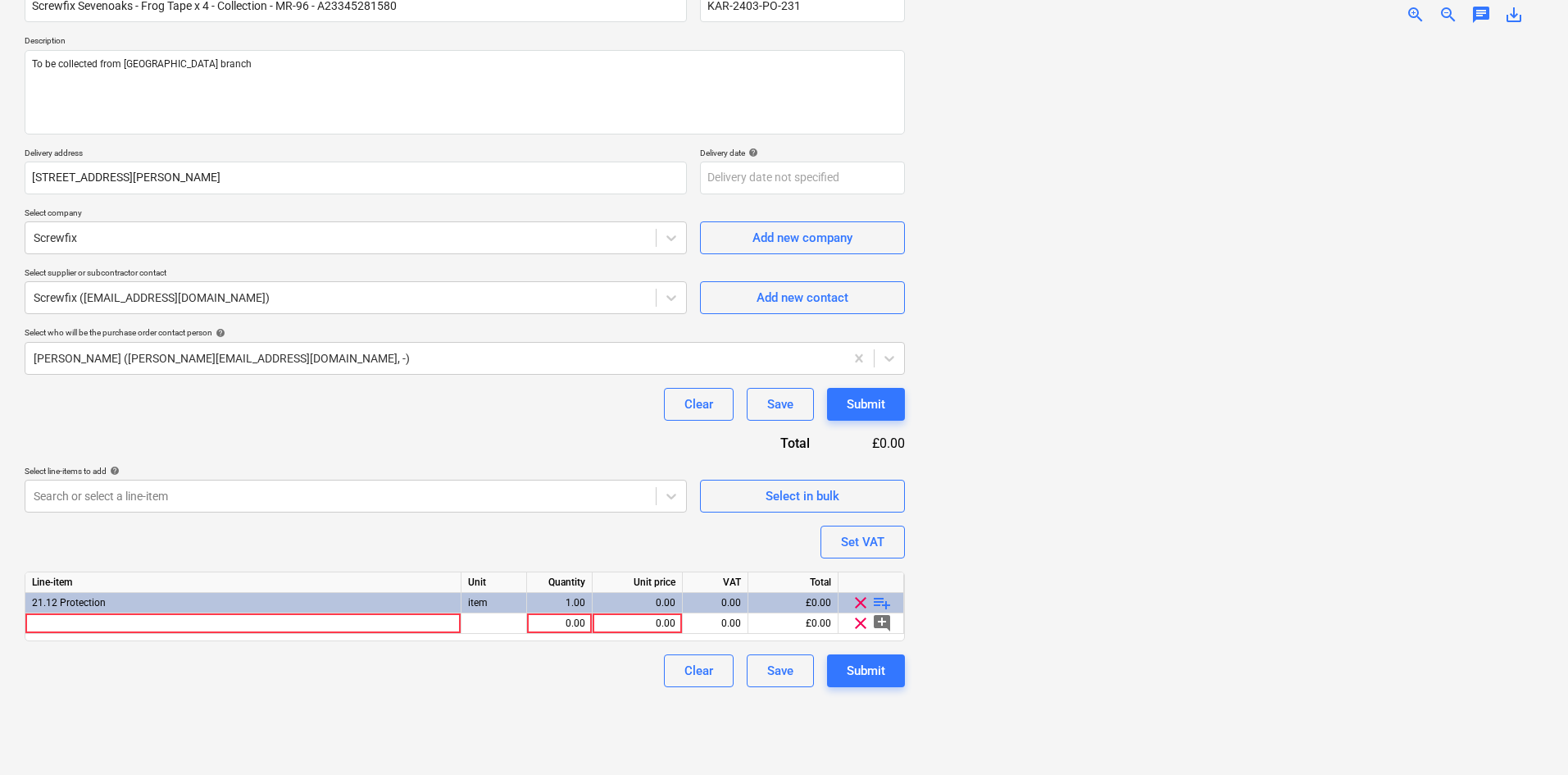
scroll to position [164, 0]
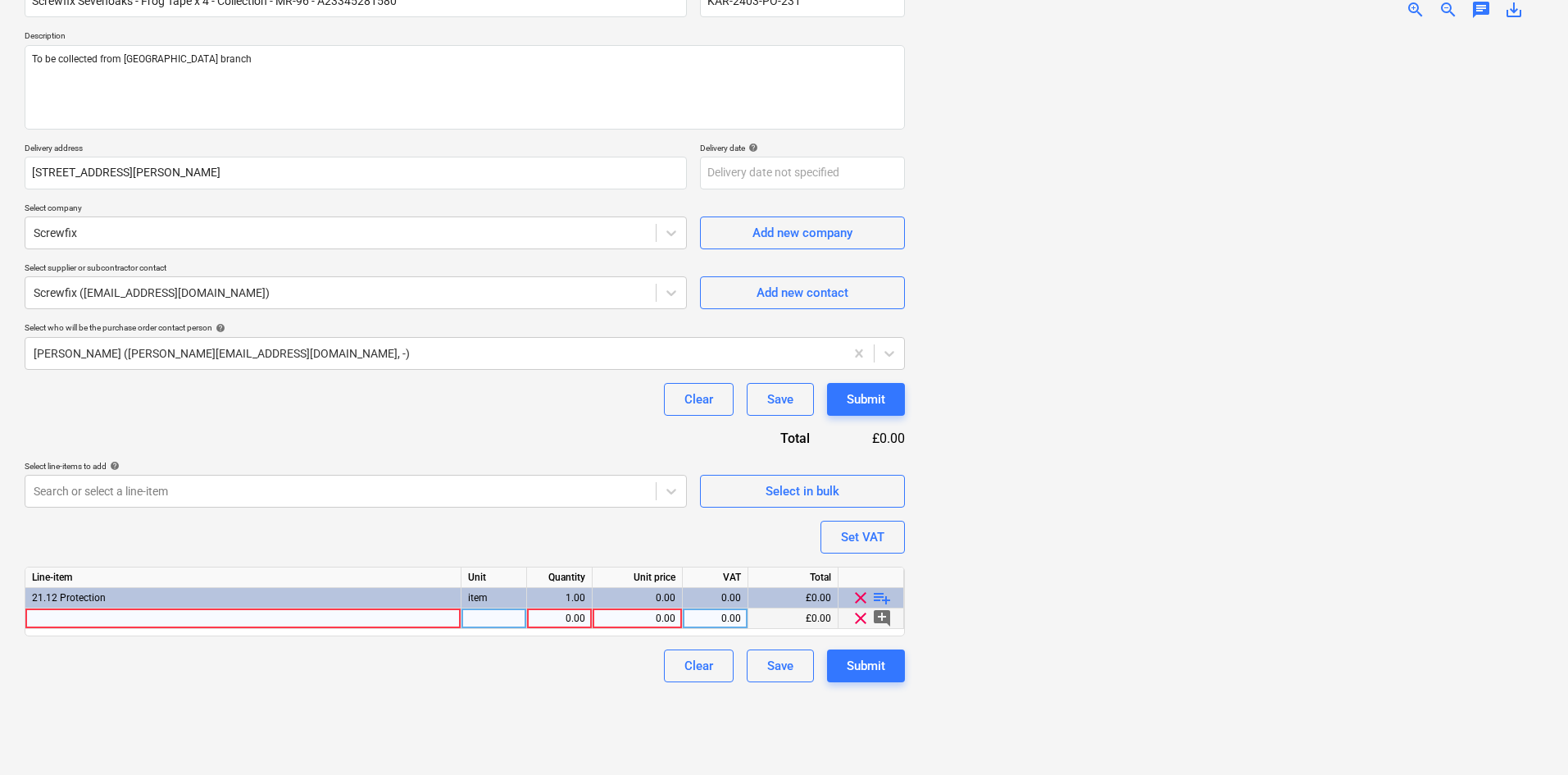
click at [264, 620] on div at bounding box center [243, 619] width 436 height 20
click at [661, 615] on div "0.00" at bounding box center [636, 619] width 76 height 20
click at [514, 410] on div "Clear Save Submit" at bounding box center [465, 399] width 880 height 32
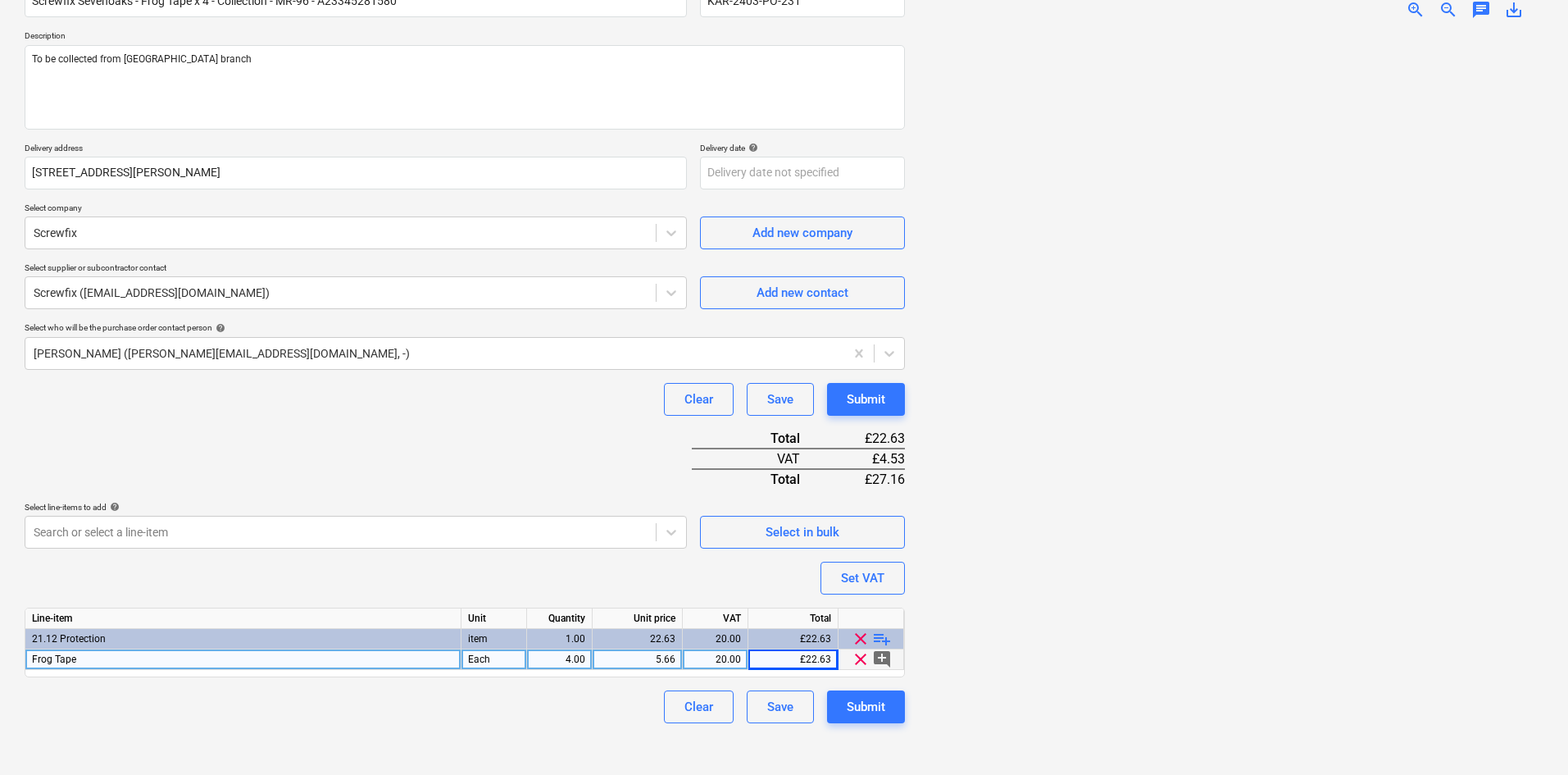
click at [443, 401] on div "Clear Save Submit" at bounding box center [465, 399] width 880 height 32
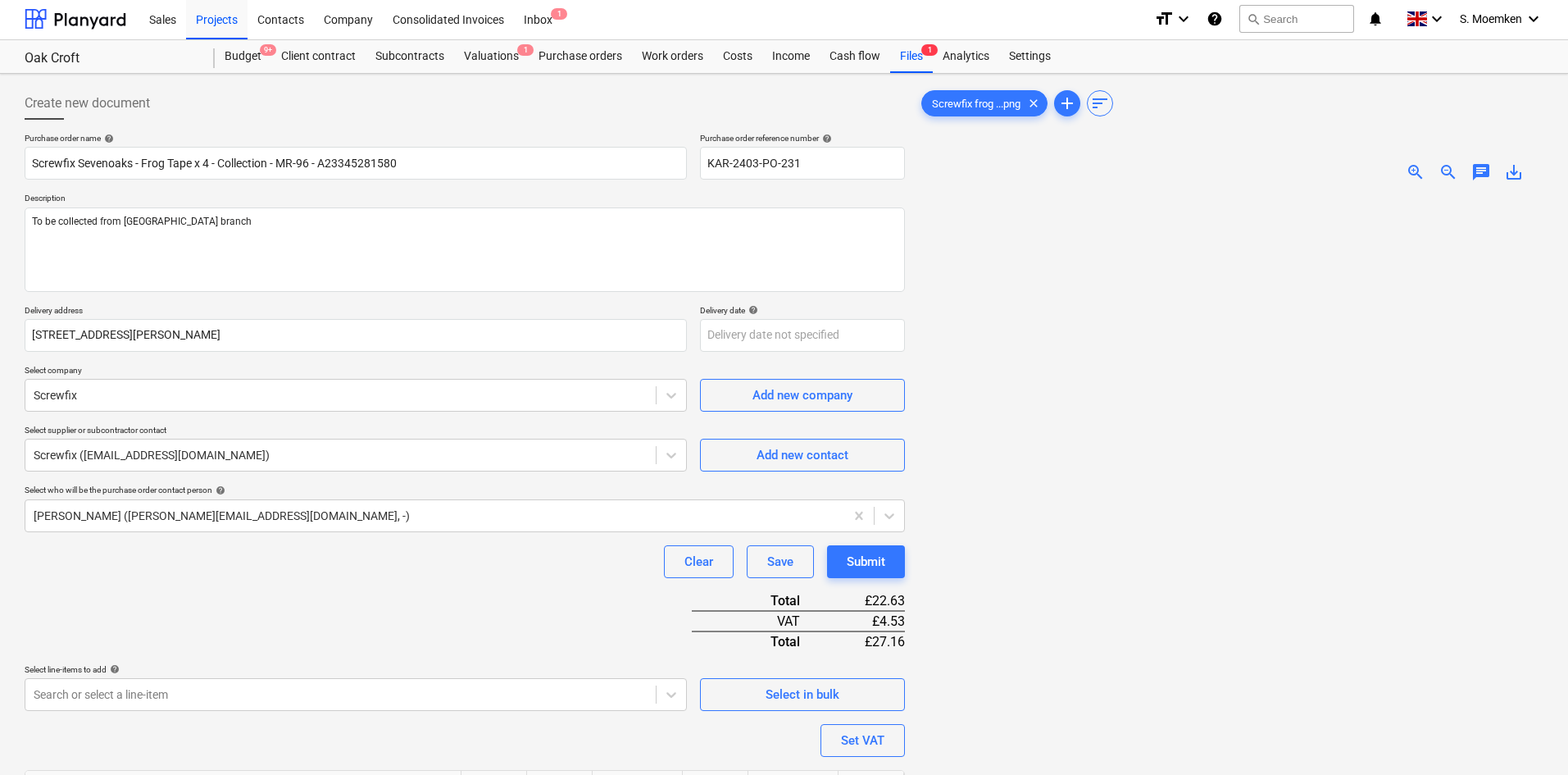
scroll to position [0, 0]
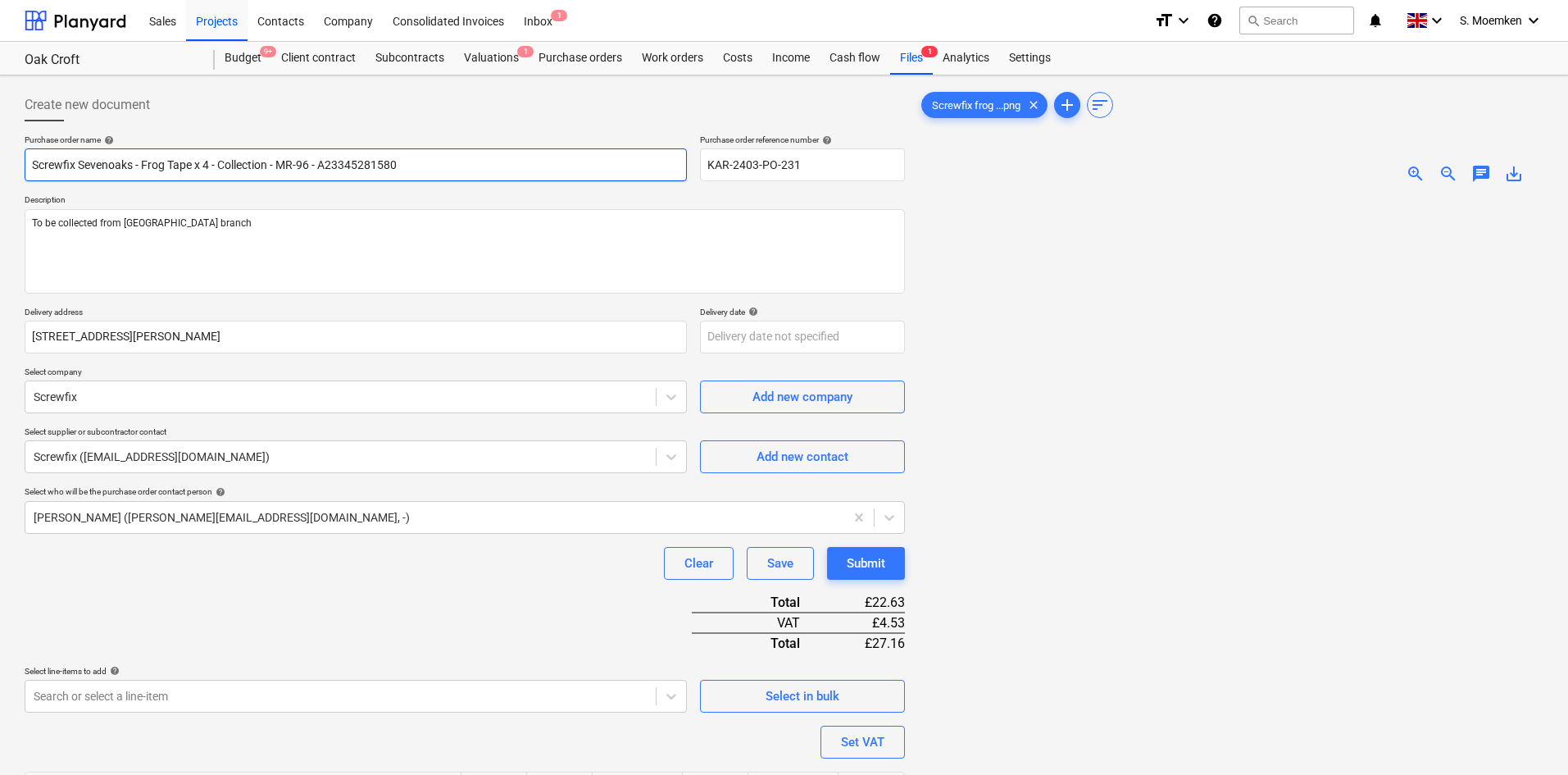
drag, startPoint x: 411, startPoint y: 161, endPoint x: 21, endPoint y: 169, distance: 390.1
click at [21, 169] on div "Create new document Purchase order name help Screwfix Sevenoaks - Frog Tape x 4…" at bounding box center [464, 507] width 893 height 850
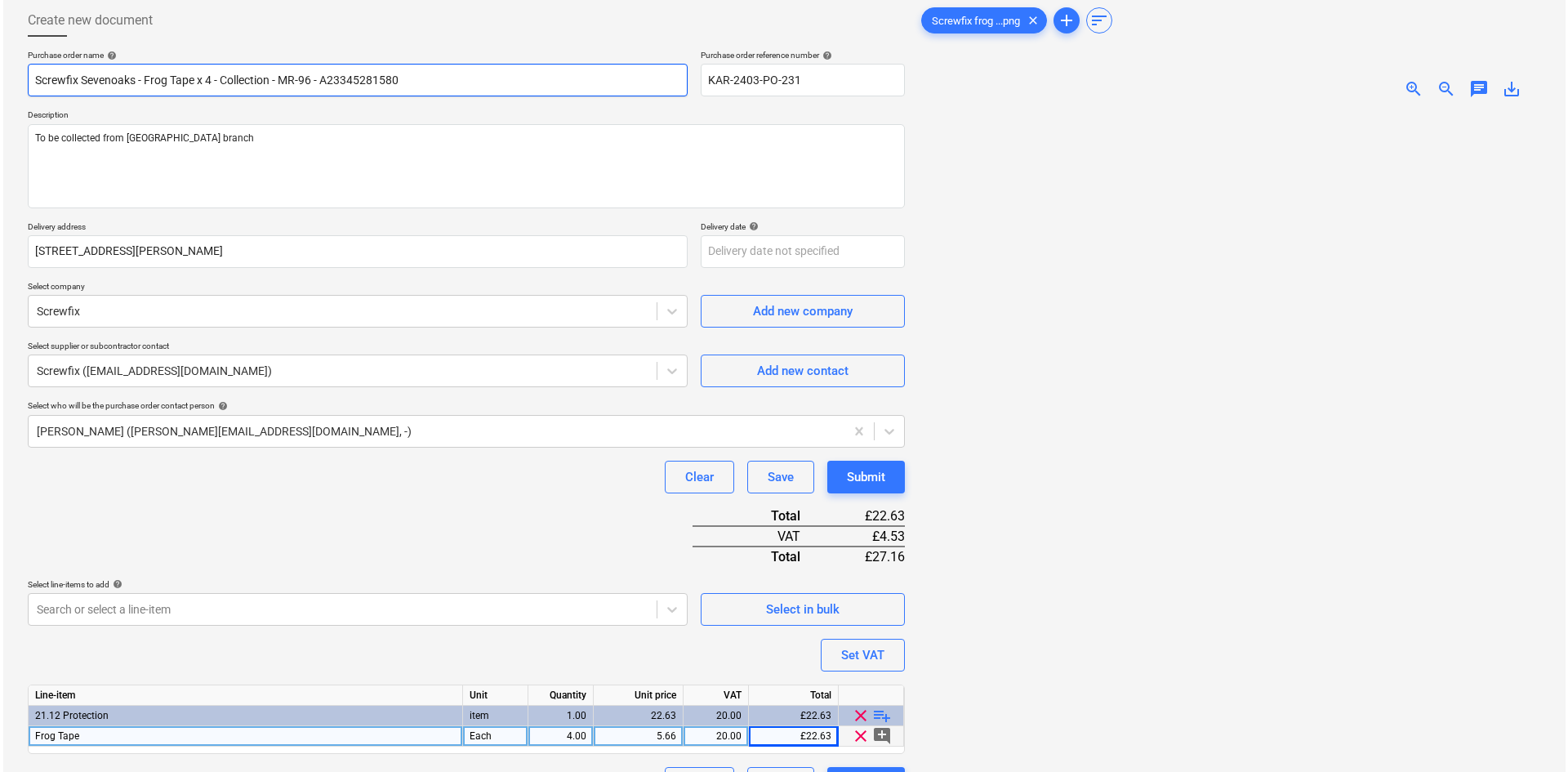
scroll to position [163, 0]
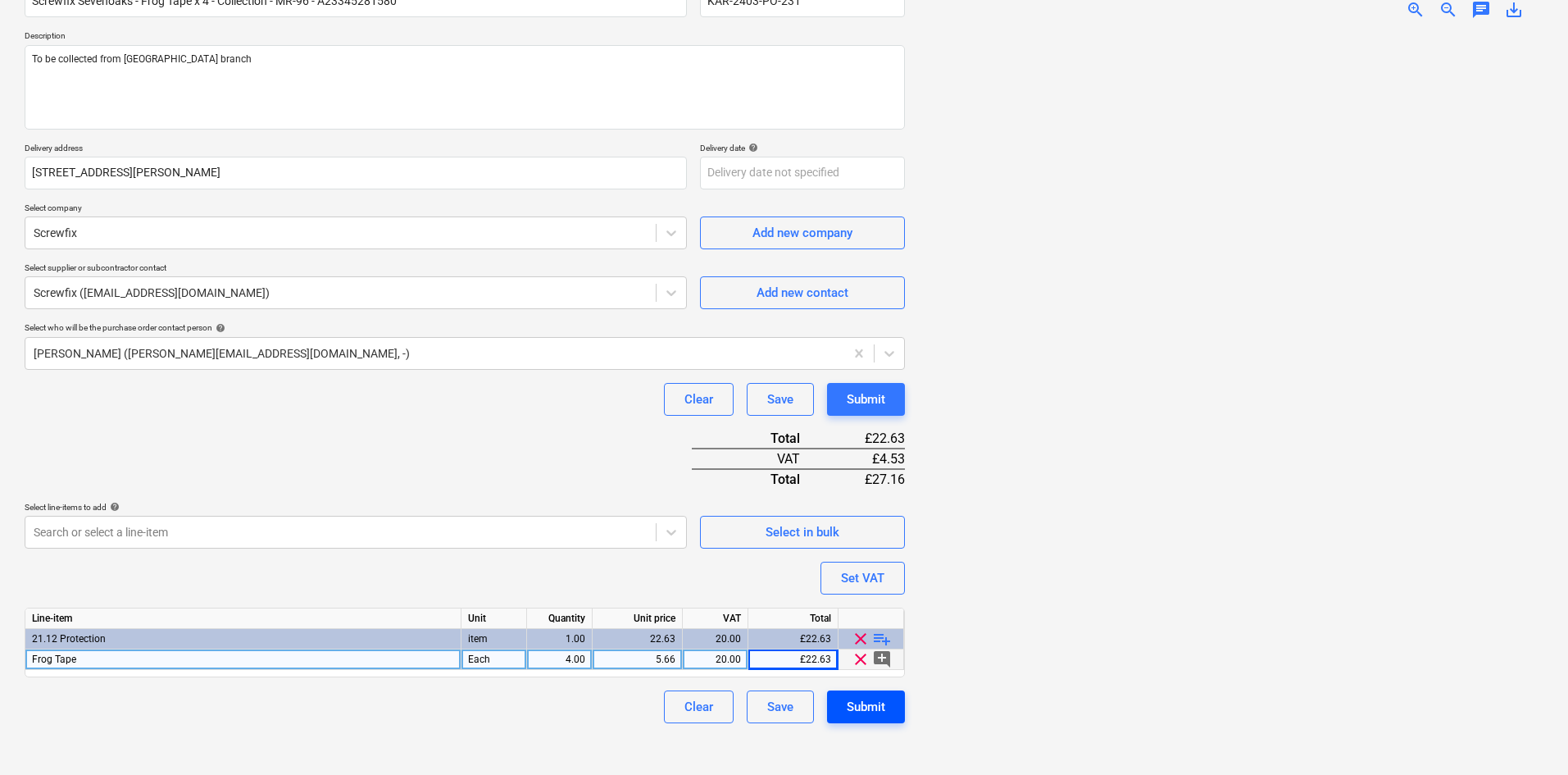
click at [868, 703] on div "Submit" at bounding box center [866, 707] width 38 height 21
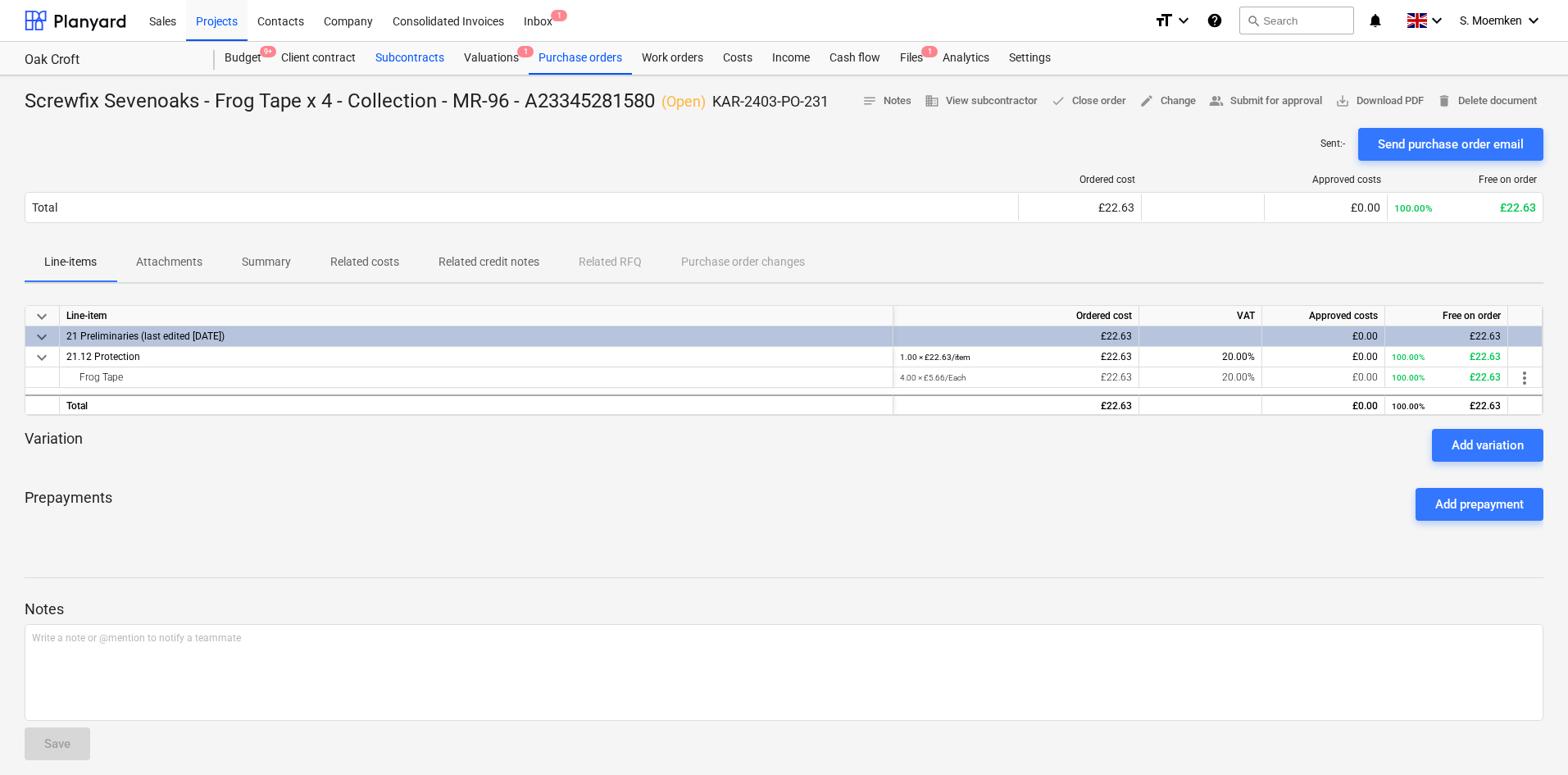
click at [386, 55] on div "Subcontracts" at bounding box center [410, 58] width 89 height 32
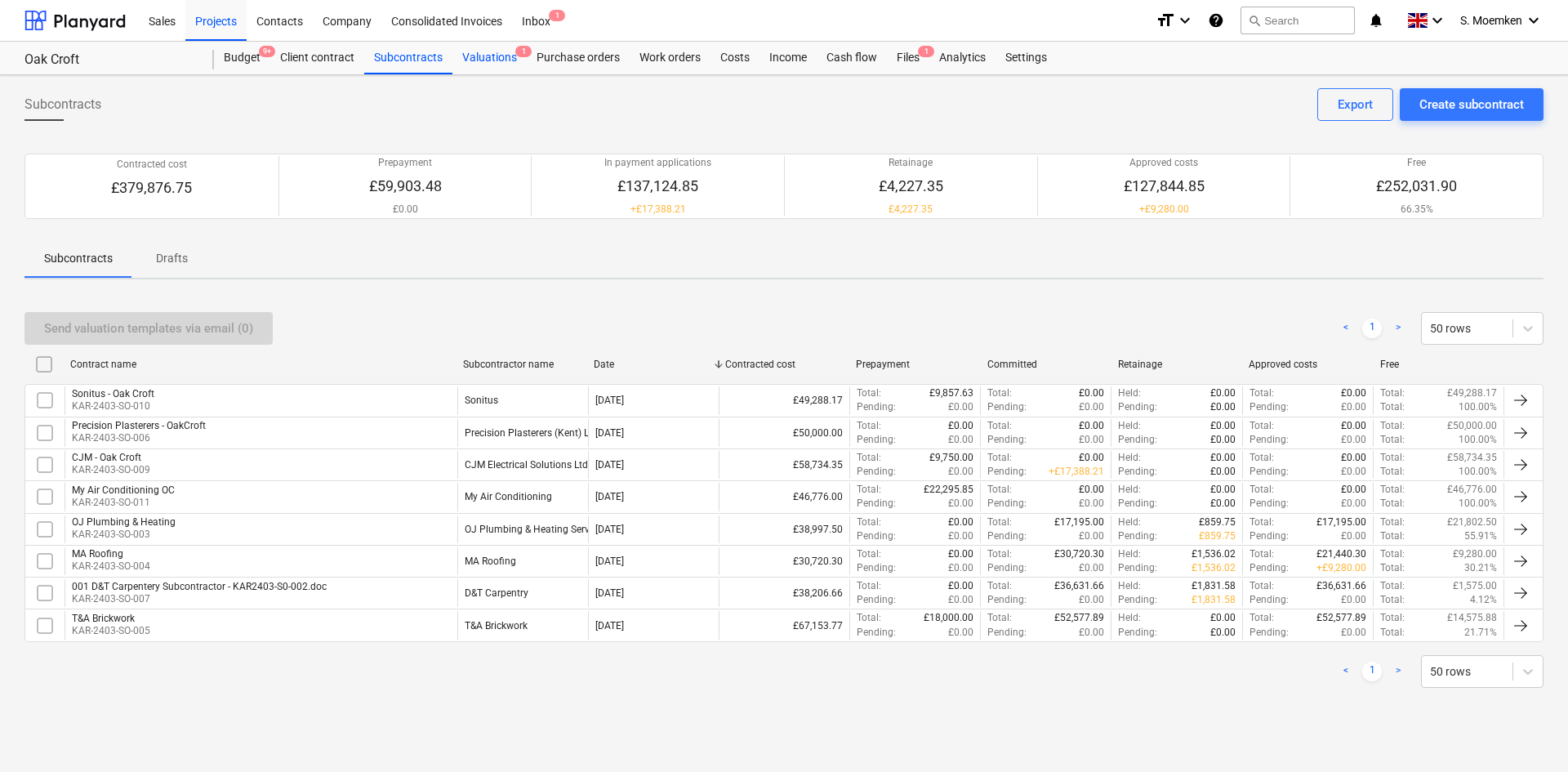
click at [492, 52] on div "Valuations 1" at bounding box center [489, 58] width 74 height 32
